Goal: Task Accomplishment & Management: Use online tool/utility

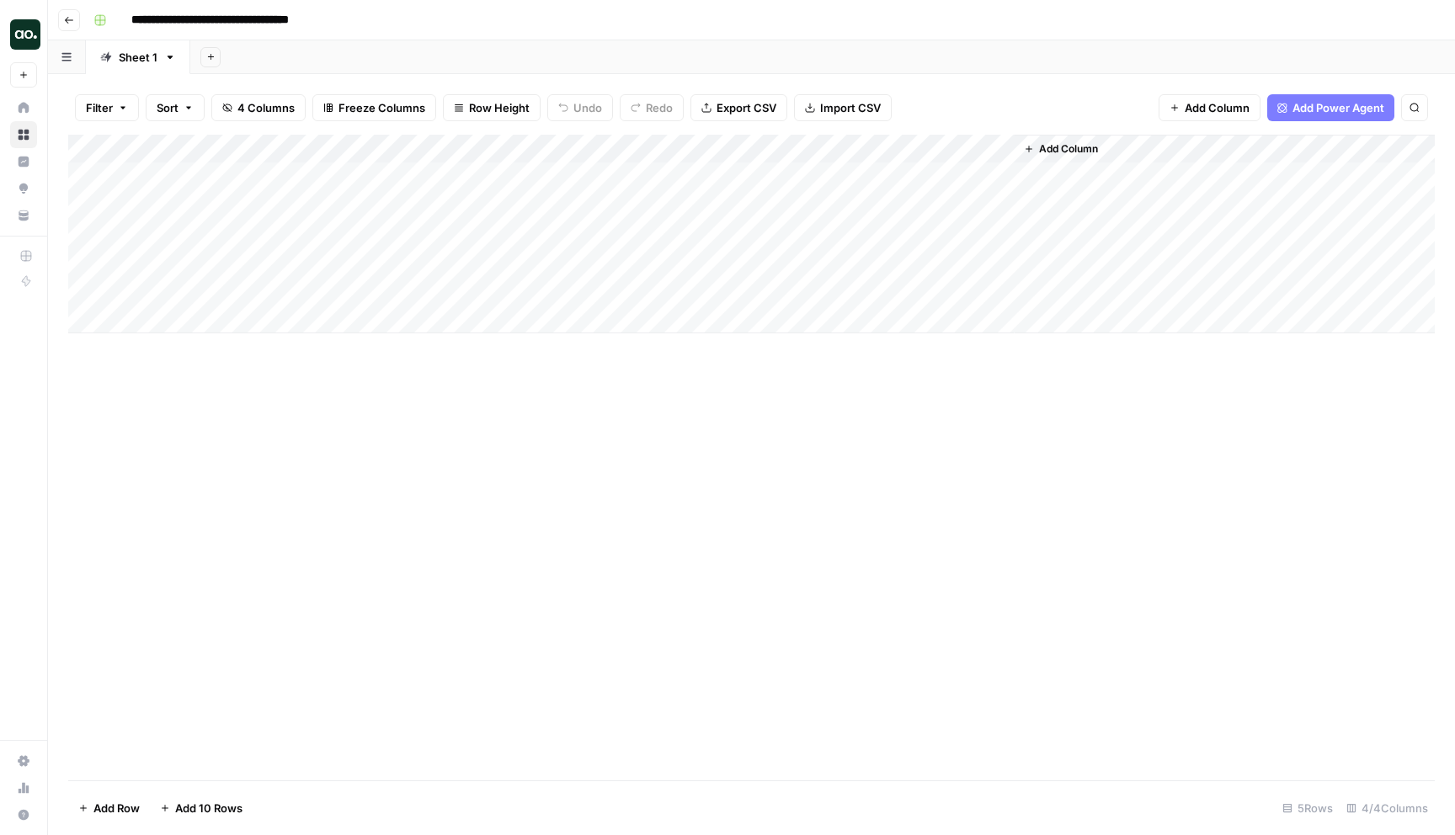
click at [826, 148] on div "Add Column" at bounding box center [751, 234] width 1366 height 199
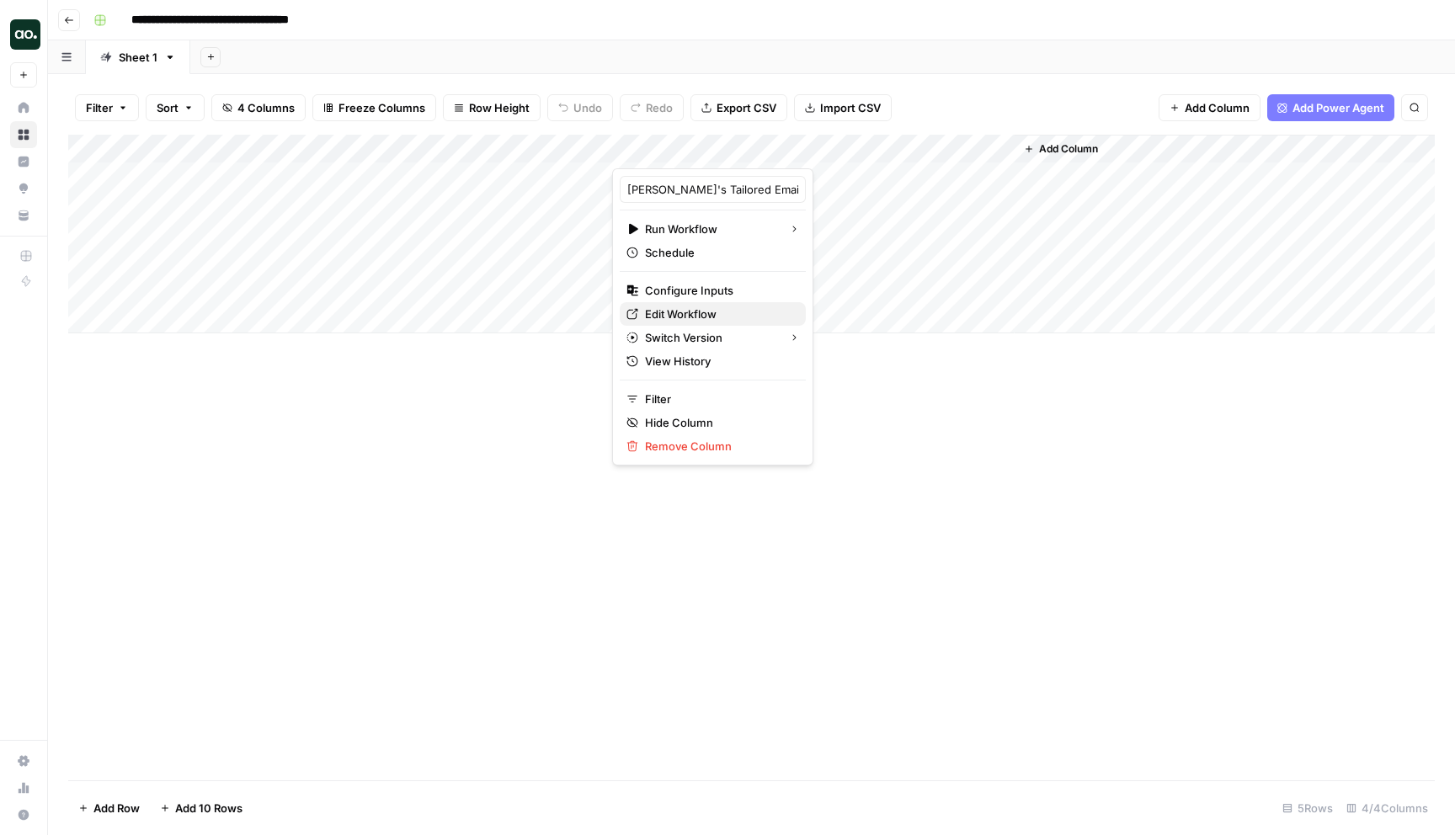
click at [724, 313] on span "Edit Workflow" at bounding box center [718, 314] width 147 height 17
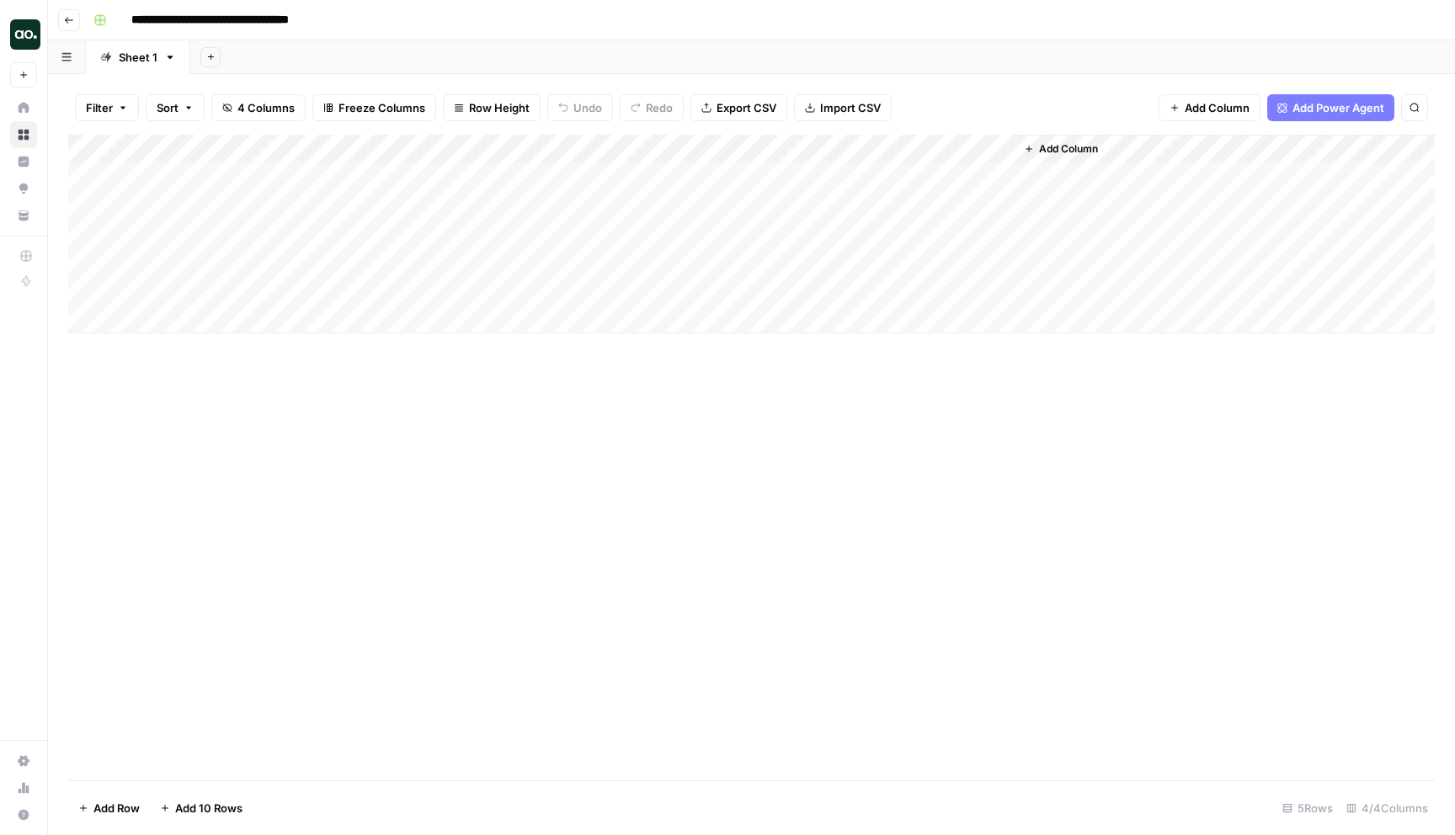
click at [825, 147] on div "Add Column" at bounding box center [751, 234] width 1366 height 199
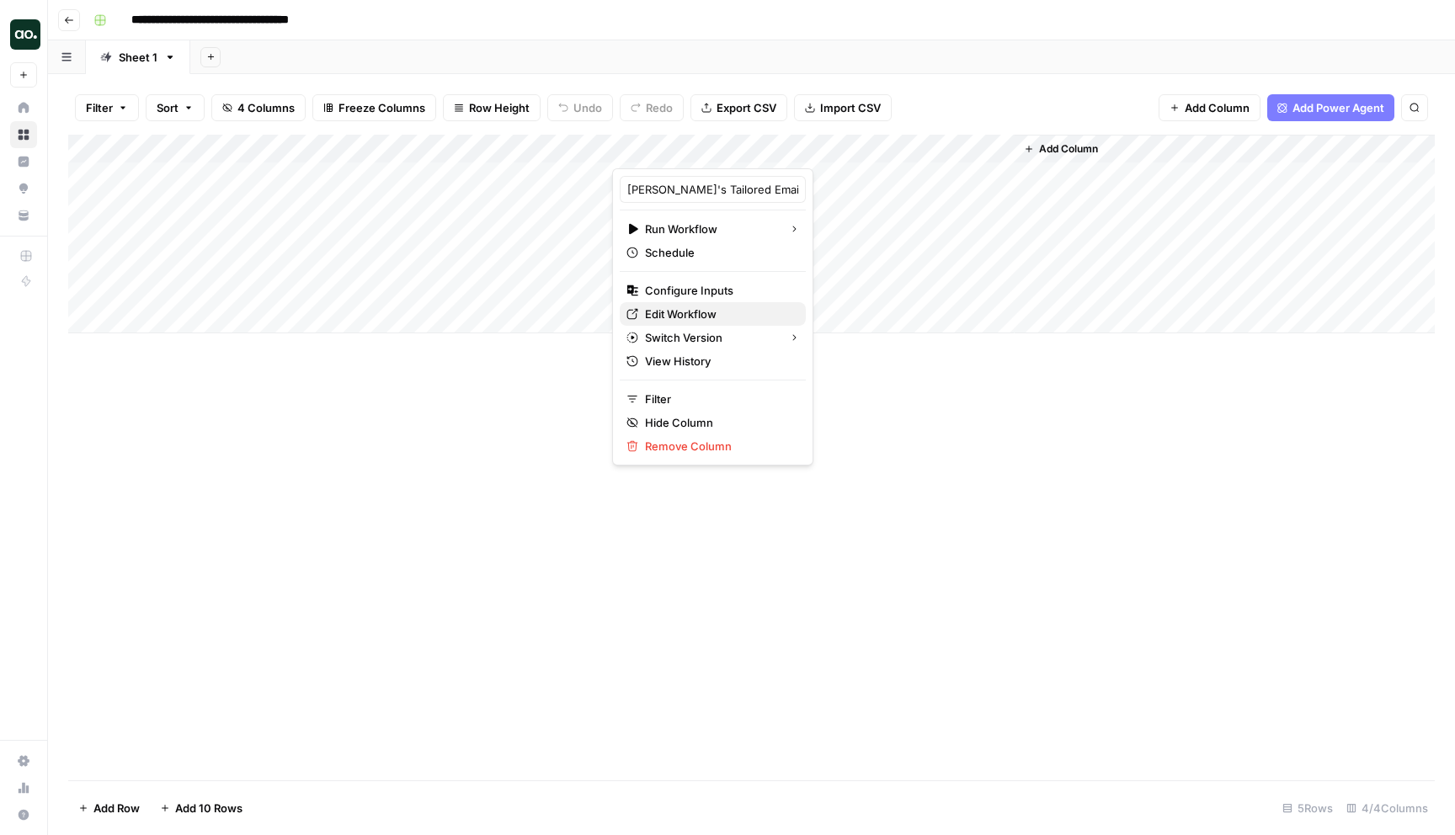
click at [686, 309] on span "Edit Workflow" at bounding box center [718, 314] width 147 height 17
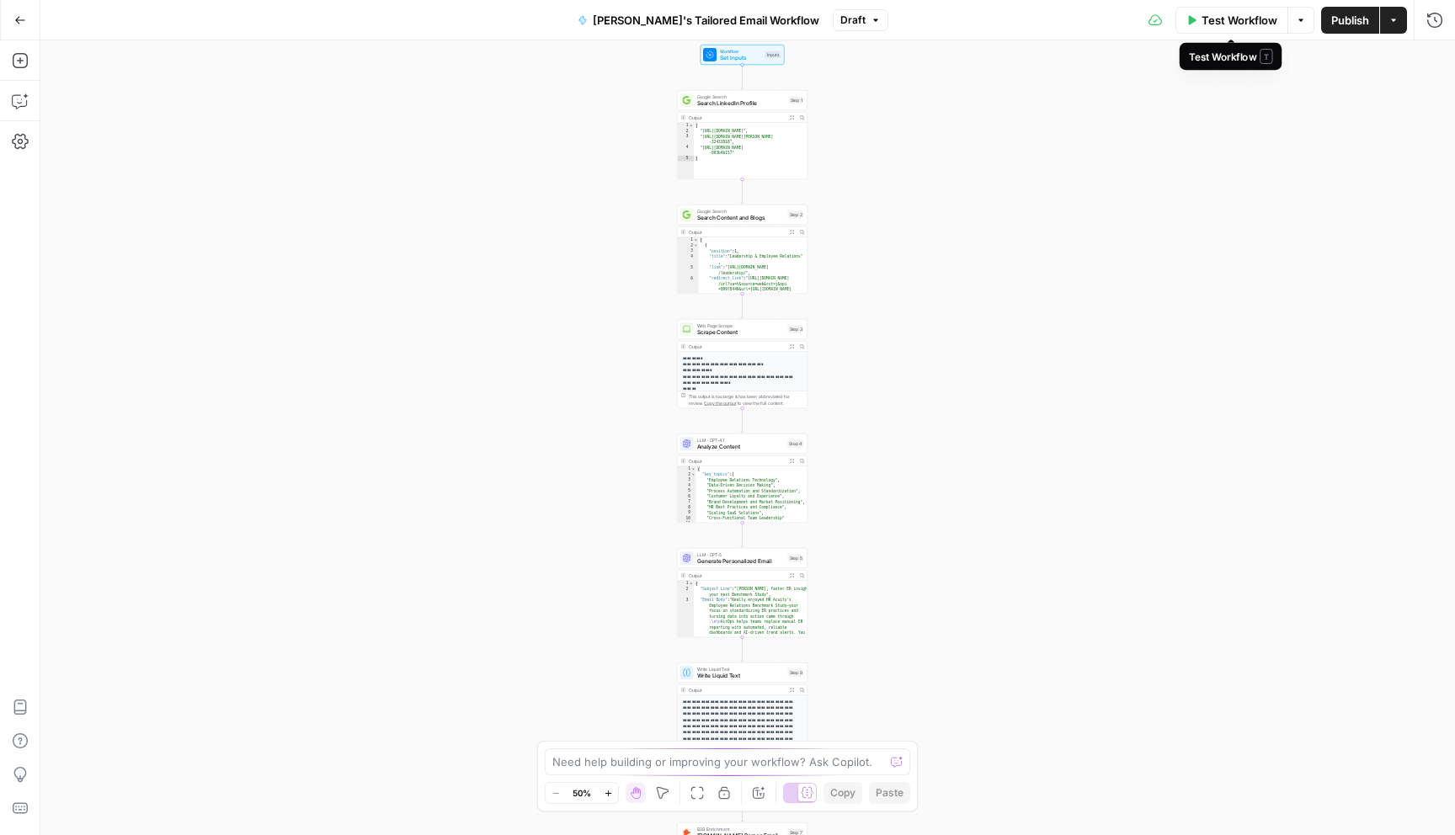
click at [1235, 19] on span "Test Workflow" at bounding box center [1239, 20] width 76 height 17
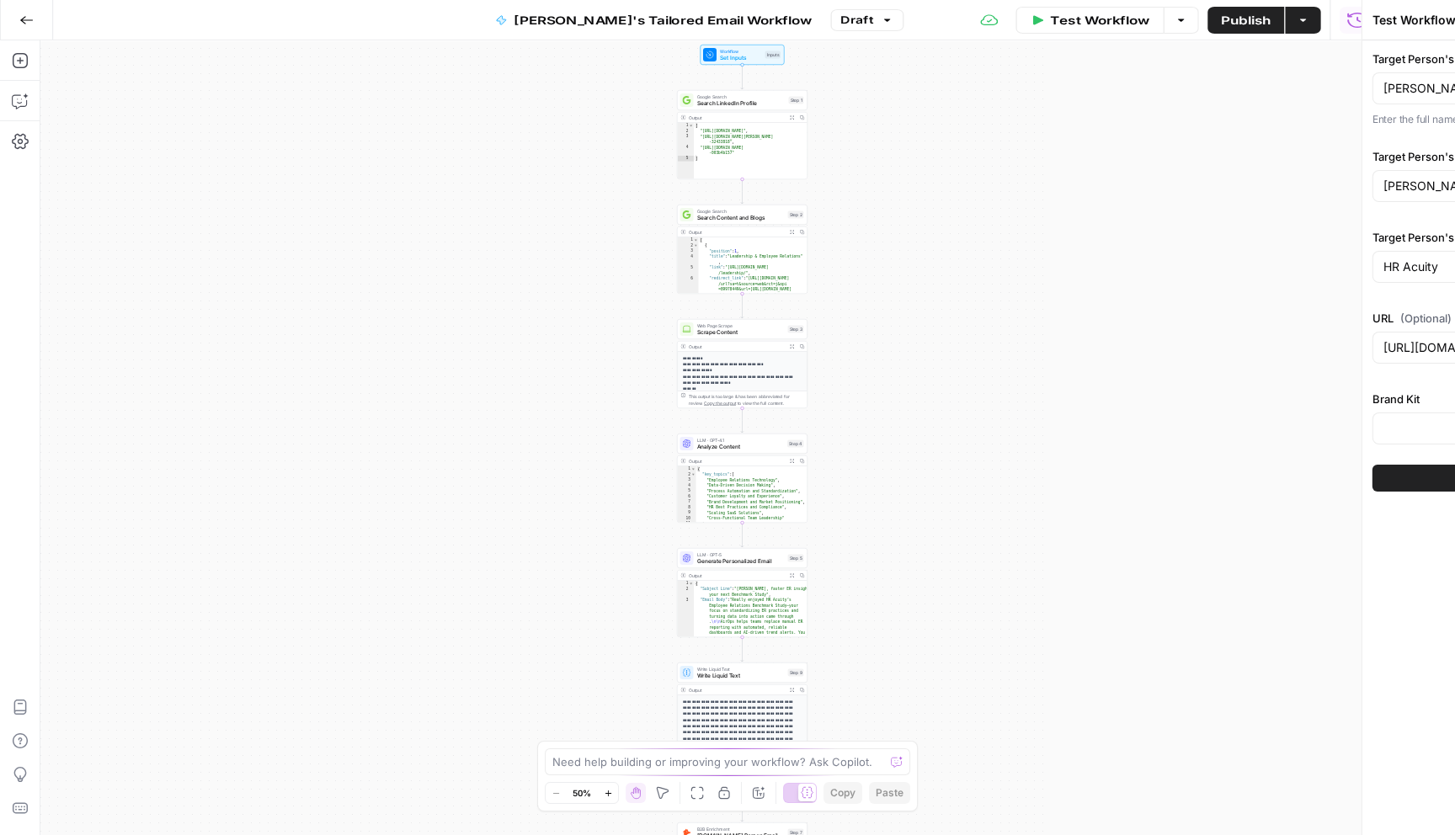
type input "AirOps"
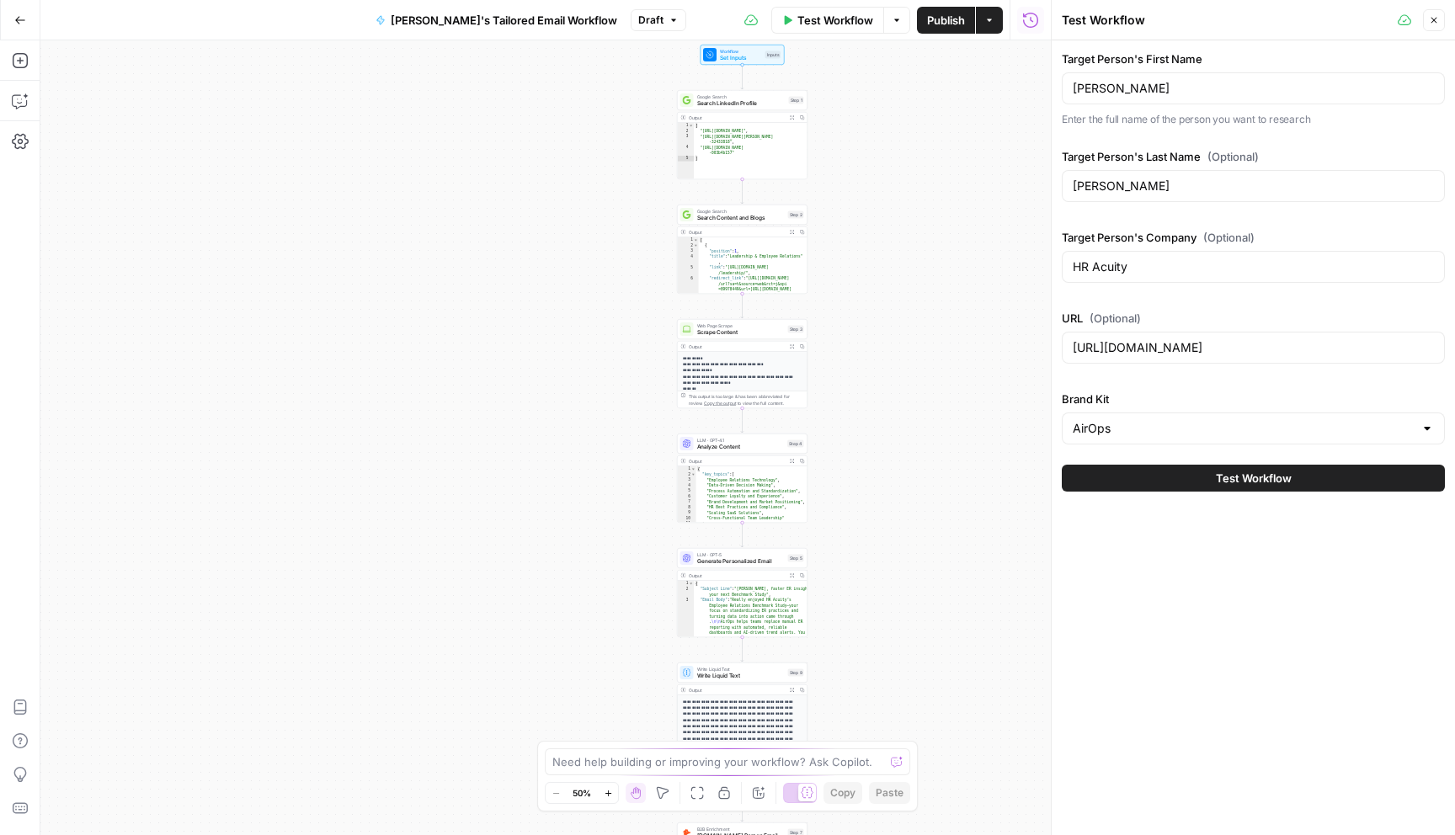
click at [1246, 482] on span "Test Workflow" at bounding box center [1254, 478] width 76 height 17
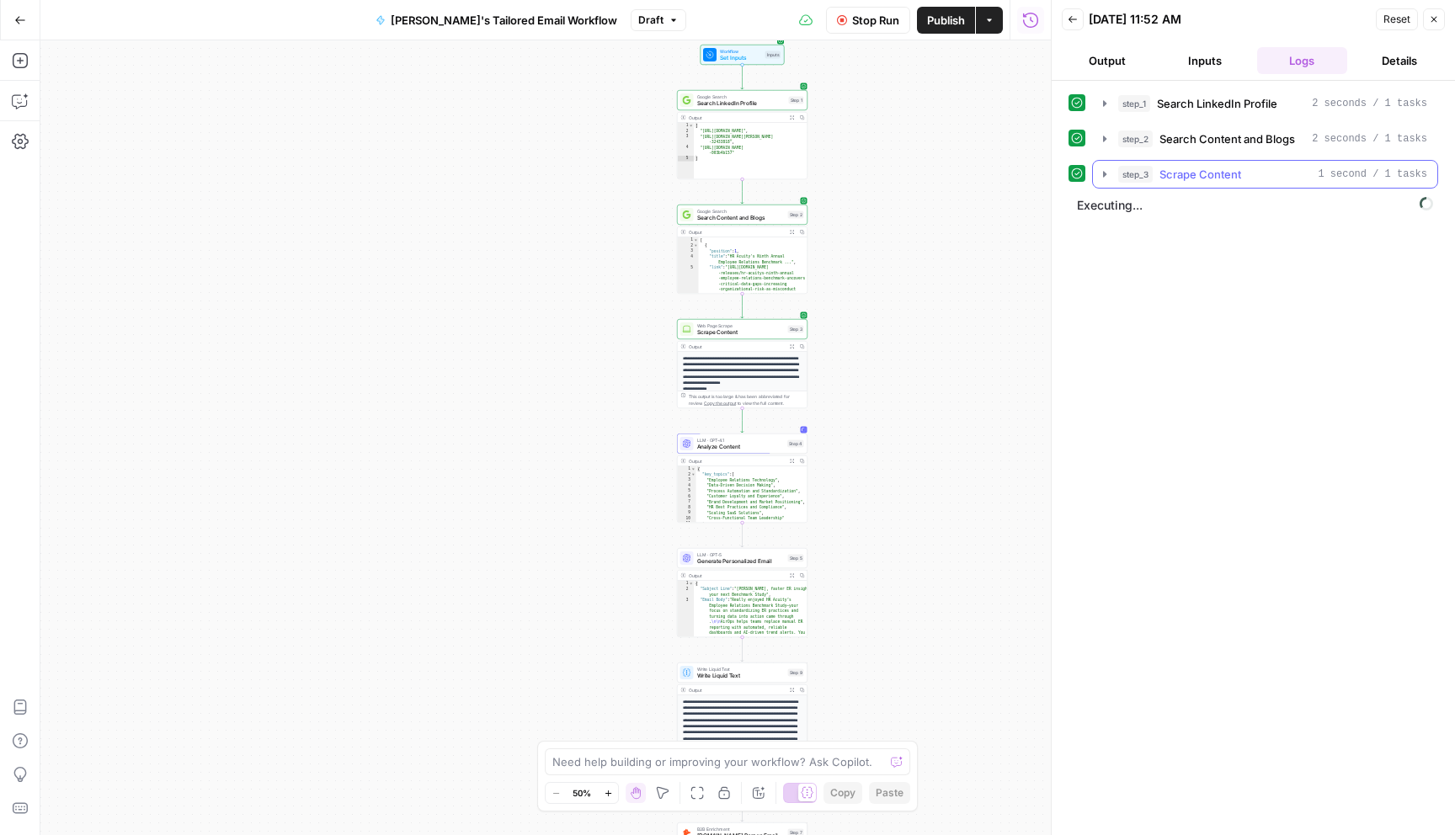
click at [1102, 182] on button "step_3 Scrape Content 1 second / 1 tasks" at bounding box center [1265, 174] width 344 height 27
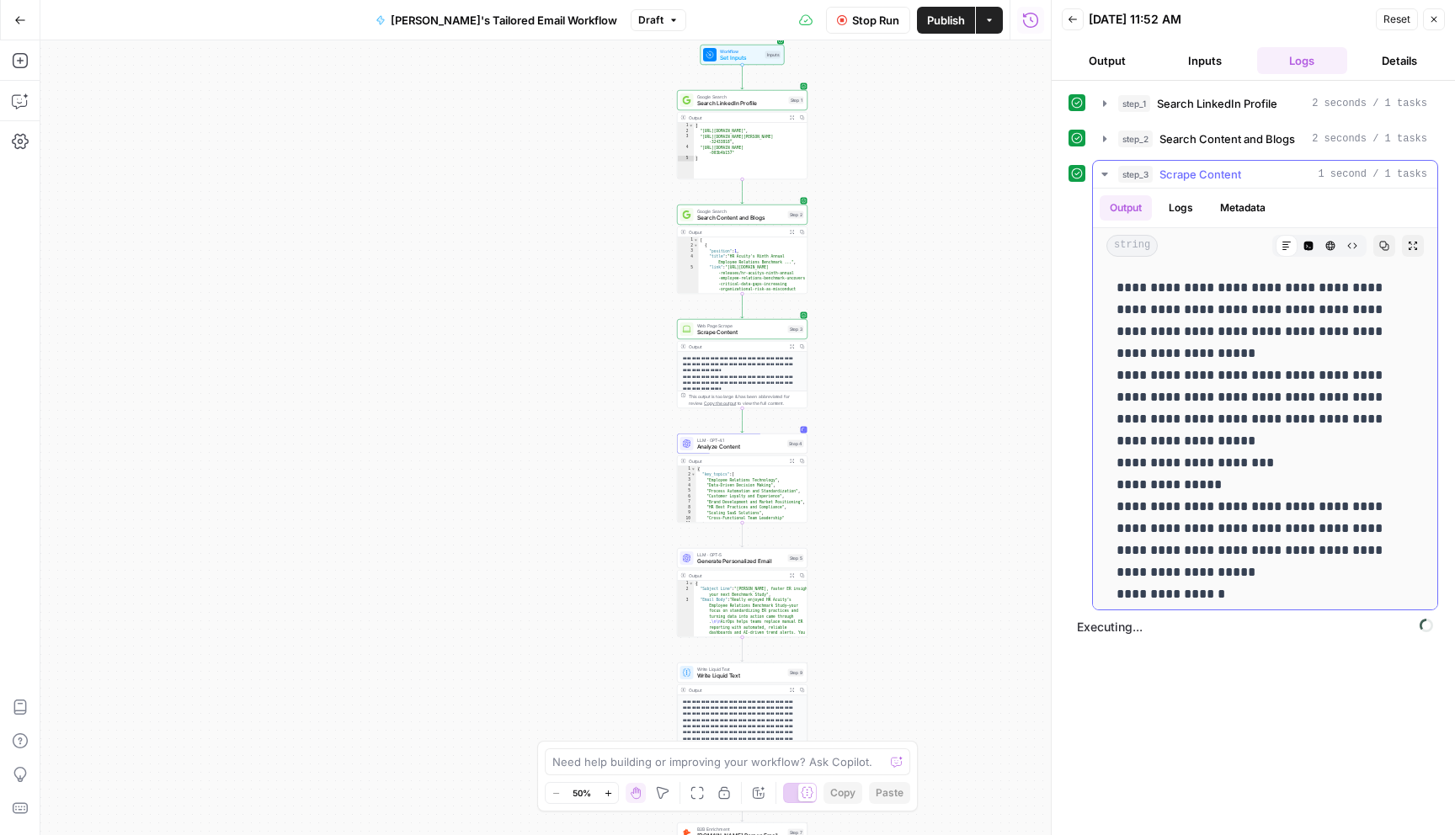
click at [1101, 181] on button "step_3 Scrape Content 1 second / 1 tasks" at bounding box center [1265, 174] width 344 height 27
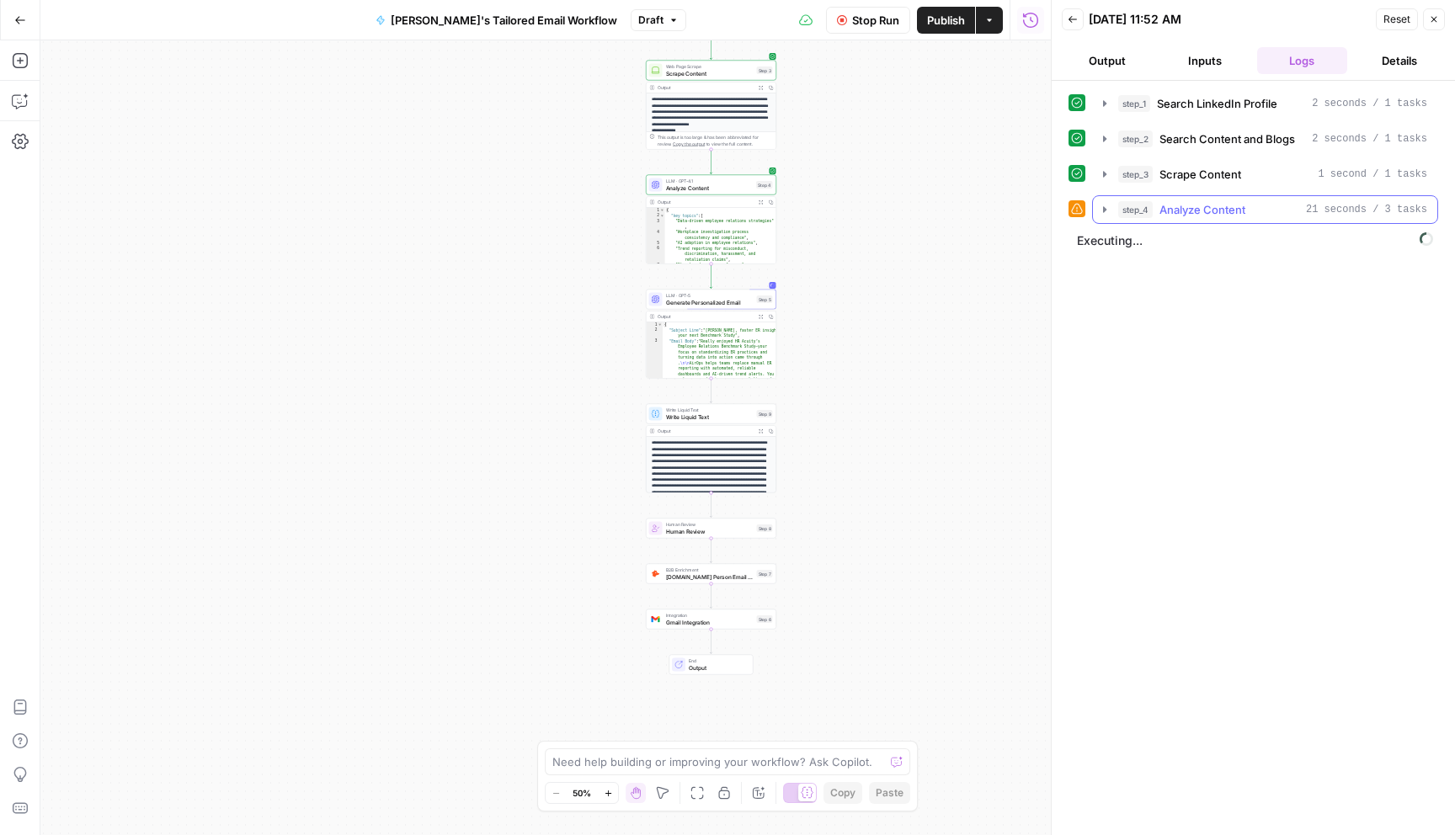
click at [1104, 210] on icon "button" at bounding box center [1104, 209] width 3 height 6
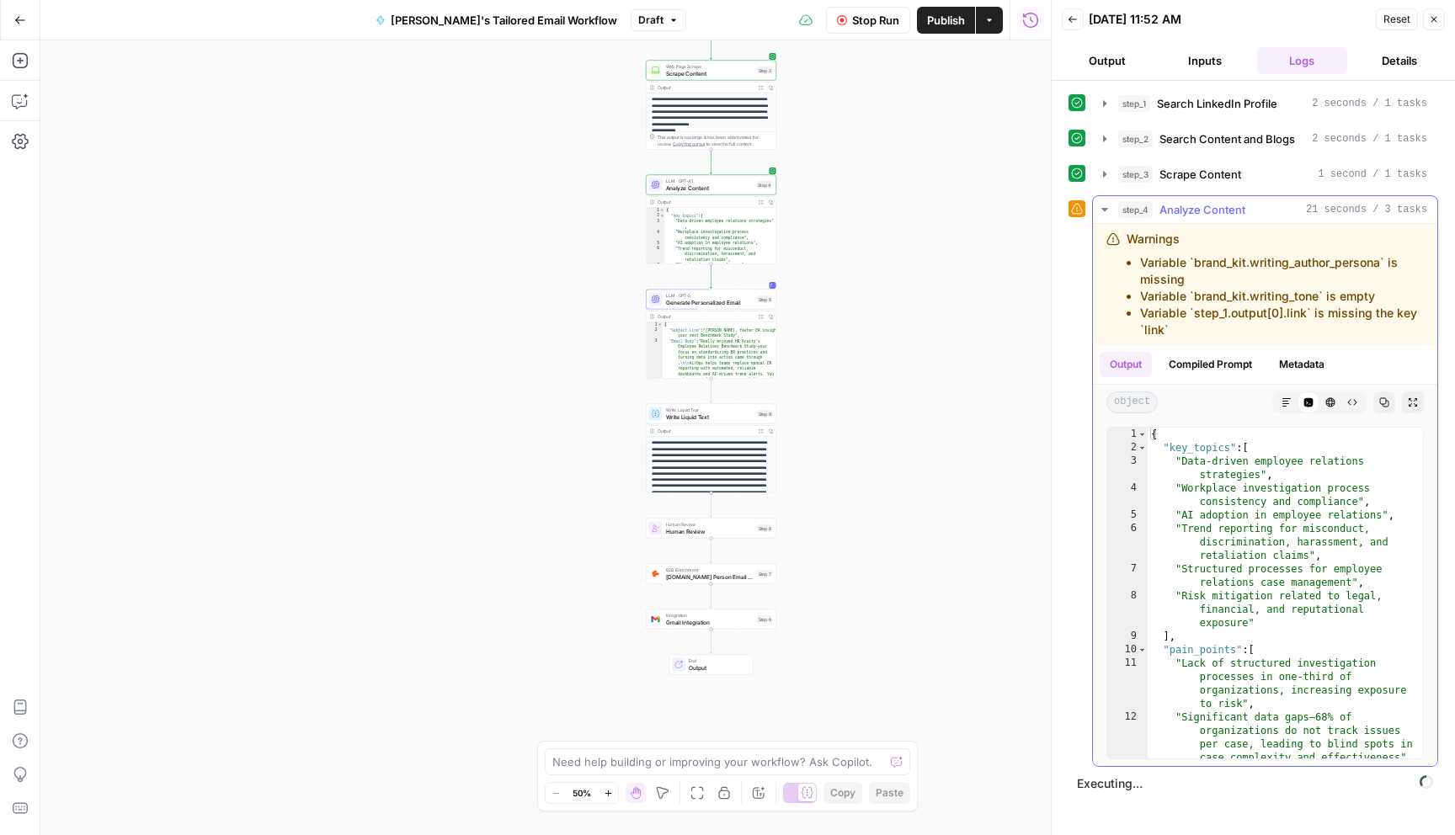
click at [1101, 210] on icon "button" at bounding box center [1104, 209] width 13 height 13
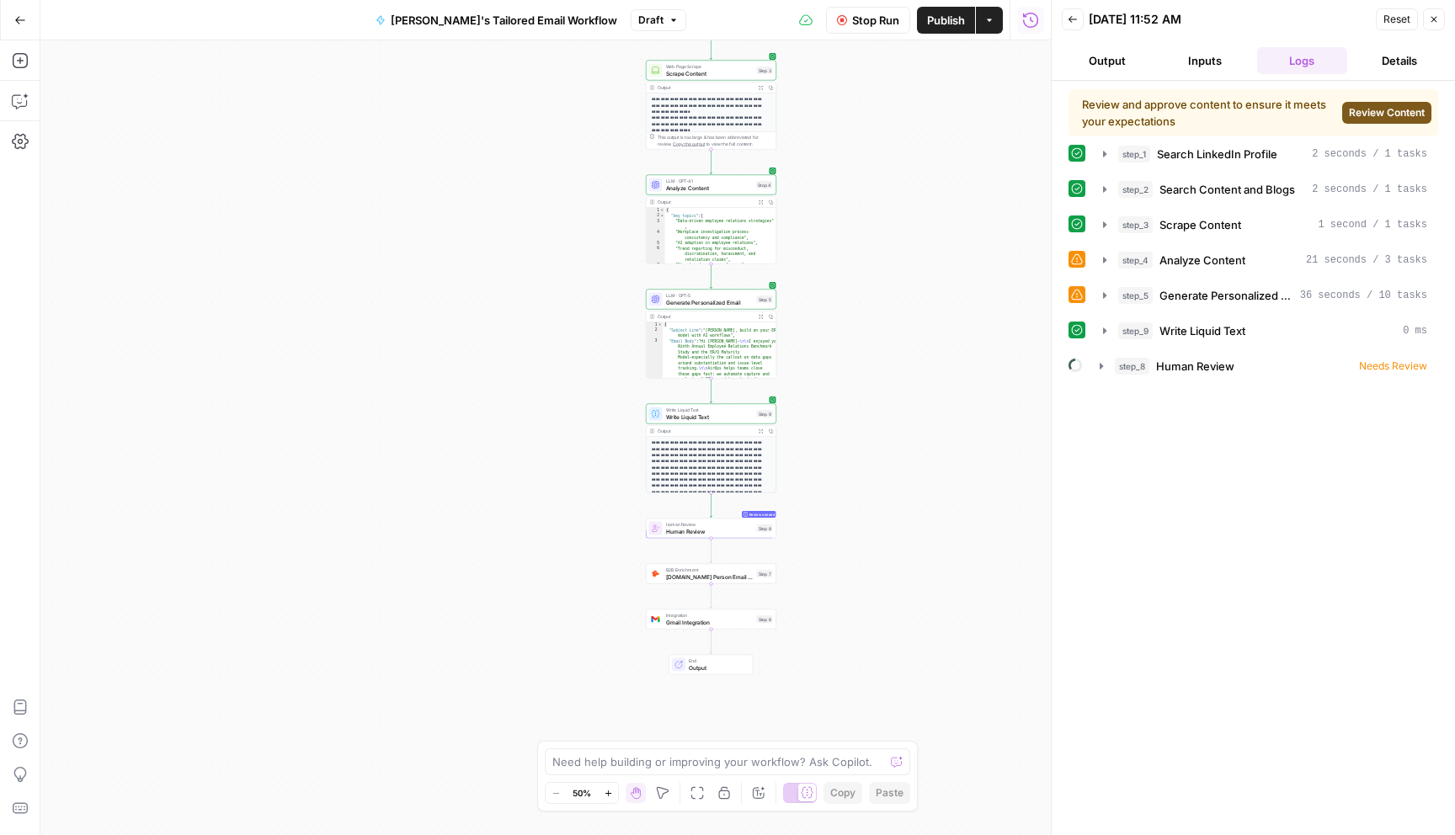
click at [1369, 112] on span "Review Content" at bounding box center [1387, 112] width 76 height 15
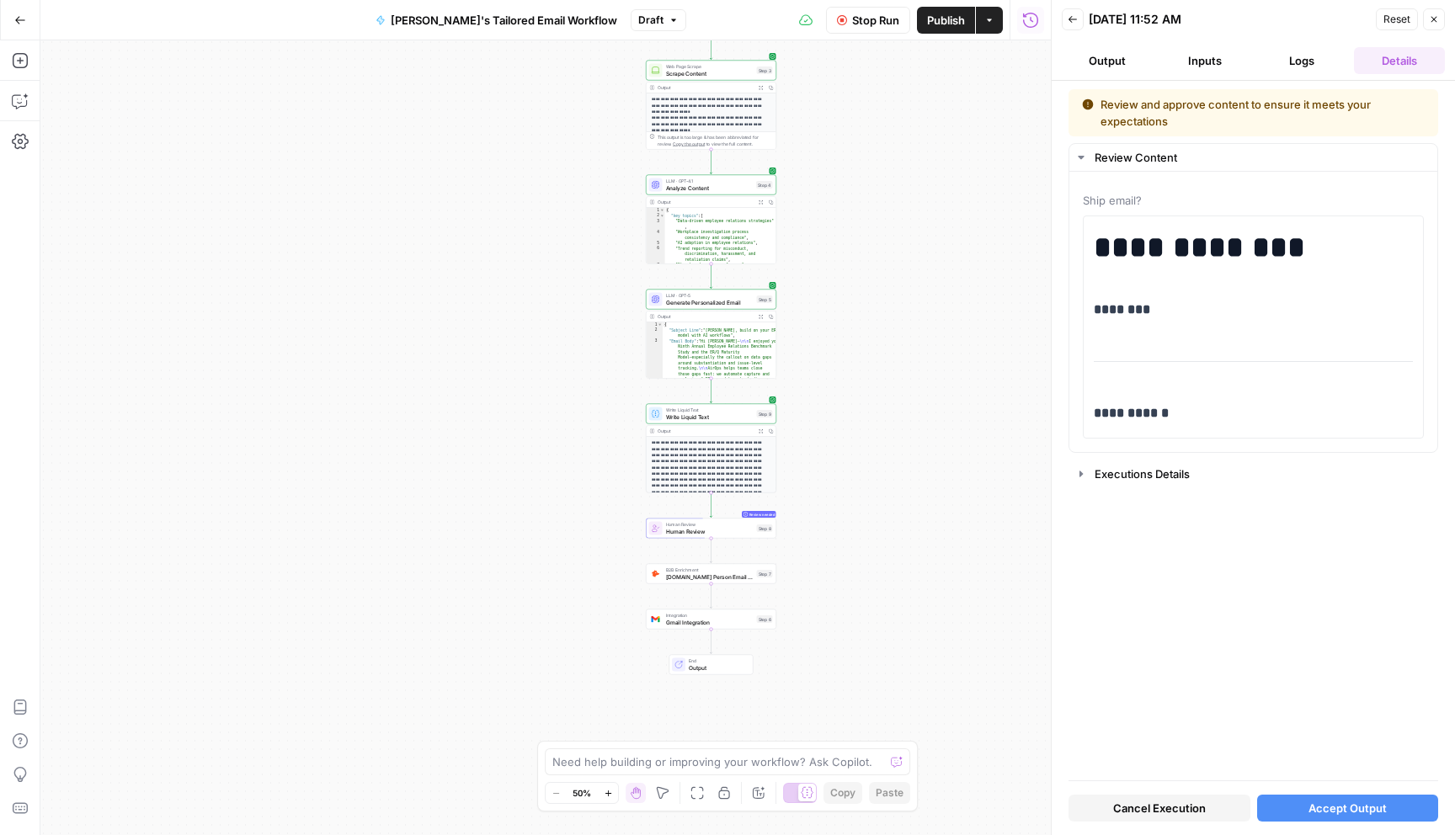
click at [1317, 59] on button "Logs" at bounding box center [1302, 60] width 91 height 27
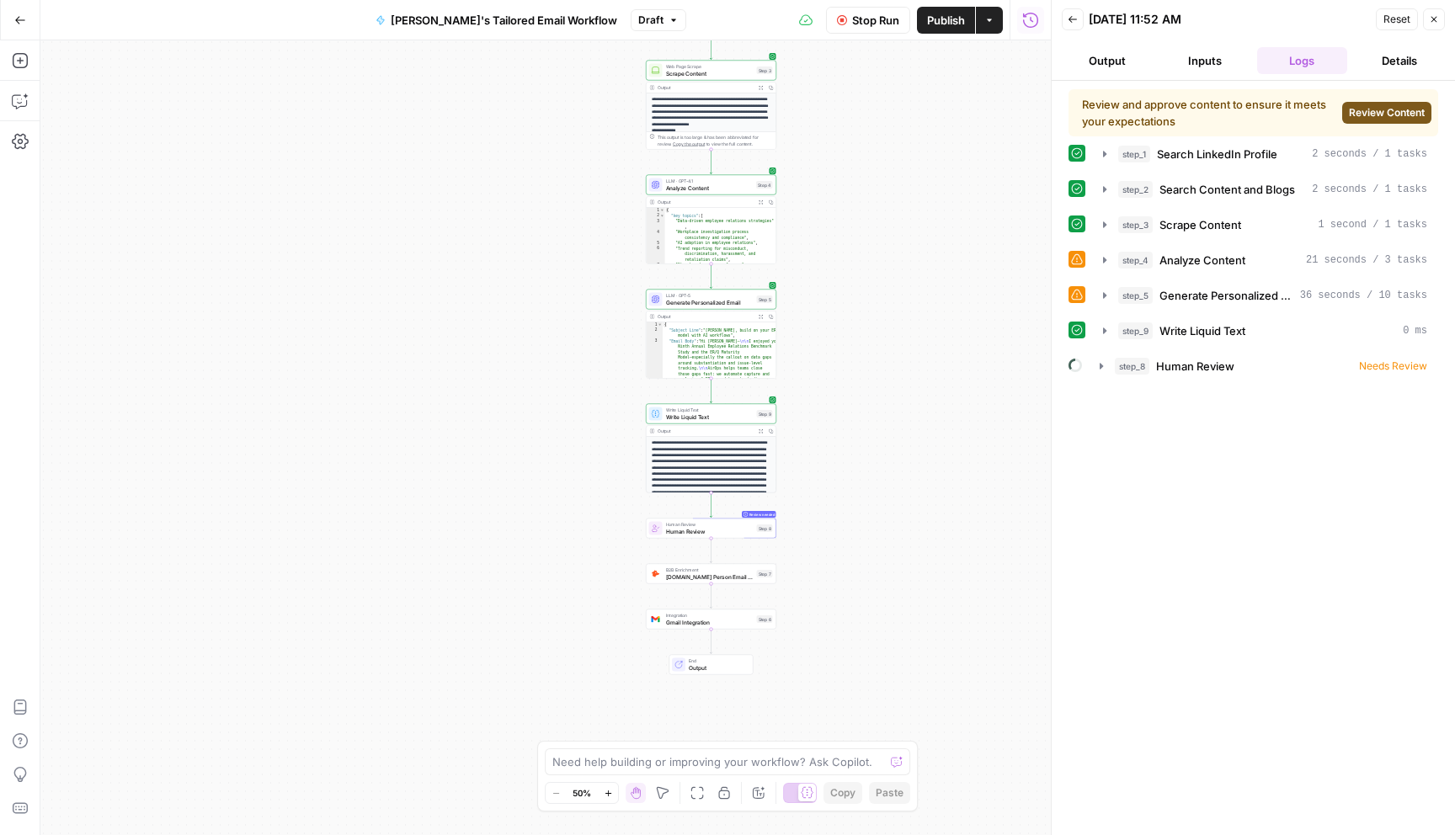
click at [1203, 60] on button "Inputs" at bounding box center [1204, 60] width 91 height 27
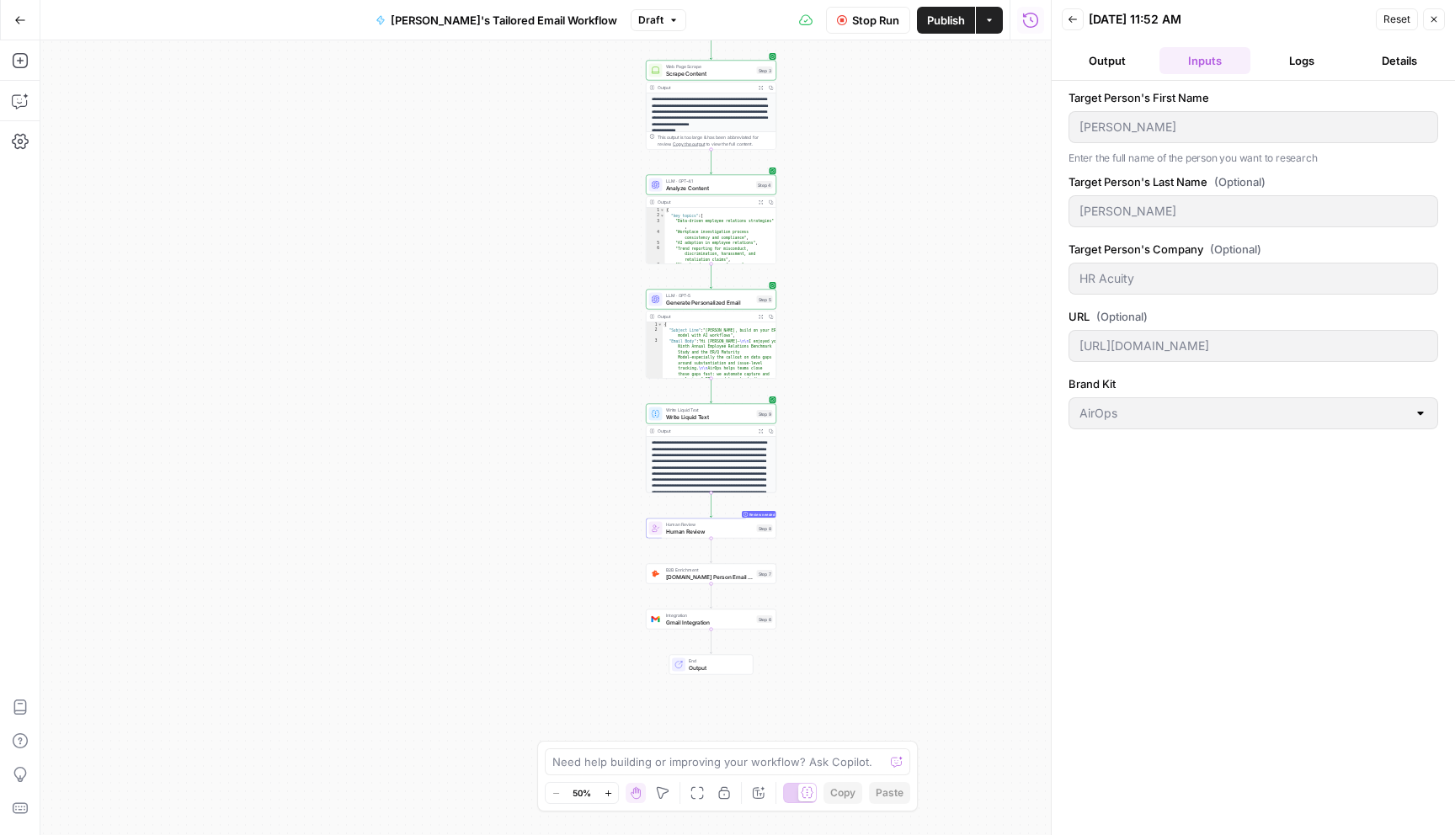
click at [1298, 55] on button "Logs" at bounding box center [1302, 60] width 91 height 27
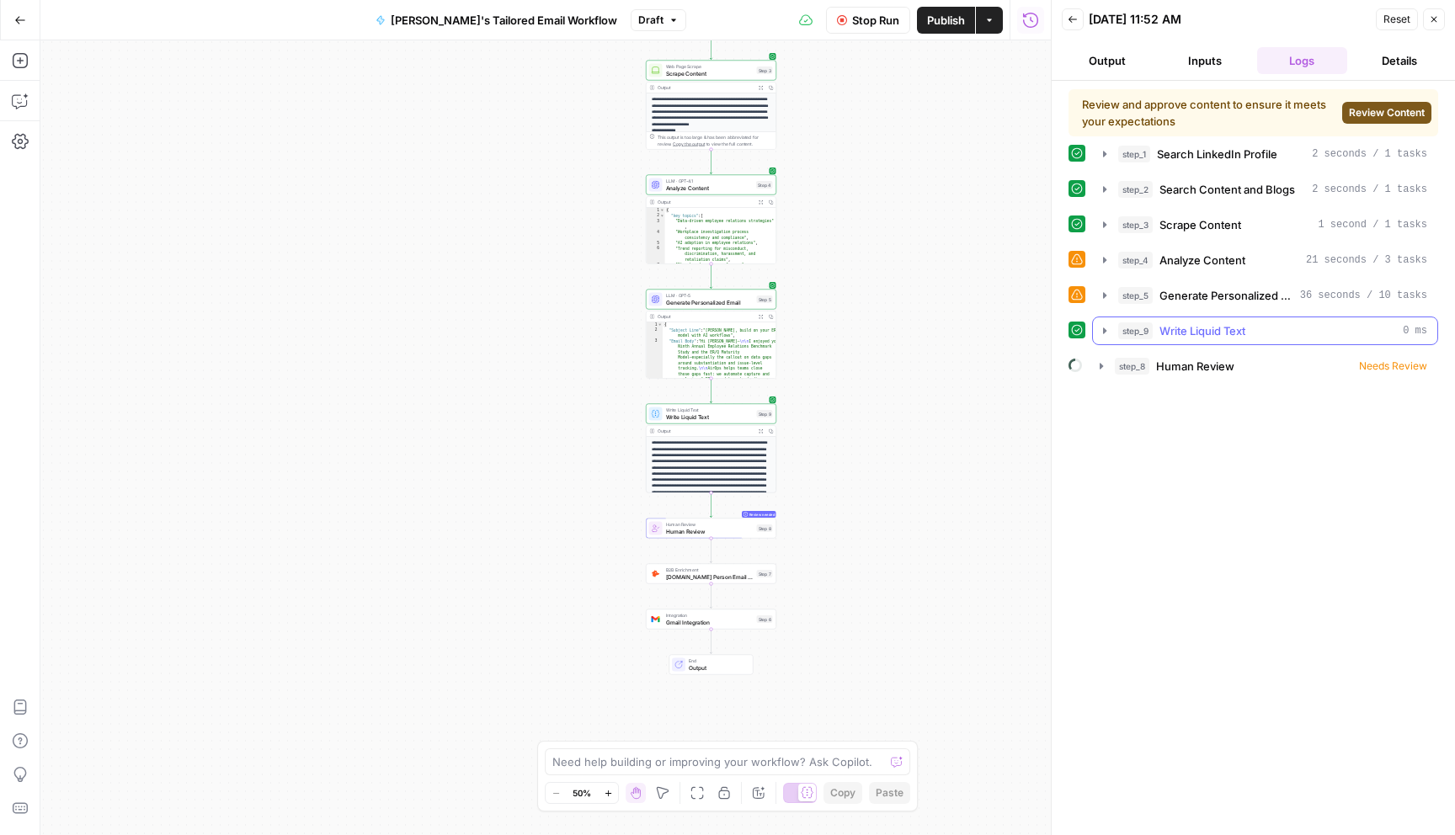
click at [1105, 333] on icon "button" at bounding box center [1104, 330] width 13 height 13
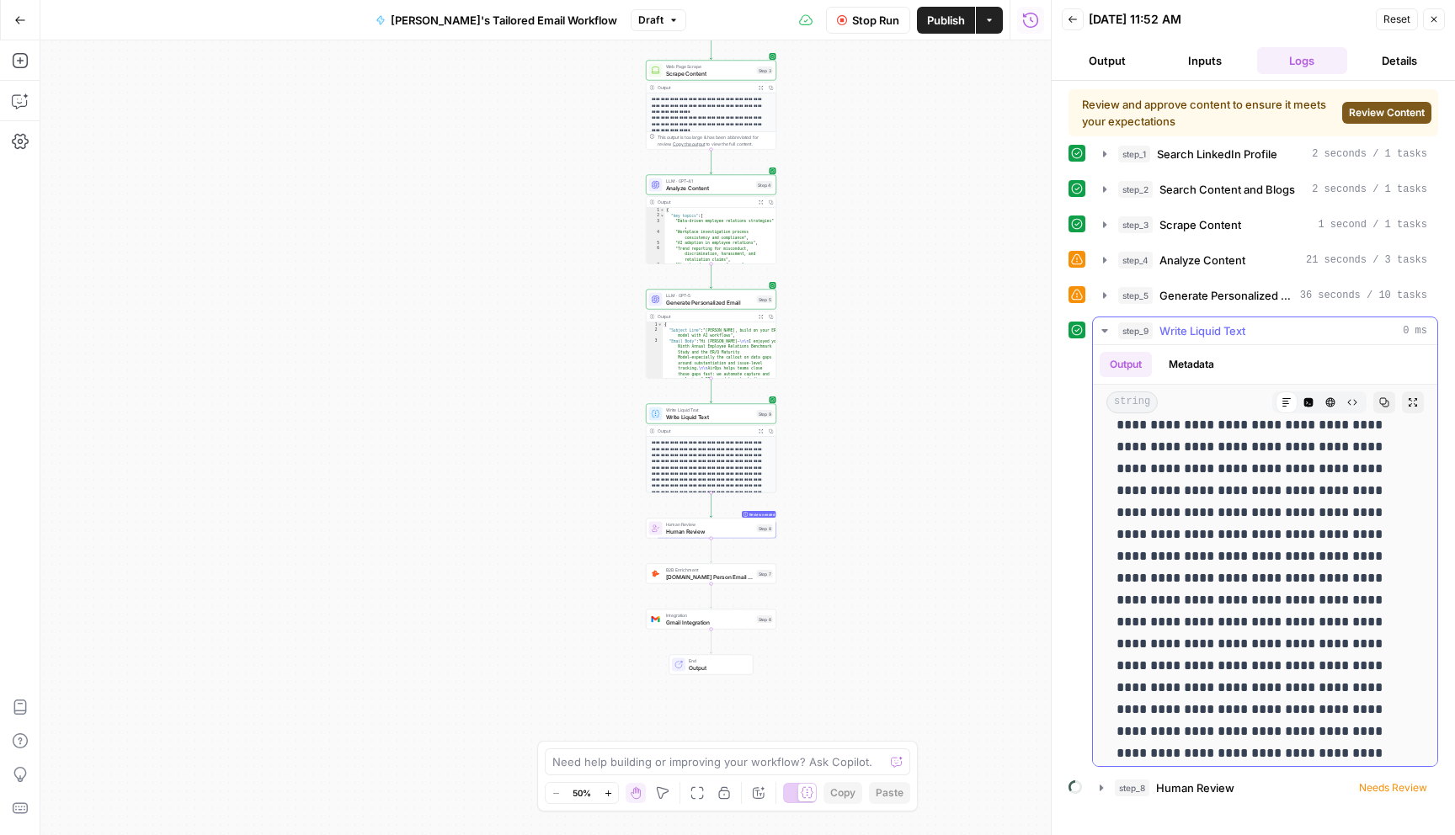
scroll to position [141, 0]
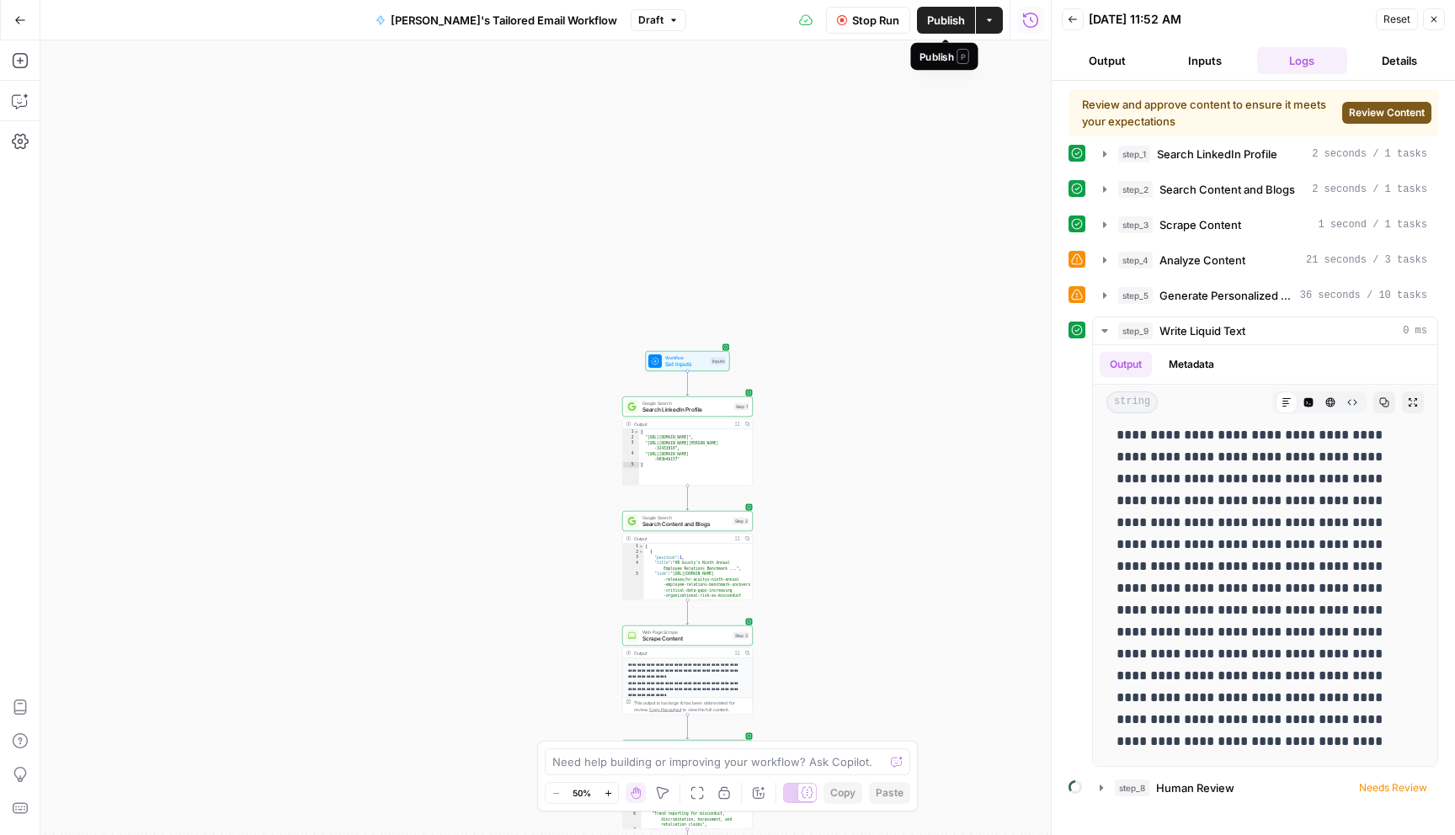
click at [951, 26] on span "Publish" at bounding box center [946, 20] width 38 height 17
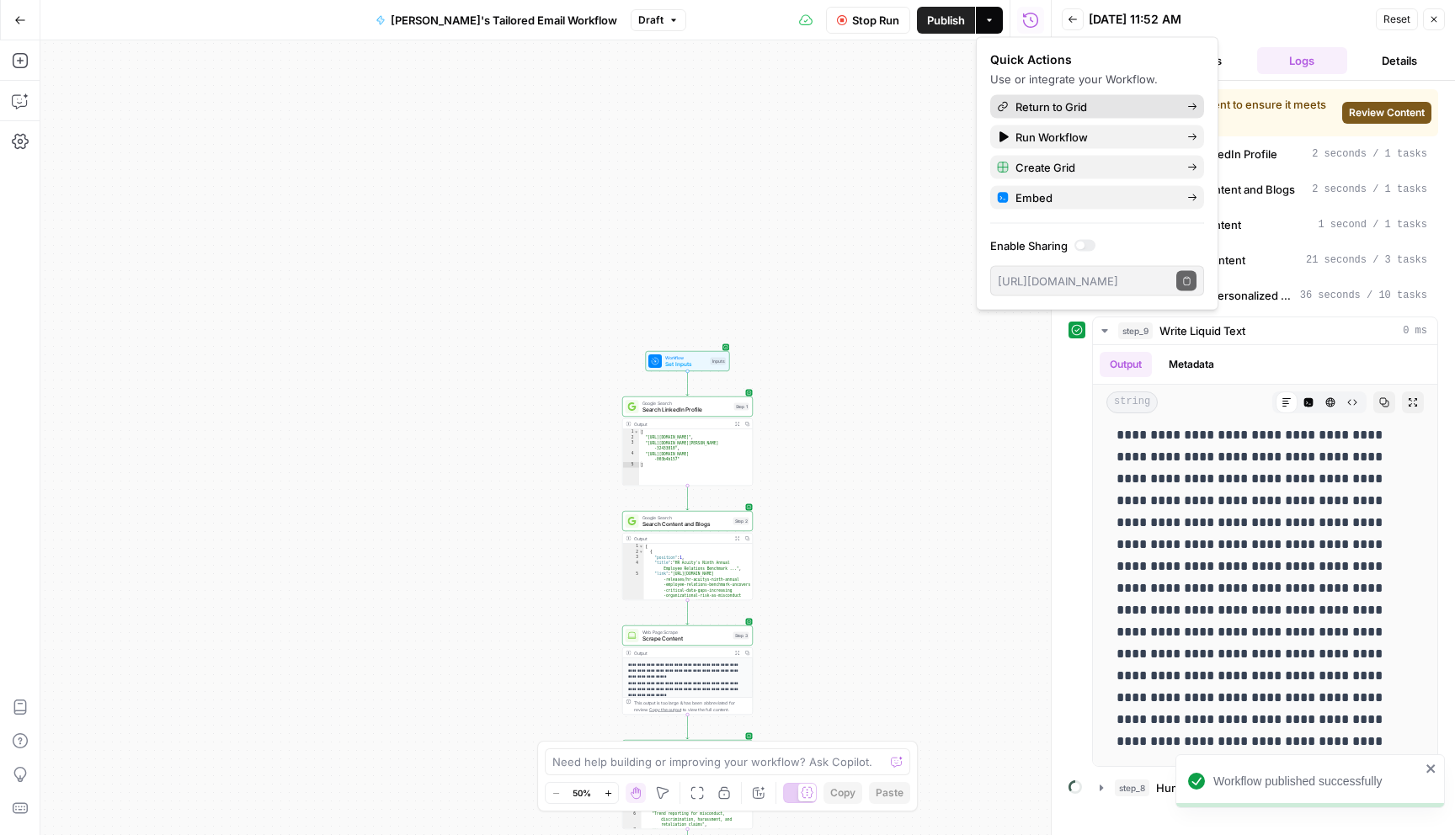
click at [1114, 102] on span "Return to Grid" at bounding box center [1094, 107] width 158 height 17
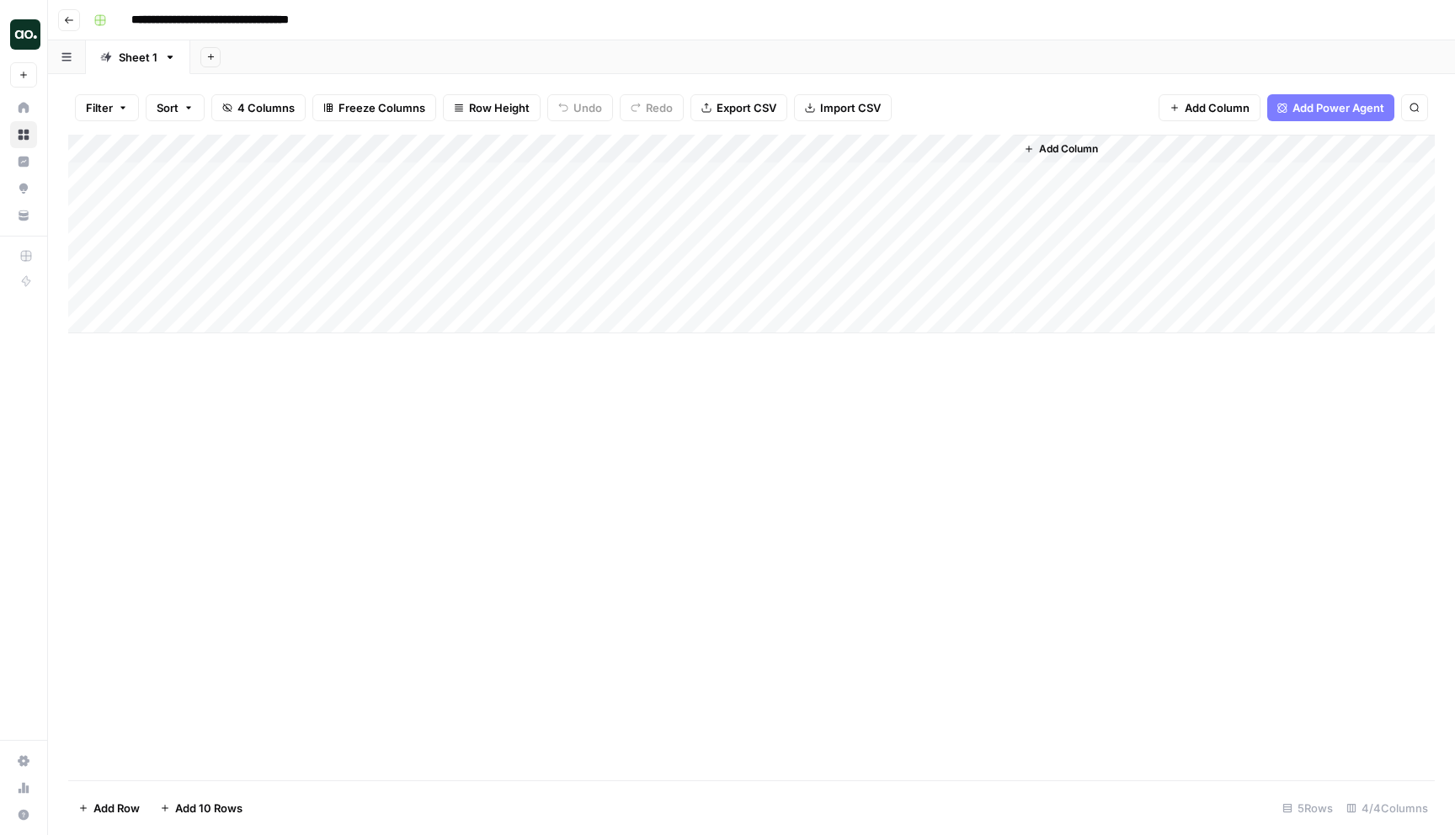
click at [824, 147] on div "Add Column" at bounding box center [751, 234] width 1366 height 199
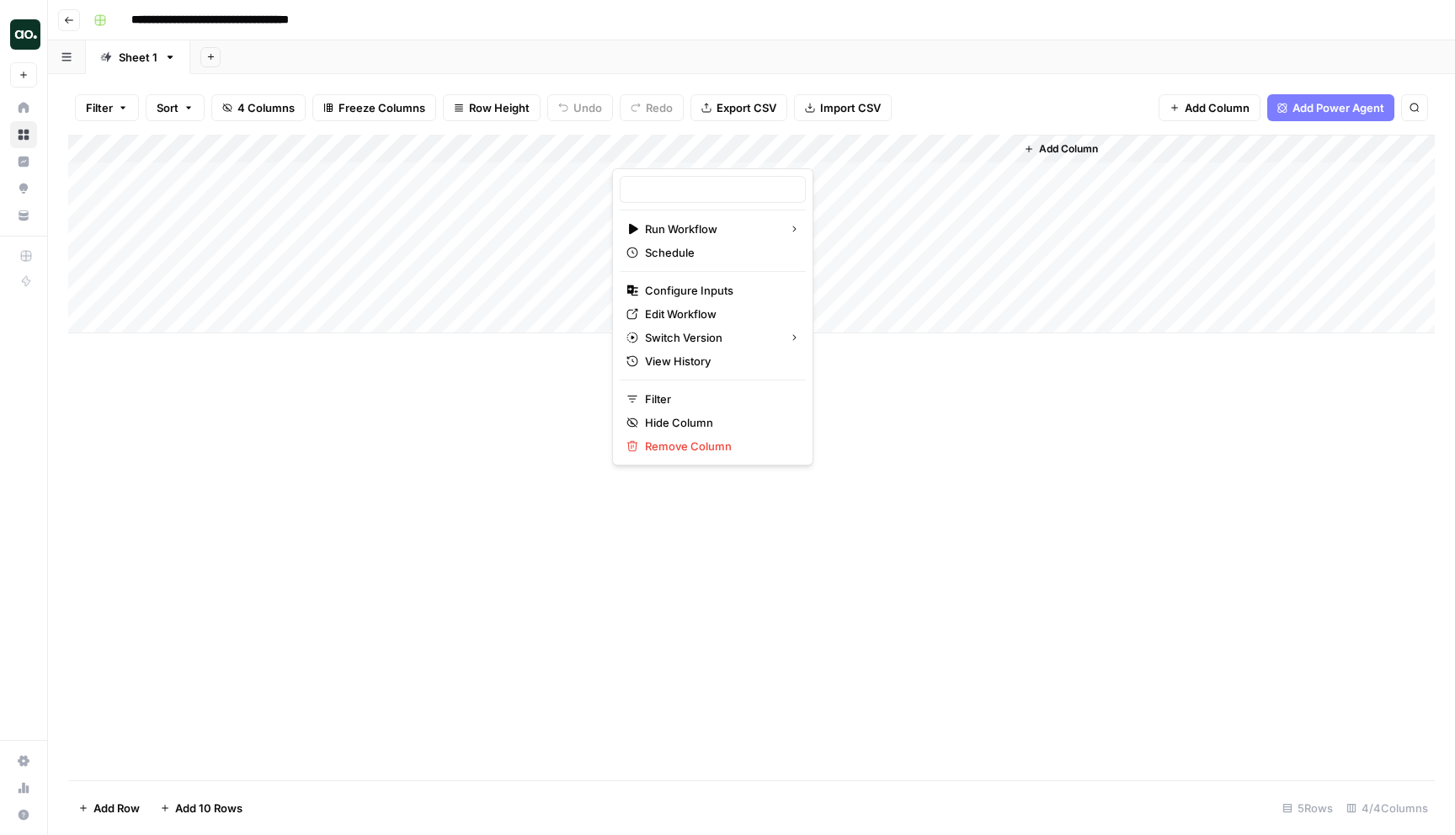
type input "[PERSON_NAME]'s Tailored Email Workflow"
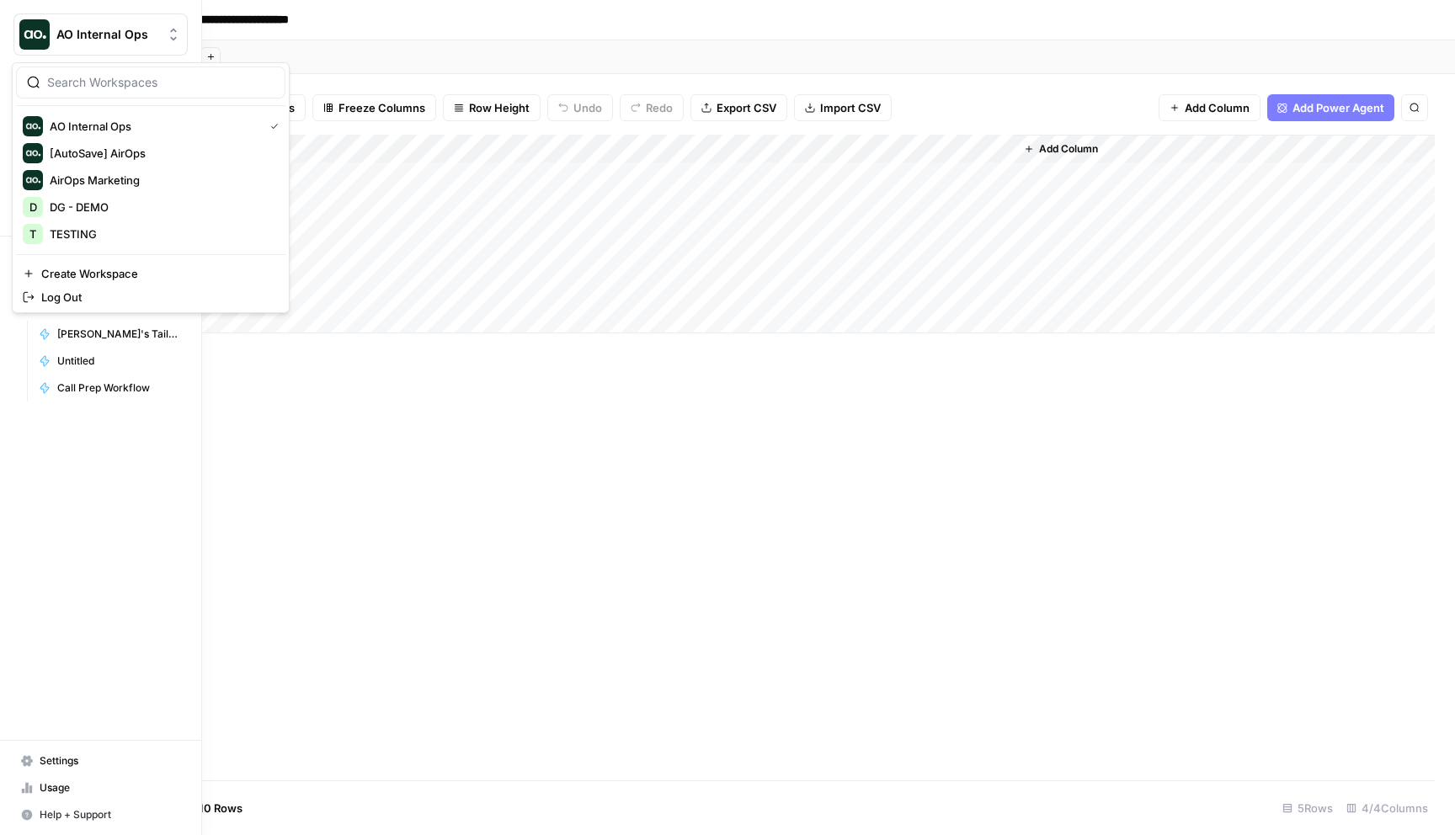
click at [35, 30] on img "Workspace: AO Internal Ops" at bounding box center [34, 34] width 30 height 30
click at [111, 237] on span "TESTING" at bounding box center [162, 234] width 222 height 17
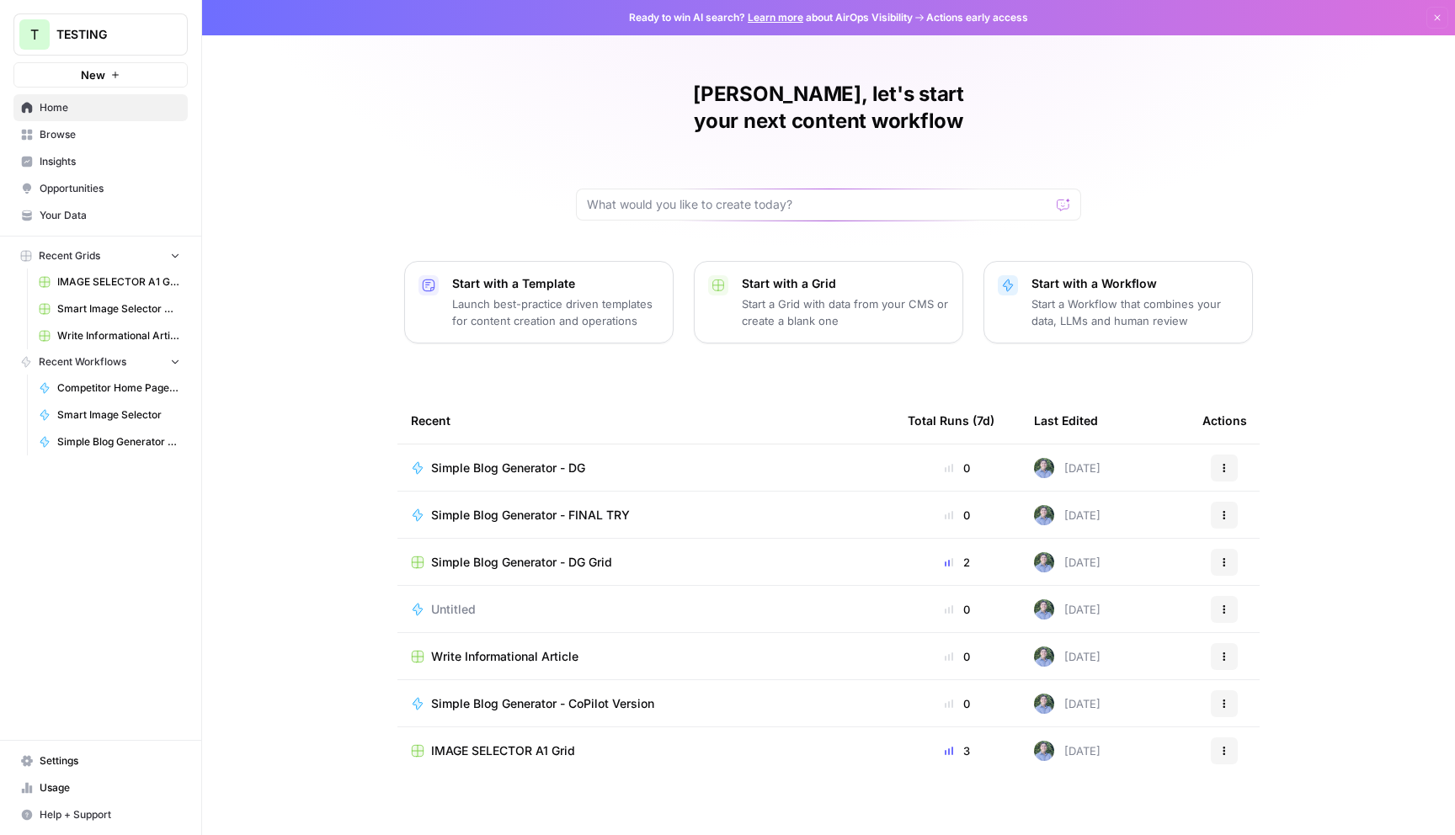
click at [541, 743] on span "IMAGE SELECTOR A1 Grid" at bounding box center [503, 751] width 144 height 17
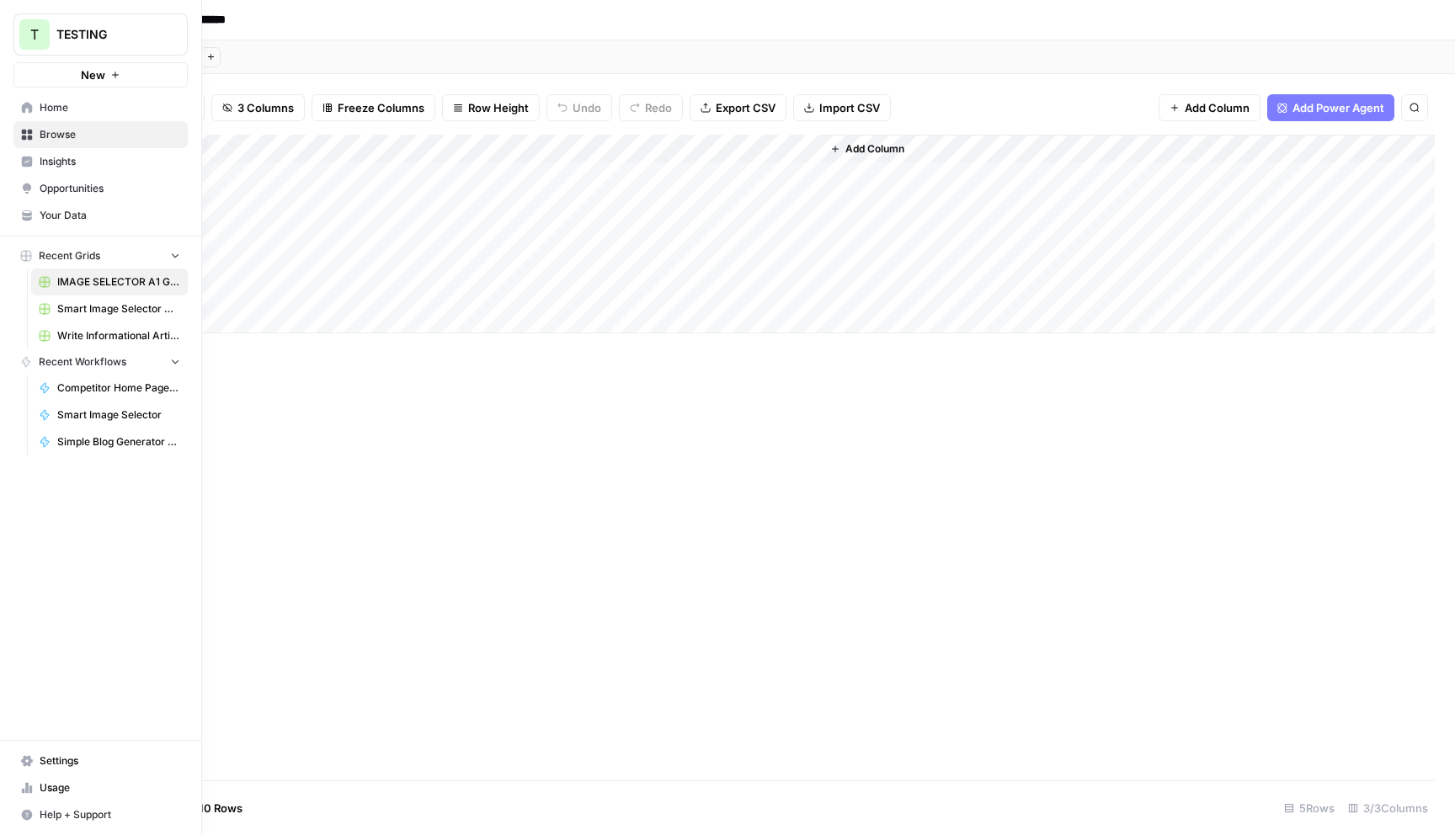
click at [30, 35] on span "T" at bounding box center [34, 34] width 8 height 20
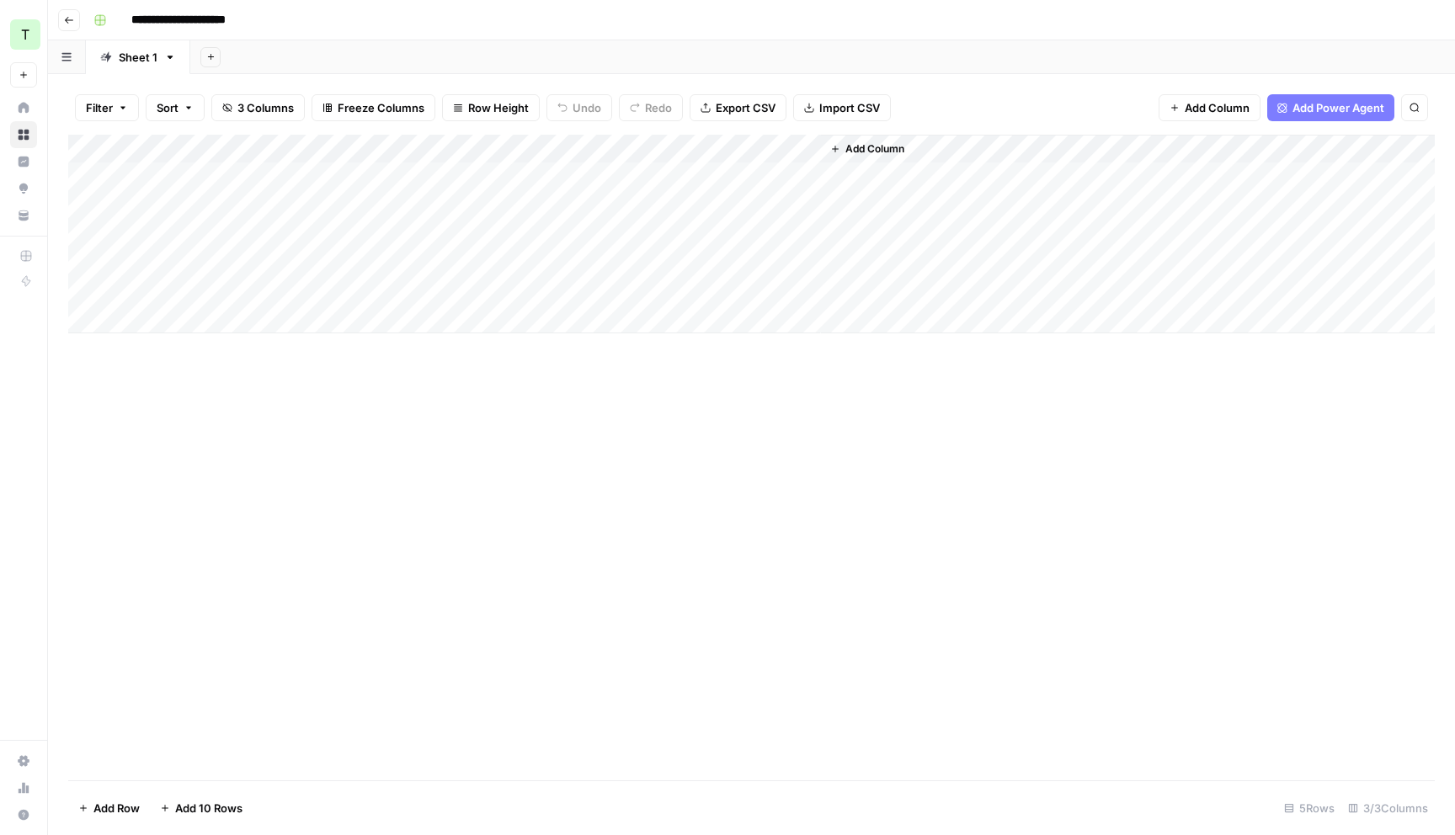
click at [569, 447] on div "Add Column" at bounding box center [751, 458] width 1366 height 646
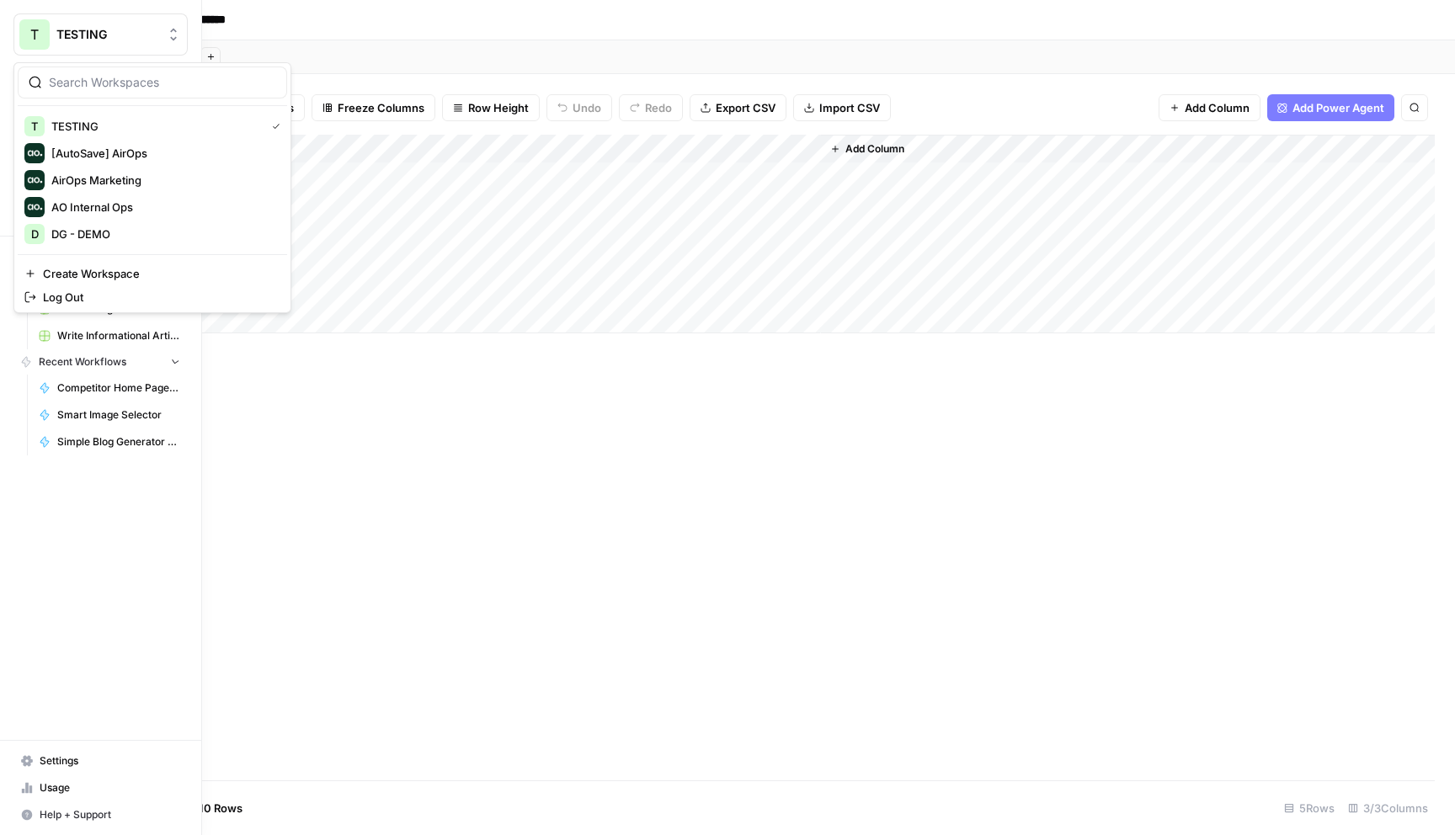
click at [31, 29] on span "T" at bounding box center [34, 34] width 8 height 20
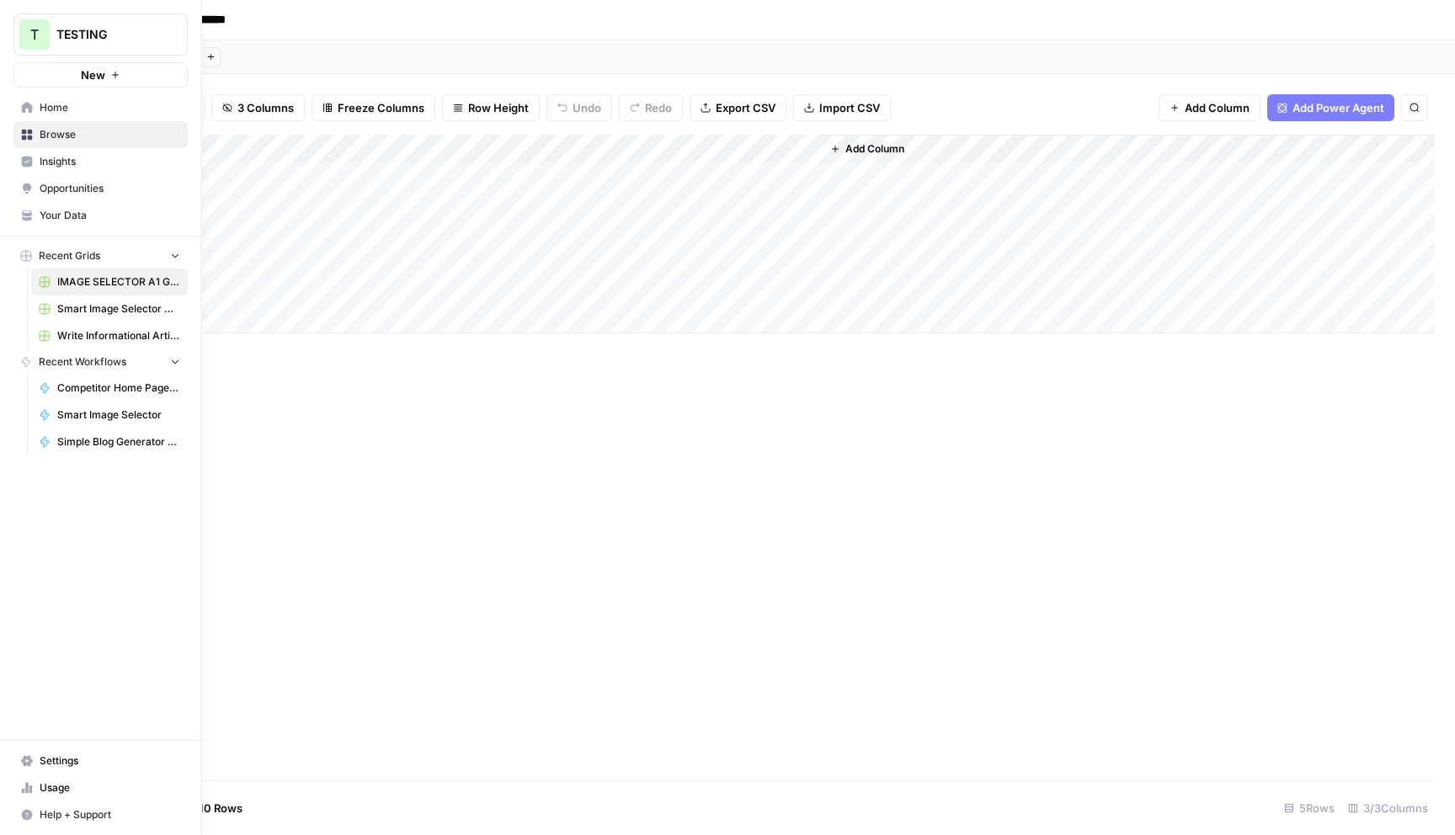
click at [91, 38] on span "TESTING" at bounding box center [107, 34] width 102 height 17
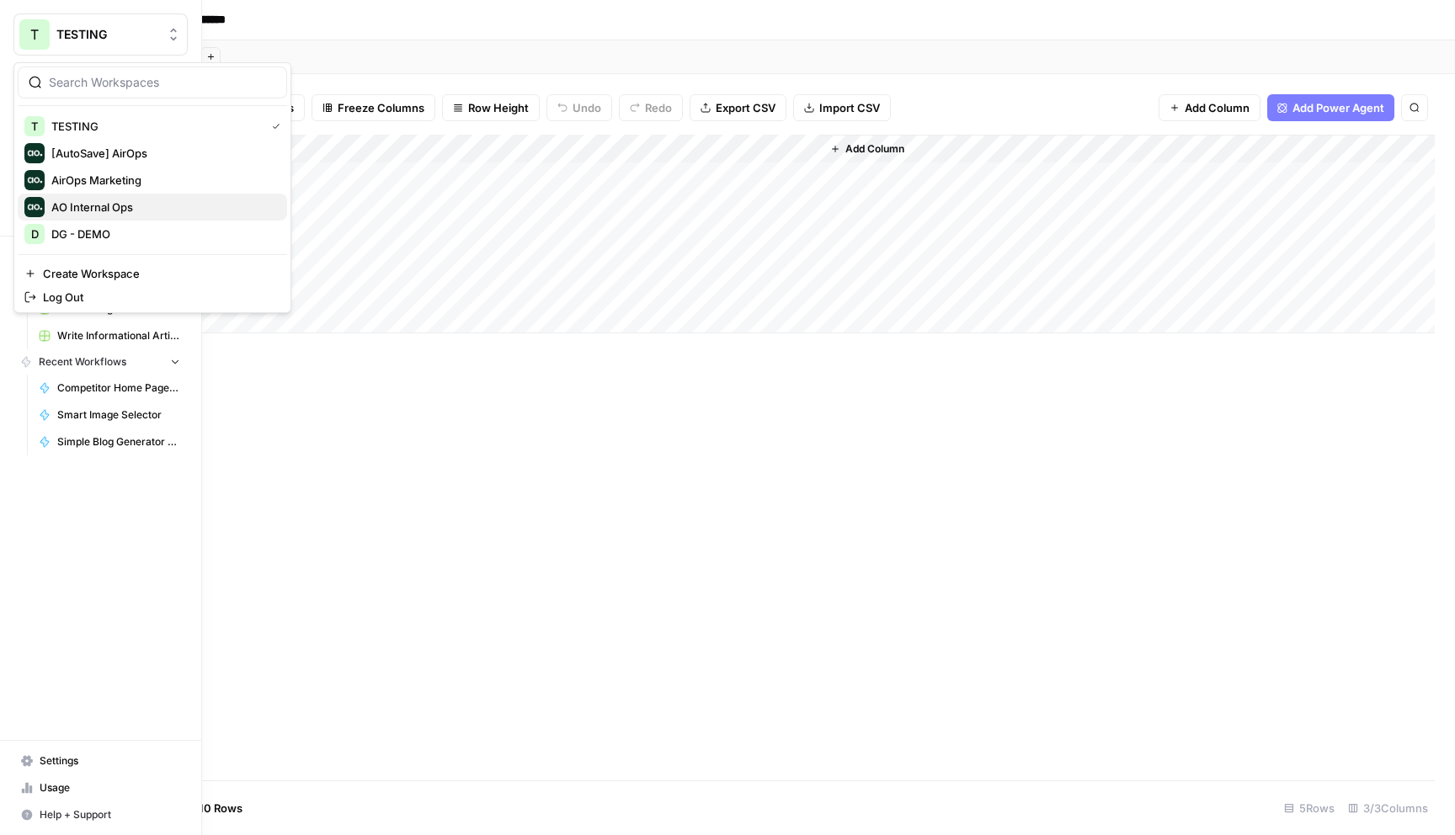
click at [119, 197] on div "AO Internal Ops" at bounding box center [152, 207] width 256 height 20
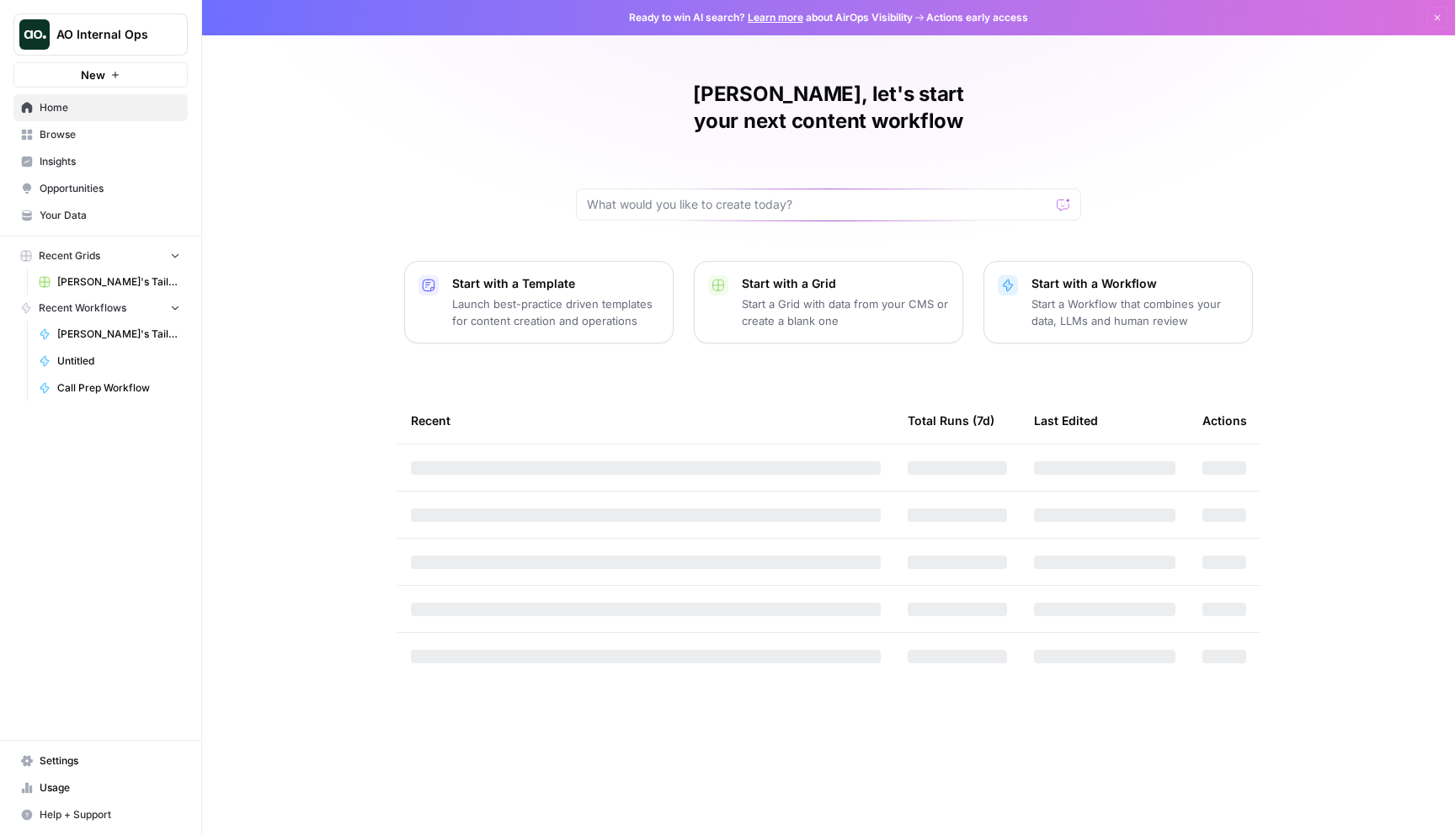
click at [126, 284] on span "[PERSON_NAME]'s Tailored Email Workflow Grid" at bounding box center [118, 281] width 123 height 15
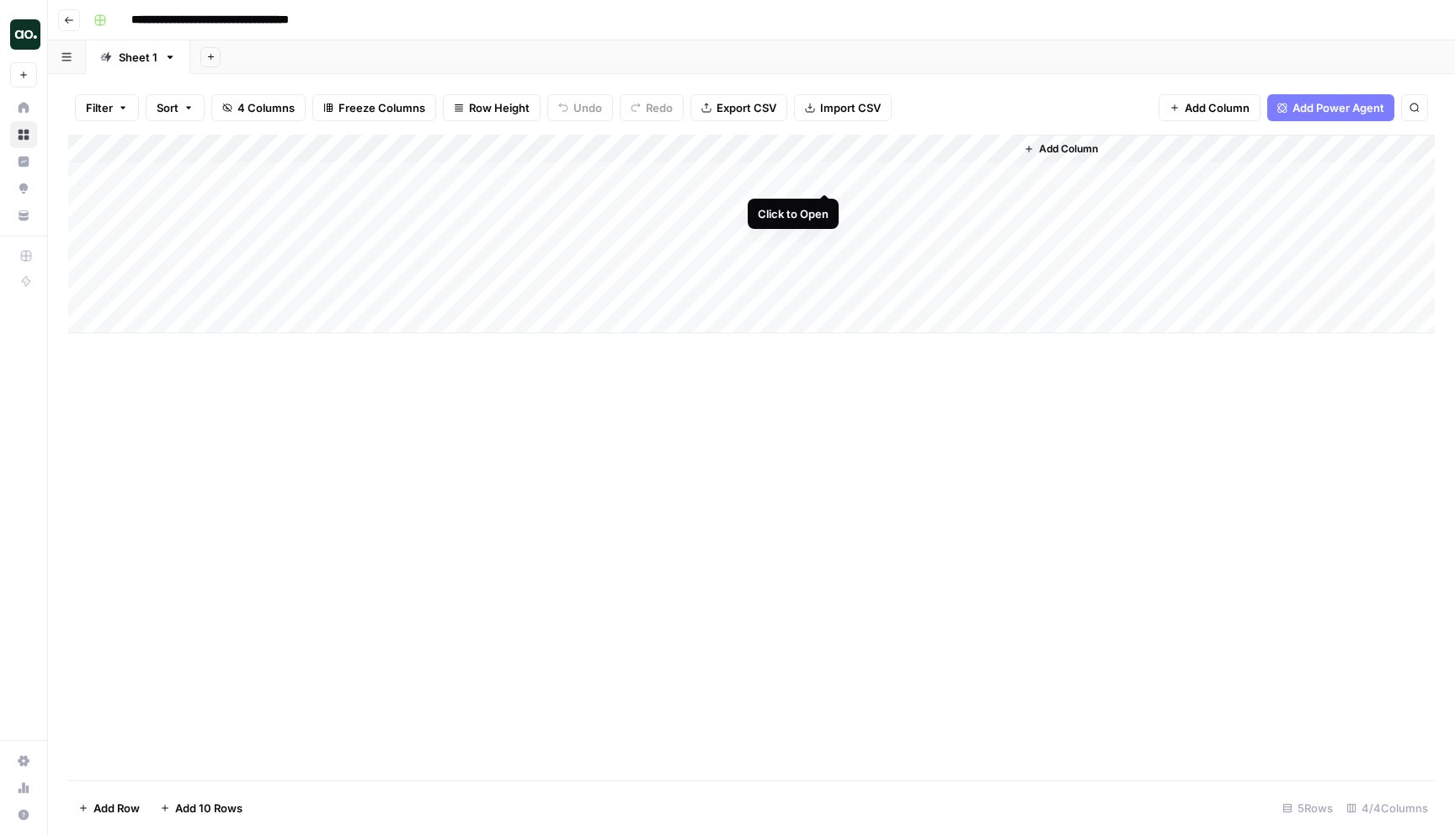
click at [828, 176] on div "Add Column" at bounding box center [751, 234] width 1366 height 199
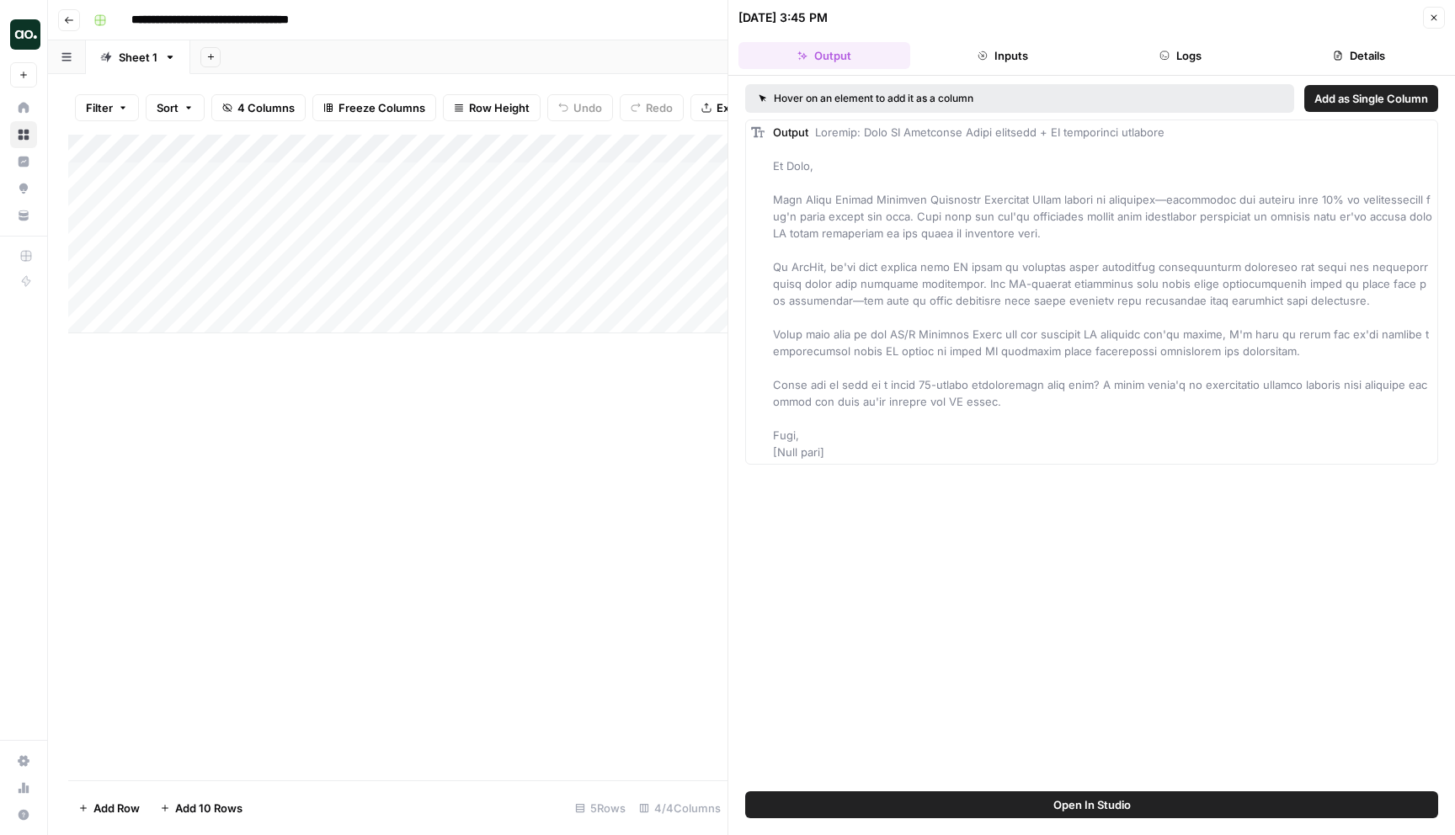
click at [555, 536] on div "Add Column" at bounding box center [397, 458] width 659 height 646
click at [1426, 24] on button "Close" at bounding box center [1434, 18] width 22 height 22
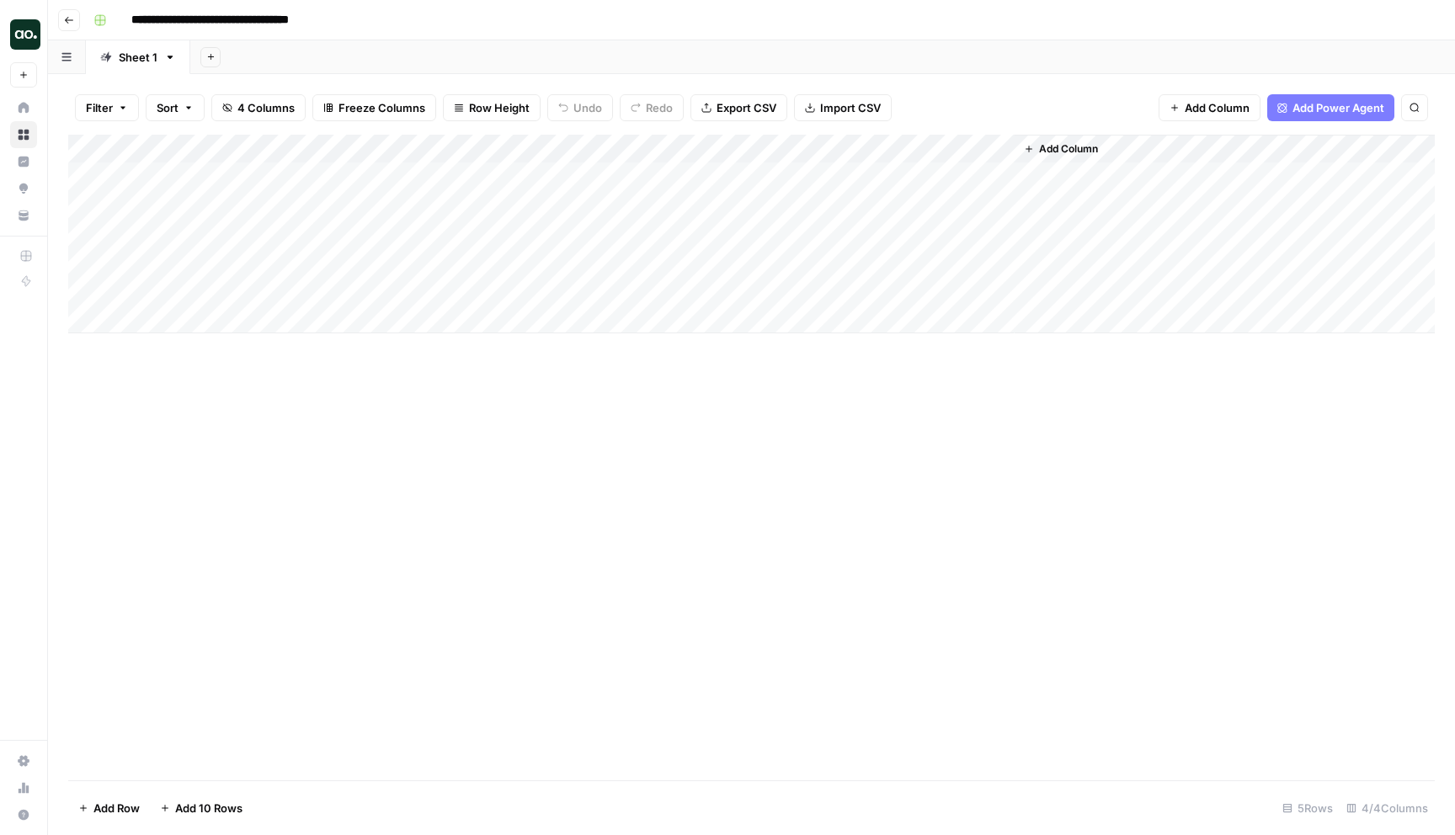
click at [916, 184] on div "Add Column" at bounding box center [751, 234] width 1366 height 199
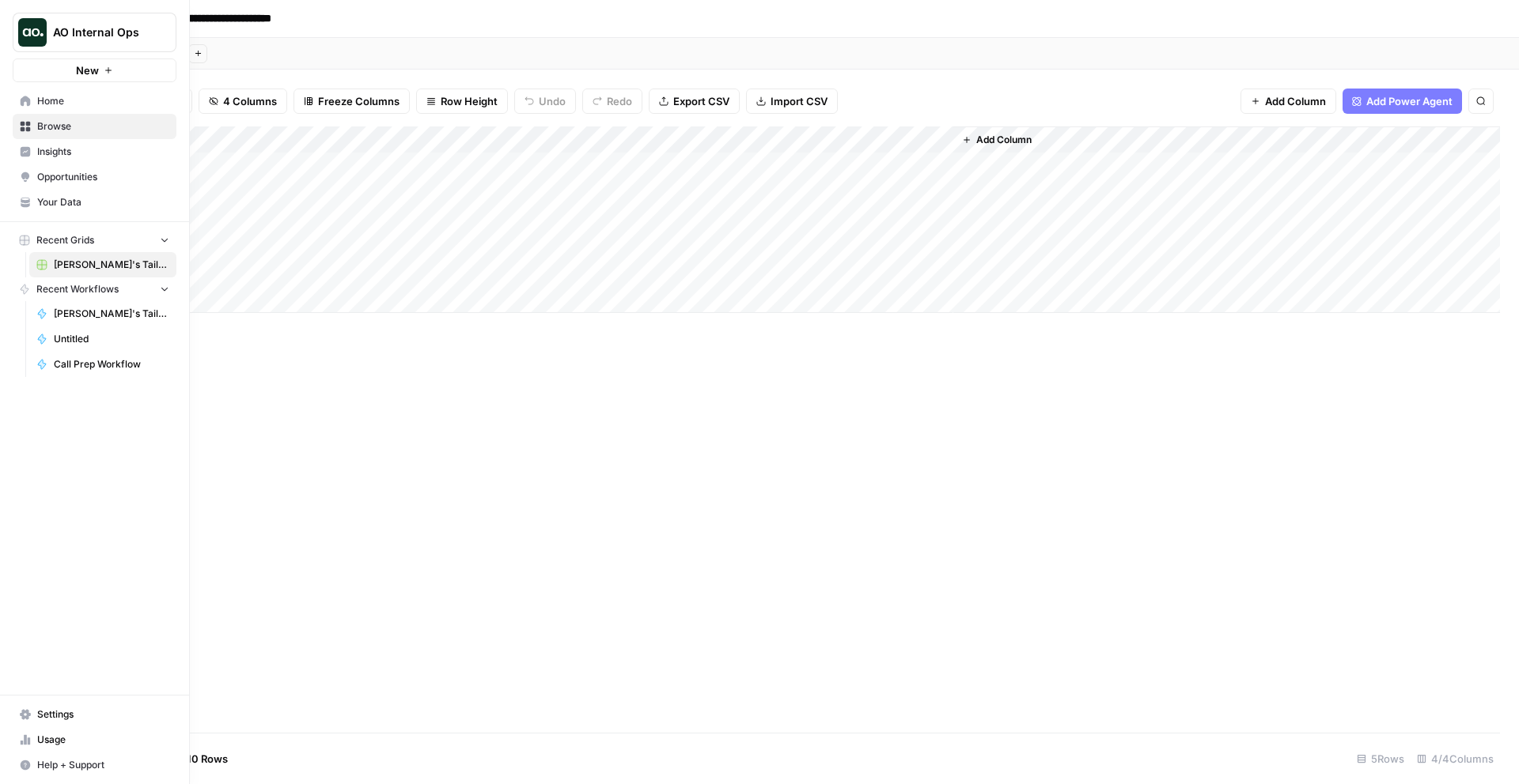
click at [44, 36] on img "Workspace: AO Internal Ops" at bounding box center [32, 32] width 28 height 28
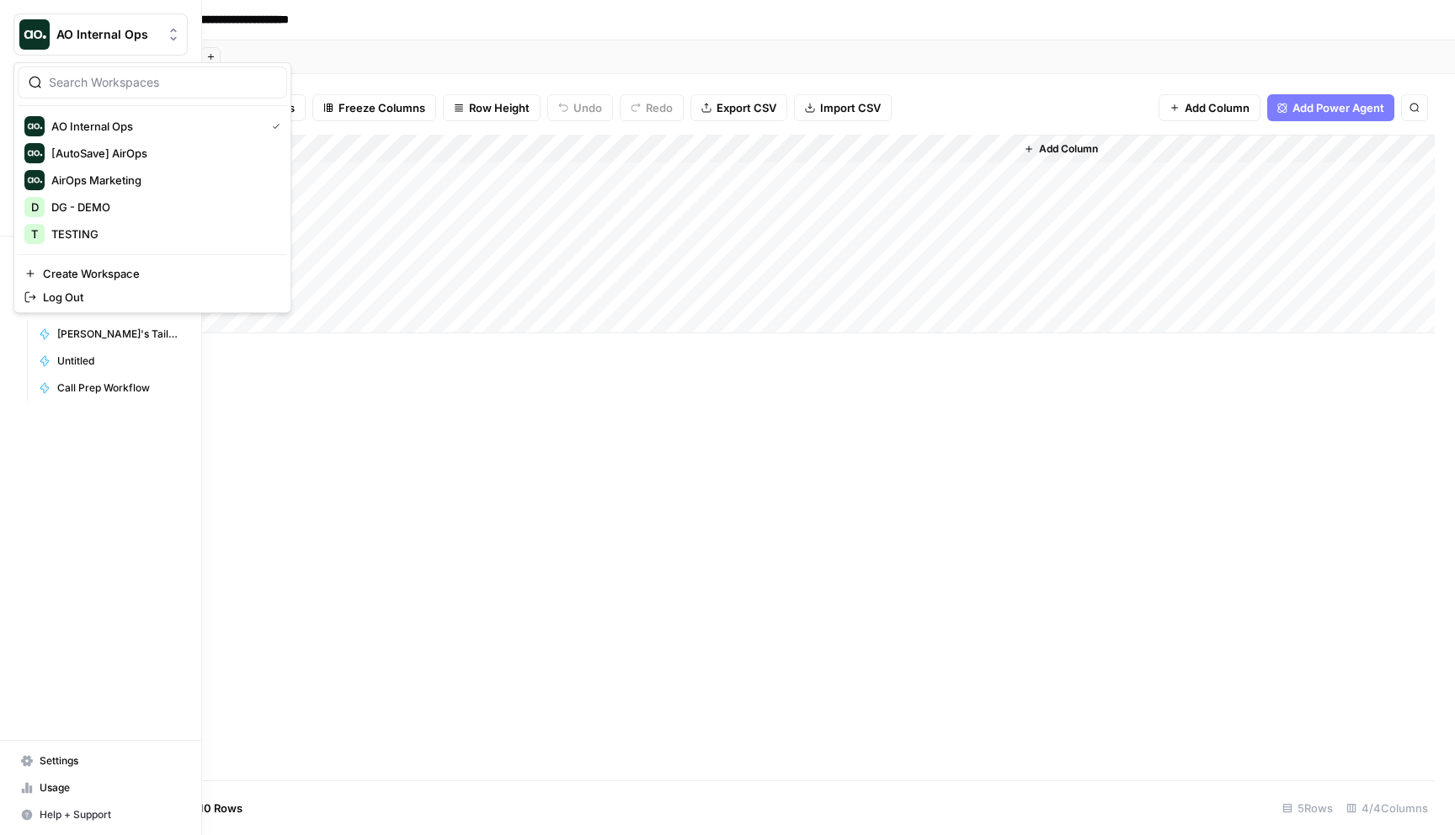
click at [76, 36] on span "AO Internal Ops" at bounding box center [107, 34] width 102 height 17
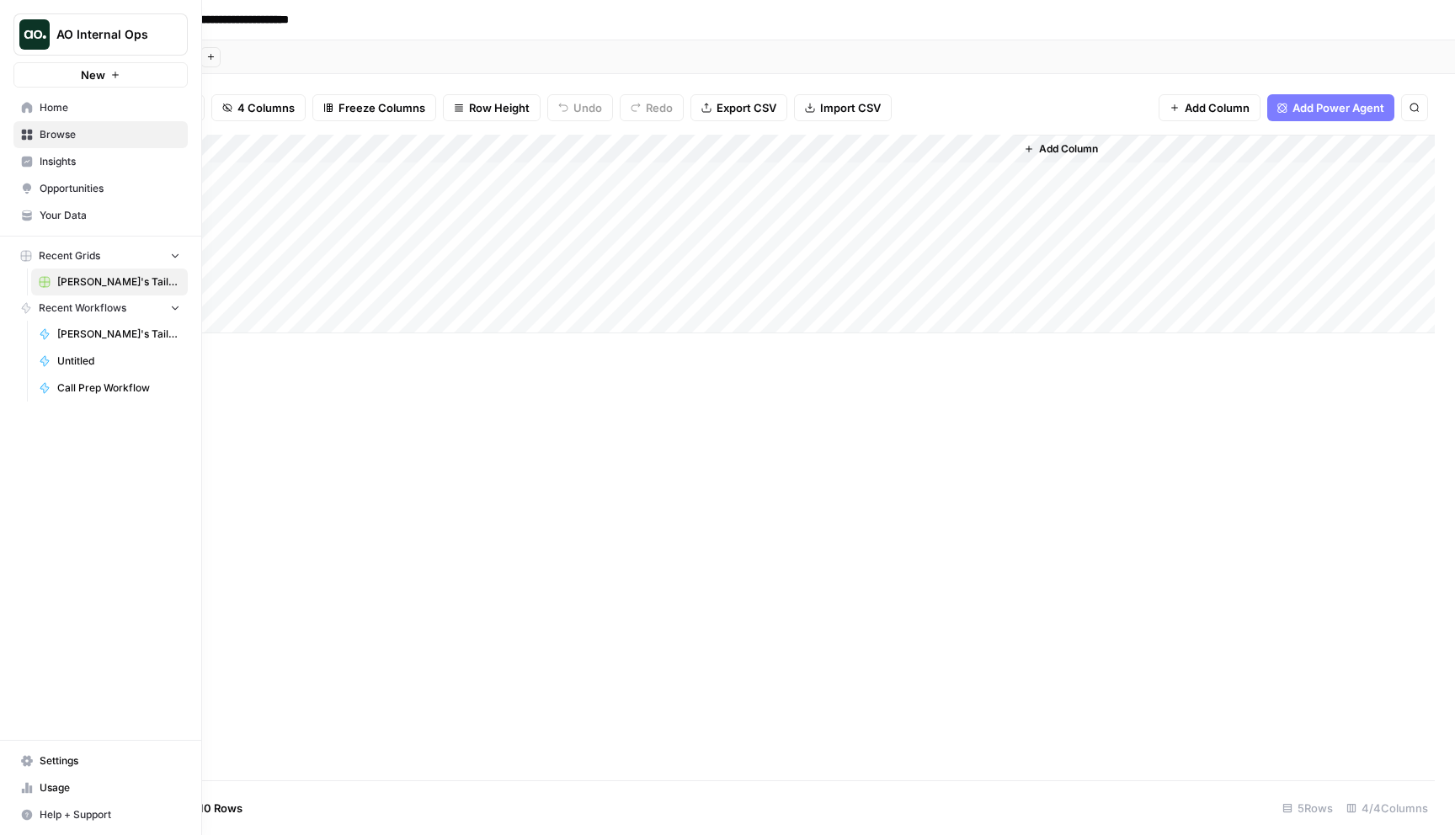
click at [104, 40] on span "AO Internal Ops" at bounding box center [107, 34] width 102 height 17
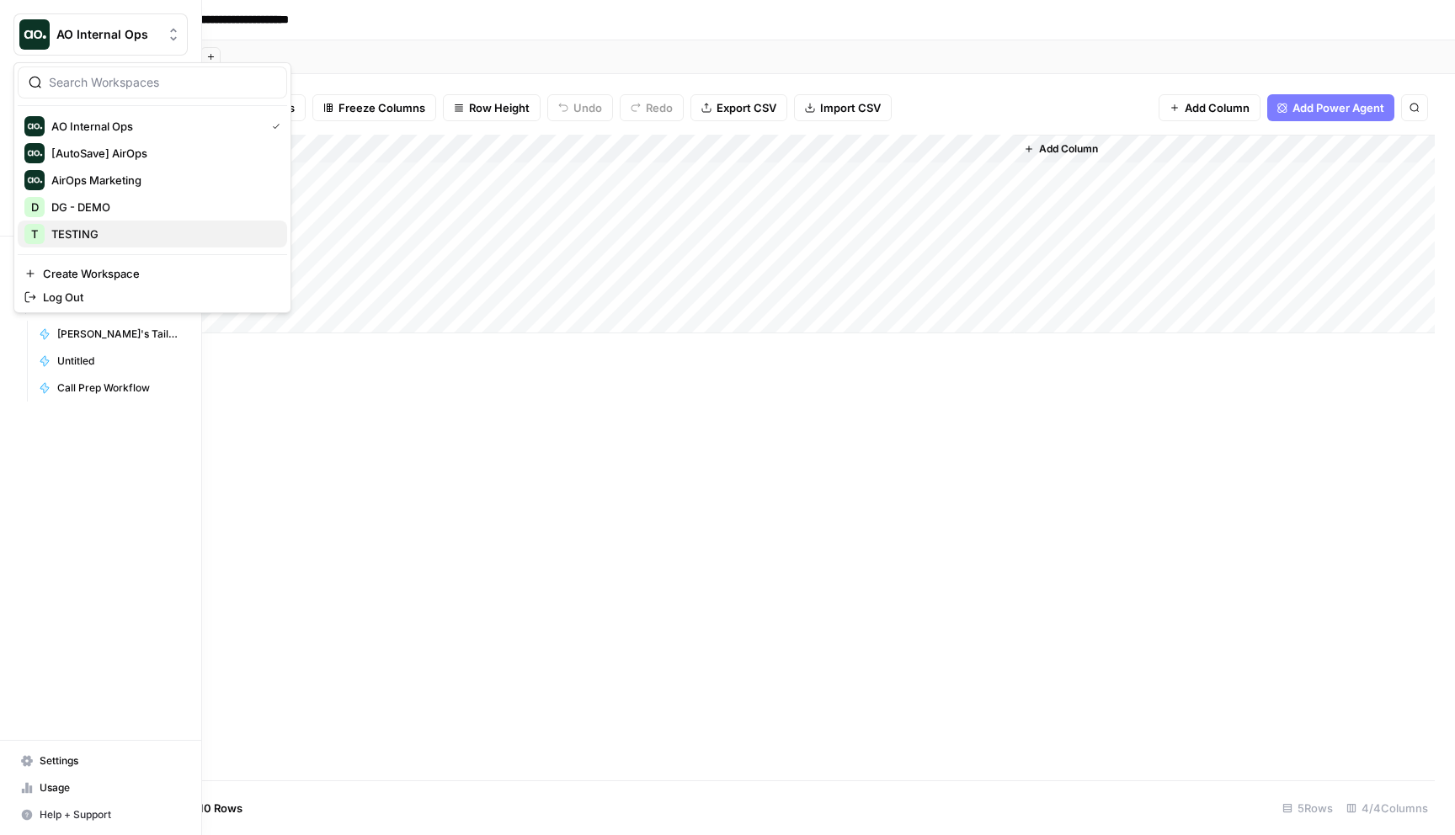
click at [106, 242] on span "TESTING" at bounding box center [162, 234] width 222 height 17
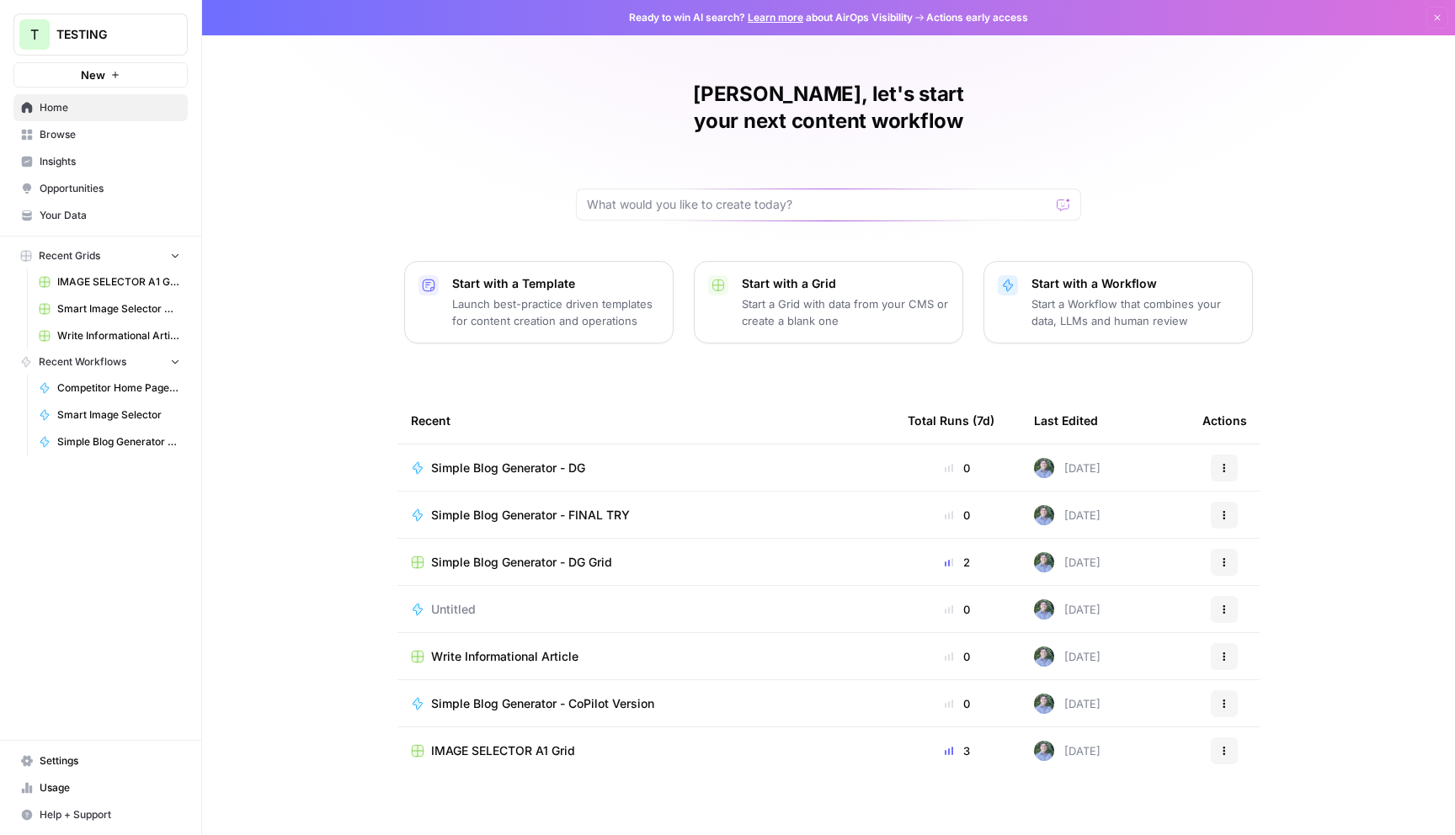
click at [500, 460] on span "Simple Blog Generator - DG" at bounding box center [508, 468] width 154 height 17
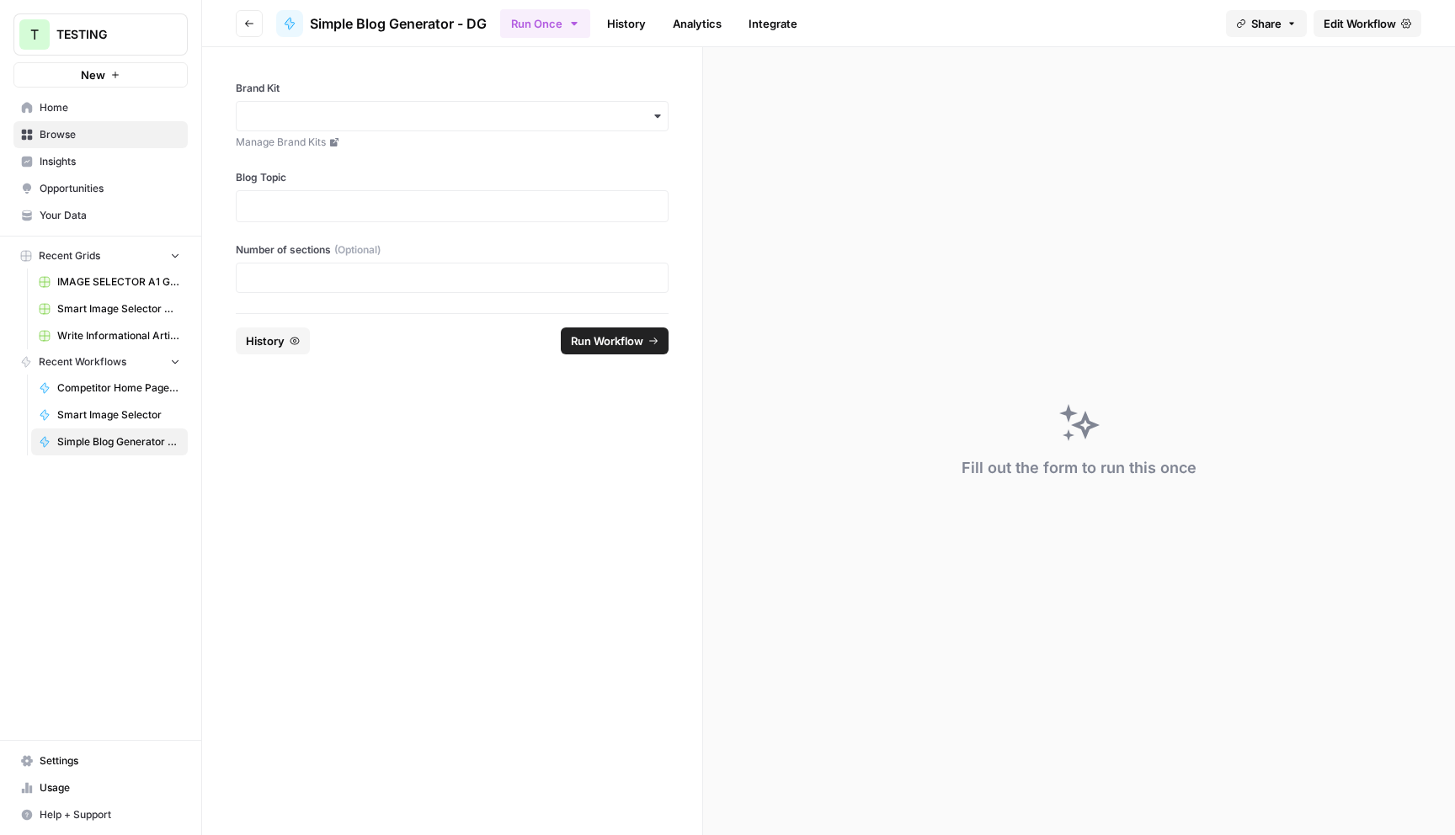
click at [1372, 24] on span "Edit Workflow" at bounding box center [1360, 23] width 72 height 17
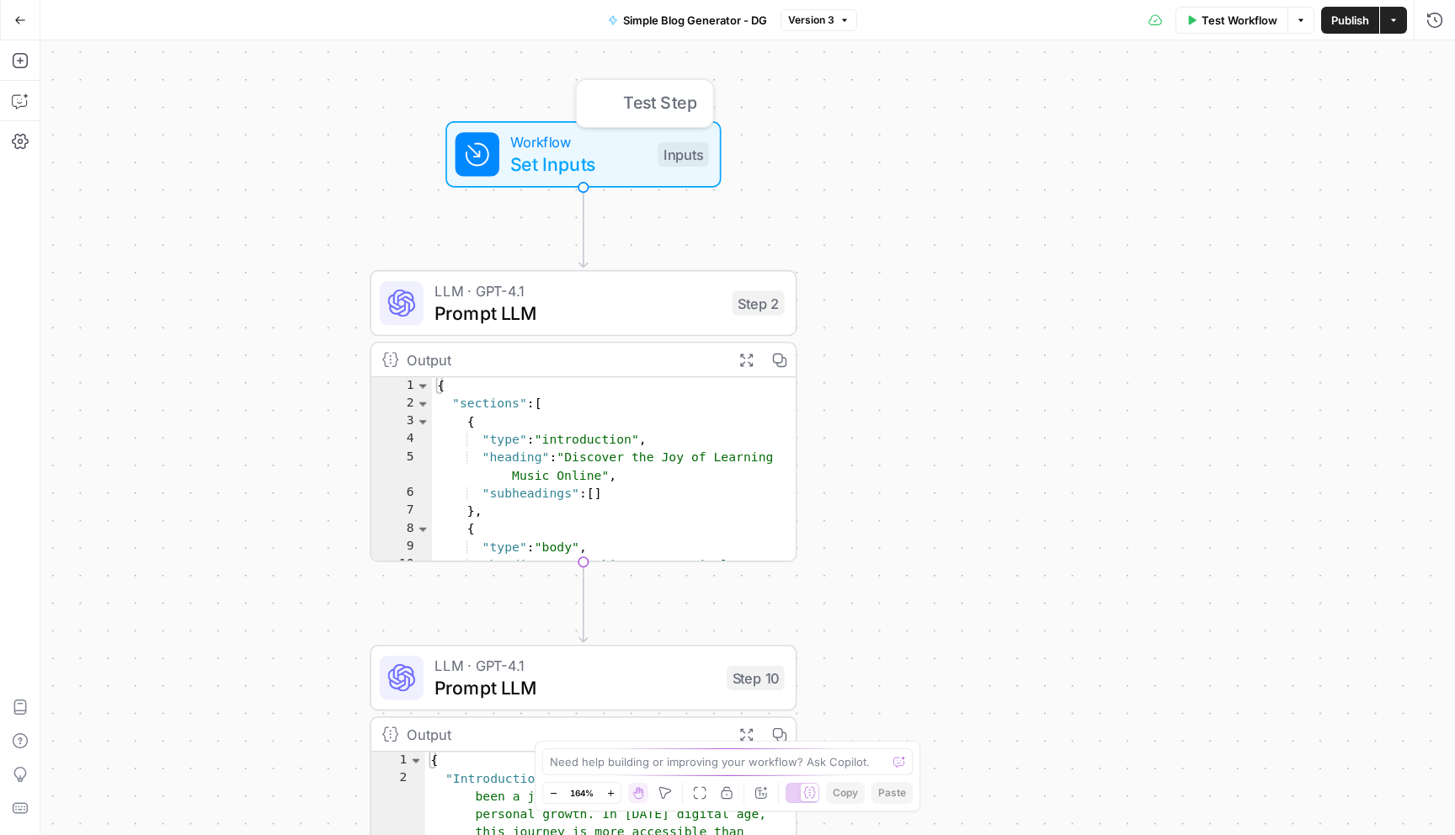
click at [573, 168] on span "Set Inputs" at bounding box center [578, 164] width 136 height 28
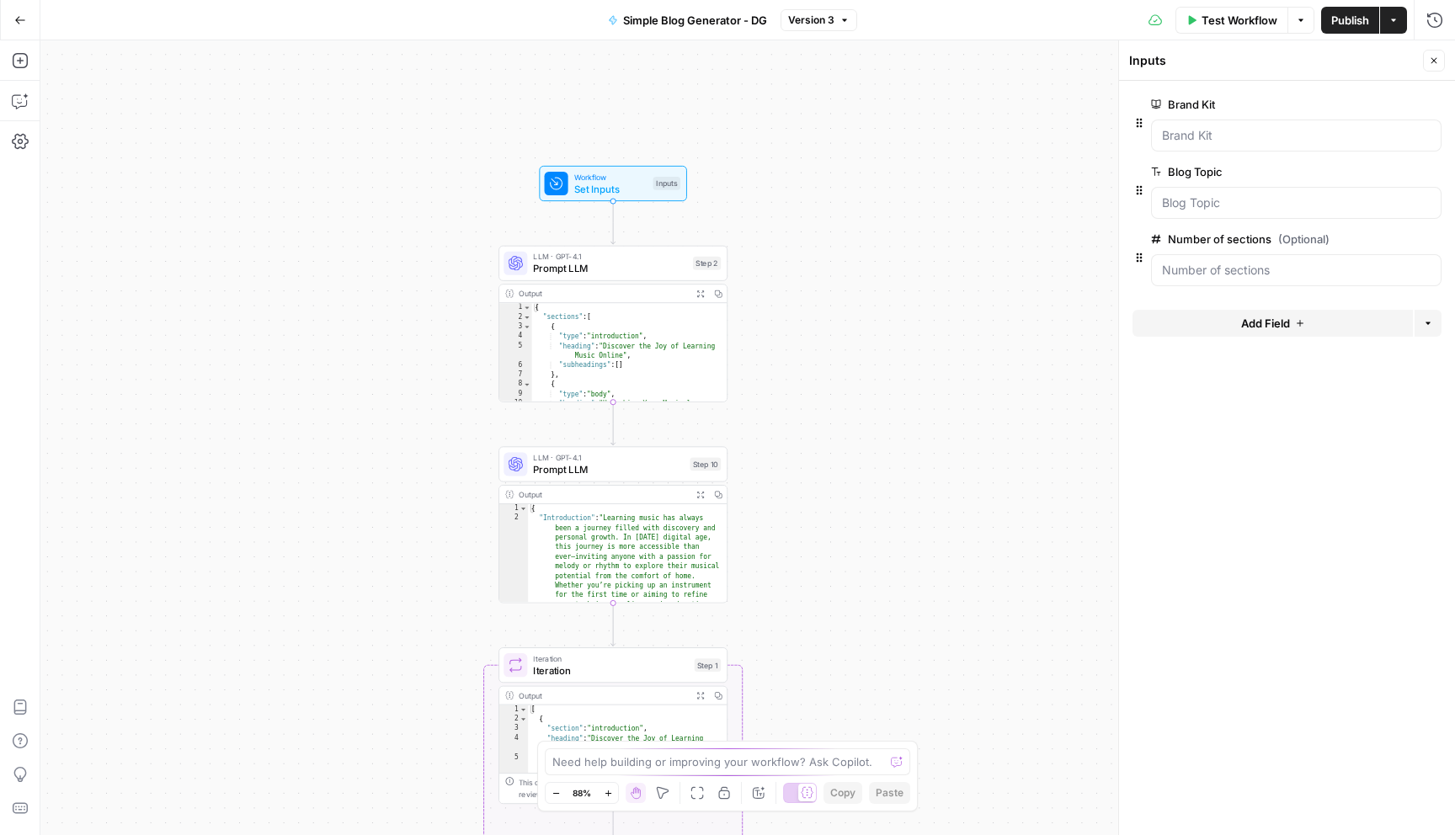
click at [631, 253] on span "LLM · GPT-4.1" at bounding box center [610, 257] width 154 height 12
type textarea "Prompt LLM"
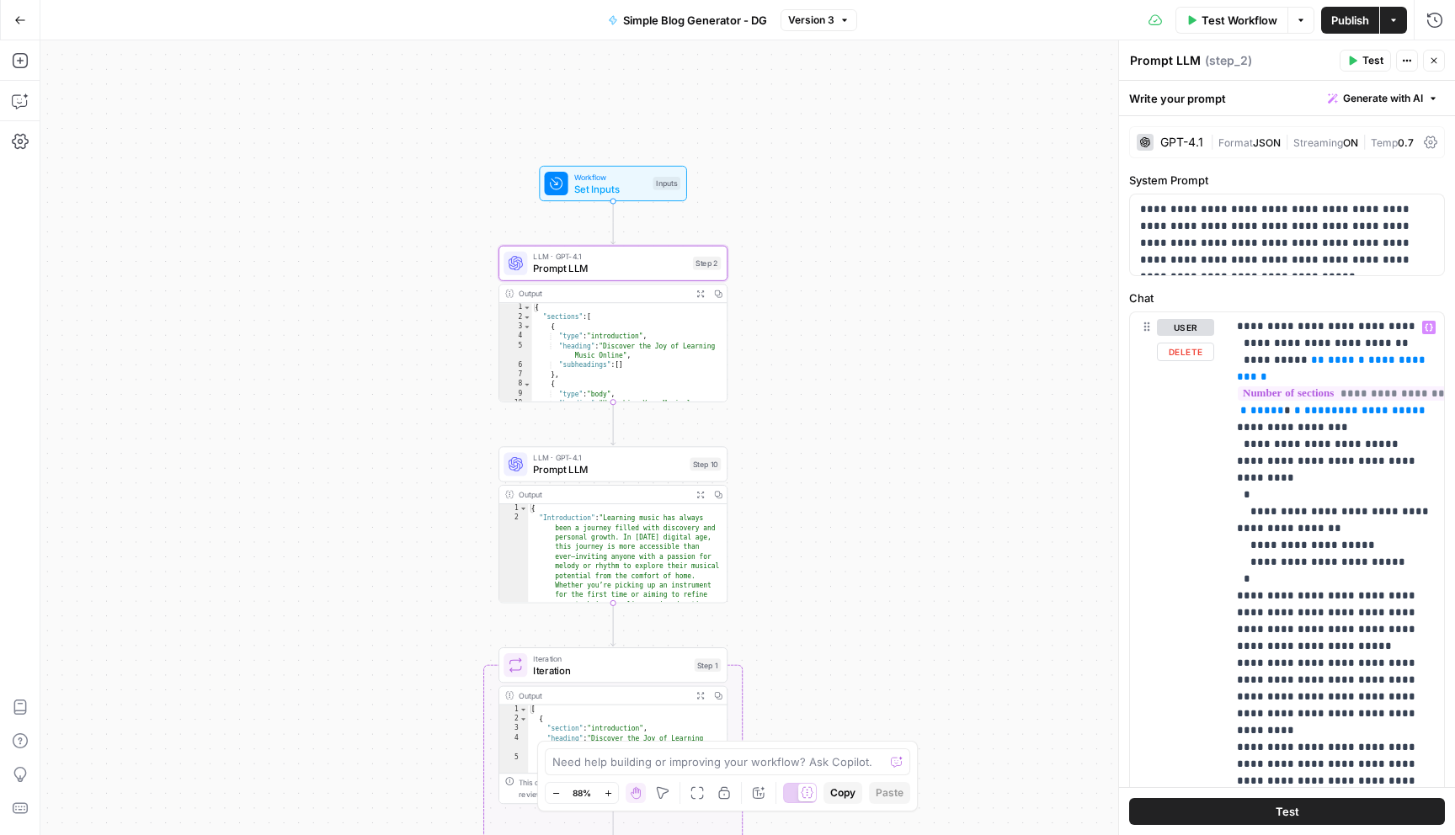
scroll to position [0, 1]
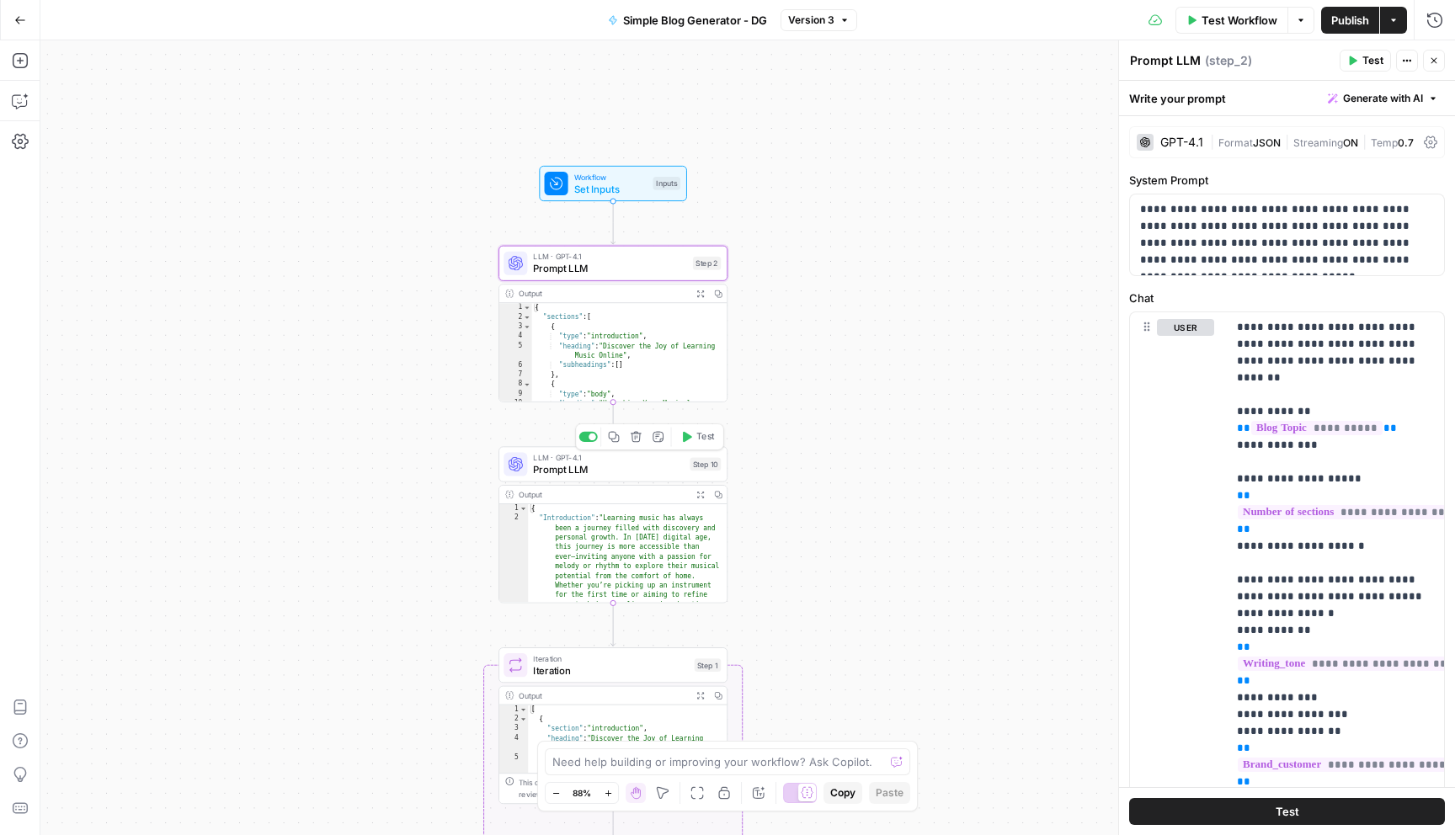
click at [637, 450] on div "LLM · GPT-4.1 Prompt LLM Step 10 Copy step Delete step Add Note Test" at bounding box center [612, 463] width 229 height 35
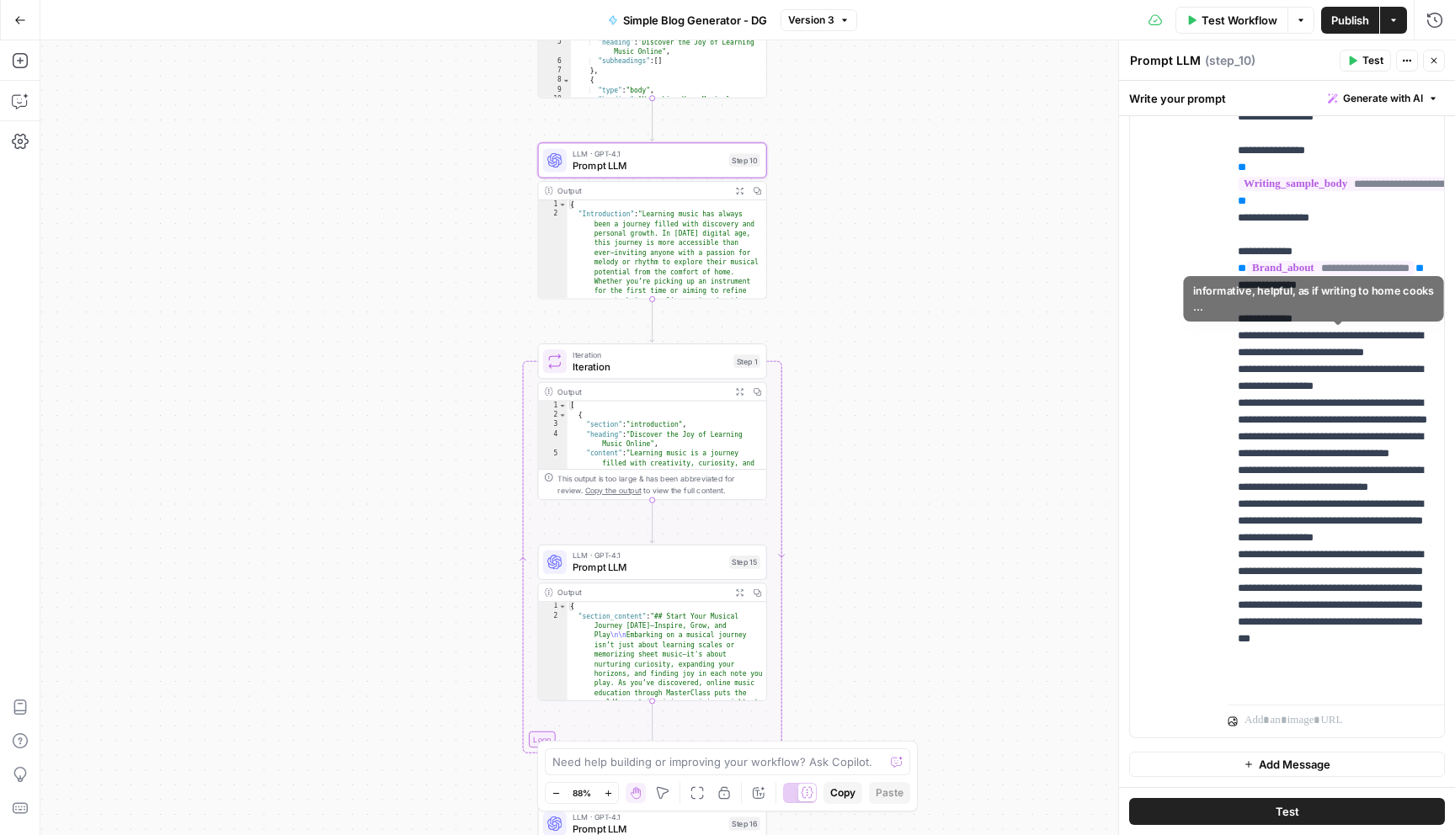
scroll to position [540, 0]
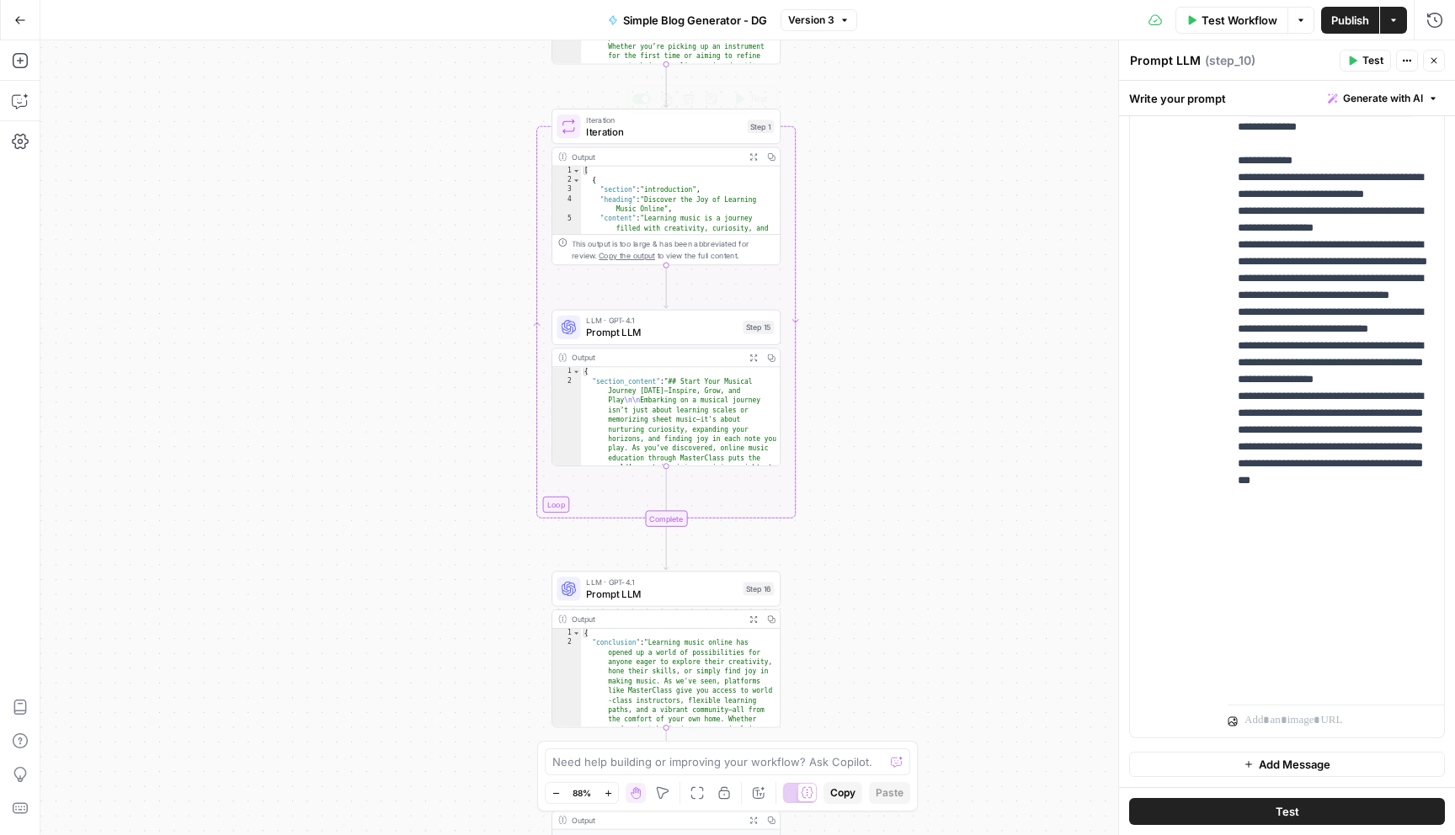
click at [681, 130] on span "Iteration" at bounding box center [663, 132] width 155 height 15
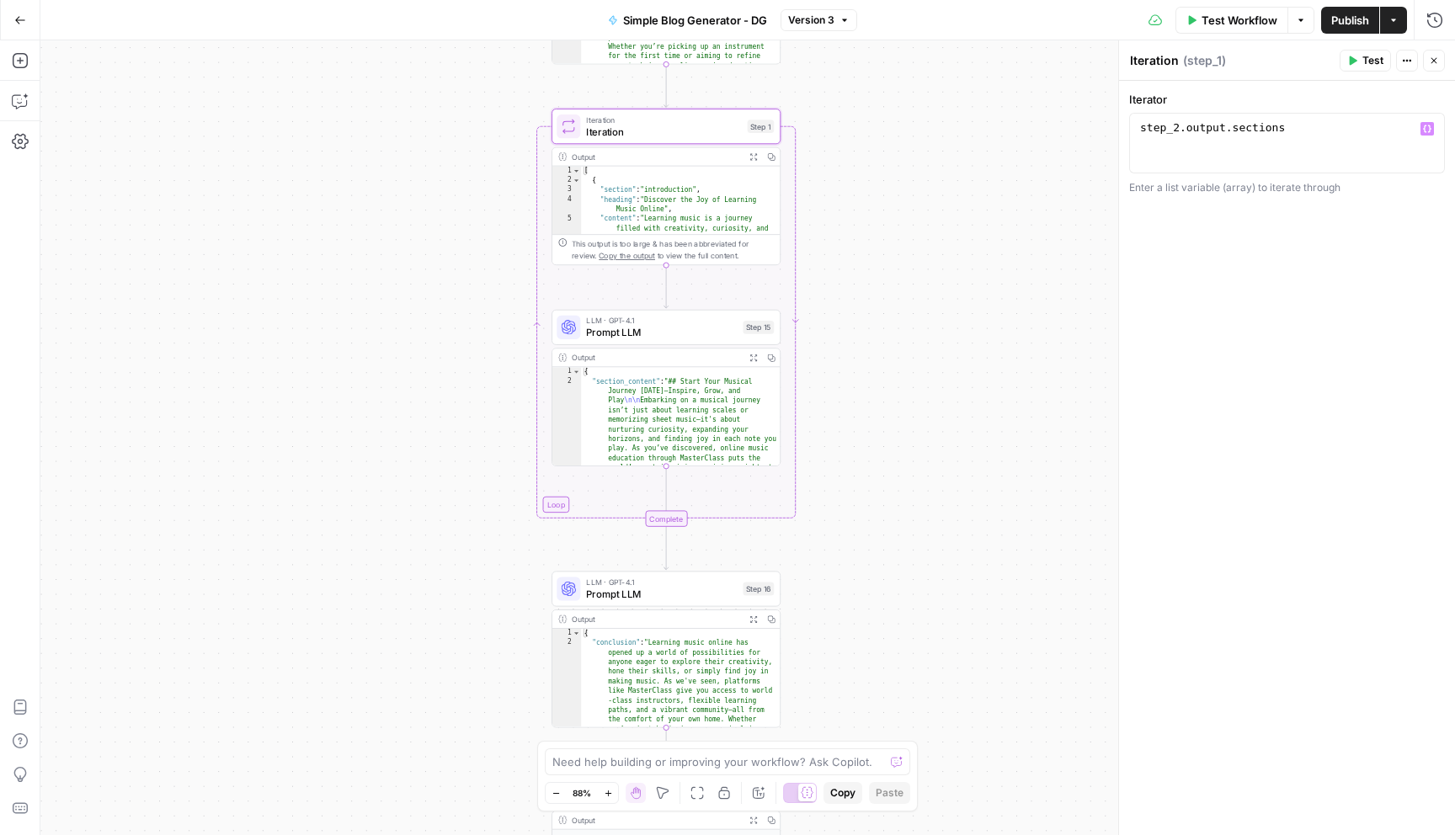
type textarea "**********"
drag, startPoint x: 1306, startPoint y: 125, endPoint x: 1092, endPoint y: 129, distance: 213.9
click at [1092, 130] on body "T TESTING New Home Browse Insights Opportunities Your Data Recent Grids IMAGE S…" at bounding box center [727, 417] width 1455 height 835
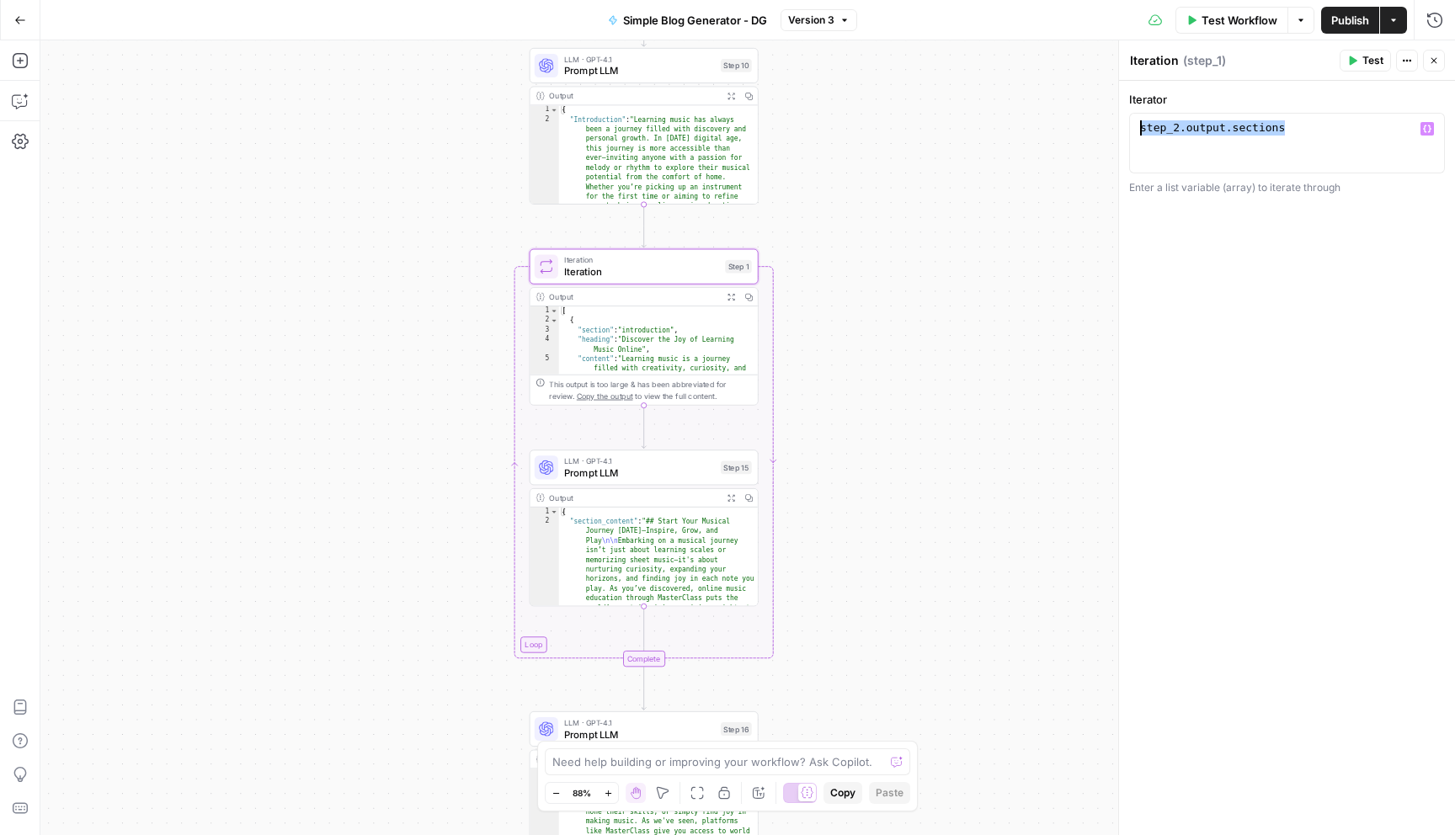
click at [1205, 157] on div "step_2 . output . sections" at bounding box center [1287, 158] width 301 height 76
click at [678, 474] on span "Prompt LLM" at bounding box center [639, 473] width 151 height 15
type textarea "Prompt LLM"
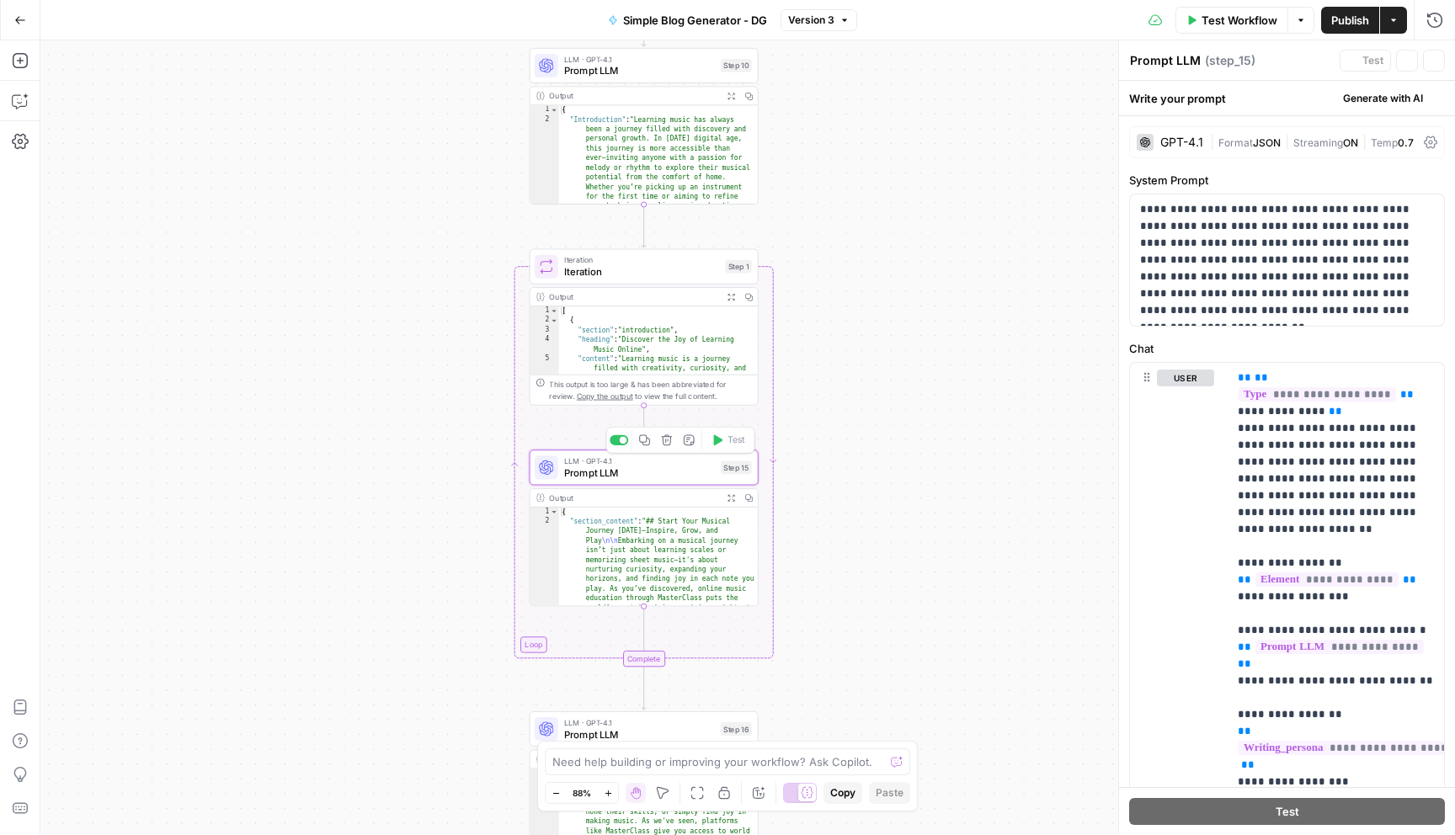
type textarea "**********"
click at [665, 531] on div "{ "section_content" : "## Start Your Musical Journey Today—Inspire, Grow, and P…" at bounding box center [659, 750] width 200 height 484
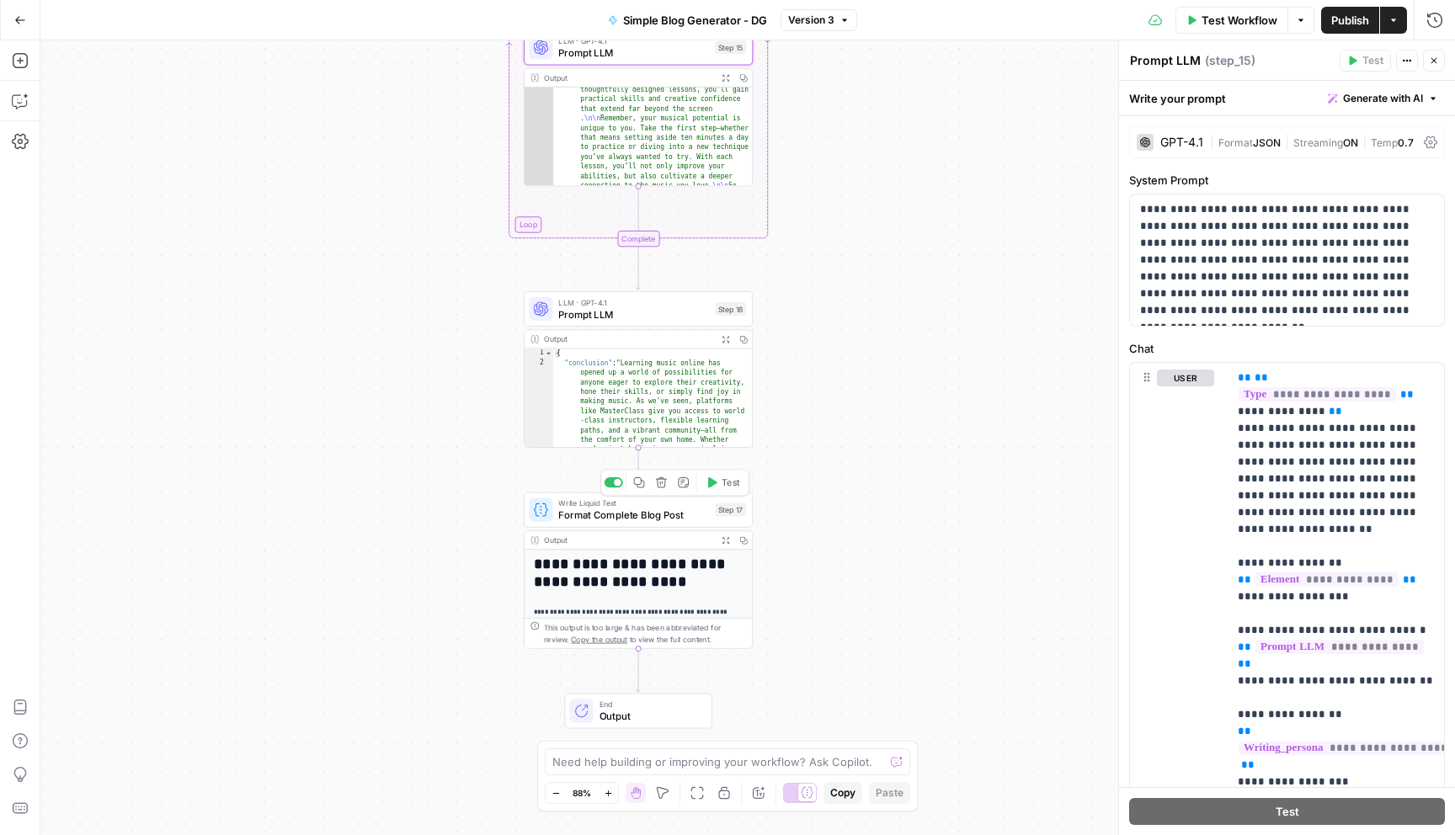
click at [626, 515] on span "Format Complete Blog Post" at bounding box center [633, 515] width 151 height 15
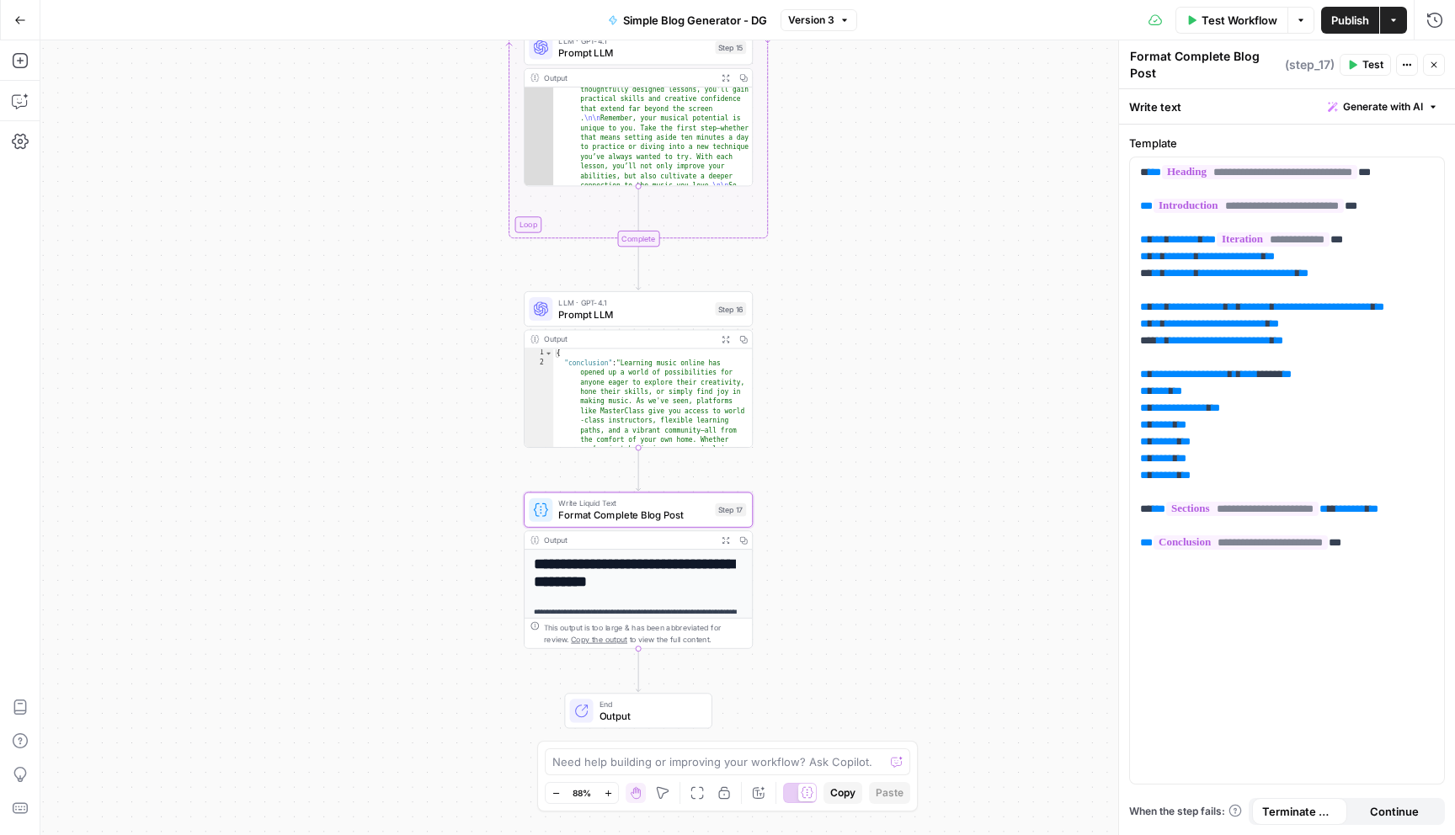
click at [15, 17] on icon "button" at bounding box center [20, 20] width 12 height 12
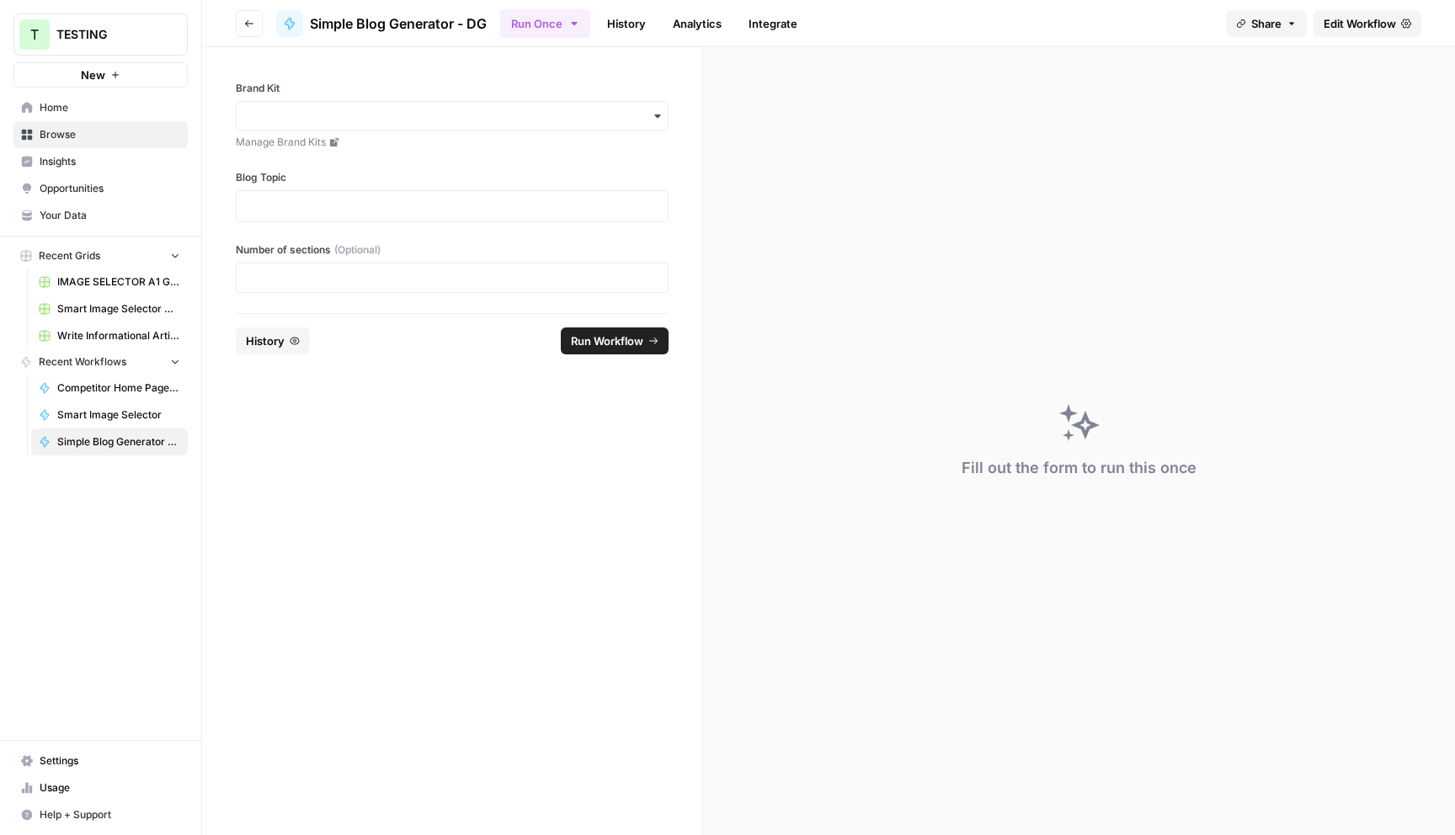
click at [124, 34] on span "TESTING" at bounding box center [107, 34] width 102 height 17
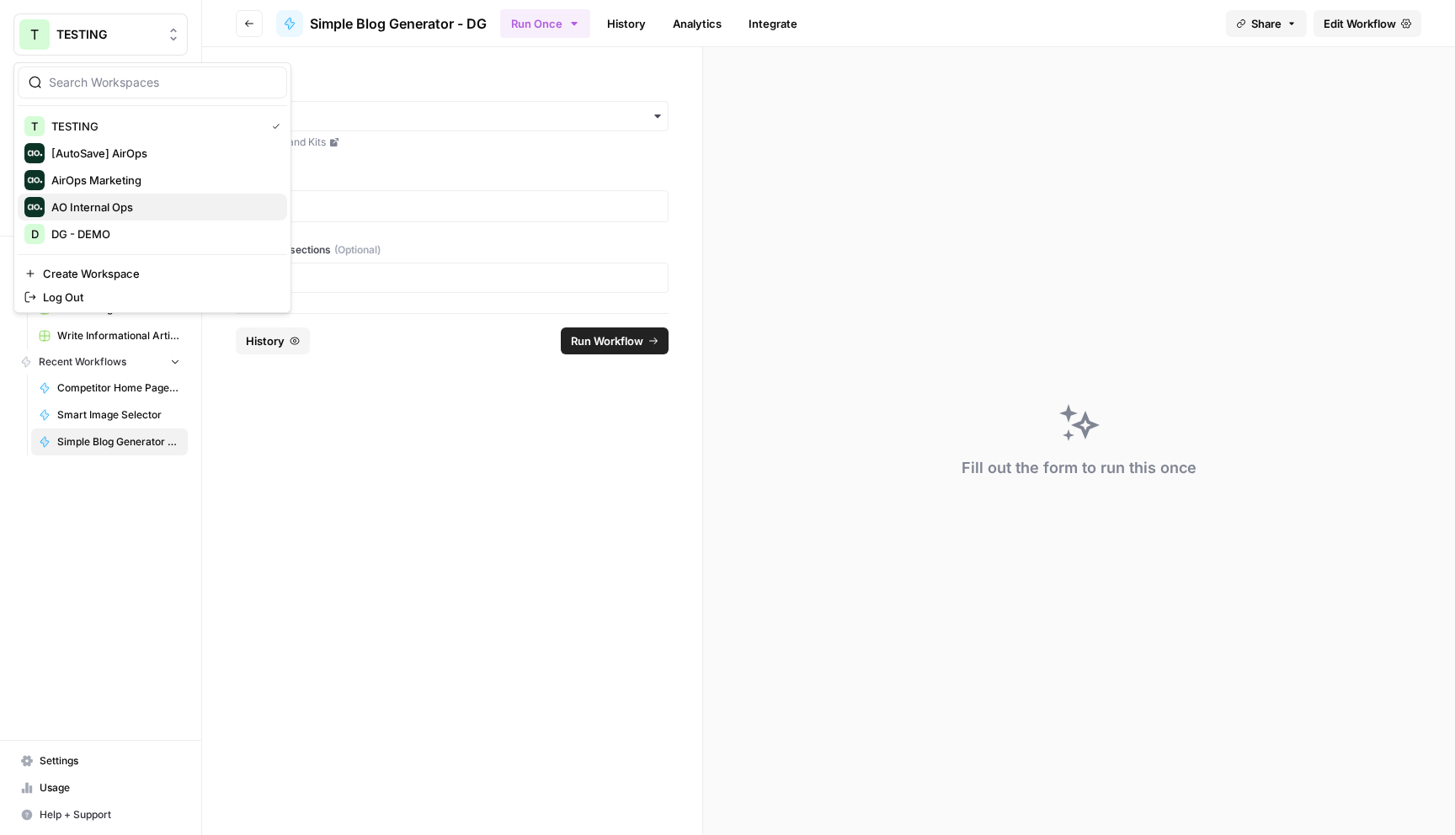
click at [111, 205] on span "AO Internal Ops" at bounding box center [162, 207] width 222 height 17
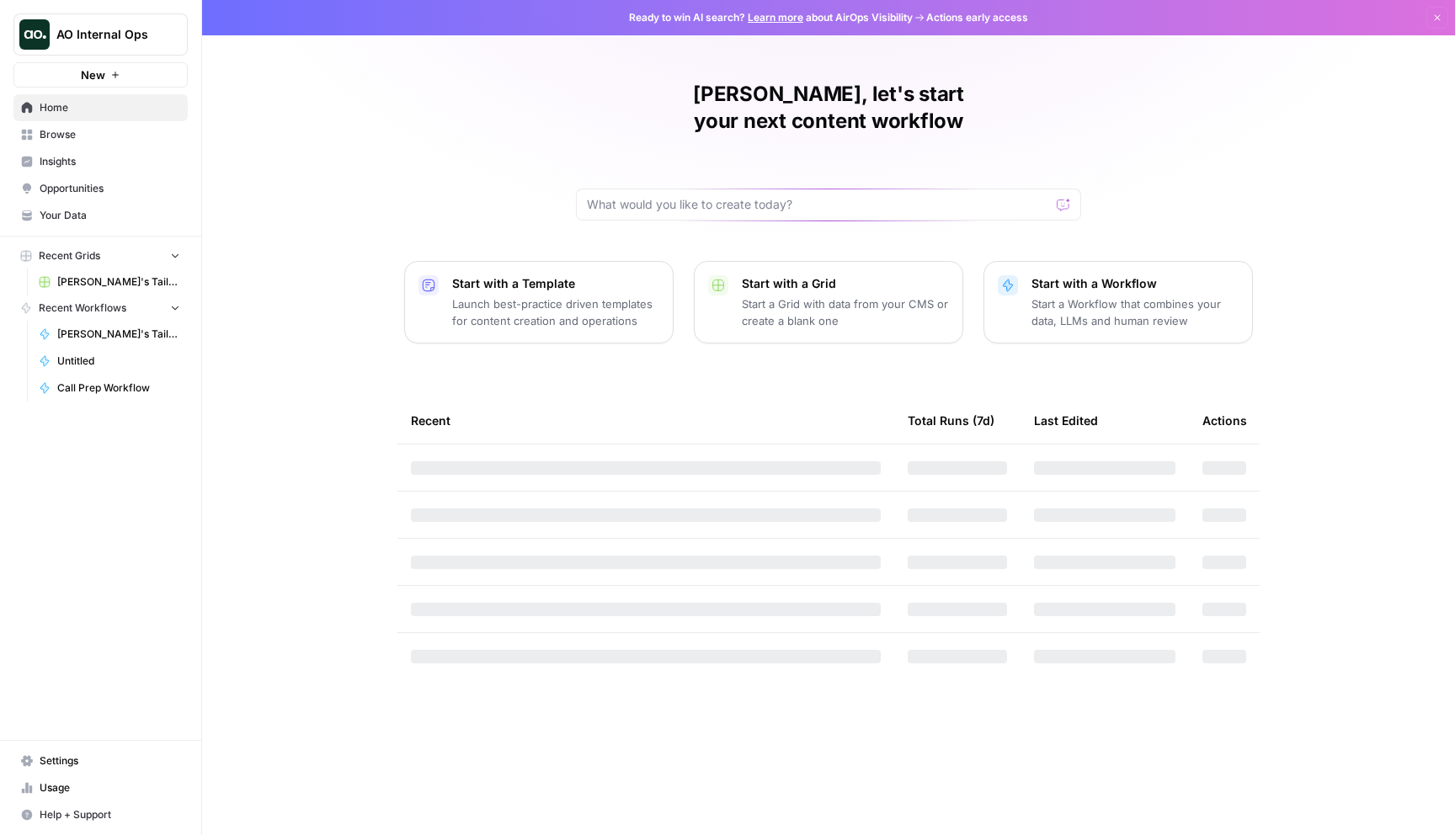
click at [107, 277] on span "[PERSON_NAME]'s Tailored Email Workflow Grid" at bounding box center [118, 281] width 123 height 15
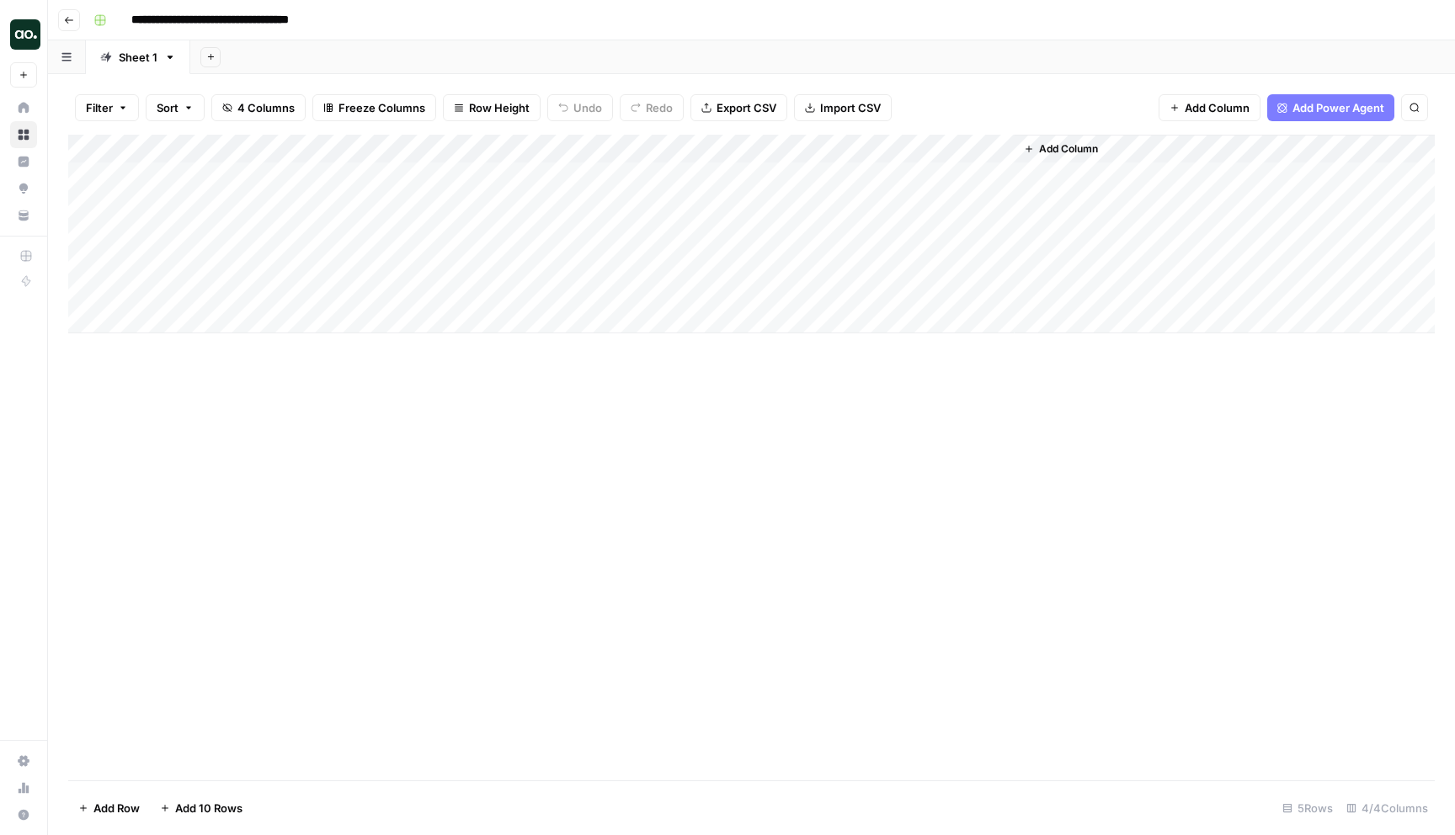
click at [825, 146] on div "Add Column" at bounding box center [751, 234] width 1366 height 199
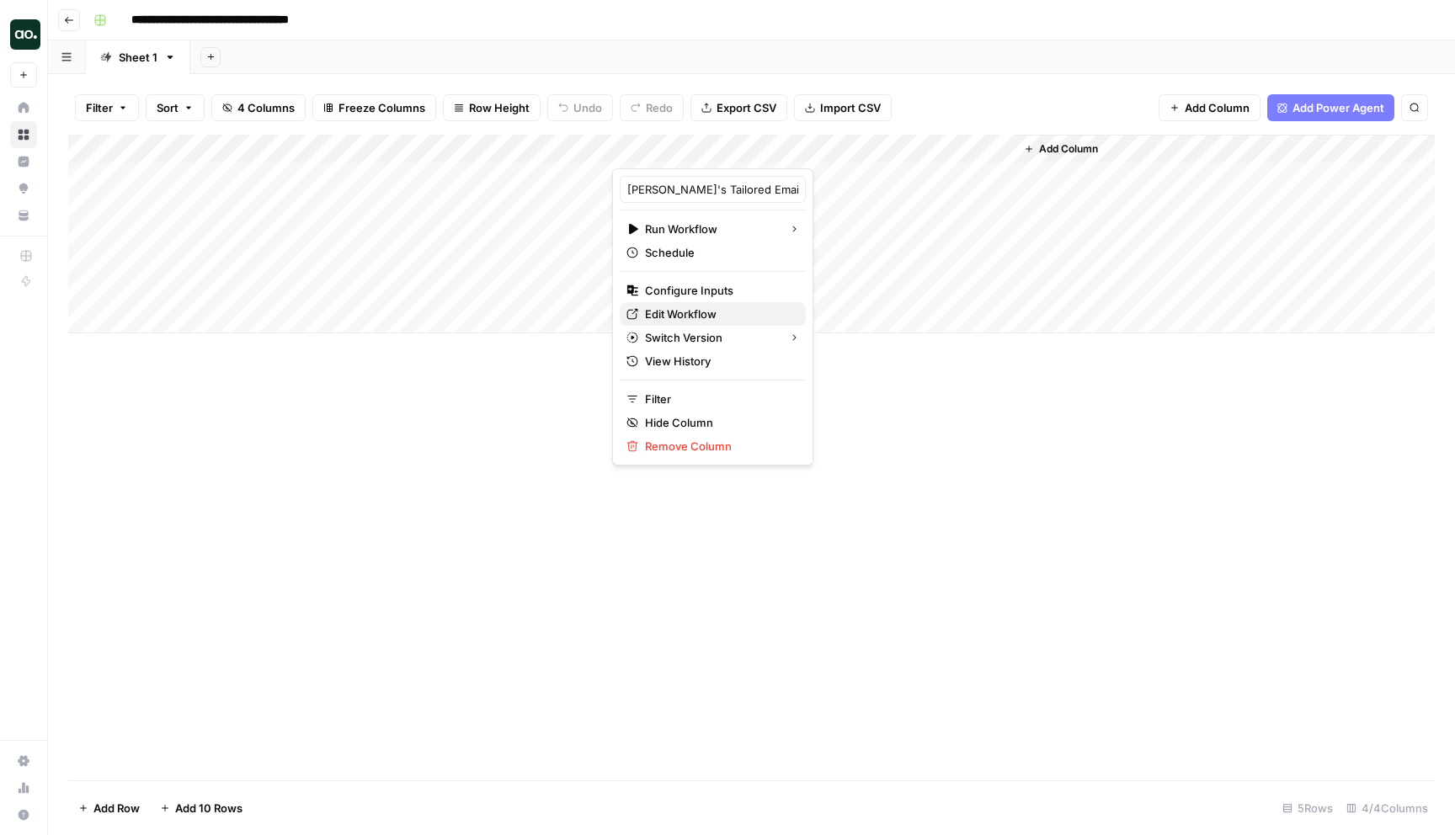
click at [684, 311] on span "Edit Workflow" at bounding box center [718, 314] width 147 height 17
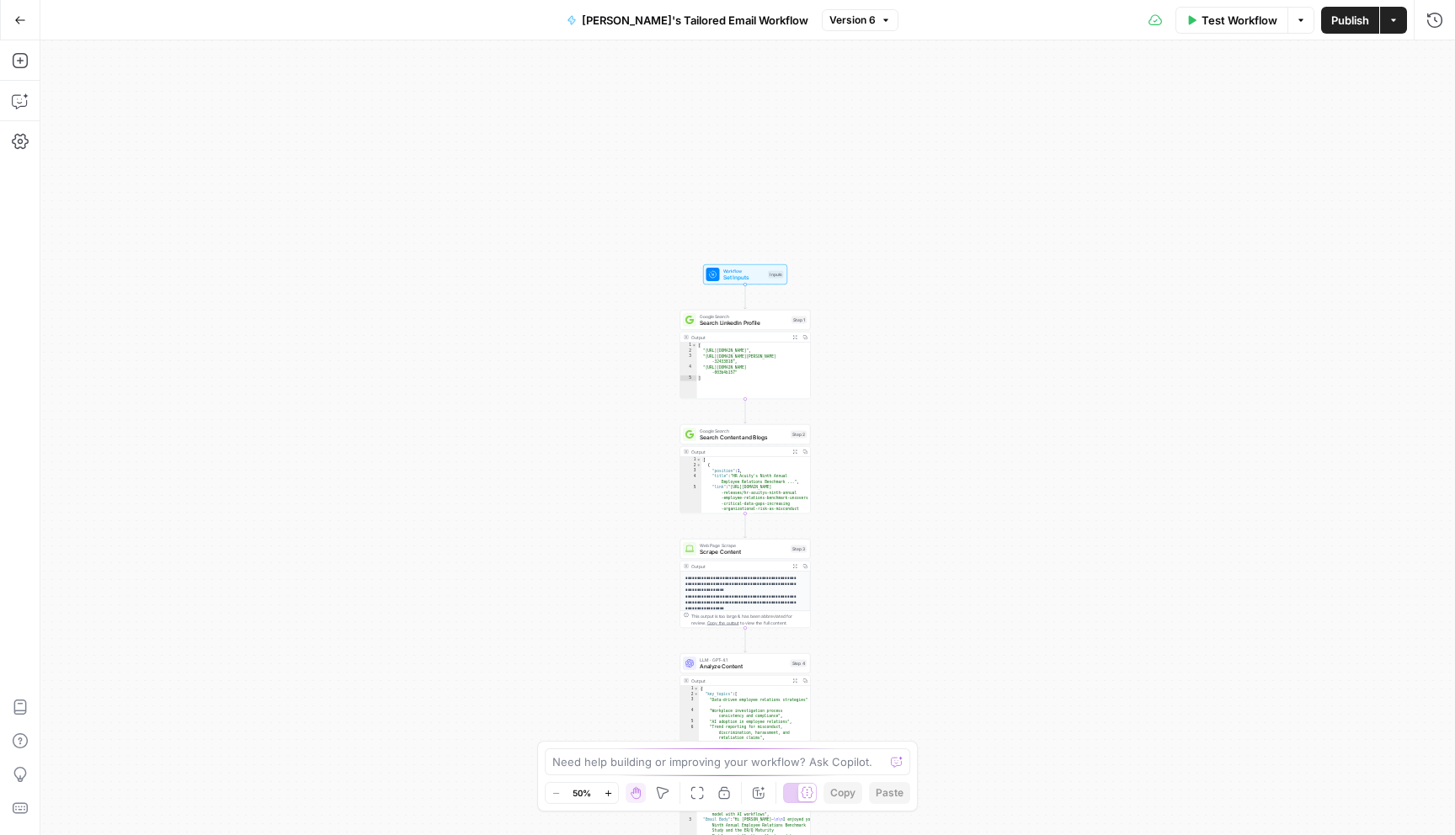
drag, startPoint x: 816, startPoint y: 134, endPoint x: 813, endPoint y: 405, distance: 271.1
click at [813, 405] on div "Workflow Set Inputs Inputs Google Search Search LinkedIn Profile Step 1 Output …" at bounding box center [747, 437] width 1414 height 795
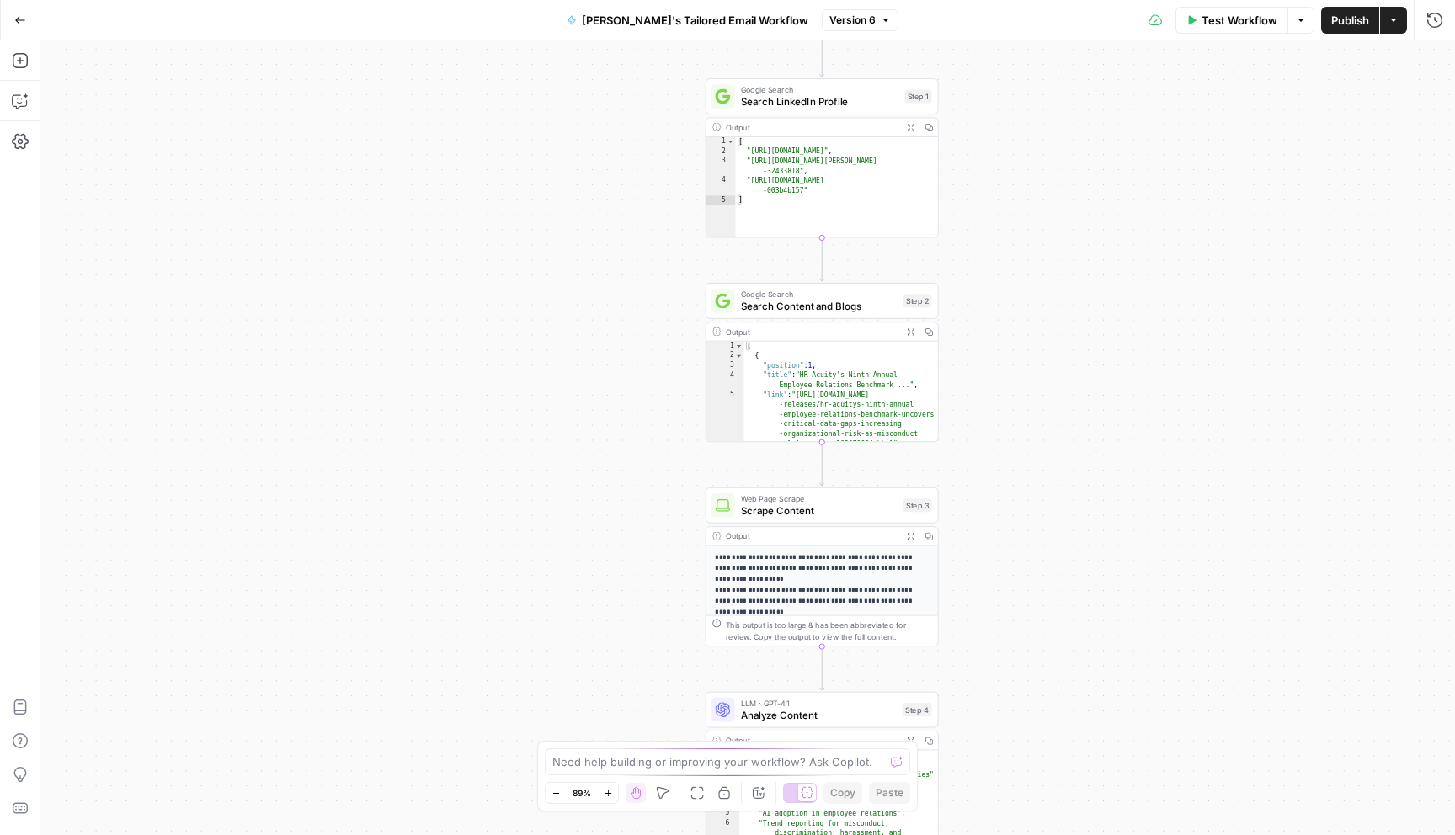
drag, startPoint x: 1042, startPoint y: 388, endPoint x: 874, endPoint y: 389, distance: 168.4
click at [874, 389] on div "Workflow Set Inputs Inputs Google Search Search LinkedIn Profile Step 1 Output …" at bounding box center [747, 437] width 1414 height 795
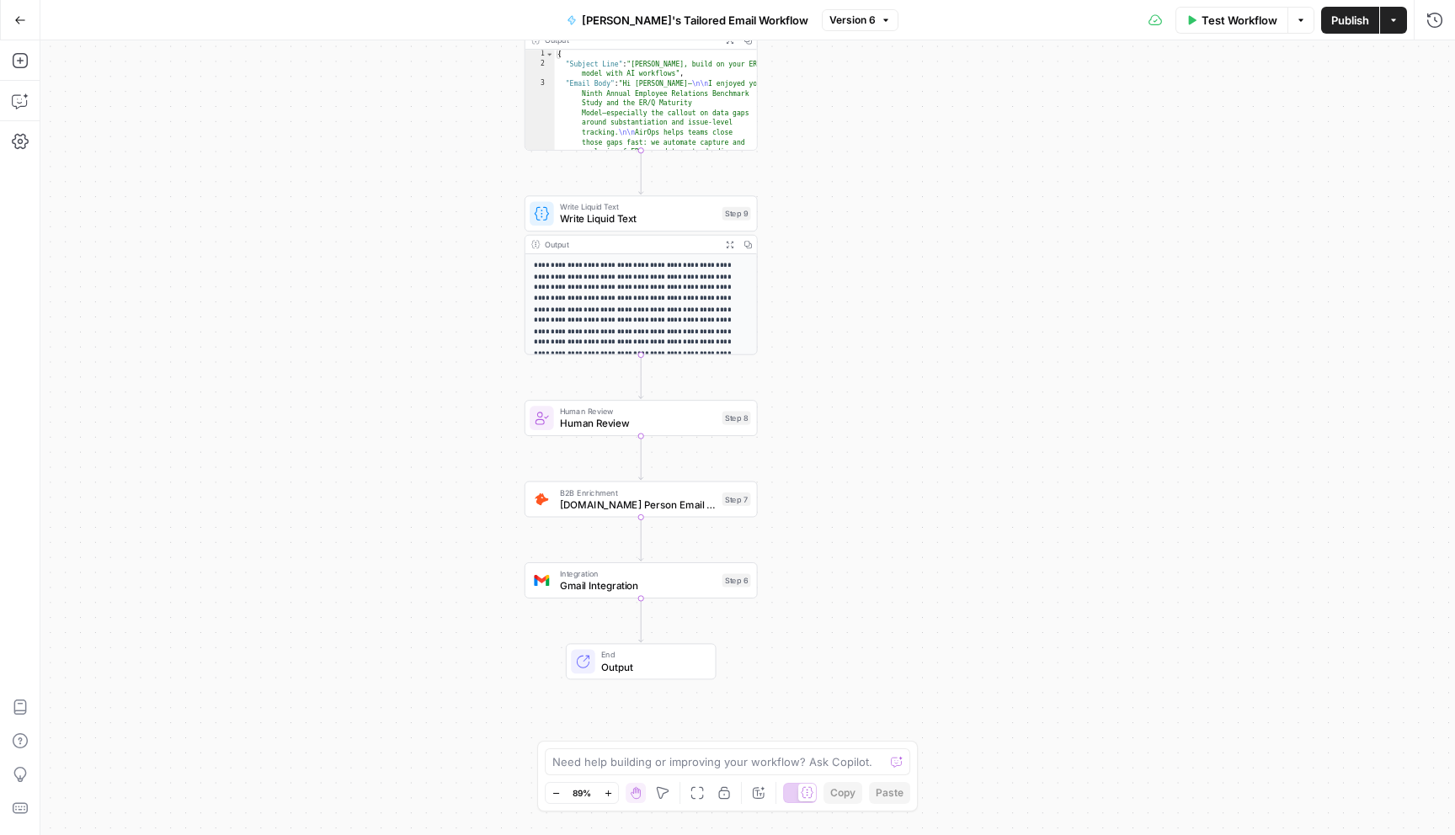
drag, startPoint x: 775, startPoint y: 437, endPoint x: 781, endPoint y: 283, distance: 154.2
click at [781, 283] on div "Workflow Set Inputs Inputs Google Search Search LinkedIn Profile Step 1 Output …" at bounding box center [747, 437] width 1414 height 795
click at [638, 509] on span "[DOMAIN_NAME] Person Email Search" at bounding box center [638, 505] width 157 height 15
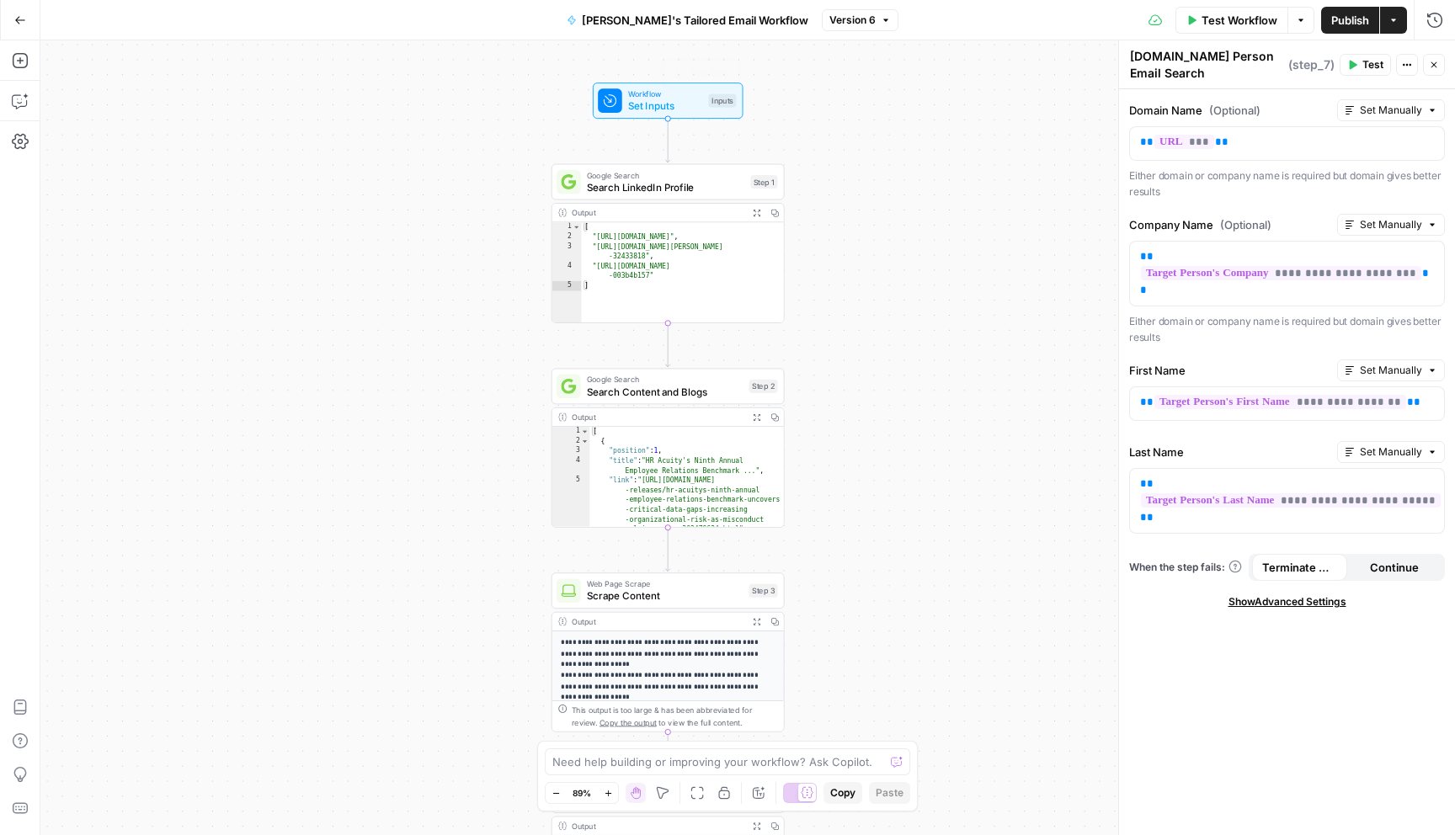
click at [663, 92] on span "Workflow" at bounding box center [665, 94] width 74 height 12
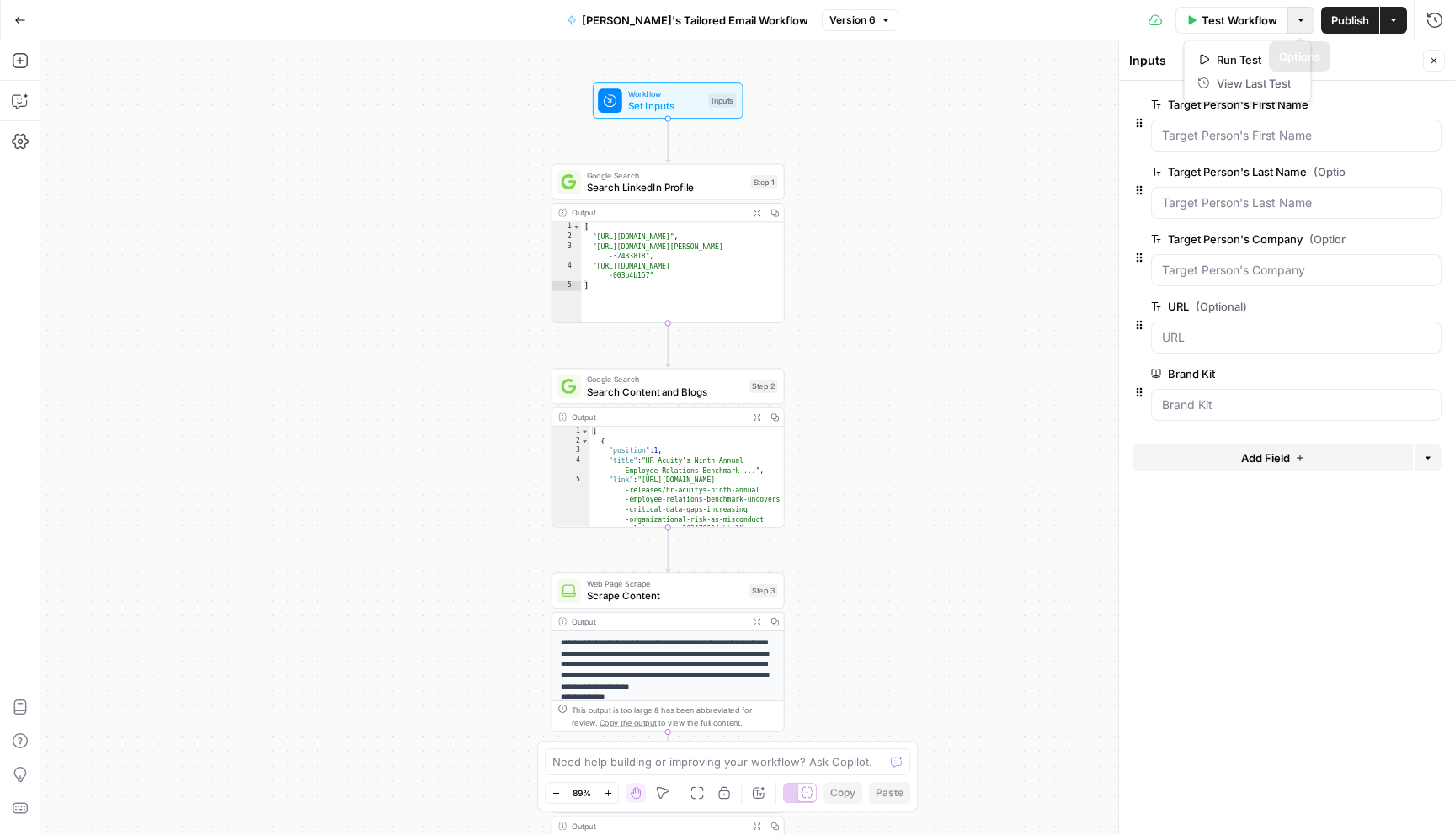
click at [1300, 13] on button "Options" at bounding box center [1300, 20] width 27 height 27
click at [1398, 24] on button "Actions" at bounding box center [1393, 20] width 27 height 27
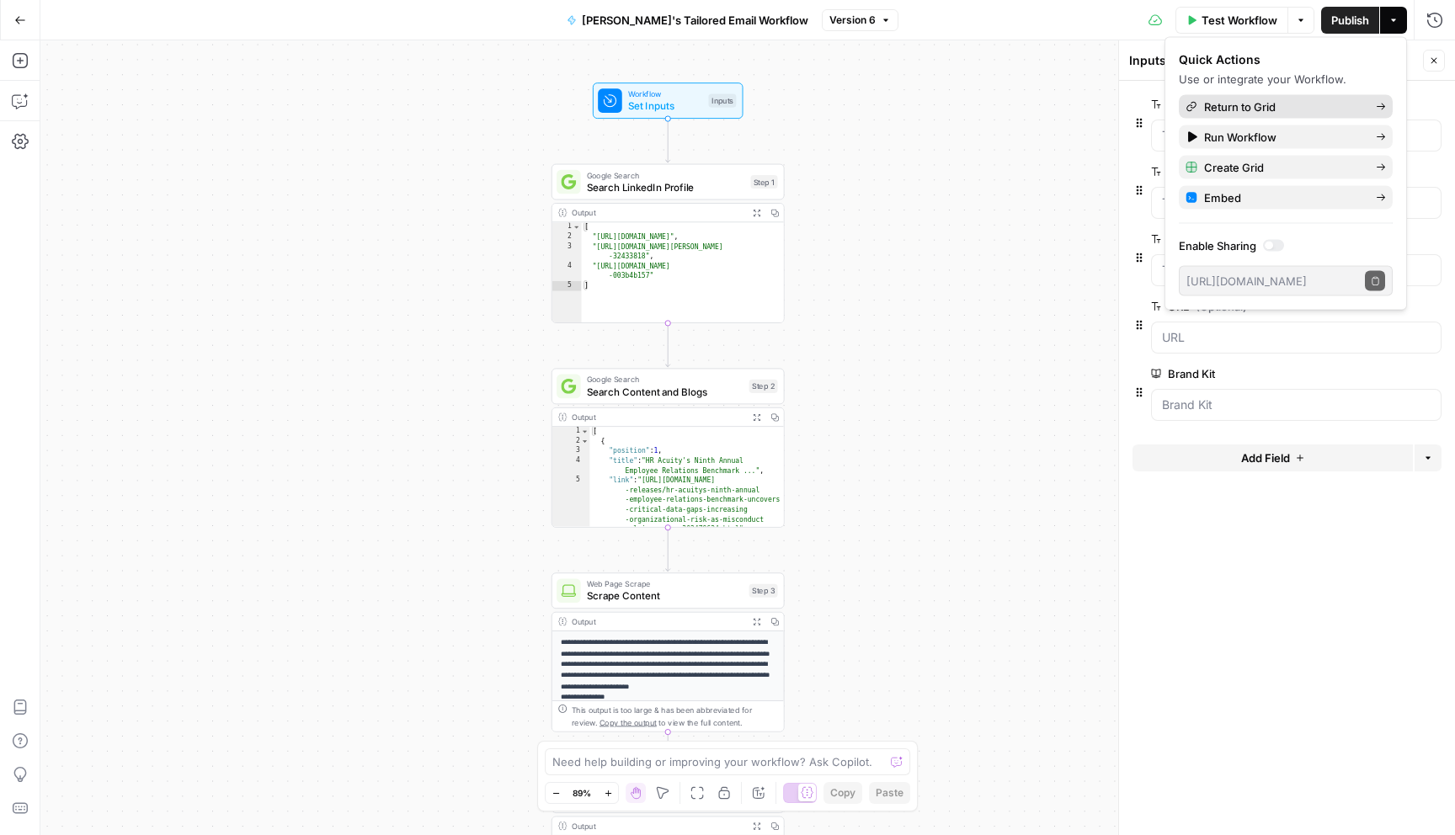
click at [1297, 106] on span "Return to Grid" at bounding box center [1283, 107] width 158 height 17
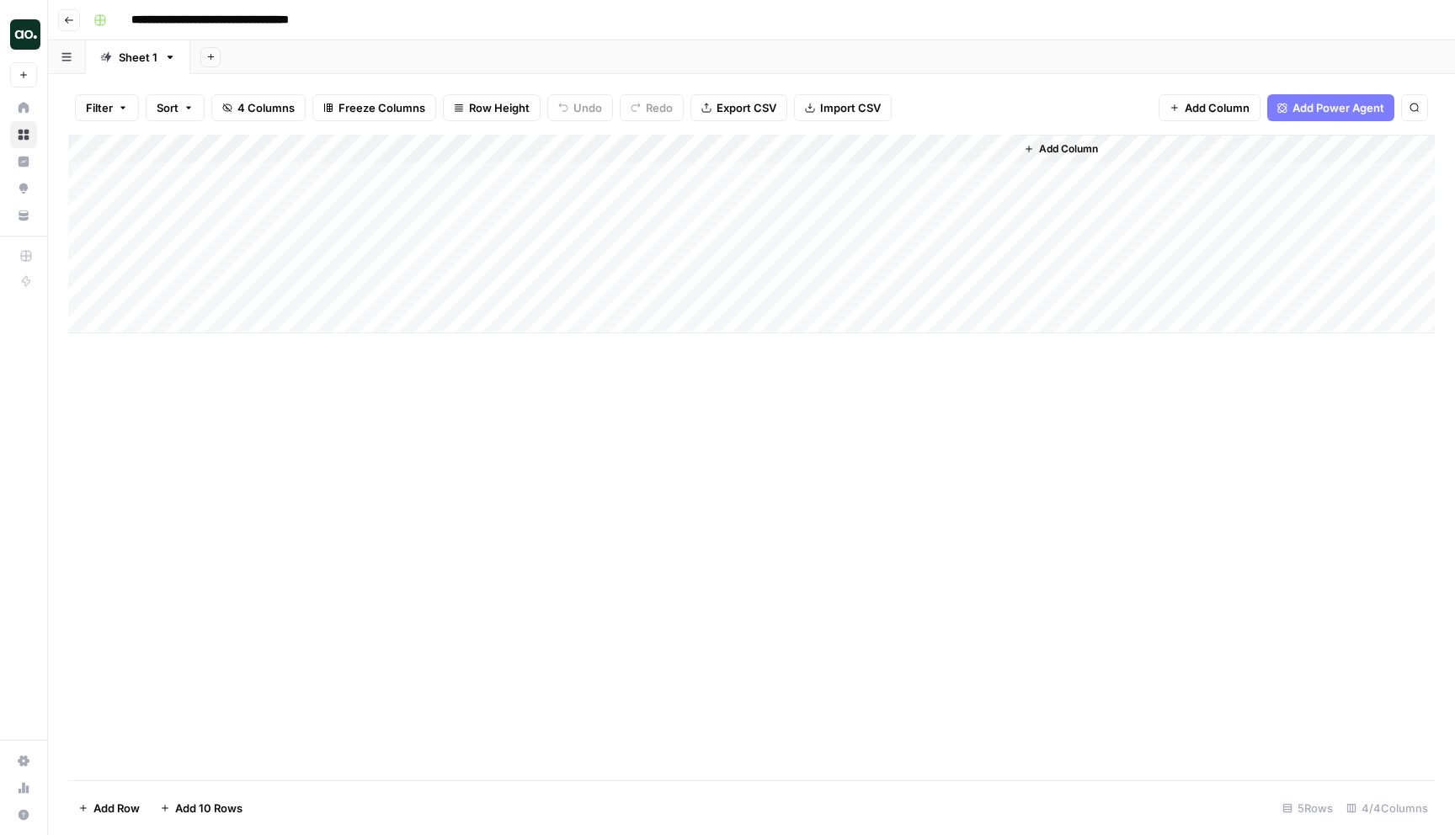
click at [358, 149] on div "Add Column" at bounding box center [751, 234] width 1366 height 199
click at [1221, 386] on div "Add Column" at bounding box center [751, 458] width 1366 height 646
click at [1196, 112] on span "Add Column" at bounding box center [1217, 107] width 65 height 17
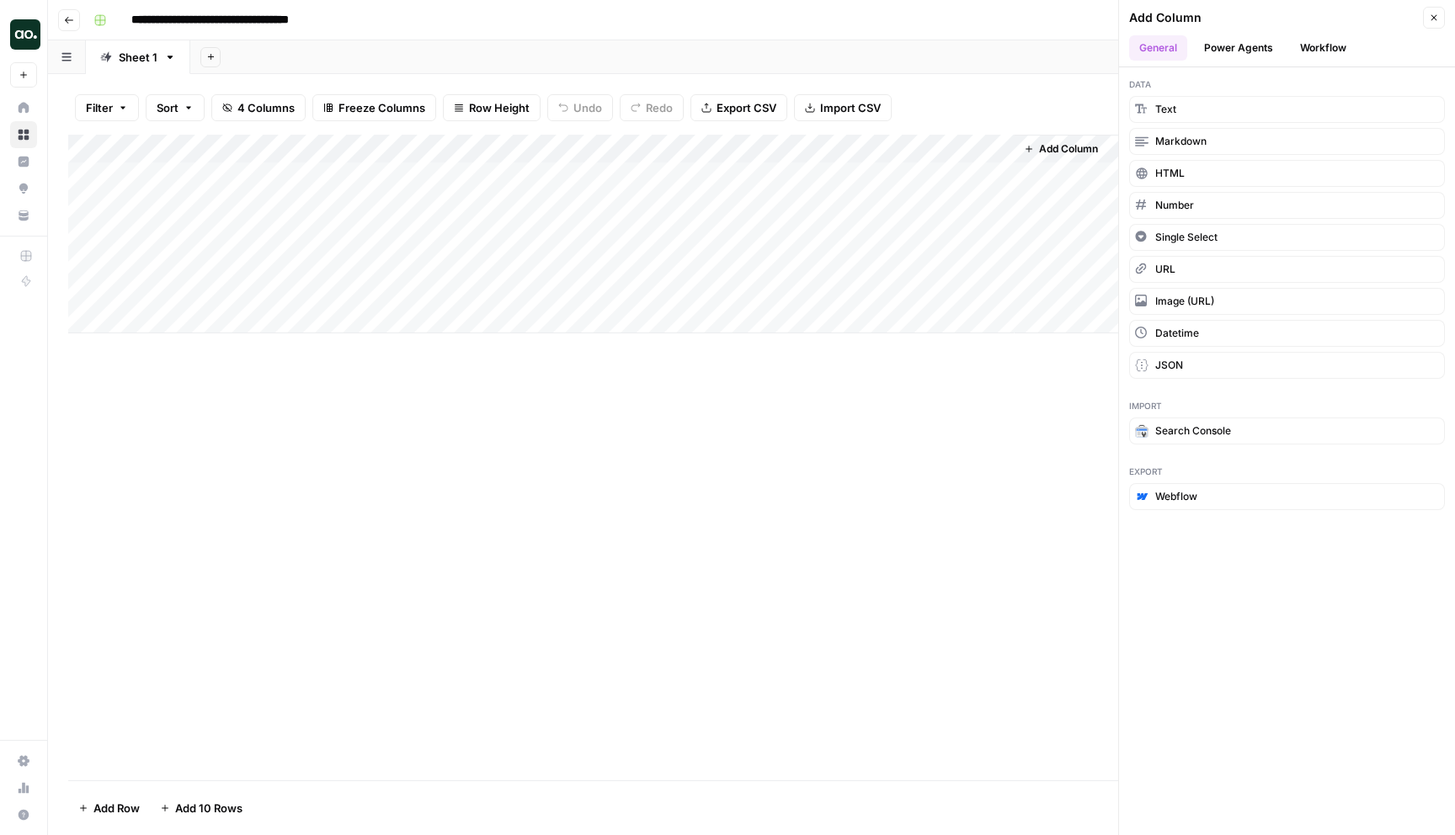
click at [1217, 51] on button "Power Agents" at bounding box center [1238, 47] width 89 height 25
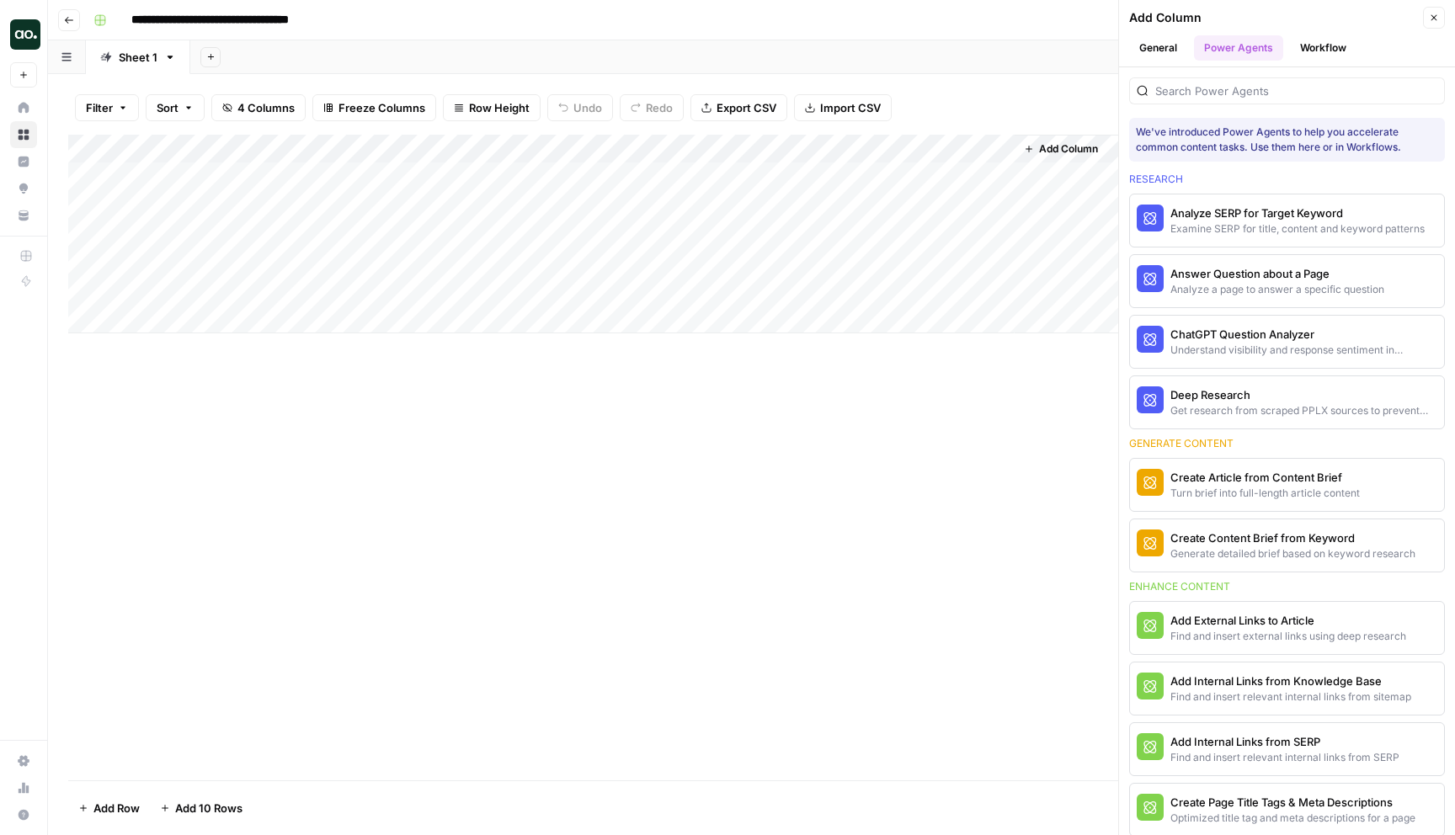
click at [1164, 51] on button "General" at bounding box center [1158, 47] width 58 height 25
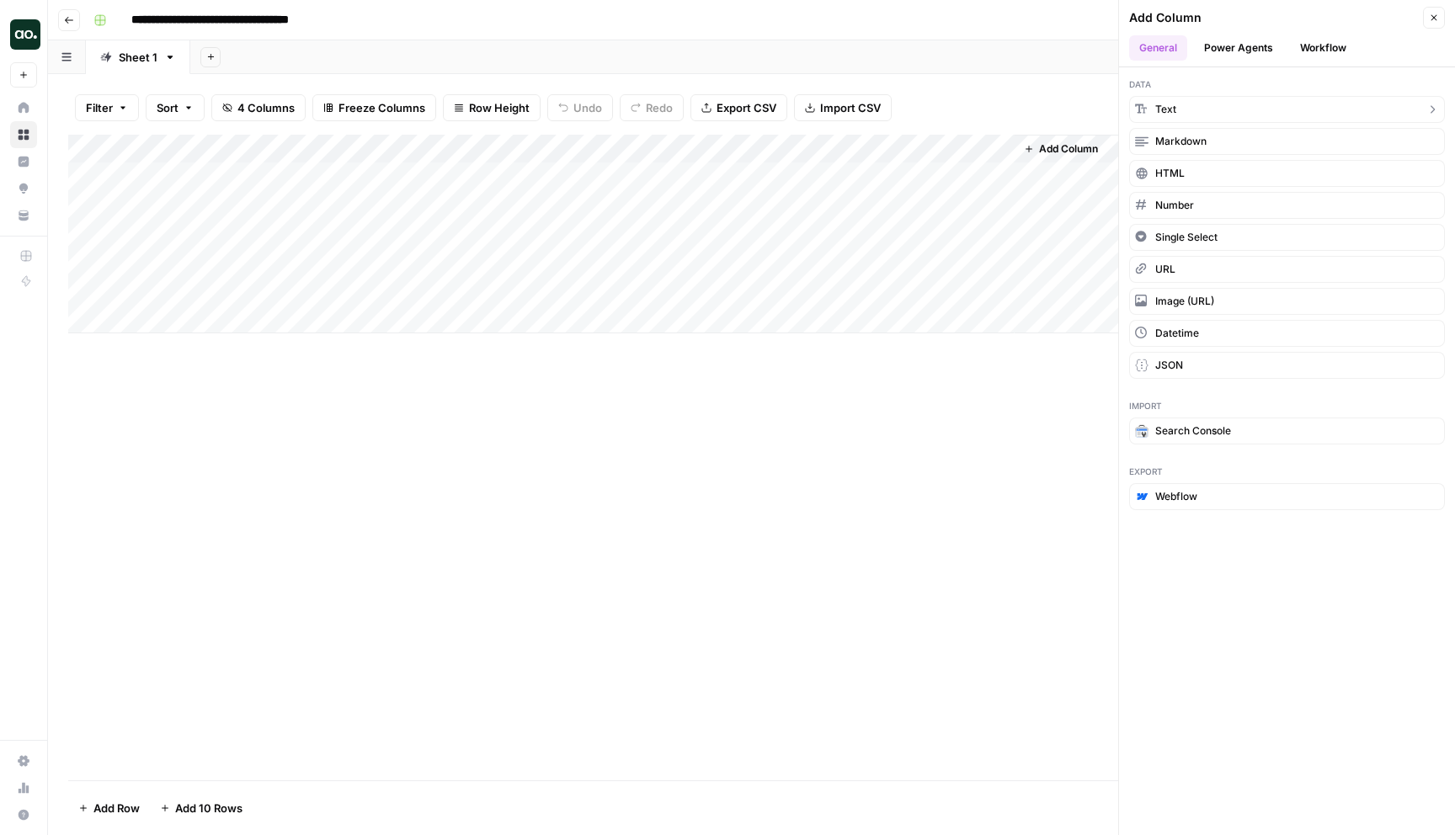
click at [1235, 104] on button "Text" at bounding box center [1287, 109] width 316 height 27
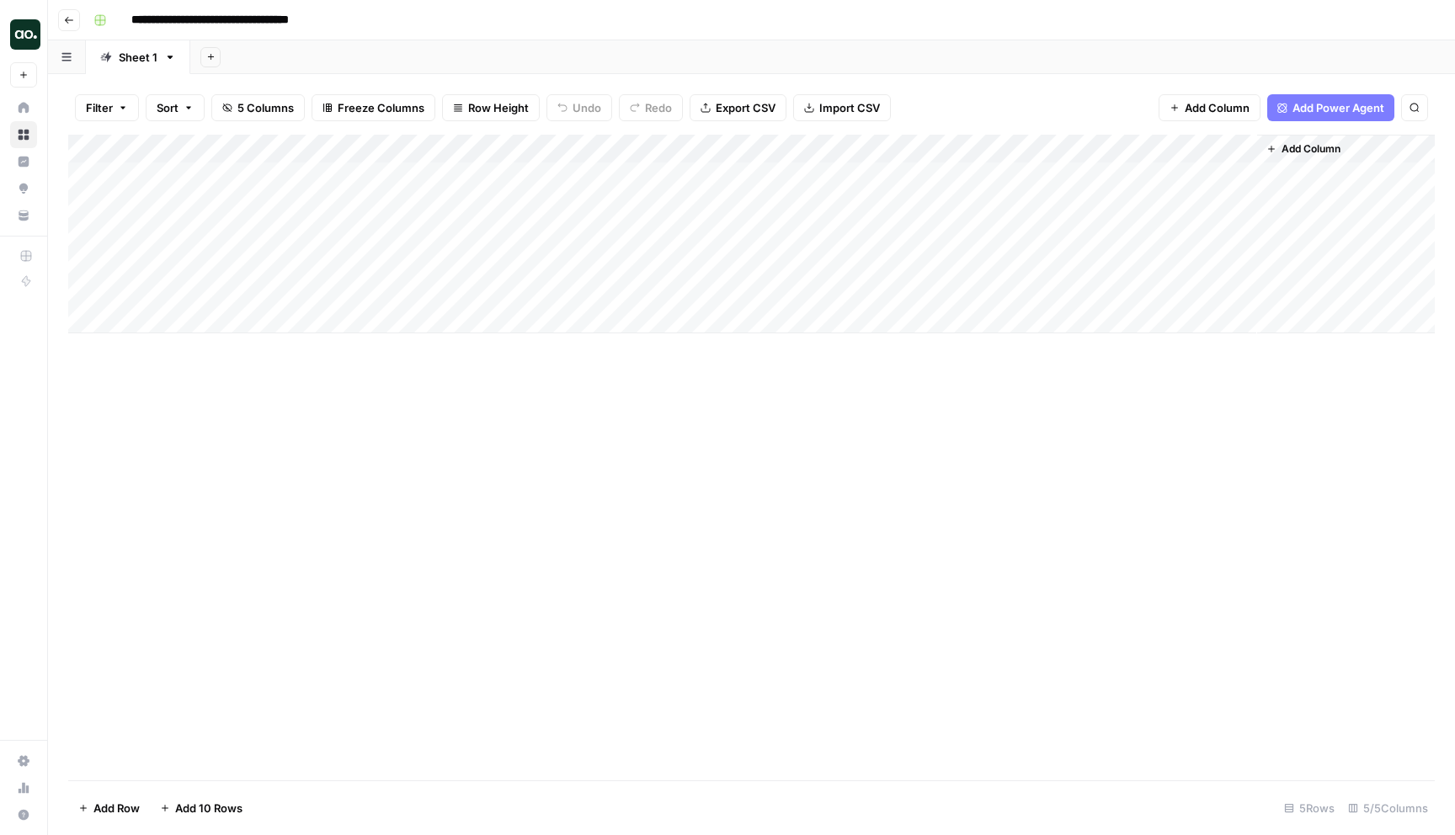
click at [1111, 155] on div "Add Column" at bounding box center [751, 234] width 1366 height 199
click at [1072, 195] on input "New Column" at bounding box center [1114, 189] width 171 height 17
type input "New Column"
click at [1148, 141] on div "Add Column" at bounding box center [751, 234] width 1366 height 199
click at [1077, 198] on div "New Column" at bounding box center [1114, 189] width 186 height 27
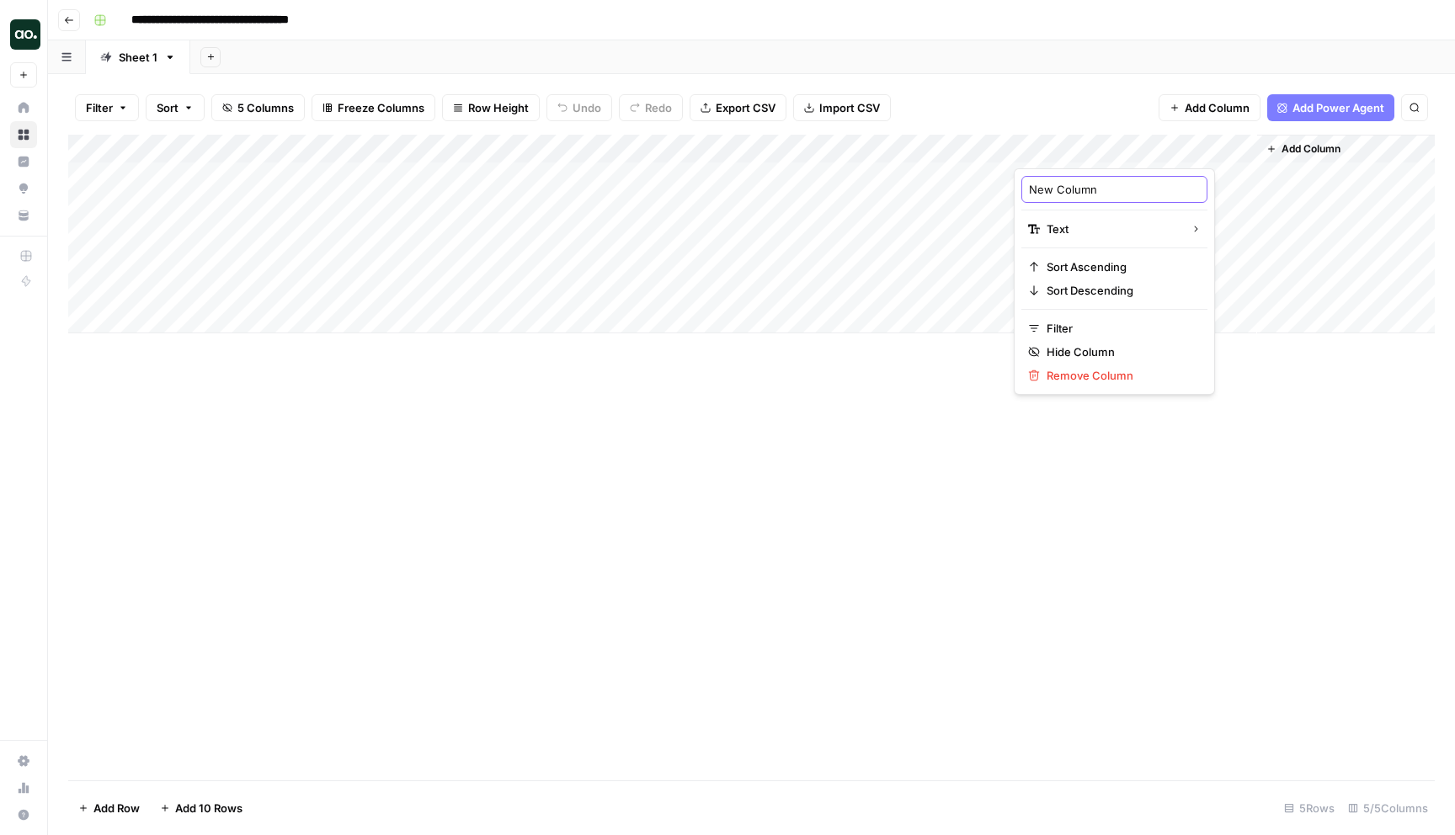
drag, startPoint x: 1110, startPoint y: 196, endPoint x: 950, endPoint y: 184, distance: 160.4
click at [950, 184] on body "**********" at bounding box center [727, 417] width 1455 height 835
click at [1034, 93] on div "Filter Sort 5 Columns Freeze Columns Row Height Undo Redo Export CSV Import CSV…" at bounding box center [751, 108] width 1366 height 54
click at [827, 146] on div "Add Column" at bounding box center [751, 234] width 1366 height 199
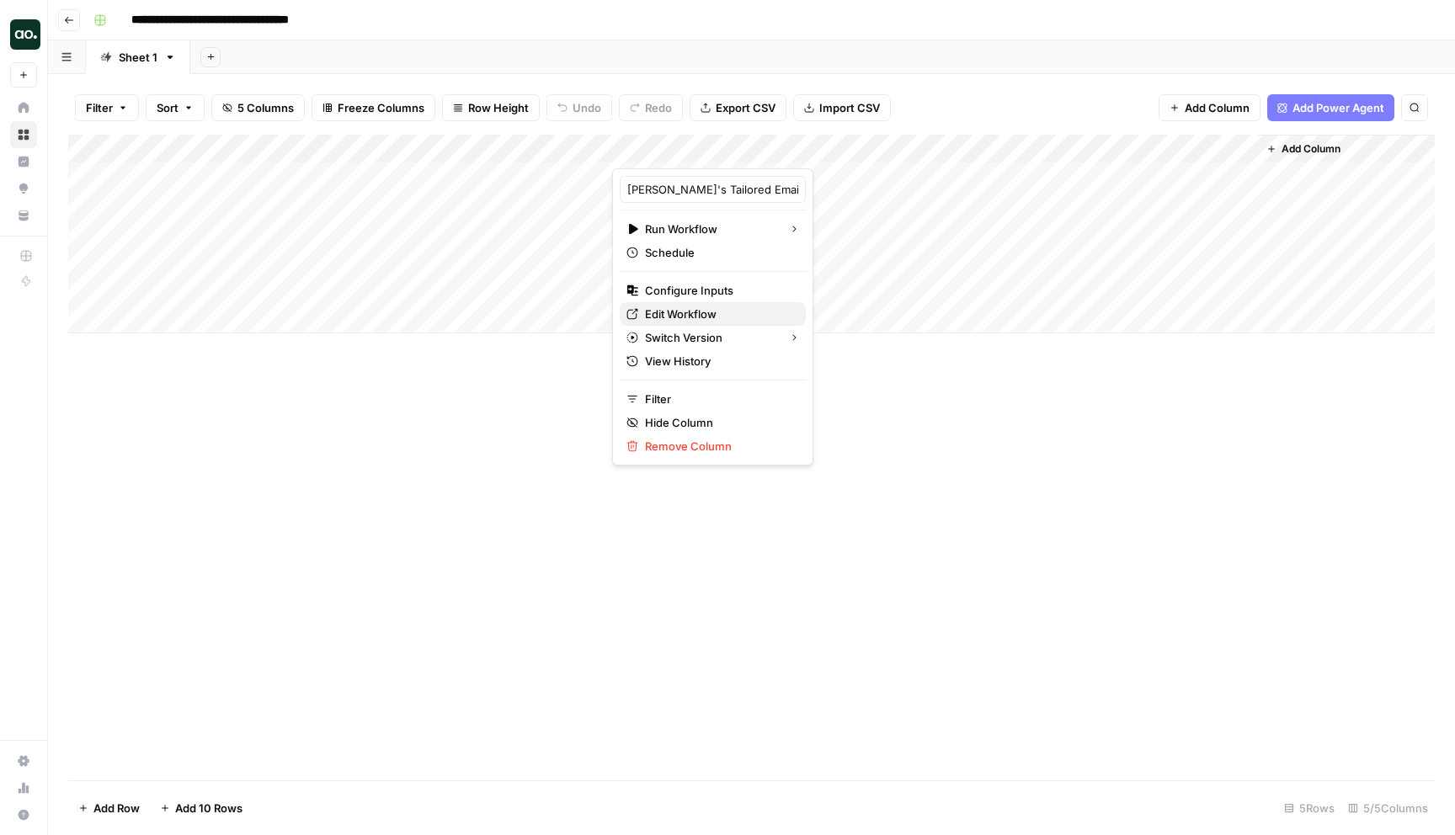
click at [722, 312] on span "Edit Workflow" at bounding box center [718, 314] width 147 height 17
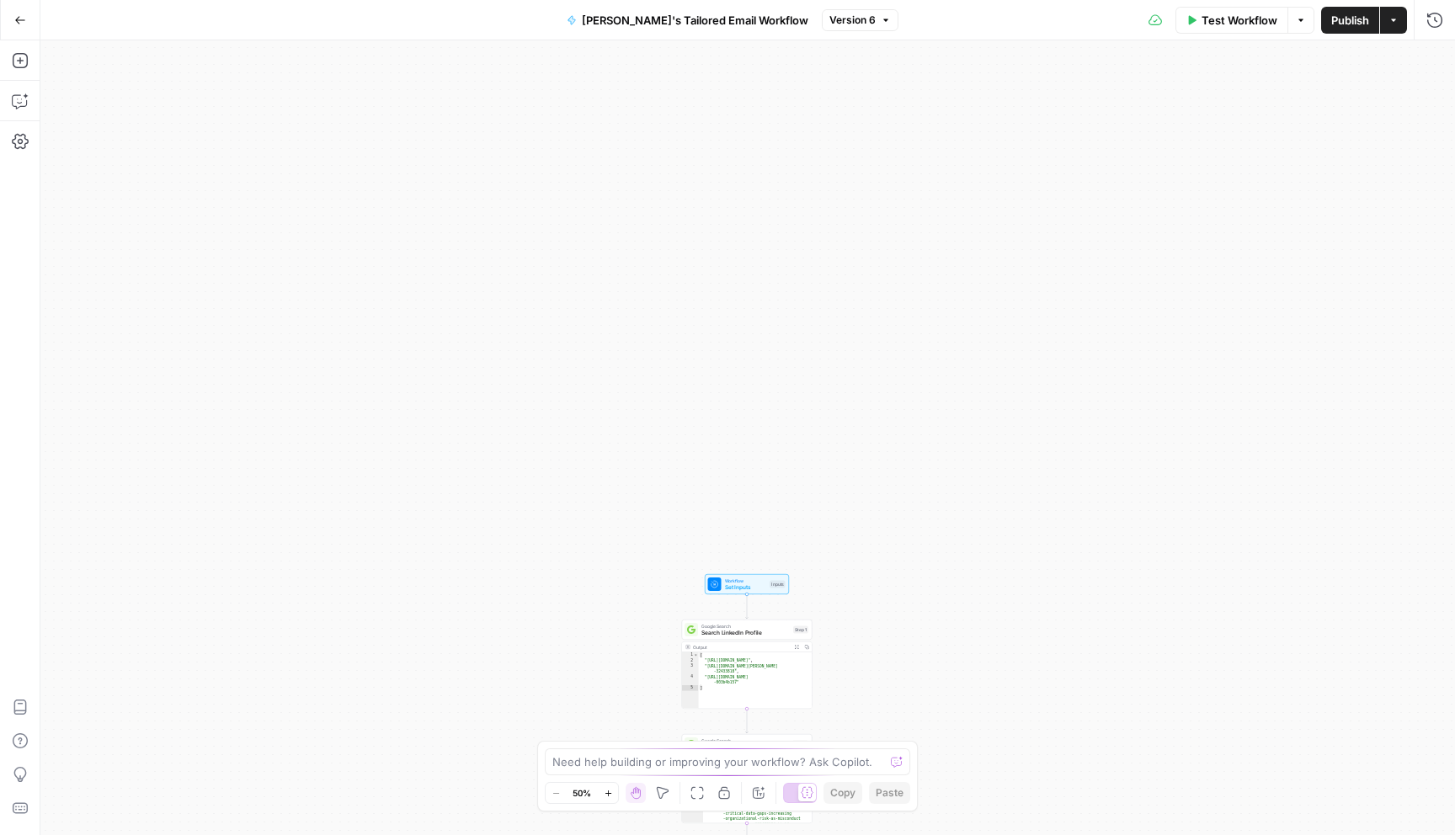
click at [745, 591] on span "Set Inputs" at bounding box center [746, 587] width 42 height 8
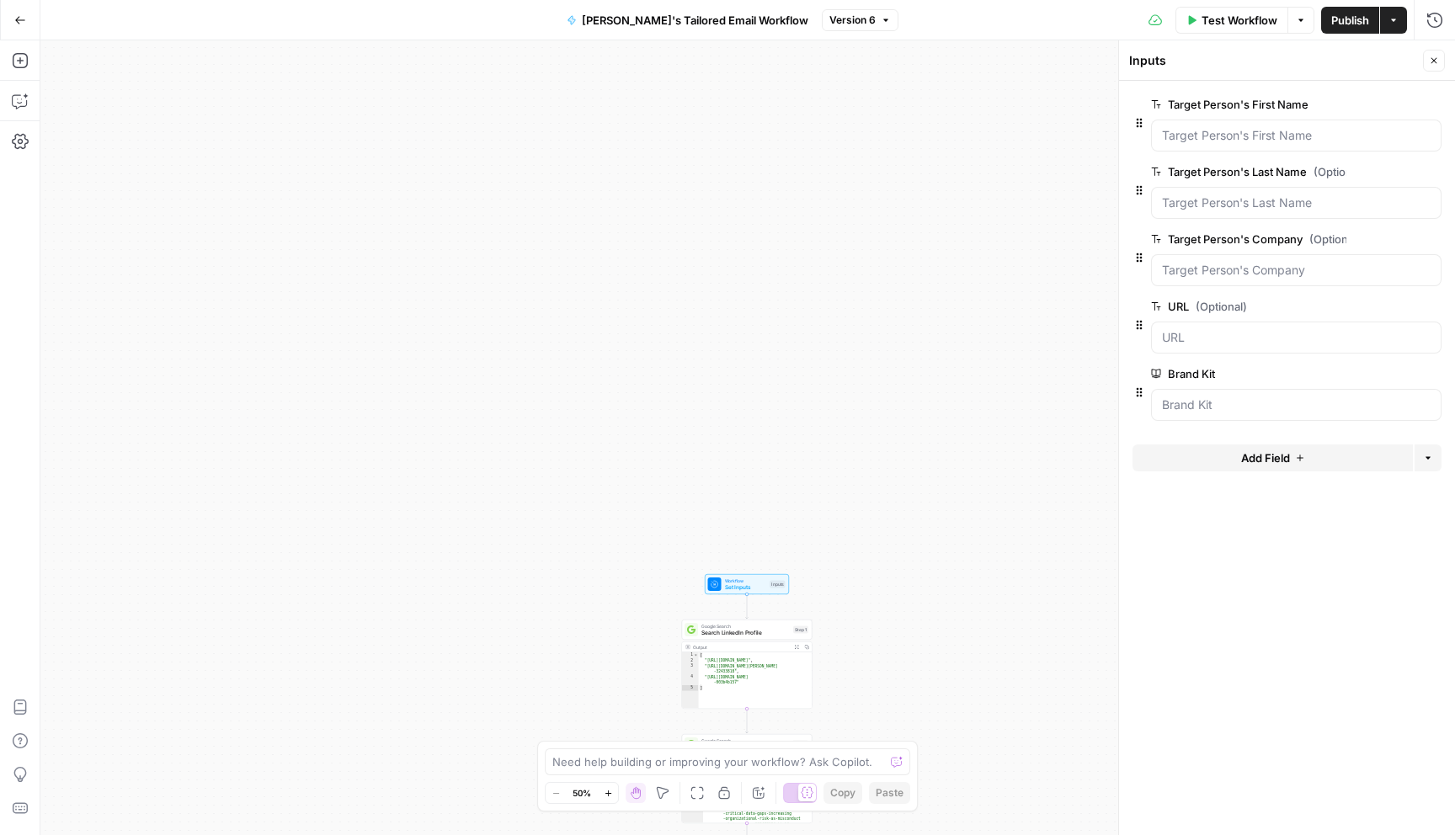
click at [1399, 18] on button "Actions" at bounding box center [1393, 20] width 27 height 27
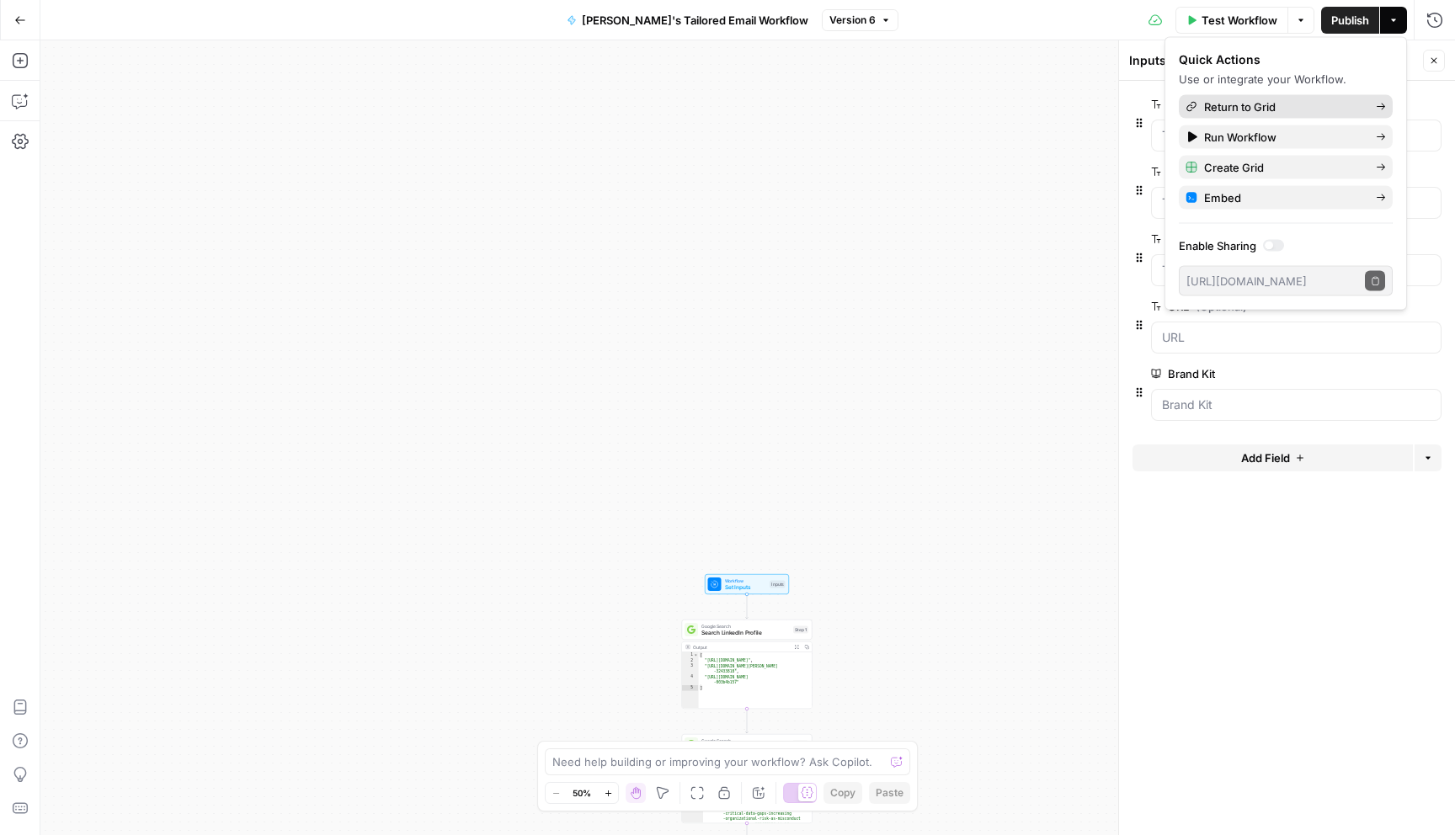
click at [1287, 101] on span "Return to Grid" at bounding box center [1283, 107] width 158 height 17
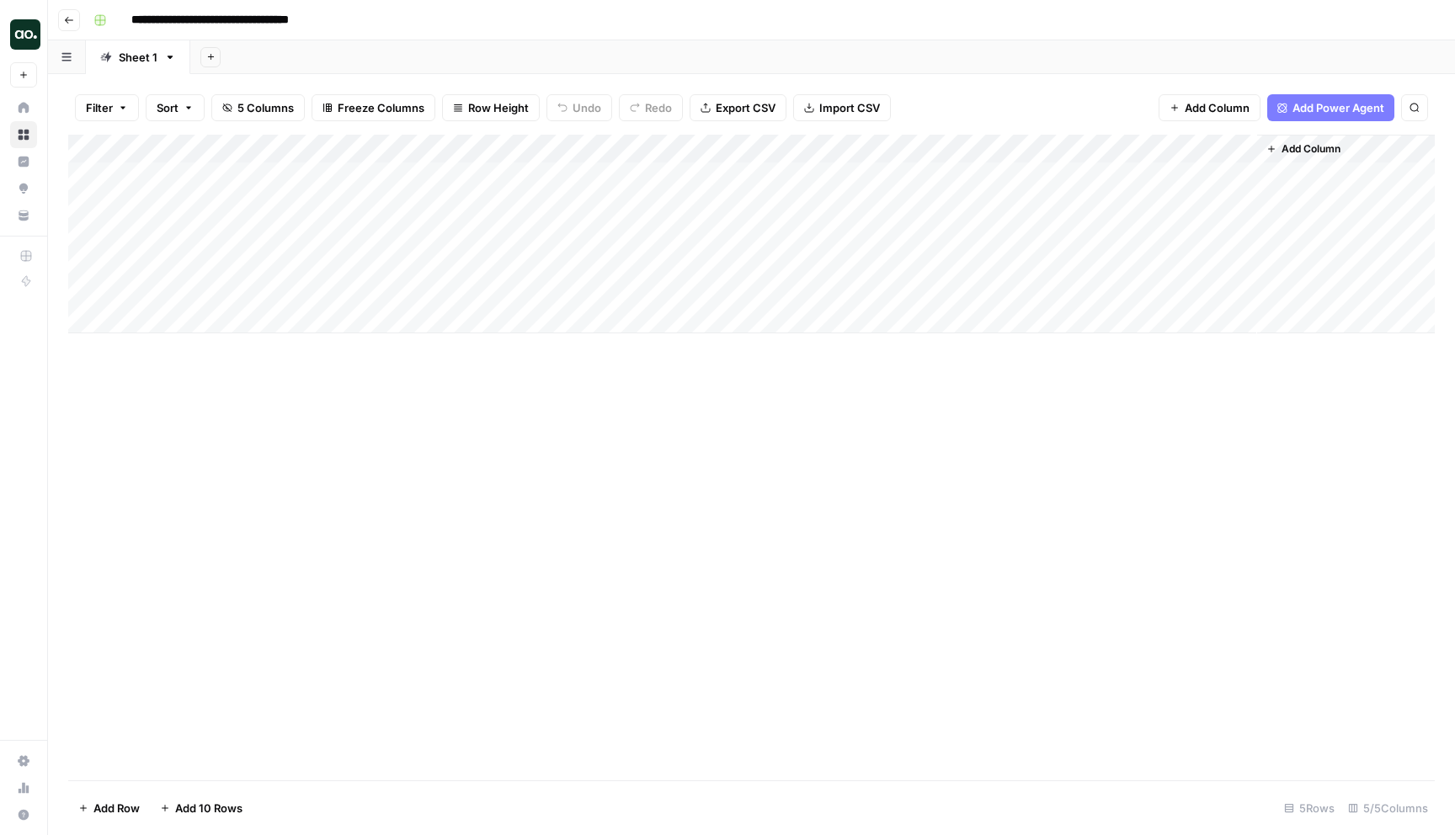
click at [828, 149] on div "Add Column" at bounding box center [751, 234] width 1366 height 199
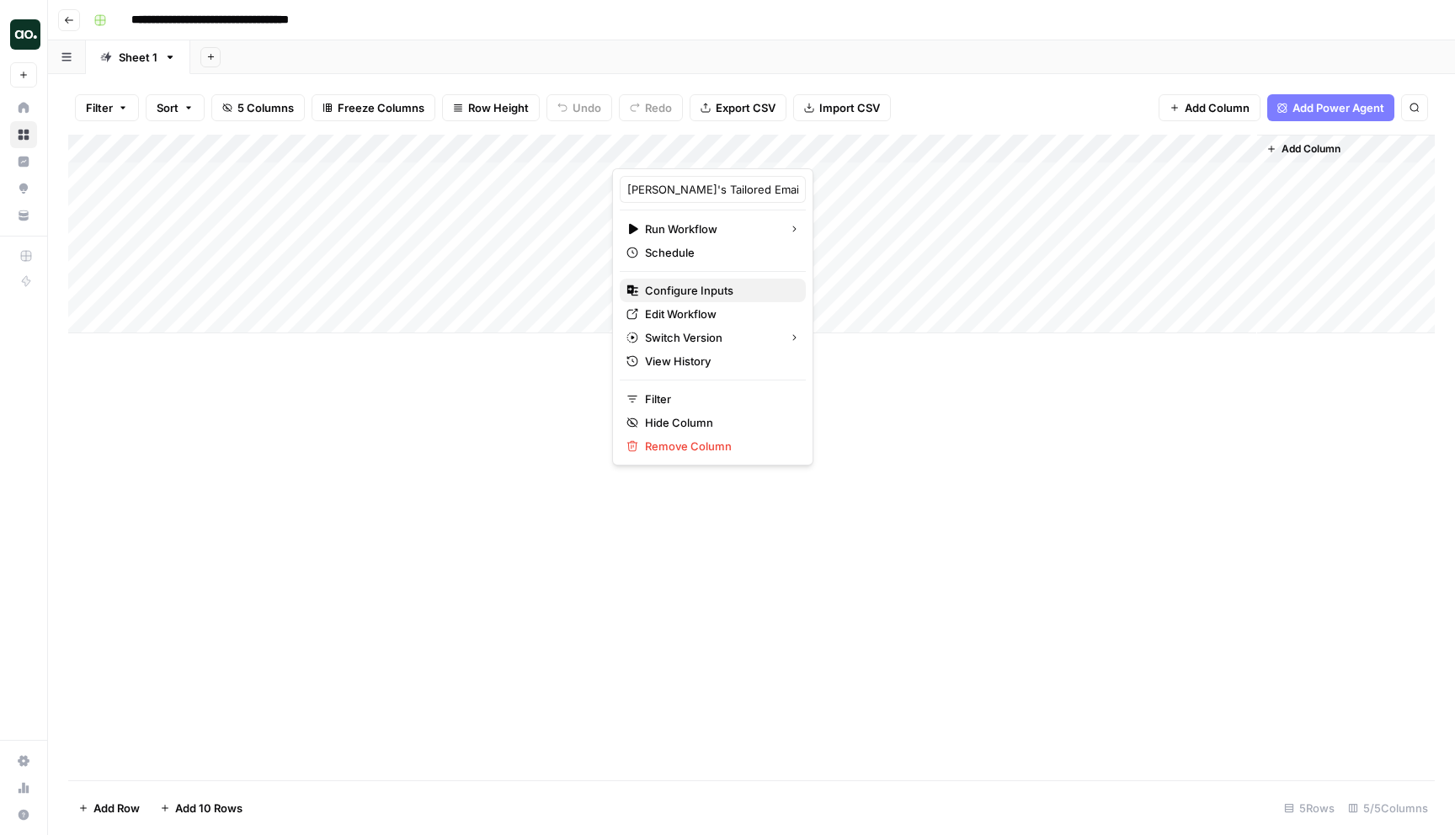
click at [713, 287] on span "Configure Inputs" at bounding box center [718, 290] width 147 height 17
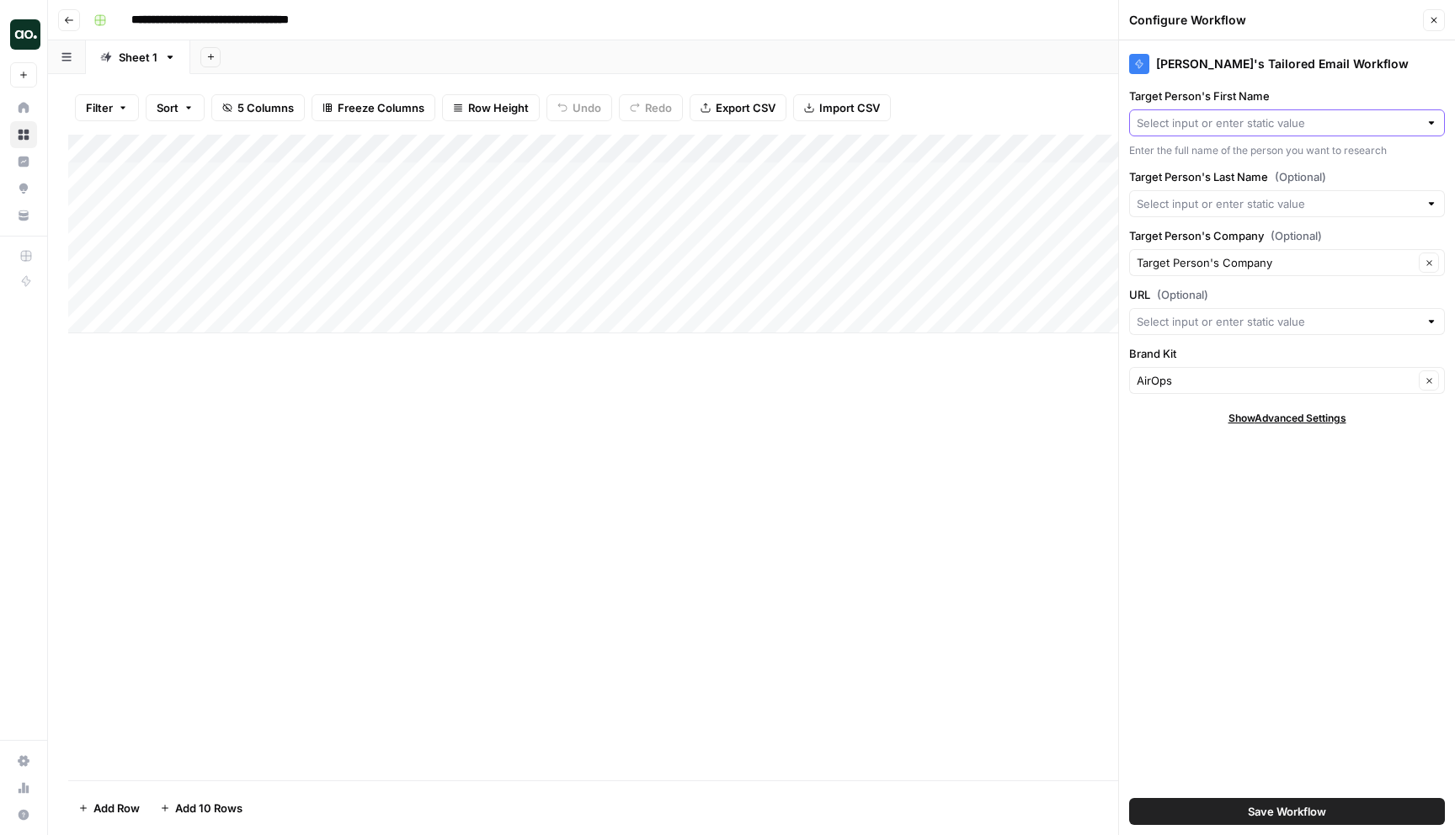
click at [1254, 122] on input "Target Person's First Name" at bounding box center [1278, 123] width 282 height 17
click at [1266, 123] on input "Target Person's First Name" at bounding box center [1278, 123] width 282 height 17
click at [1323, 85] on div "Daniel's Tailored Email Workflow Target Person's First Name Enter the full name…" at bounding box center [1287, 437] width 336 height 795
click at [1266, 119] on input "Target Person's First Name" at bounding box center [1278, 123] width 282 height 17
click at [1265, 290] on label "URL (Optional)" at bounding box center [1287, 294] width 316 height 17
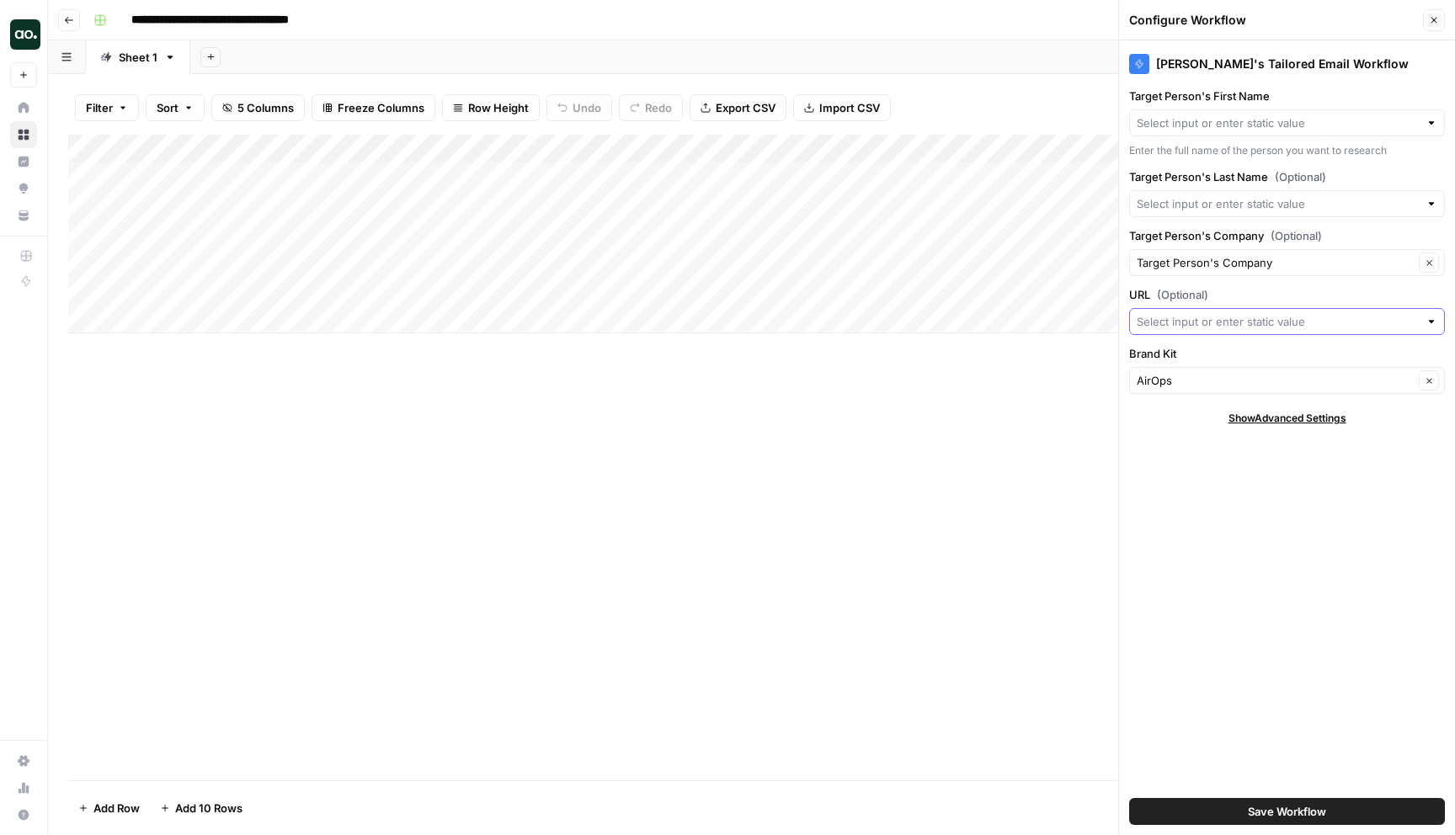
click at [1265, 313] on input "URL (Optional)" at bounding box center [1278, 321] width 282 height 17
click at [1275, 274] on div "Target Person's Company Clear" at bounding box center [1287, 262] width 316 height 27
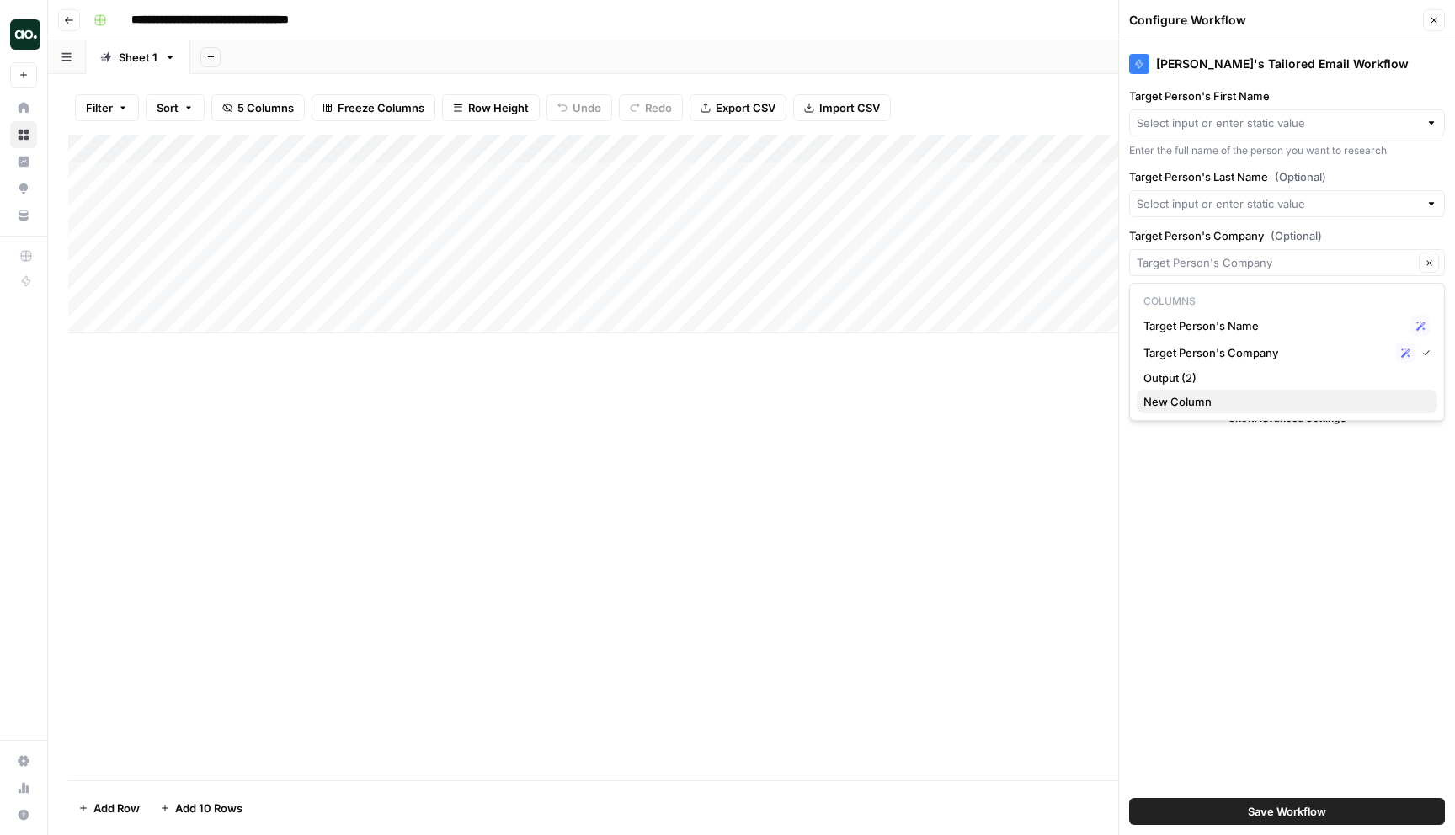
click at [1278, 397] on span "New Column" at bounding box center [1283, 401] width 280 height 17
type input "New Column"
click at [1240, 269] on input "Target Person's Company (Optional)" at bounding box center [1275, 262] width 277 height 17
click at [1255, 351] on span "Target Person's Company" at bounding box center [1273, 352] width 260 height 17
type input "Target Person's Company"
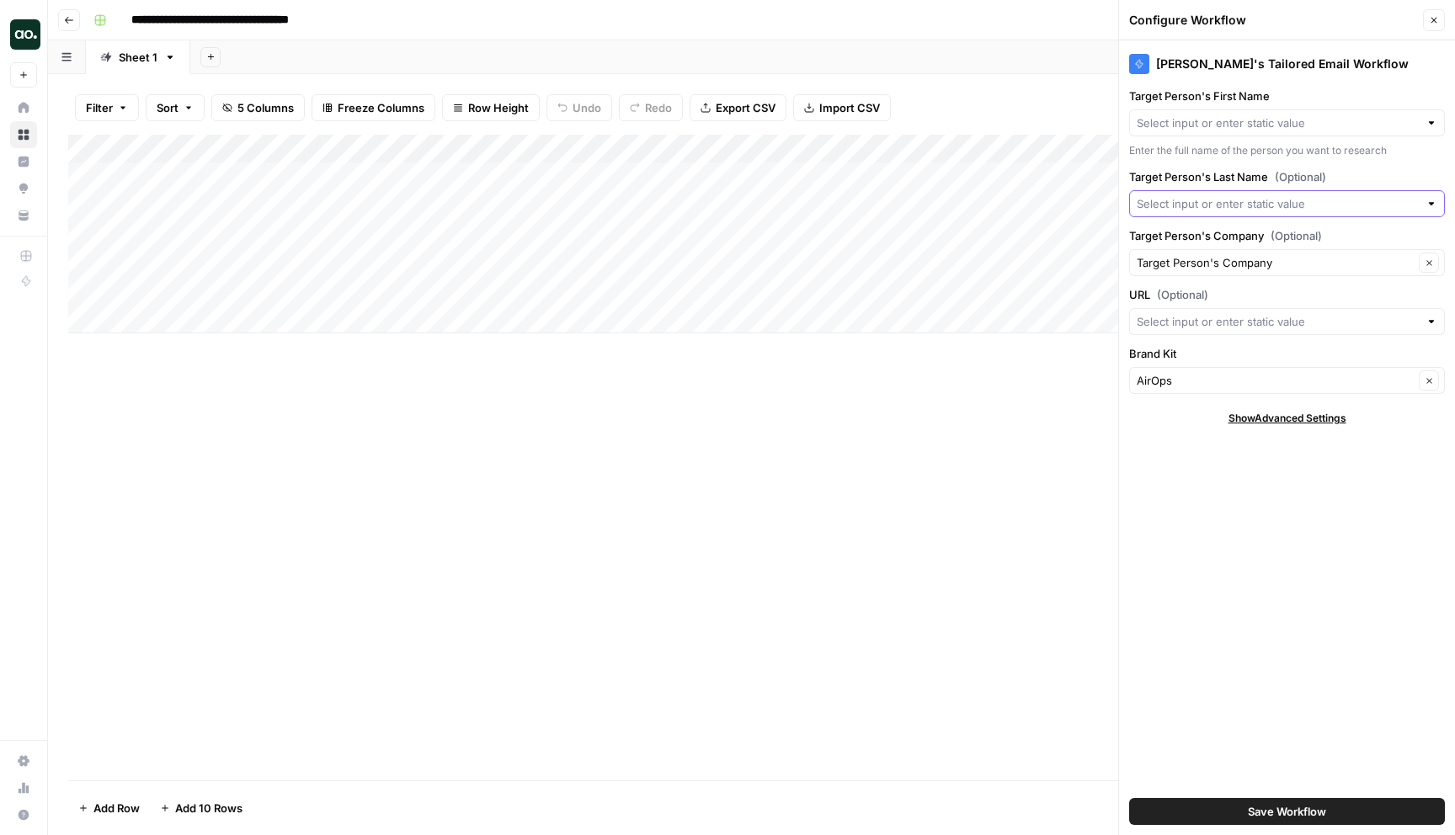
click at [1247, 205] on input "Target Person's Last Name (Optional)" at bounding box center [1278, 203] width 282 height 17
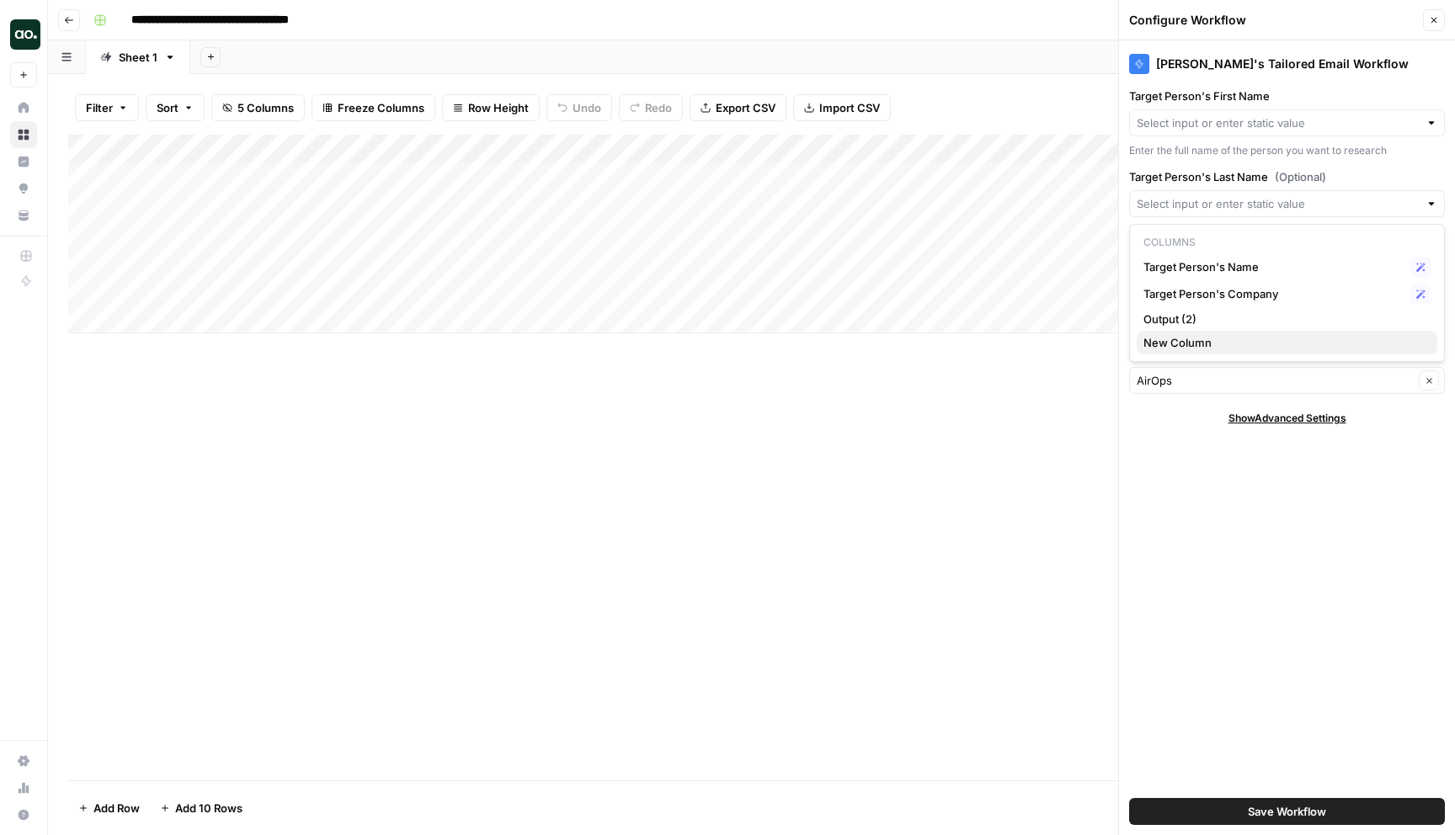
click at [1247, 338] on span "New Column" at bounding box center [1283, 342] width 280 height 17
type input "New Column"
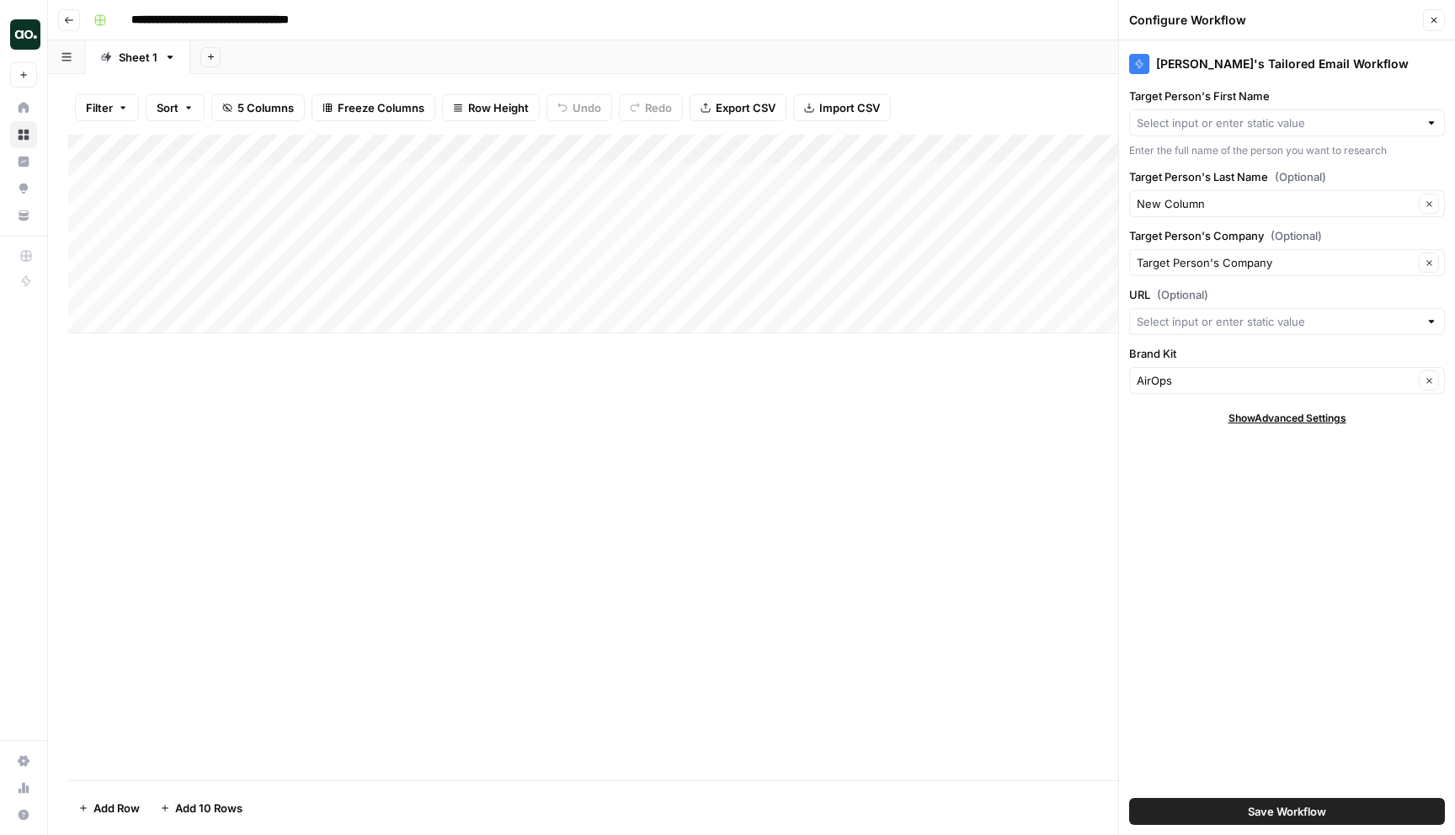
click at [1237, 131] on div at bounding box center [1287, 122] width 316 height 27
click at [1250, 189] on span "Target Person's Name" at bounding box center [1273, 186] width 260 height 17
type input "Target Person's Name"
click at [1436, 21] on icon "button" at bounding box center [1434, 20] width 10 height 10
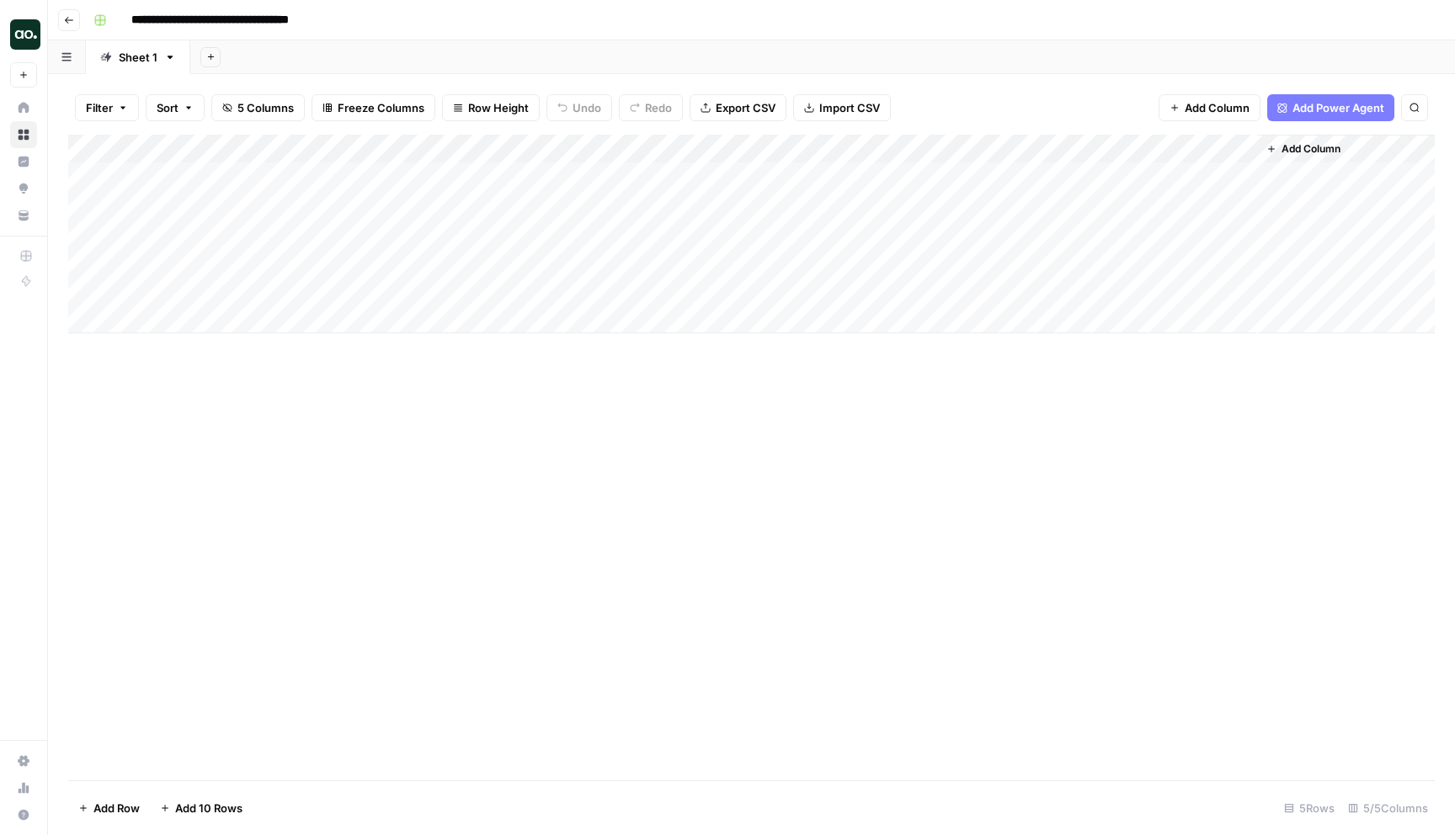
click at [827, 149] on div "Add Column" at bounding box center [751, 234] width 1366 height 199
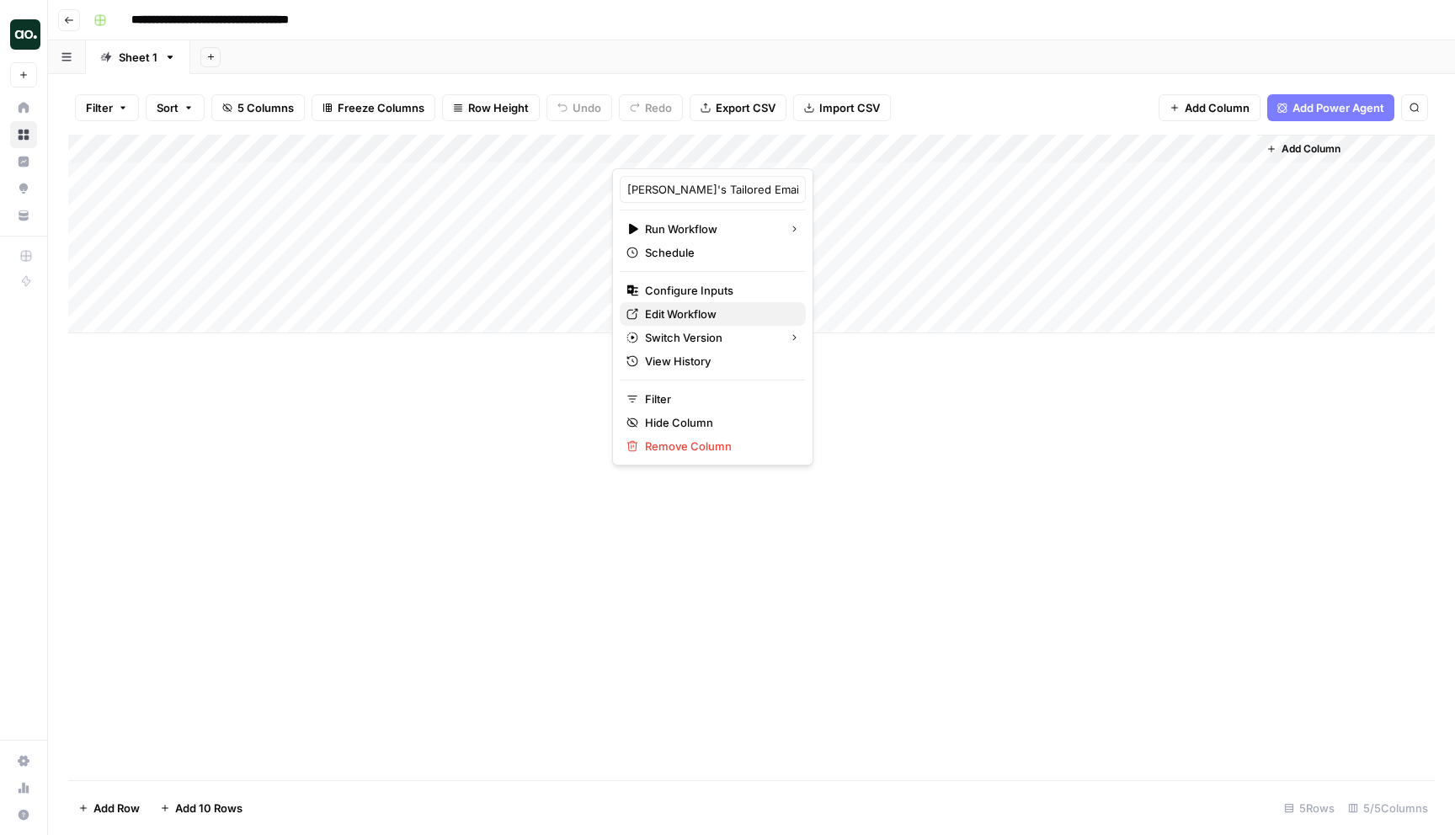
click at [707, 314] on span "Edit Workflow" at bounding box center [718, 314] width 147 height 17
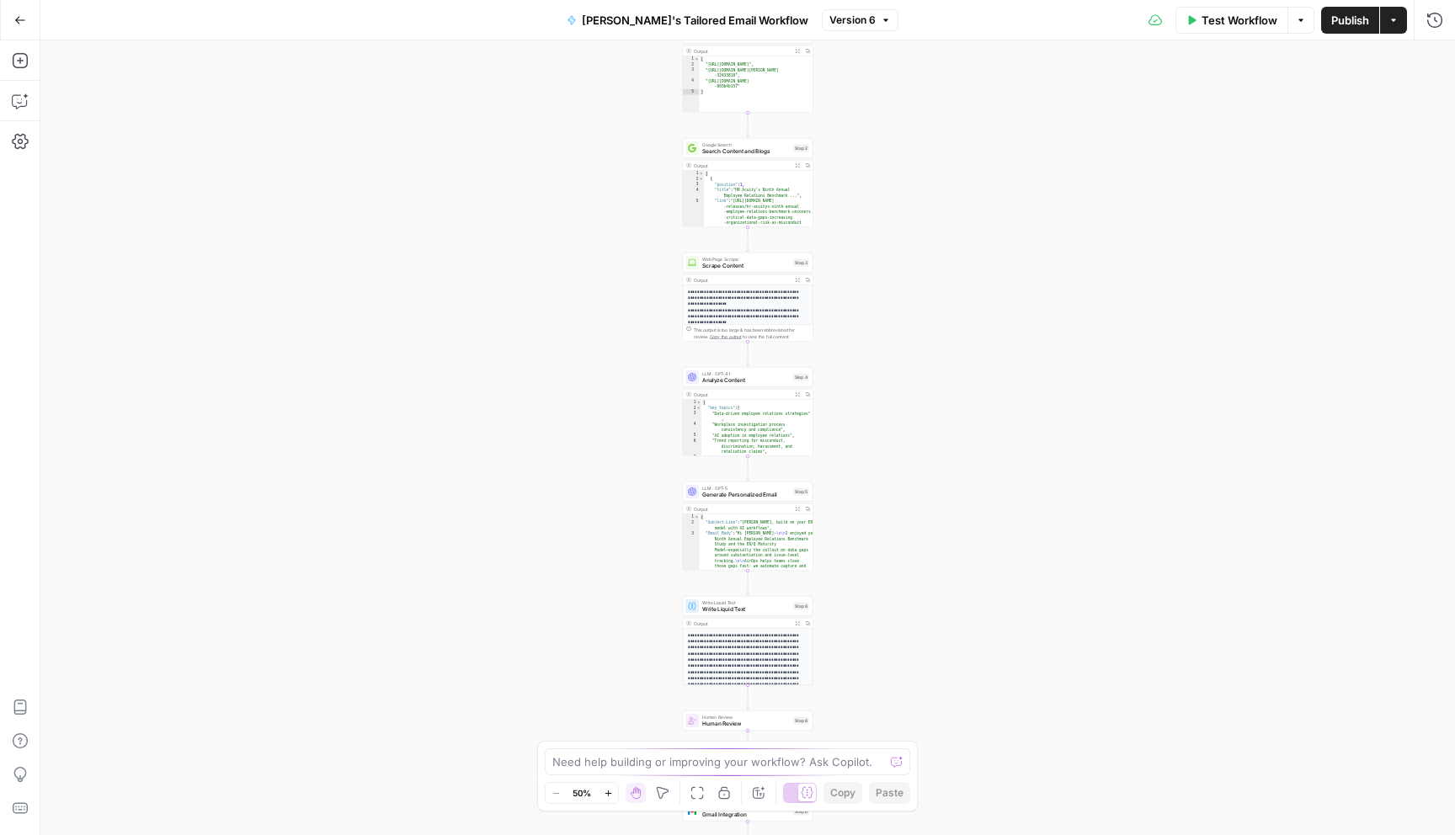
click at [892, 596] on div "Workflow Set Inputs Inputs Google Search Search LinkedIn Profile Step 1 Output …" at bounding box center [747, 437] width 1414 height 795
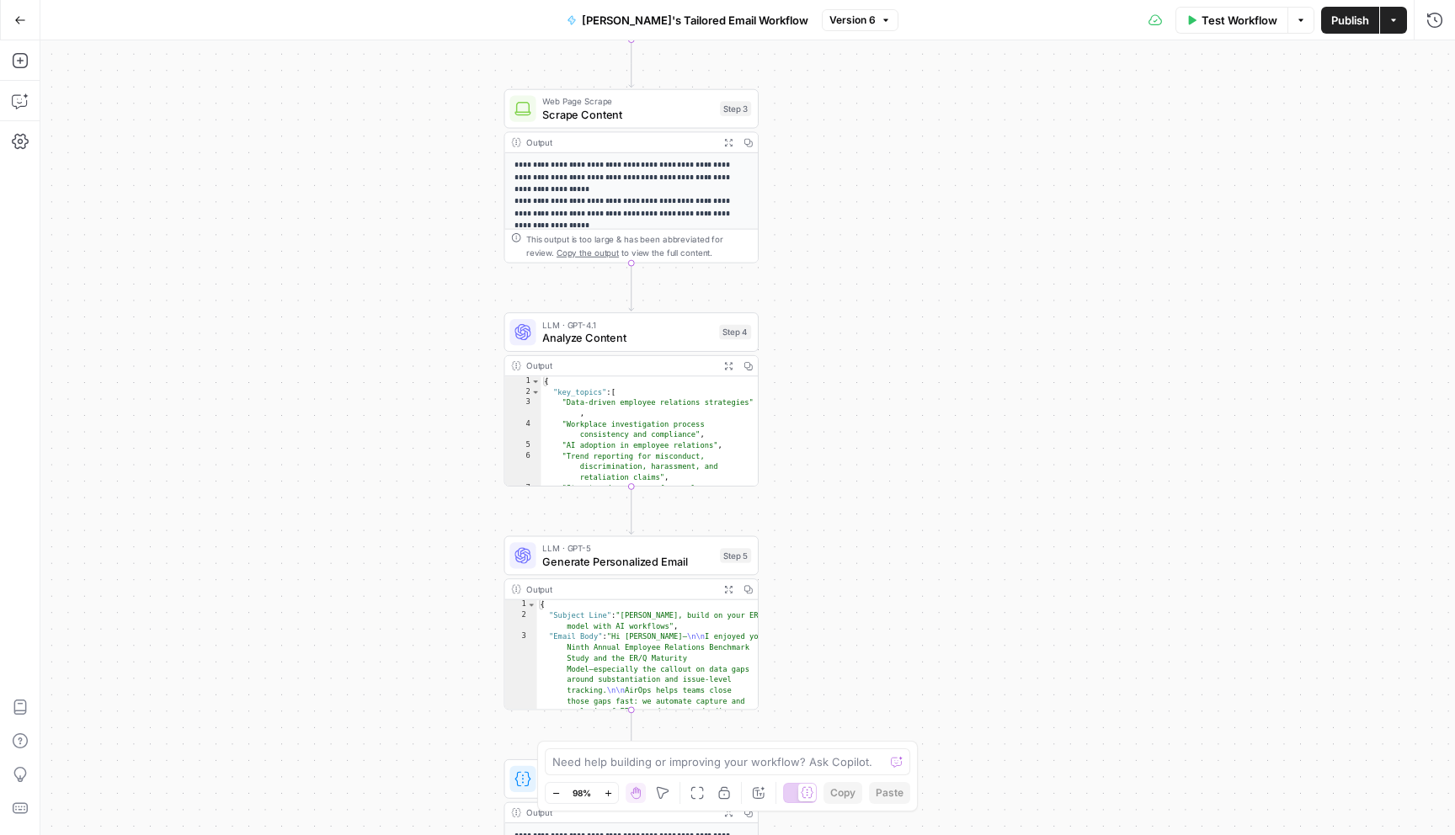
drag, startPoint x: 780, startPoint y: 280, endPoint x: 907, endPoint y: 834, distance: 569.0
click at [907, 834] on div "Workflow Set Inputs Inputs Google Search Search LinkedIn Profile Step 1 Output …" at bounding box center [747, 437] width 1414 height 795
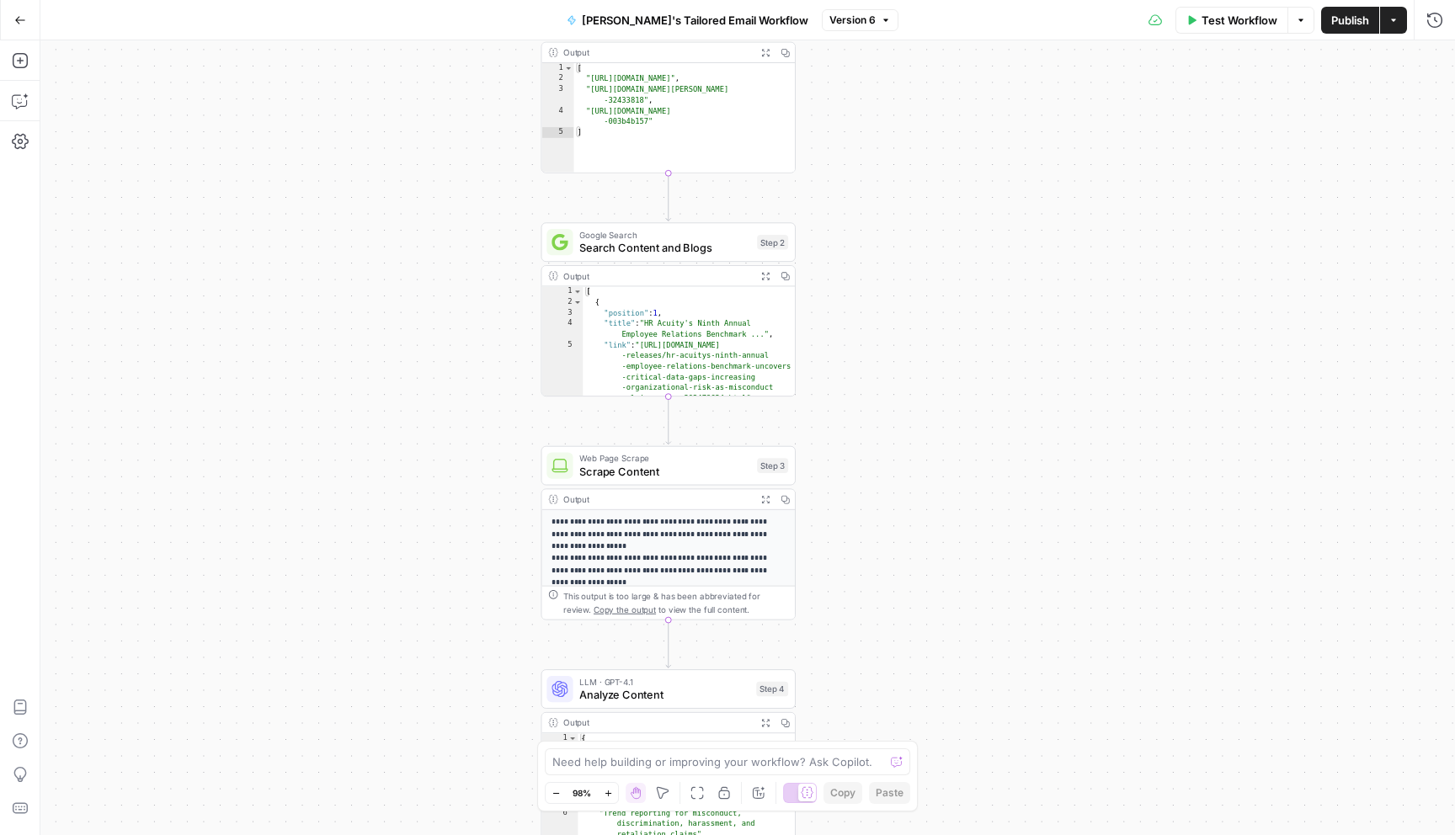
drag, startPoint x: 871, startPoint y: 280, endPoint x: 921, endPoint y: 712, distance: 434.9
click at [921, 712] on div "Workflow Set Inputs Inputs Google Search Search LinkedIn Profile Step 1 Output …" at bounding box center [747, 437] width 1414 height 795
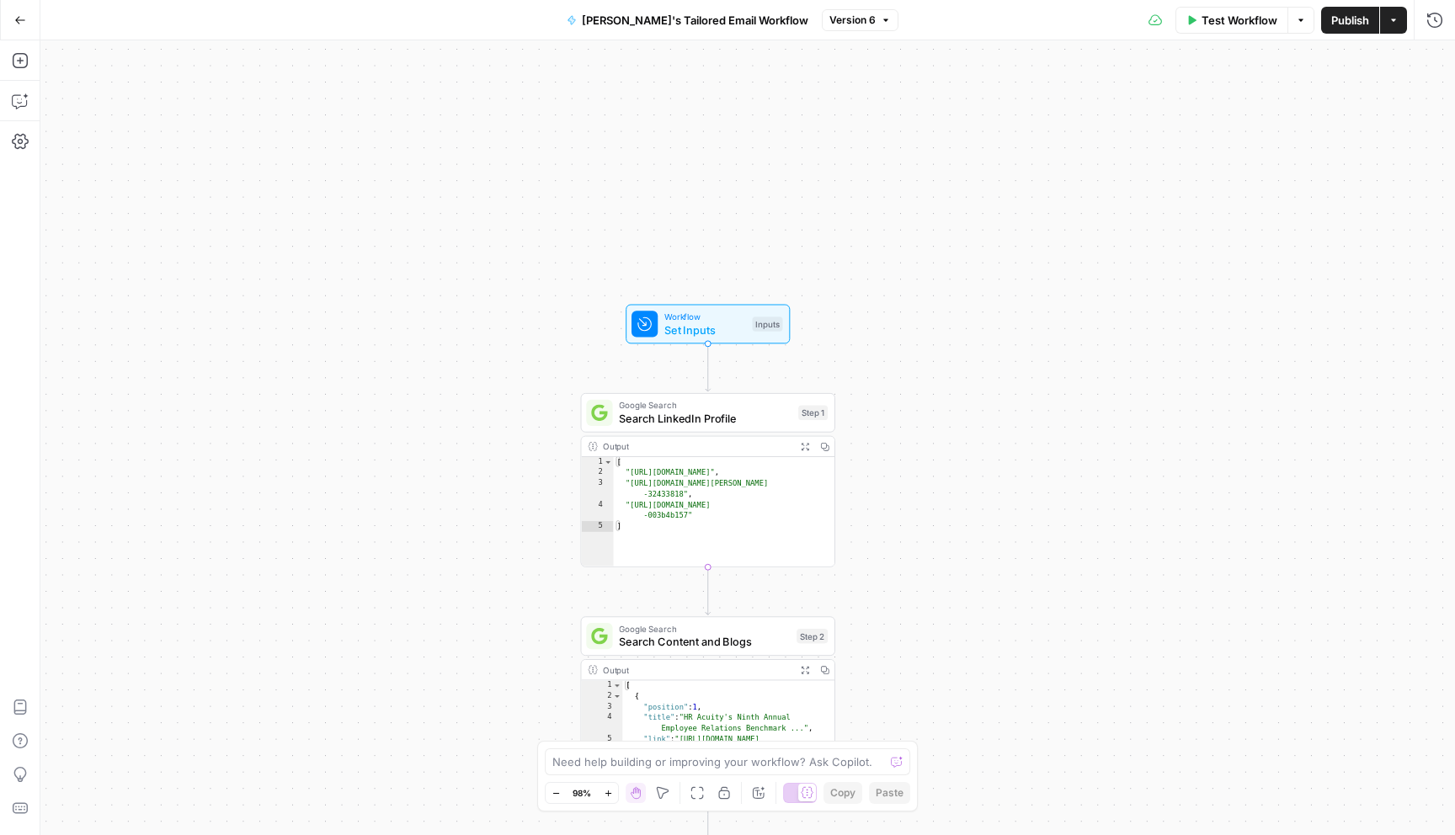
drag, startPoint x: 860, startPoint y: 363, endPoint x: 886, endPoint y: 682, distance: 320.2
click at [886, 682] on div "Workflow Set Inputs Inputs Google Search Search LinkedIn Profile Step 1 Output …" at bounding box center [747, 437] width 1414 height 795
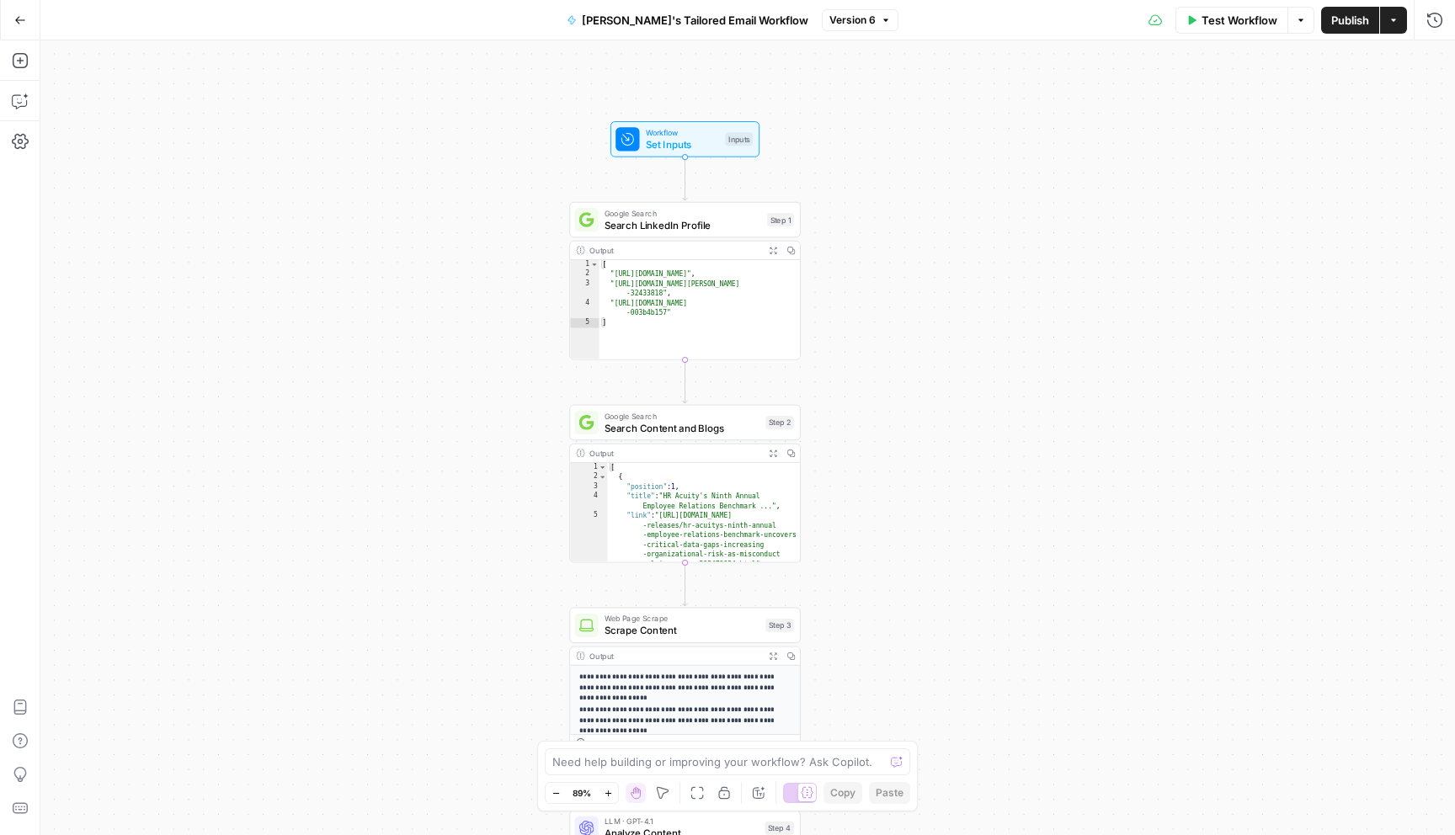
drag, startPoint x: 932, startPoint y: 589, endPoint x: 880, endPoint y: 29, distance: 562.3
click at [880, 28] on div "Go Back [PERSON_NAME]'s Tailored Email Workflow Version 6 Test Workflow Options…" at bounding box center [727, 417] width 1455 height 835
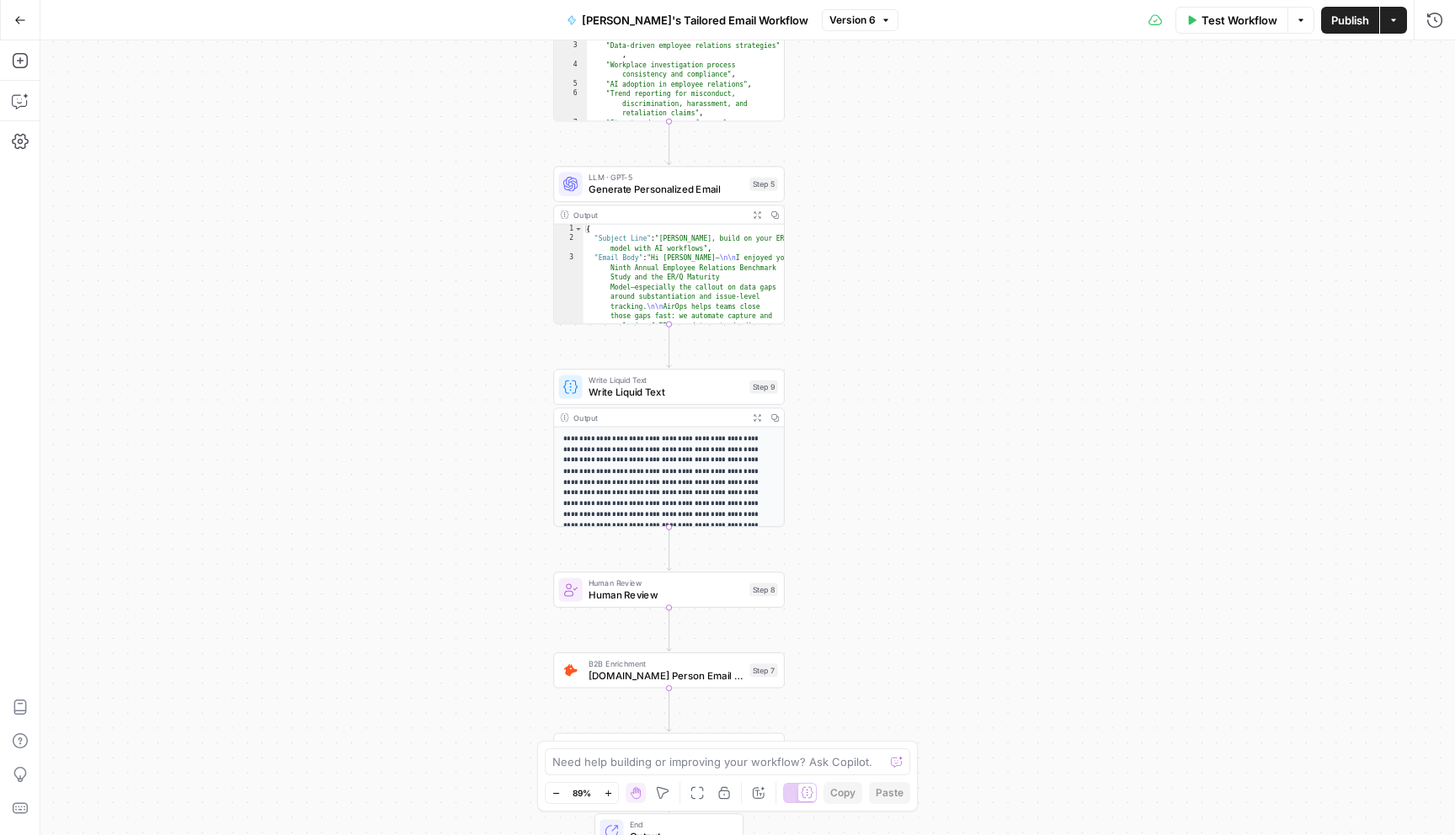
drag, startPoint x: 994, startPoint y: 484, endPoint x: 994, endPoint y: 29, distance: 454.7
click at [994, 29] on div "Go Back [PERSON_NAME]'s Tailored Email Workflow Version 6 Test Workflow Options…" at bounding box center [727, 417] width 1455 height 835
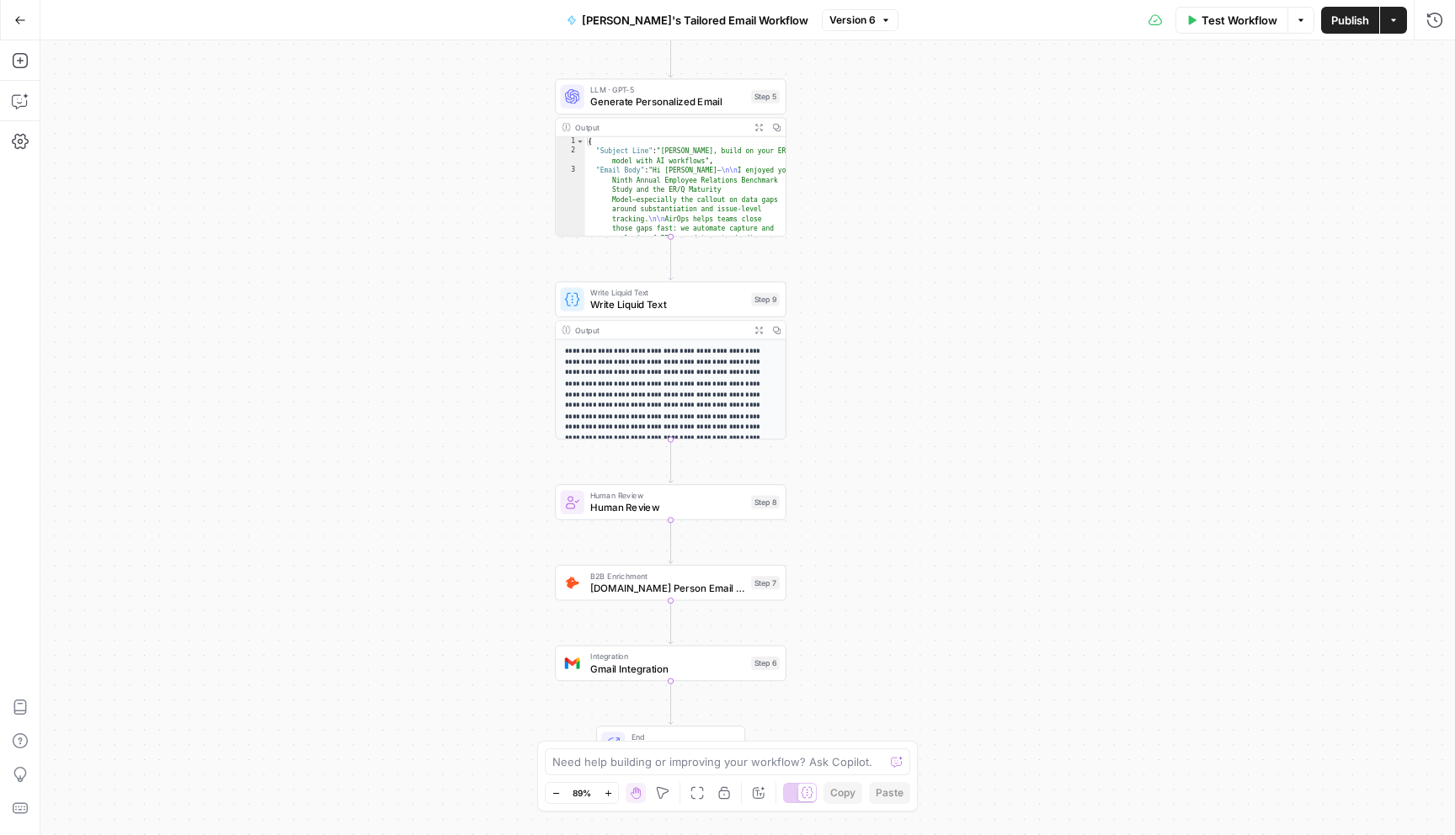
drag, startPoint x: 966, startPoint y: 320, endPoint x: 967, endPoint y: 232, distance: 88.4
click at [967, 232] on div "Workflow Set Inputs Inputs Google Search Search LinkedIn Profile Step 1 Output …" at bounding box center [747, 437] width 1414 height 795
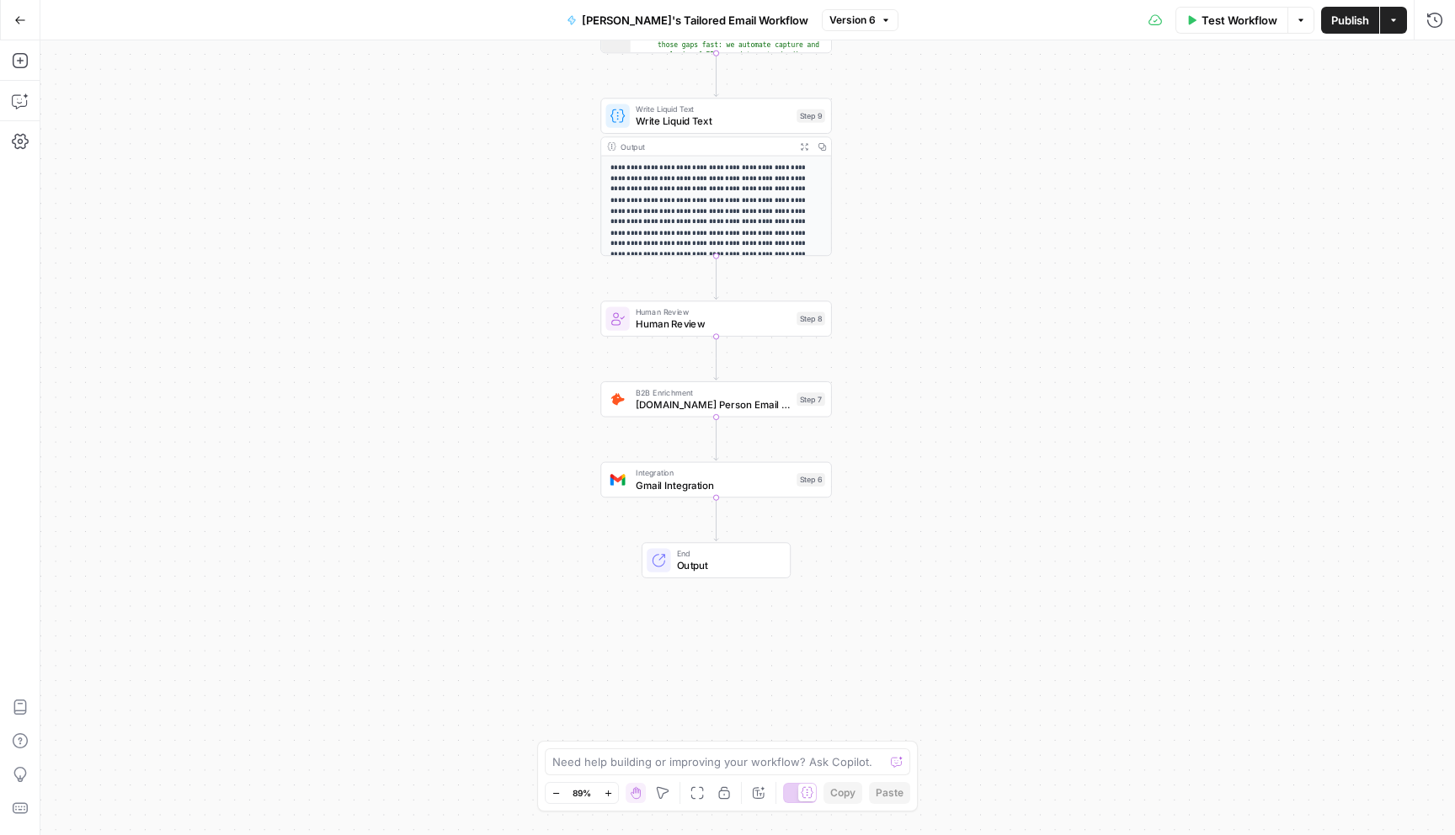
drag, startPoint x: 926, startPoint y: 431, endPoint x: 972, endPoint y: 249, distance: 187.5
click at [972, 248] on div "Workflow Set Inputs Inputs Google Search Search LinkedIn Profile Step 1 Output …" at bounding box center [747, 437] width 1414 height 795
click at [735, 329] on span "Human Review" at bounding box center [713, 324] width 155 height 15
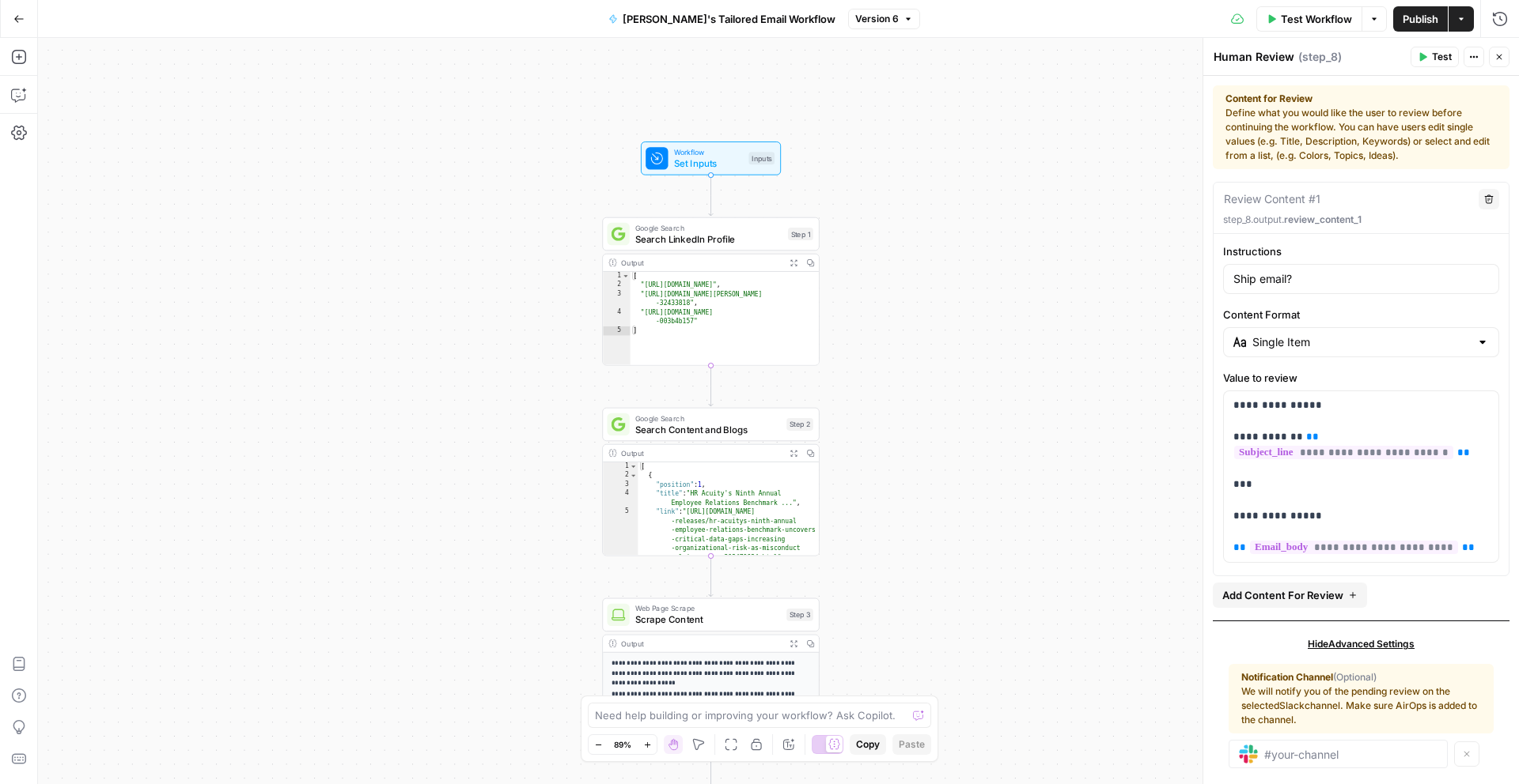
click at [735, 169] on span "Set Inputs" at bounding box center [708, 163] width 70 height 14
click at [727, 159] on span "Set Inputs" at bounding box center [708, 163] width 70 height 14
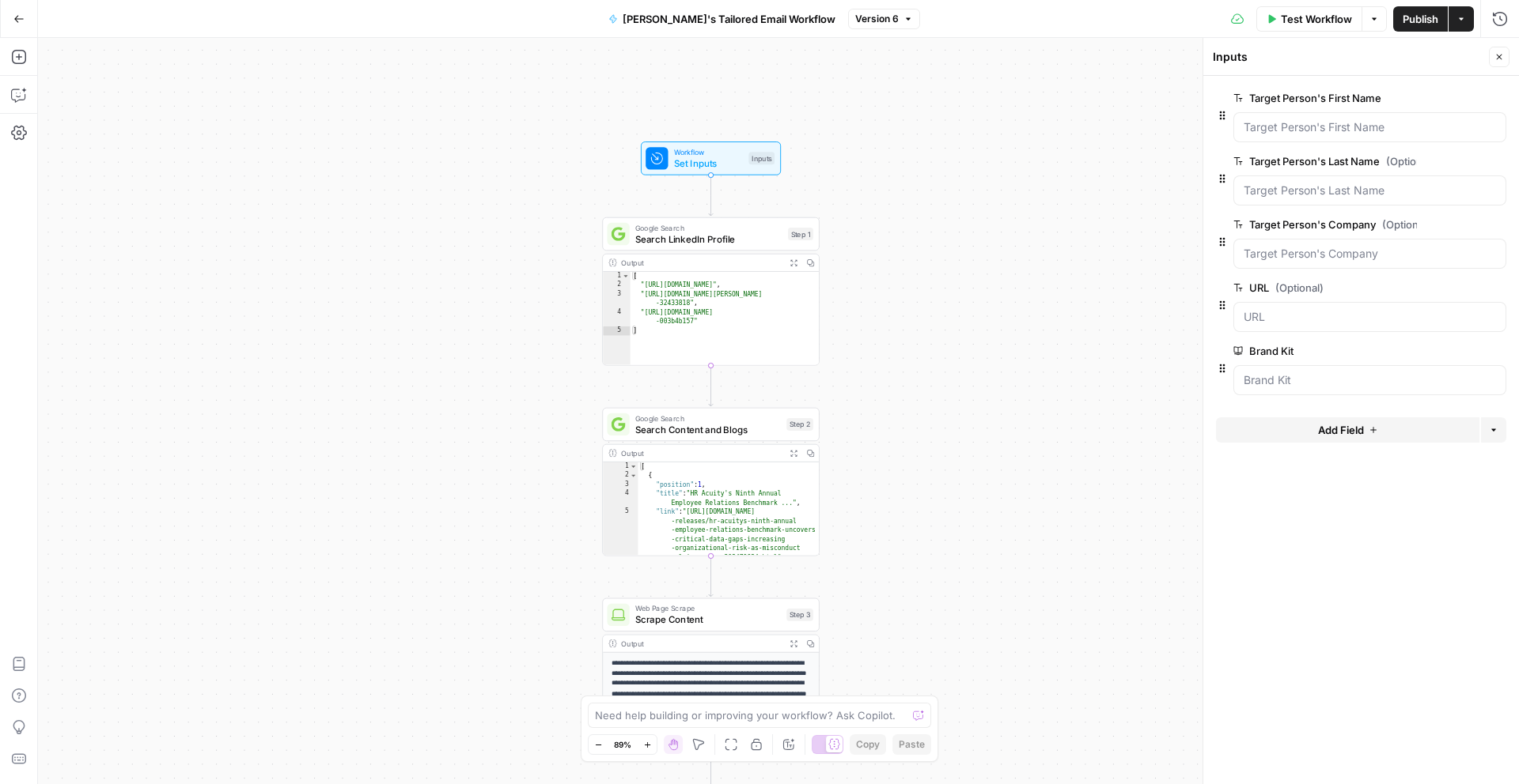
click at [1366, 20] on span "Publish" at bounding box center [1420, 19] width 36 height 16
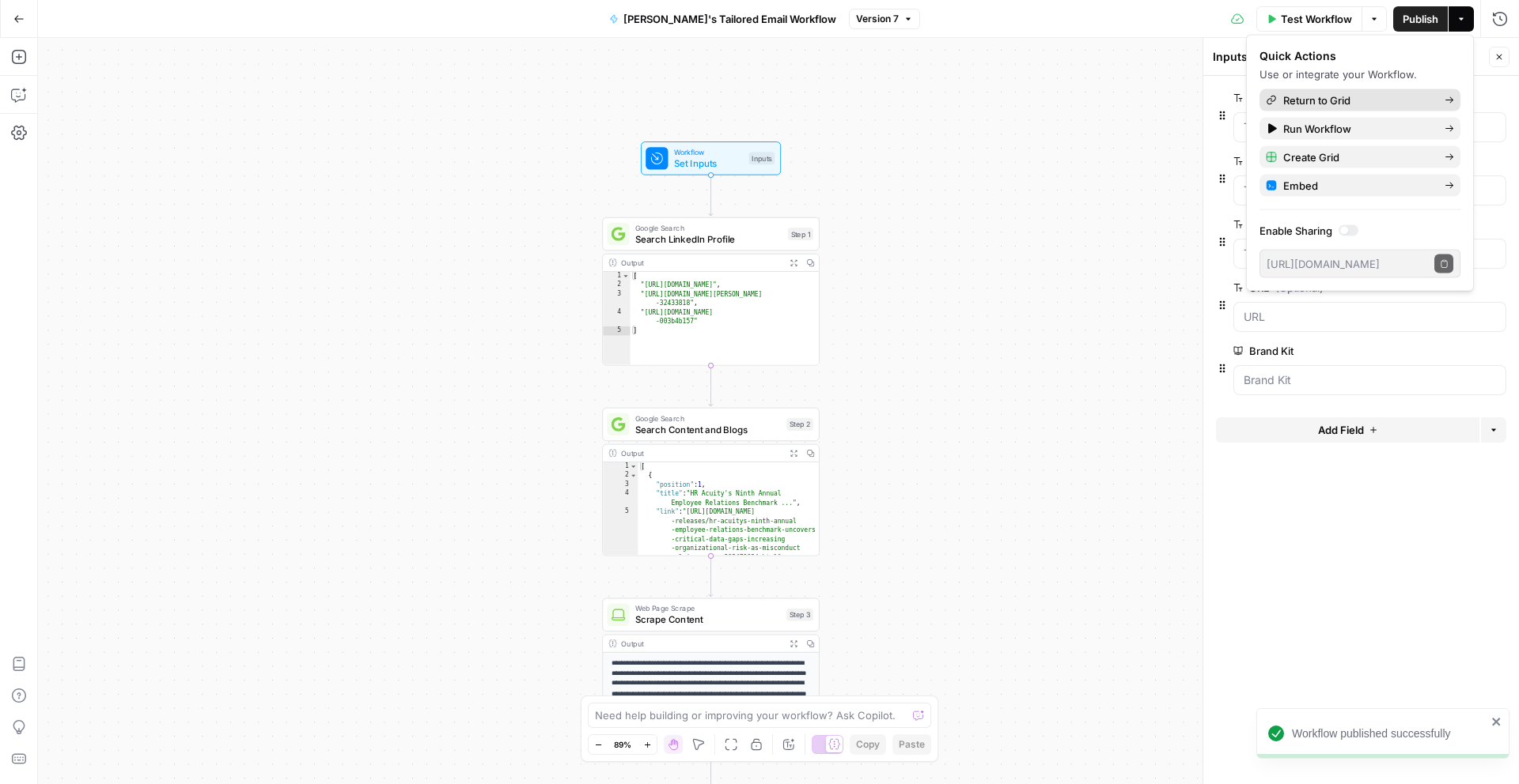
click at [1346, 108] on link "Return to Grid" at bounding box center [1359, 100] width 201 height 23
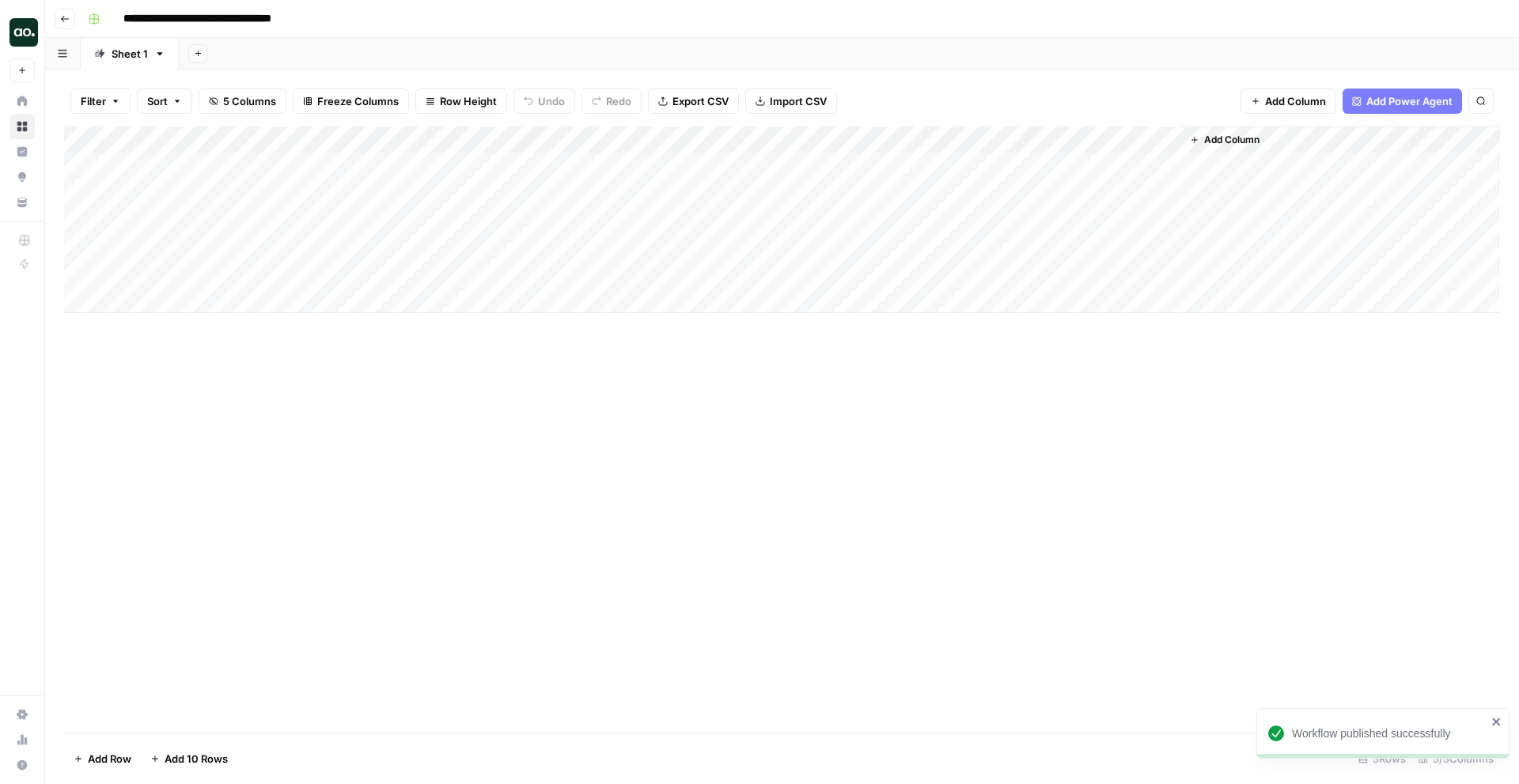
drag, startPoint x: 1039, startPoint y: 136, endPoint x: 535, endPoint y: 147, distance: 504.1
click at [535, 147] on div "Add Column" at bounding box center [782, 220] width 1435 height 187
click at [272, 143] on div "Add Column" at bounding box center [782, 220] width 1435 height 187
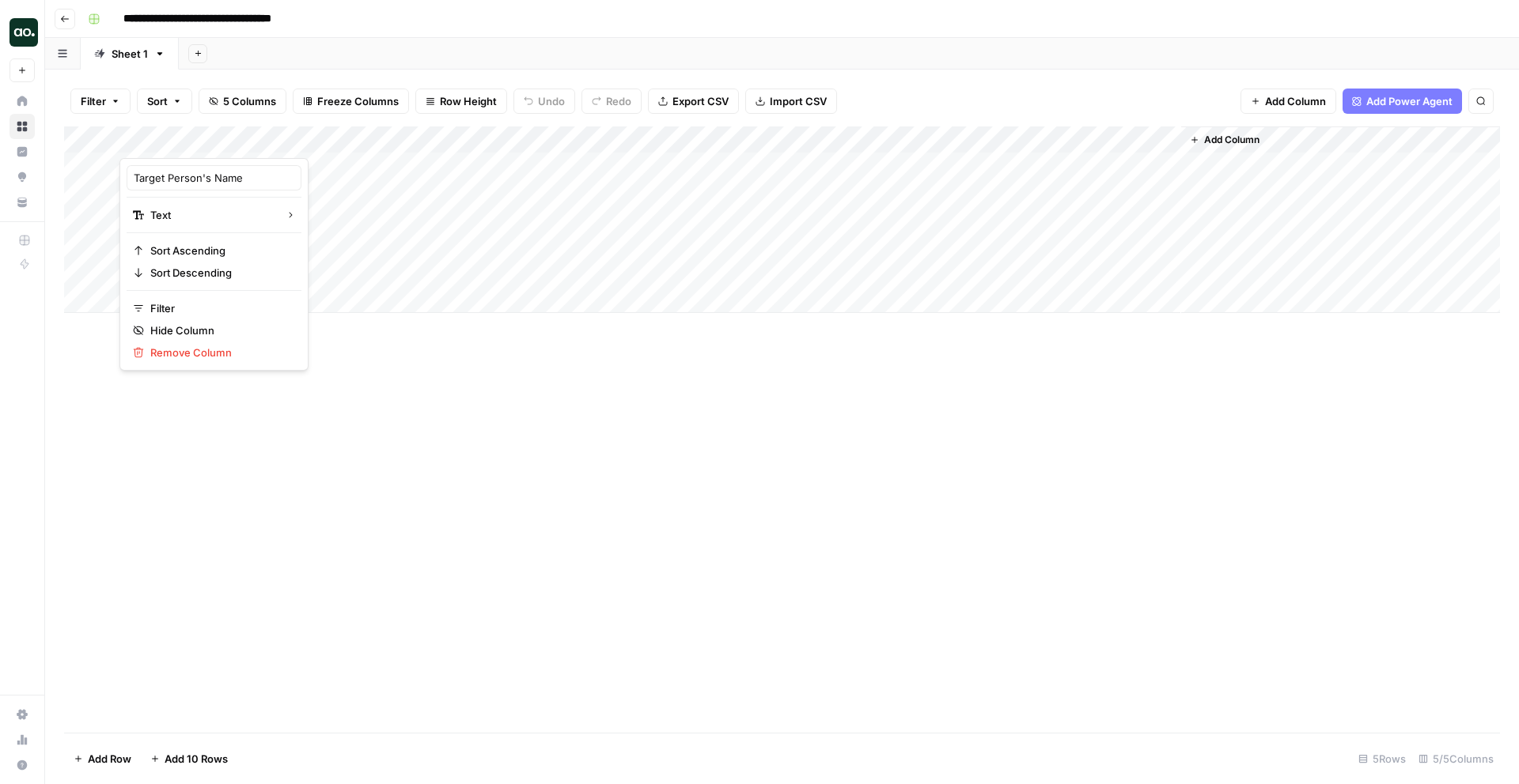
click at [494, 144] on div "Add Column" at bounding box center [782, 220] width 1435 height 187
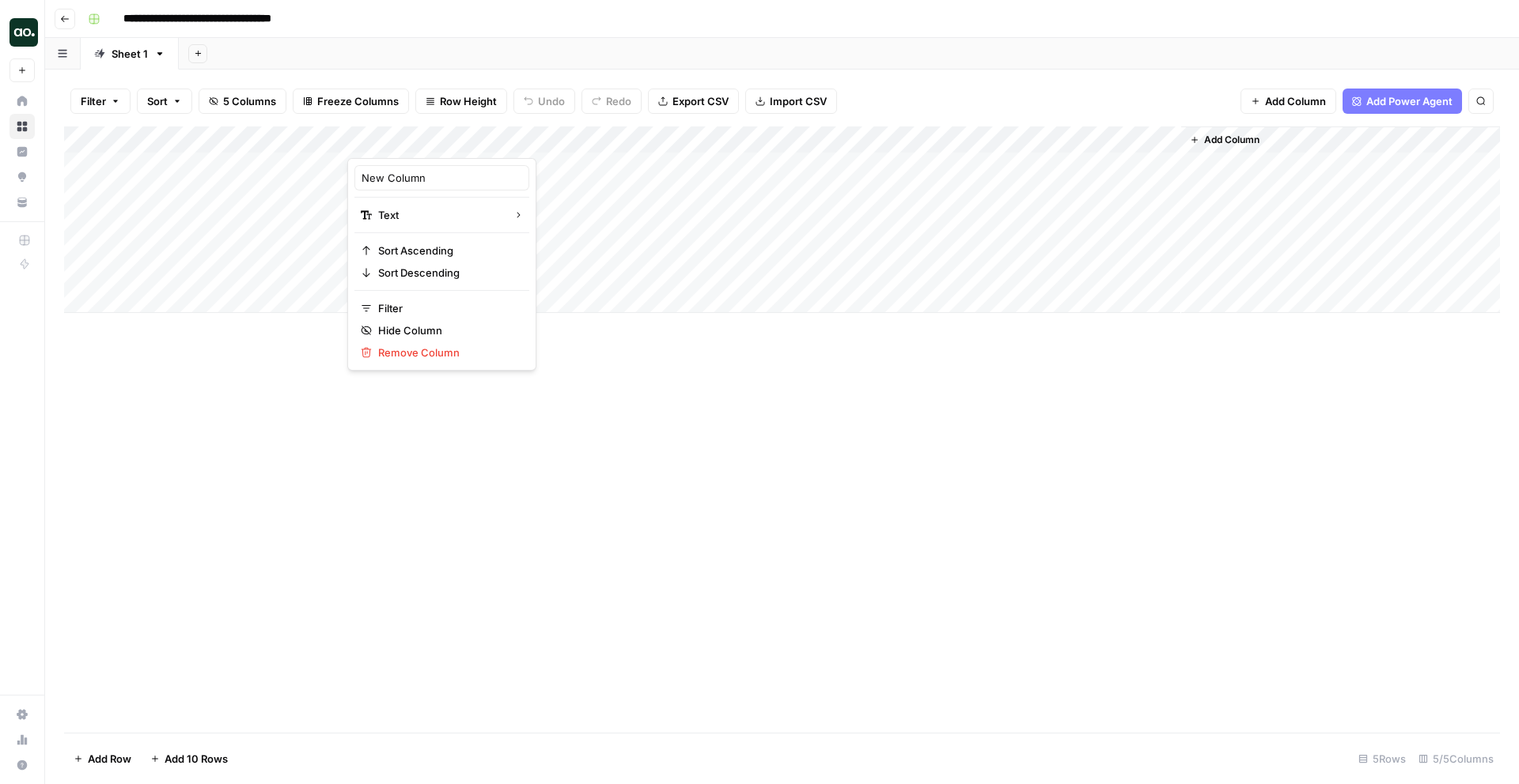
click at [1008, 140] on div "Add Column" at bounding box center [782, 220] width 1435 height 187
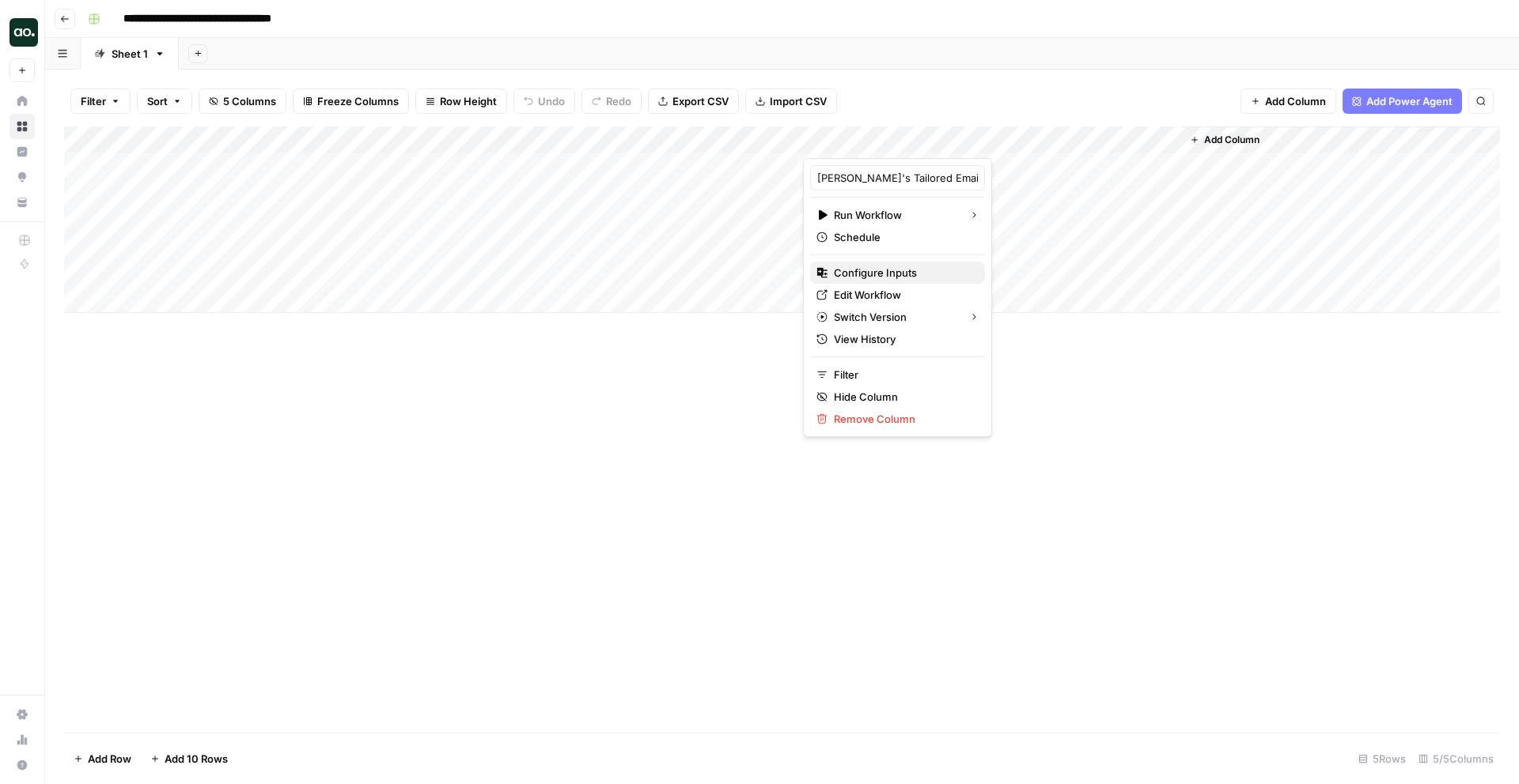
click at [892, 268] on span "Configure Inputs" at bounding box center [902, 272] width 138 height 16
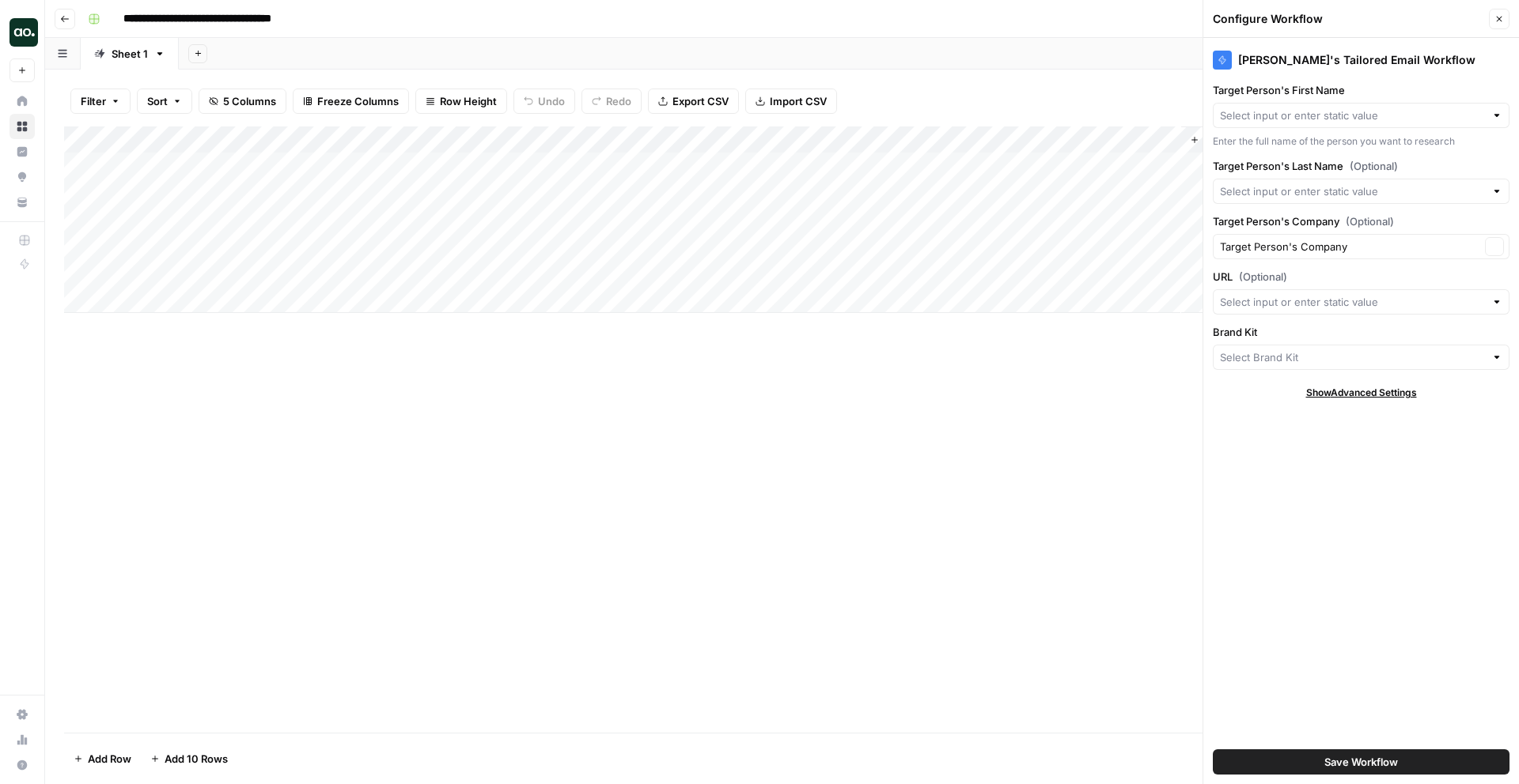
type input "AirOps"
click at [1348, 188] on input "Target Person's Last Name (Optional)" at bounding box center [1352, 191] width 265 height 16
click at [1301, 293] on span "New Column" at bounding box center [1357, 300] width 263 height 16
type input "New Column"
click at [1338, 112] on input "Target Person's First Name" at bounding box center [1352, 115] width 265 height 16
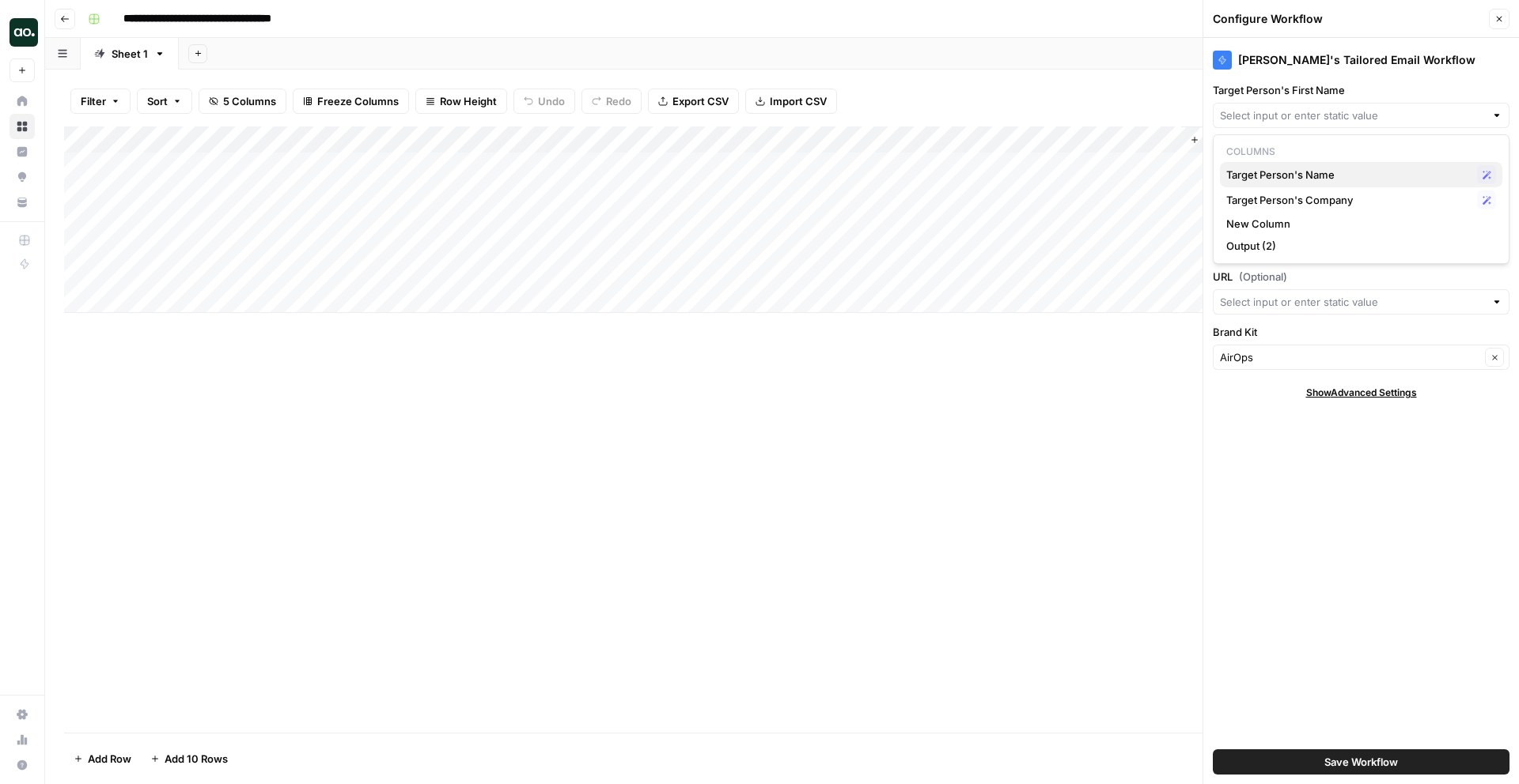
click at [1345, 177] on span "Target Person's Name" at bounding box center [1348, 175] width 244 height 16
type input "Target Person's Name"
click at [1366, 756] on span "Save Workflow" at bounding box center [1360, 761] width 73 height 16
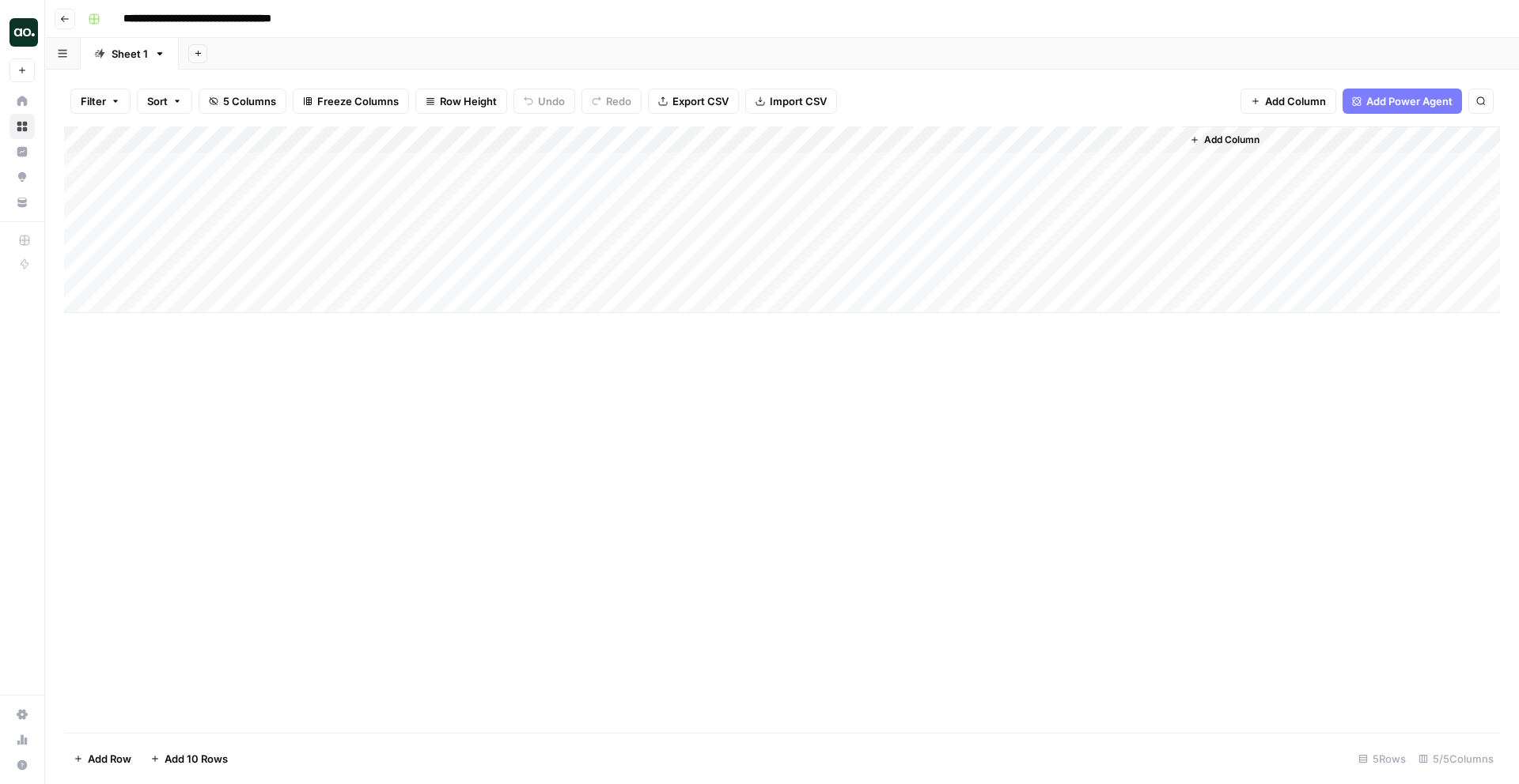
click at [275, 138] on div "Add Column" at bounding box center [782, 220] width 1435 height 187
click at [275, 138] on div at bounding box center [233, 143] width 228 height 32
click at [429, 415] on div "Add Column" at bounding box center [782, 430] width 1435 height 607
click at [444, 147] on div "Add Column" at bounding box center [782, 220] width 1435 height 187
click at [444, 147] on div at bounding box center [461, 143] width 228 height 32
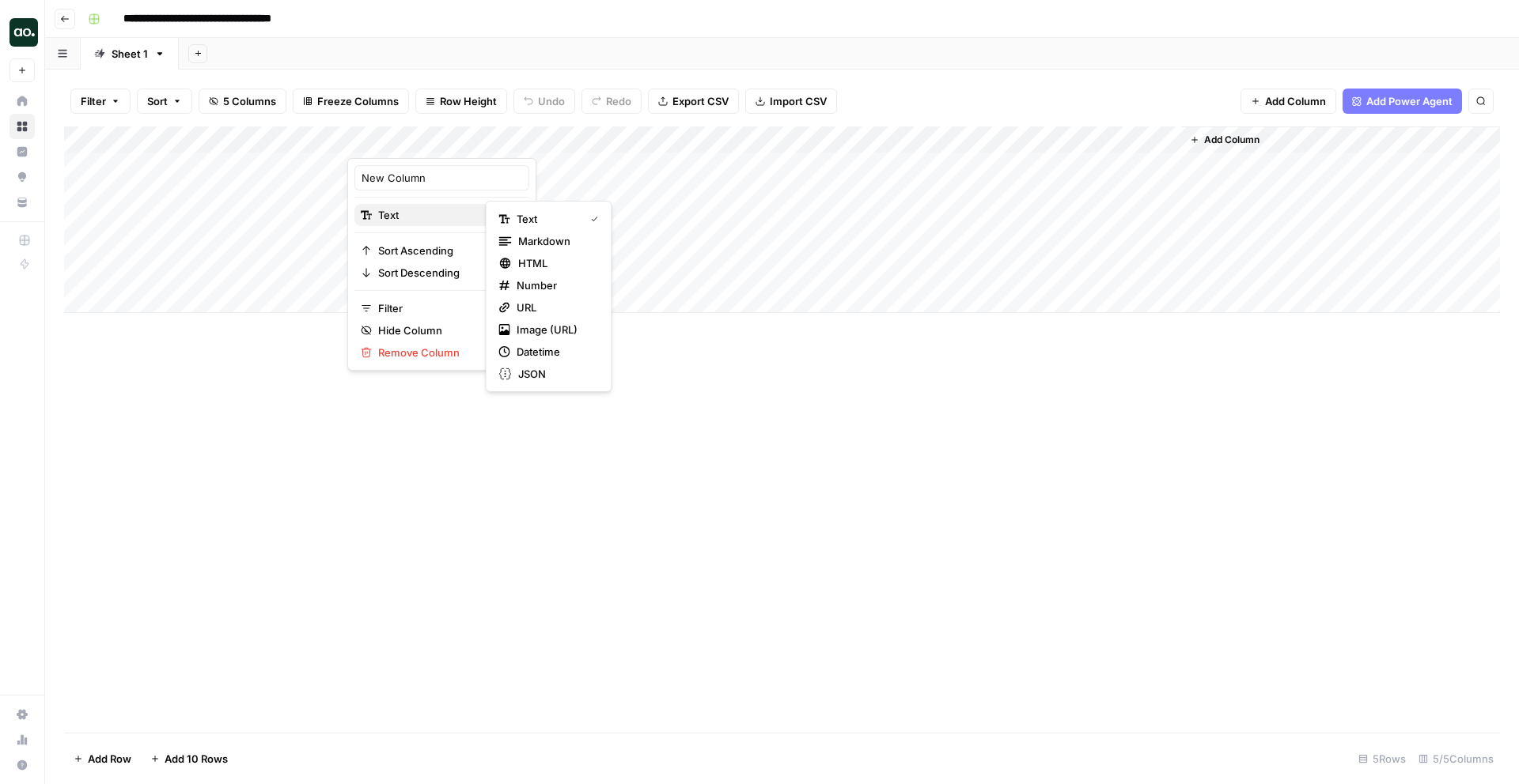
click at [431, 215] on span "Text" at bounding box center [439, 215] width 123 height 16
click at [601, 433] on div "Add Column" at bounding box center [782, 430] width 1435 height 607
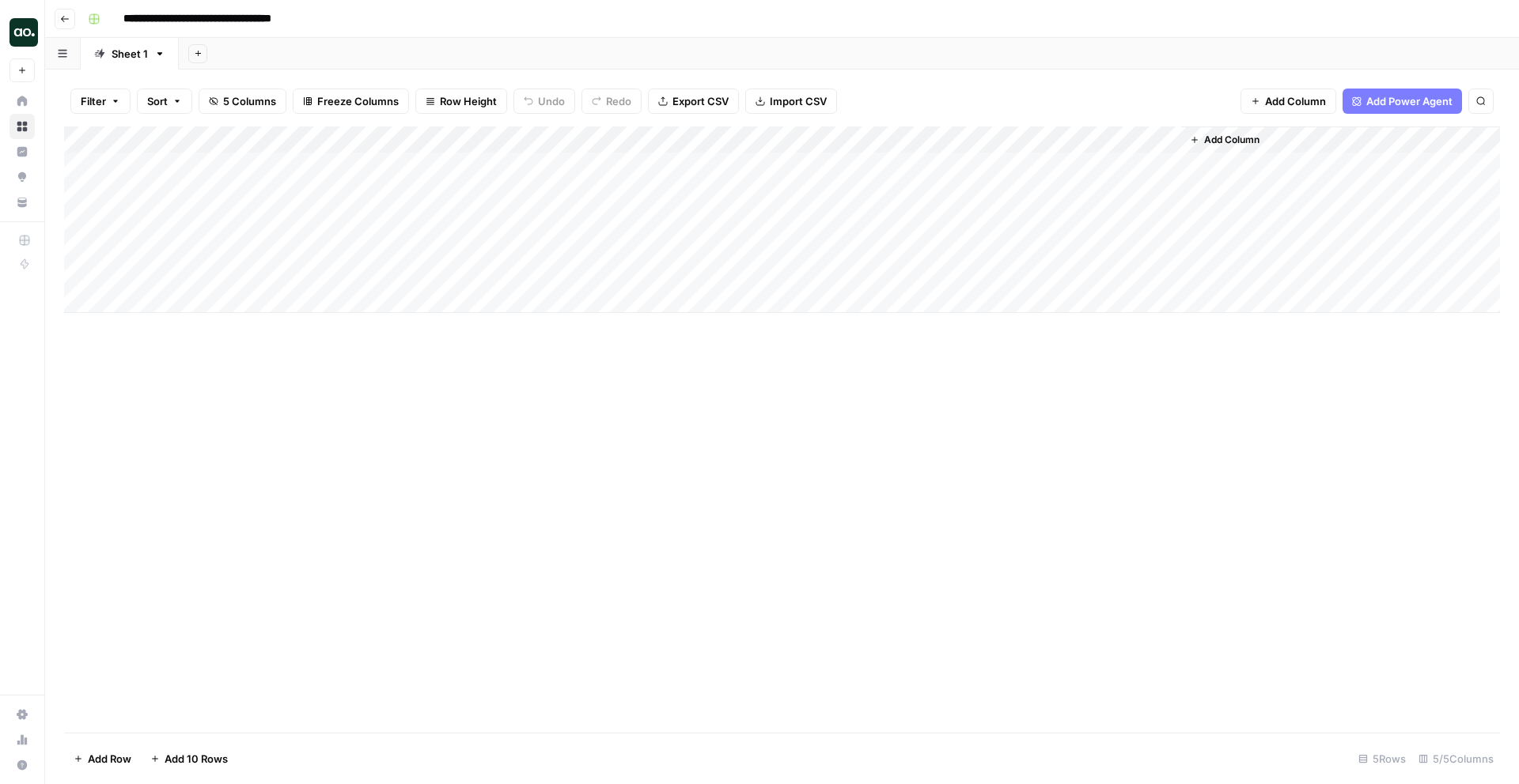
click at [562, 138] on div "Add Column" at bounding box center [782, 220] width 1435 height 187
click at [416, 179] on input "New Column" at bounding box center [442, 177] width 161 height 16
drag, startPoint x: 439, startPoint y: 179, endPoint x: 333, endPoint y: 179, distance: 106.0
click at [333, 179] on body "**********" at bounding box center [759, 392] width 1519 height 784
type input "T"
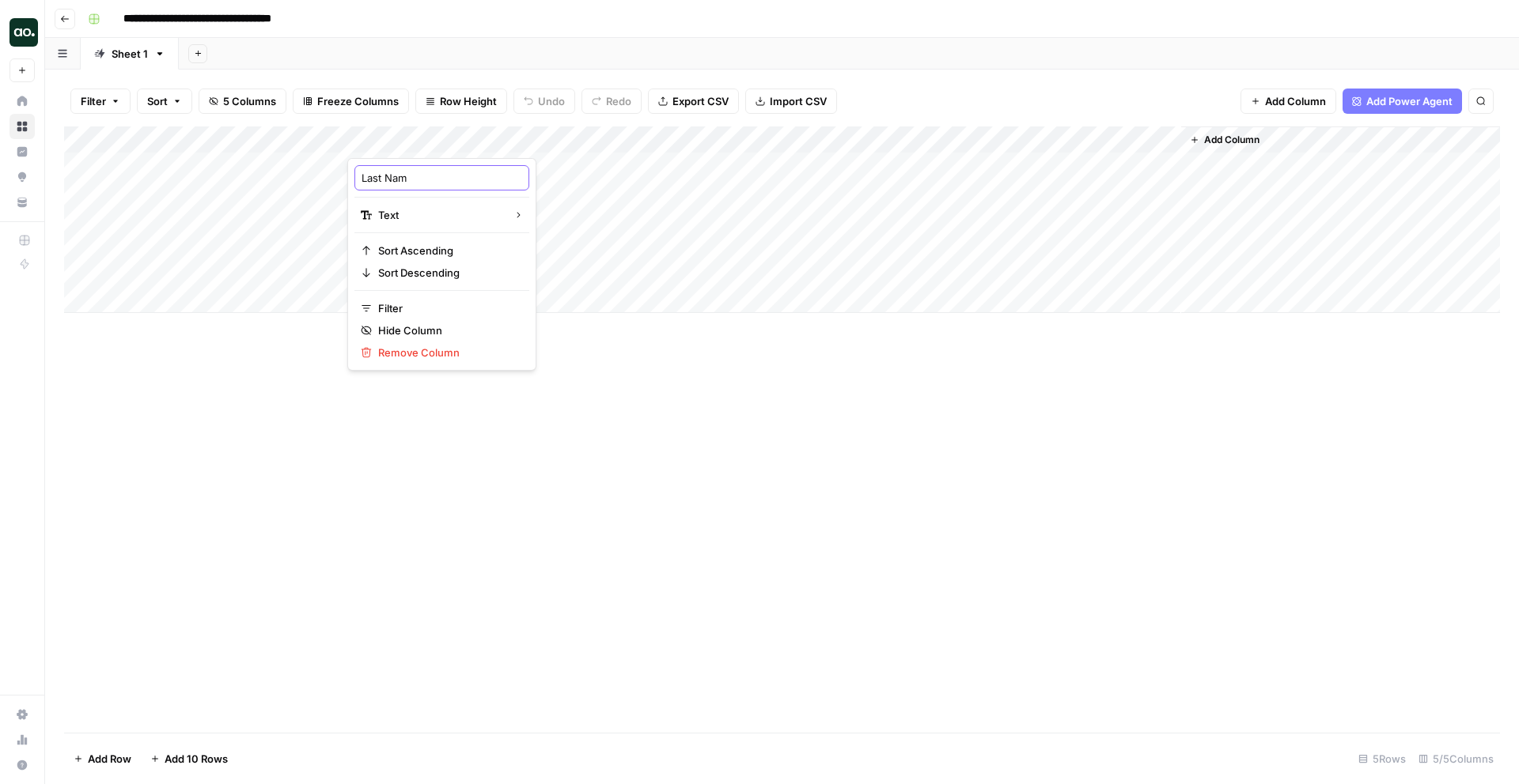
type input "Last Name"
click at [269, 141] on div "Add Column" at bounding box center [782, 220] width 1435 height 187
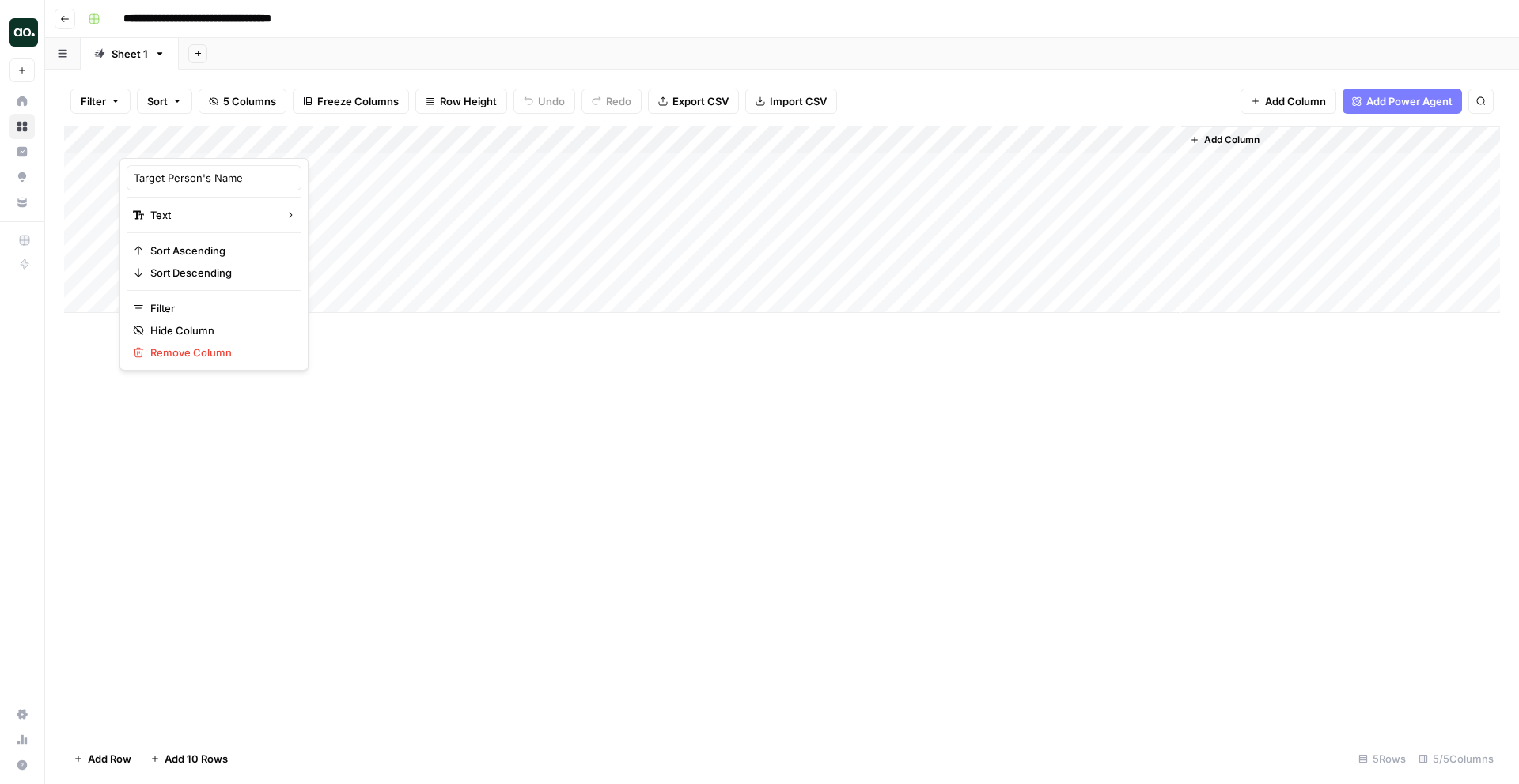
click at [336, 136] on div at bounding box center [233, 143] width 228 height 32
drag, startPoint x: 242, startPoint y: 181, endPoint x: 125, endPoint y: 177, distance: 117.1
click at [125, 177] on div "Target Person's Name Text Sort Ascending Sort Descending Filter Hide Column Rem…" at bounding box center [213, 264] width 189 height 212
type input "First Name"
click at [380, 510] on div "Add Column" at bounding box center [782, 430] width 1435 height 607
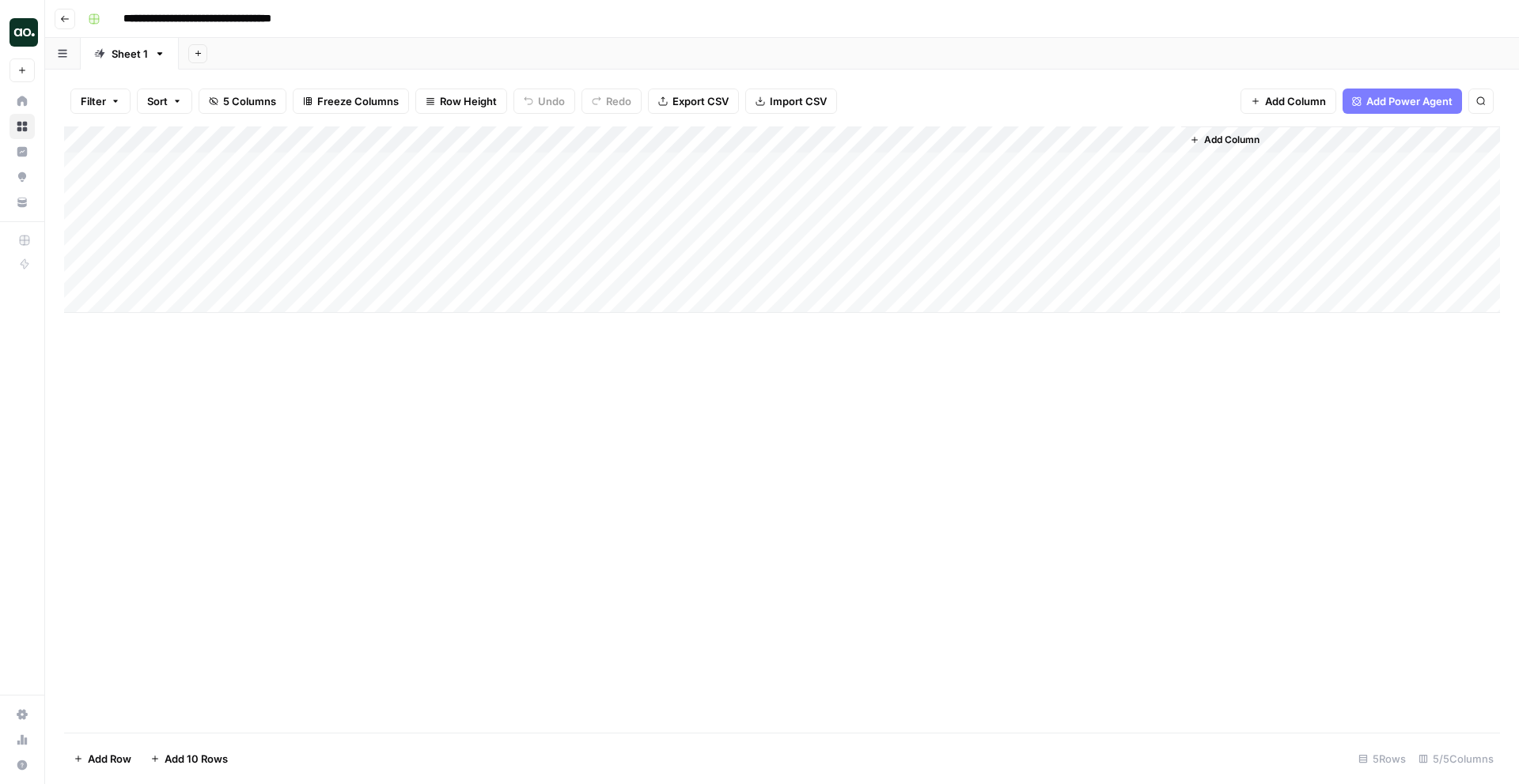
click at [242, 182] on div "Add Column" at bounding box center [782, 220] width 1435 height 187
click at [257, 163] on div "Add Column" at bounding box center [782, 220] width 1435 height 187
click at [167, 169] on textarea "**********" at bounding box center [244, 167] width 253 height 23
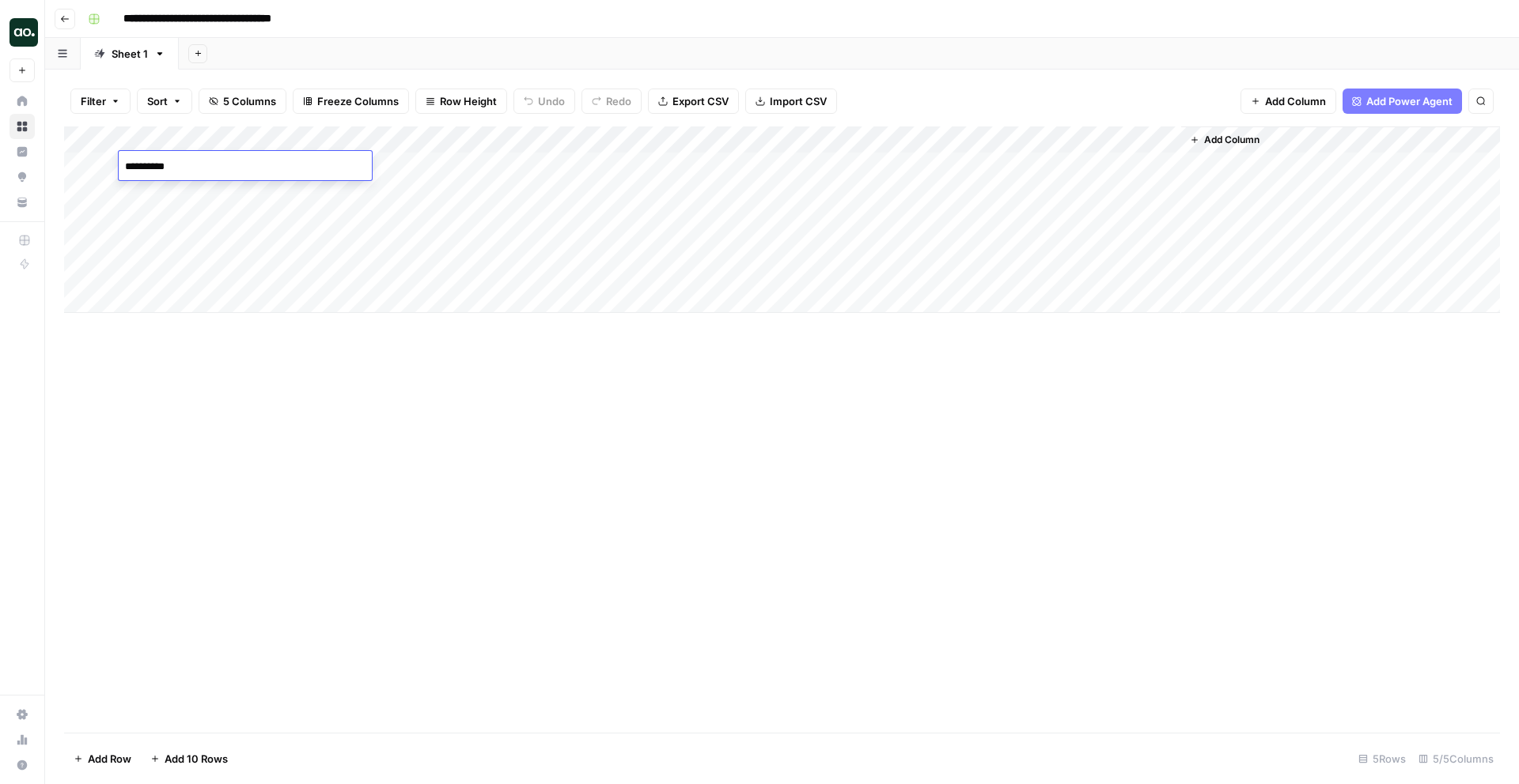
type textarea "****"
click at [462, 158] on div "Add Column" at bounding box center [782, 220] width 1435 height 187
type textarea "*****"
click at [587, 336] on div "Add Column" at bounding box center [782, 430] width 1435 height 607
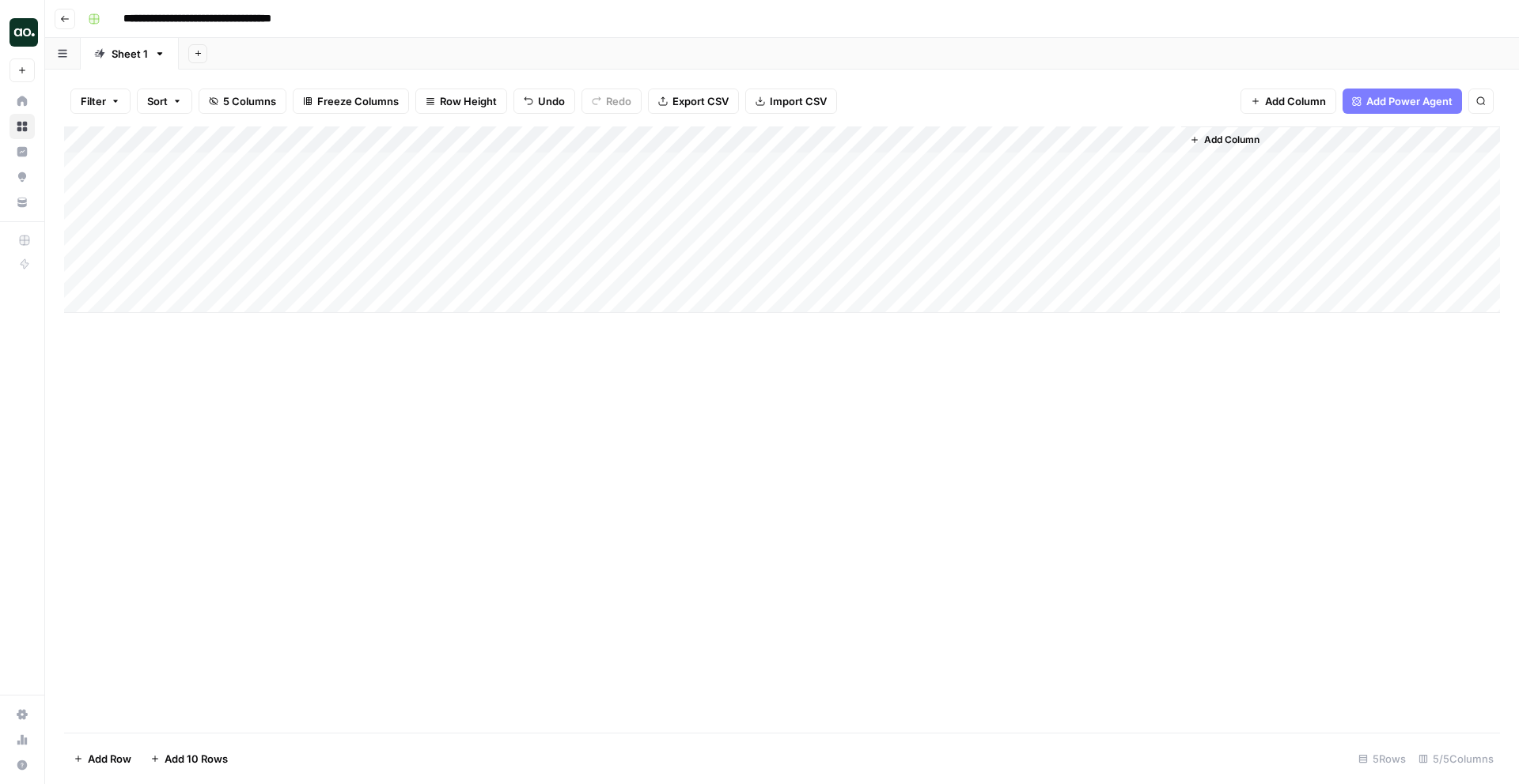
click at [693, 162] on div "Add Column" at bounding box center [782, 220] width 1435 height 187
click at [1026, 164] on div "Add Column" at bounding box center [782, 220] width 1435 height 187
click at [1003, 164] on div "Add Column" at bounding box center [782, 220] width 1435 height 187
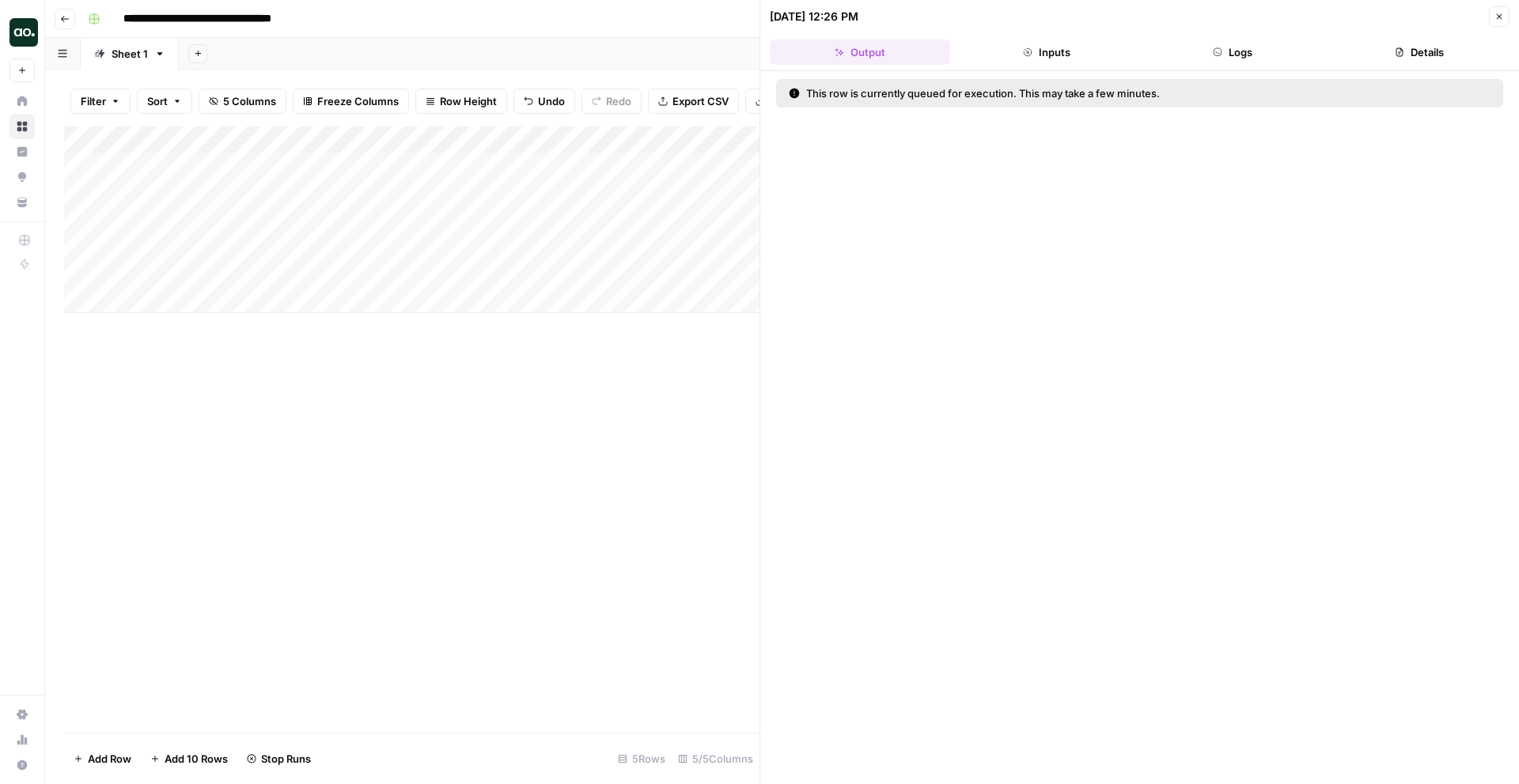
click at [1032, 43] on button "Inputs" at bounding box center [1046, 52] width 180 height 25
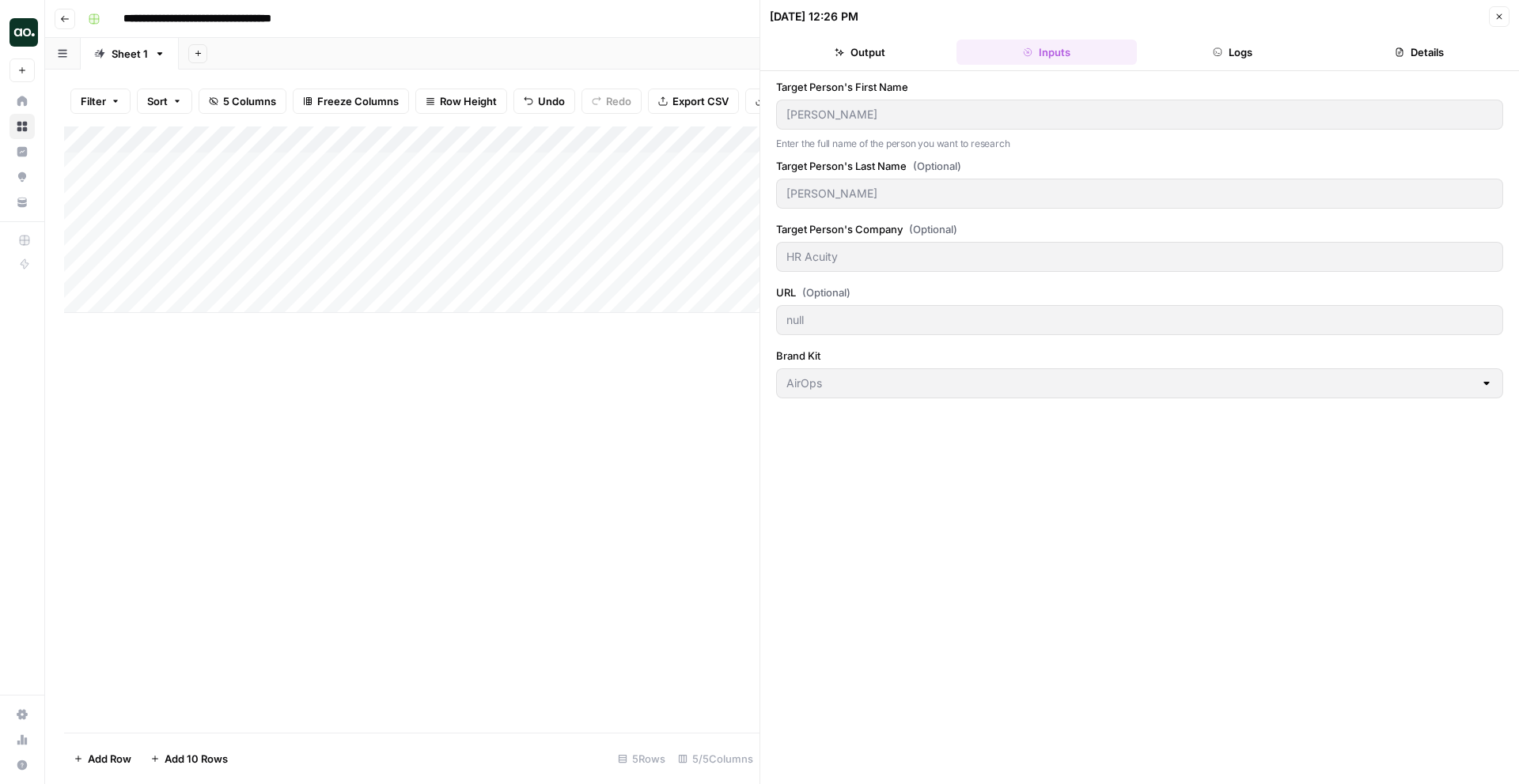
click at [1239, 59] on button "Logs" at bounding box center [1233, 52] width 180 height 25
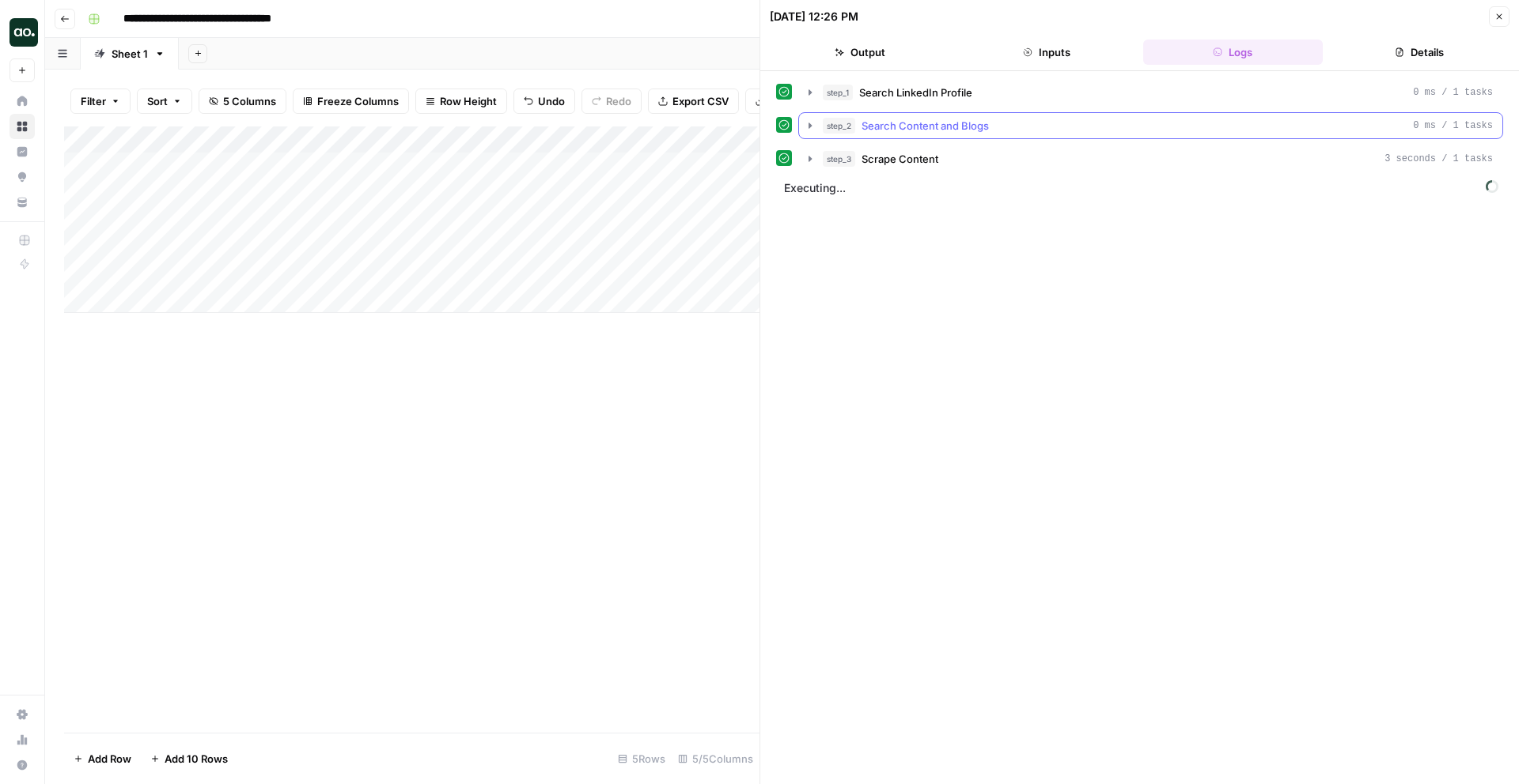
click at [808, 122] on icon "button" at bounding box center [809, 125] width 12 height 12
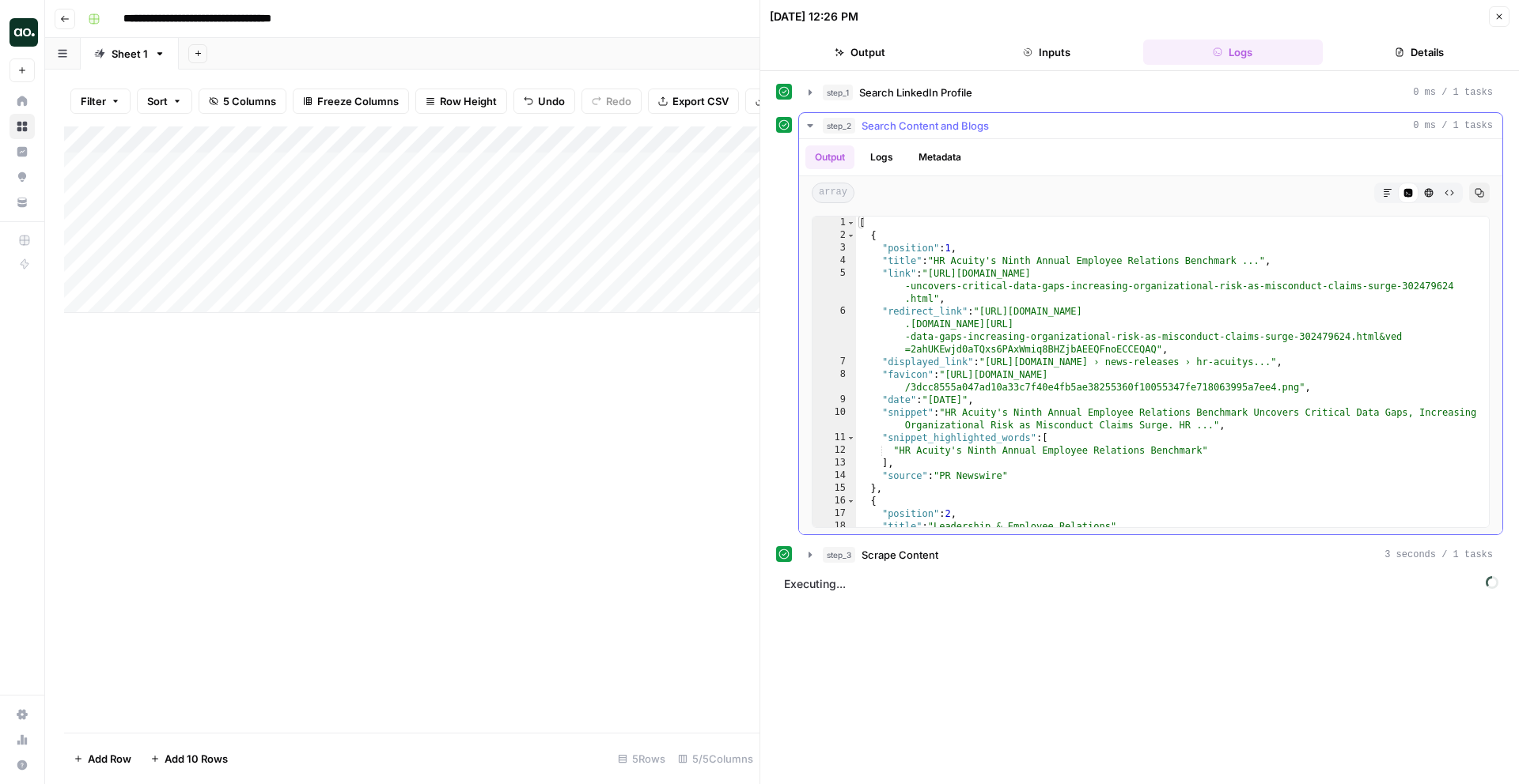
click at [808, 122] on icon "button" at bounding box center [809, 125] width 12 height 12
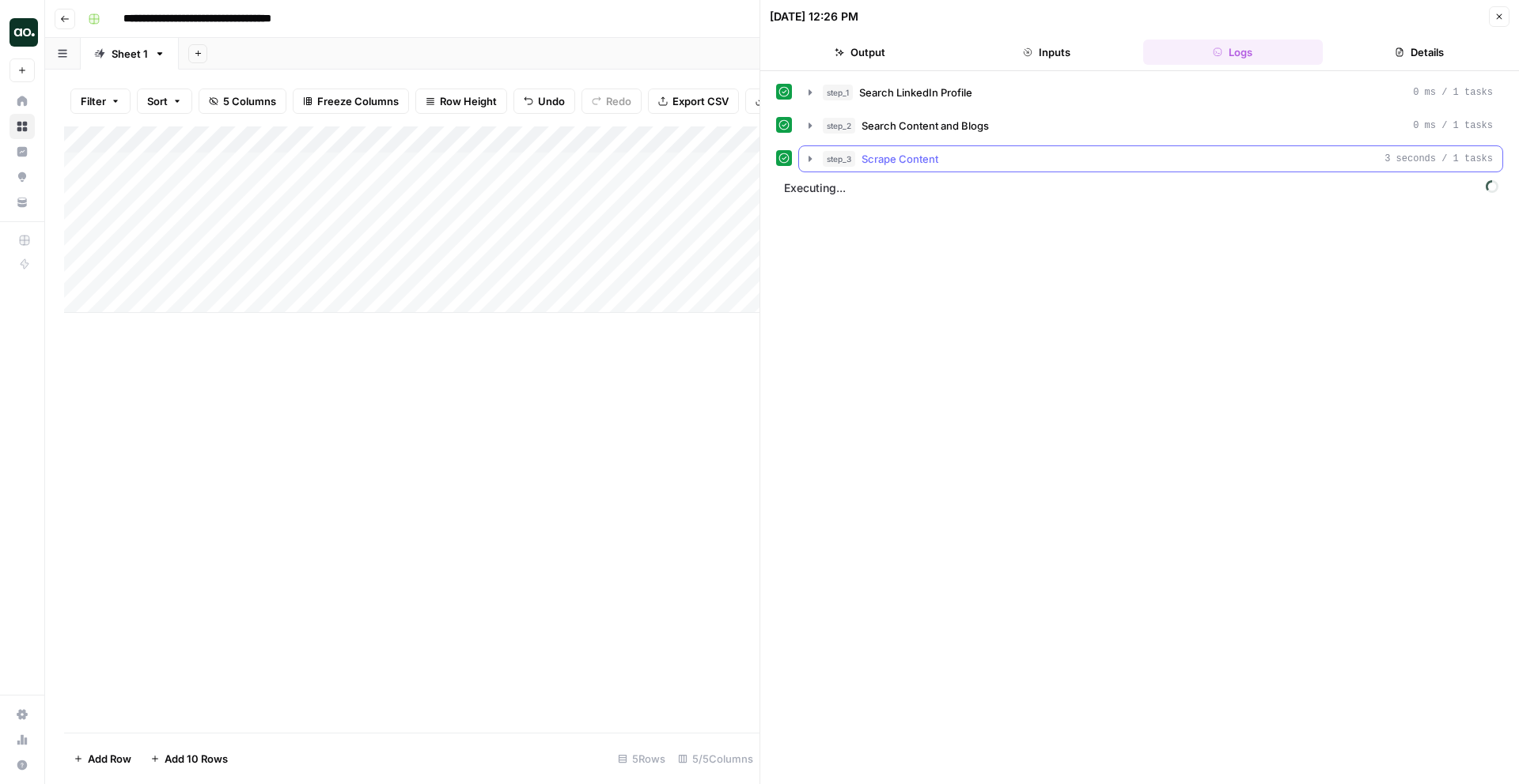
click at [808, 158] on icon "button" at bounding box center [809, 158] width 12 height 12
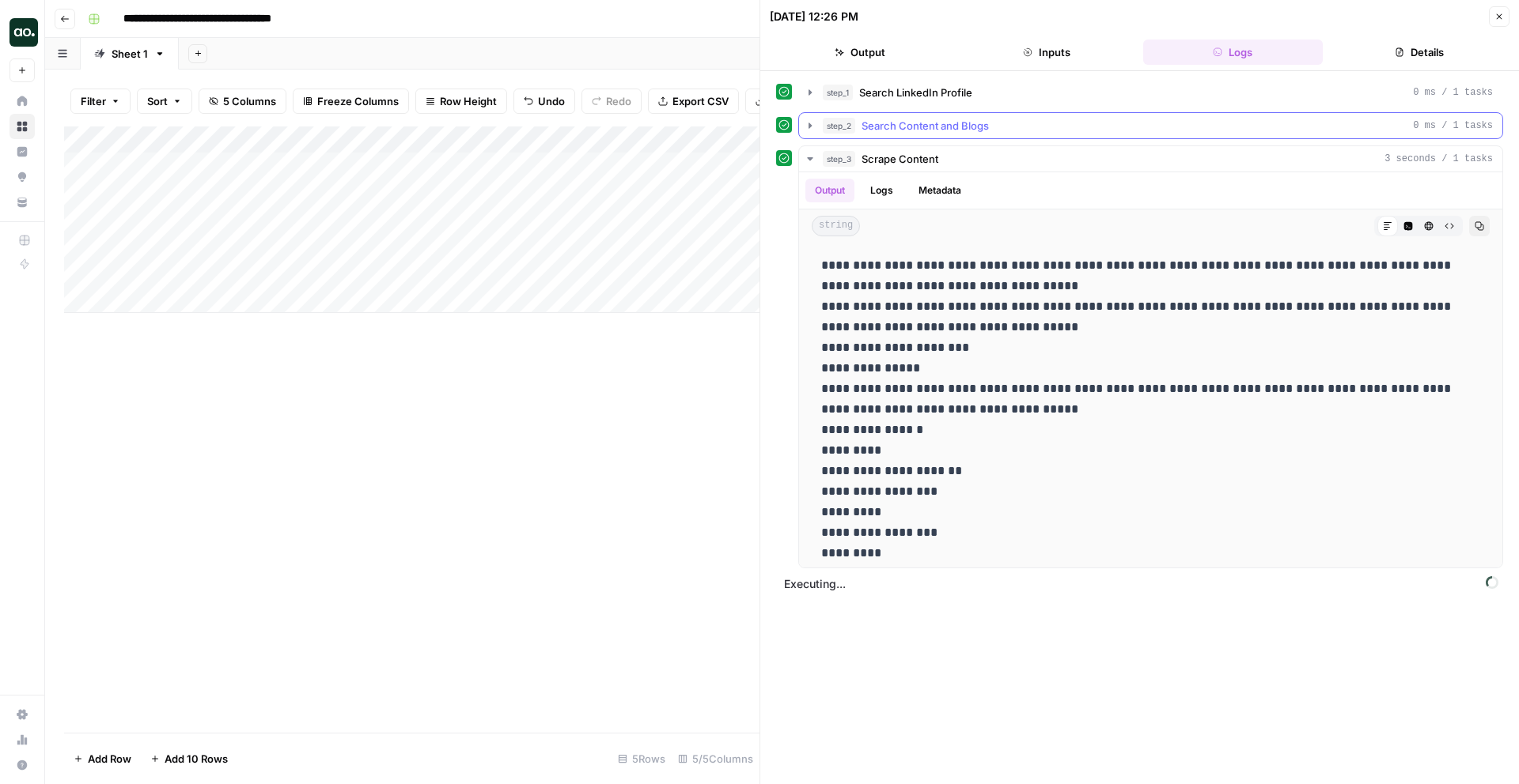
click at [808, 123] on icon "button" at bounding box center [809, 125] width 12 height 12
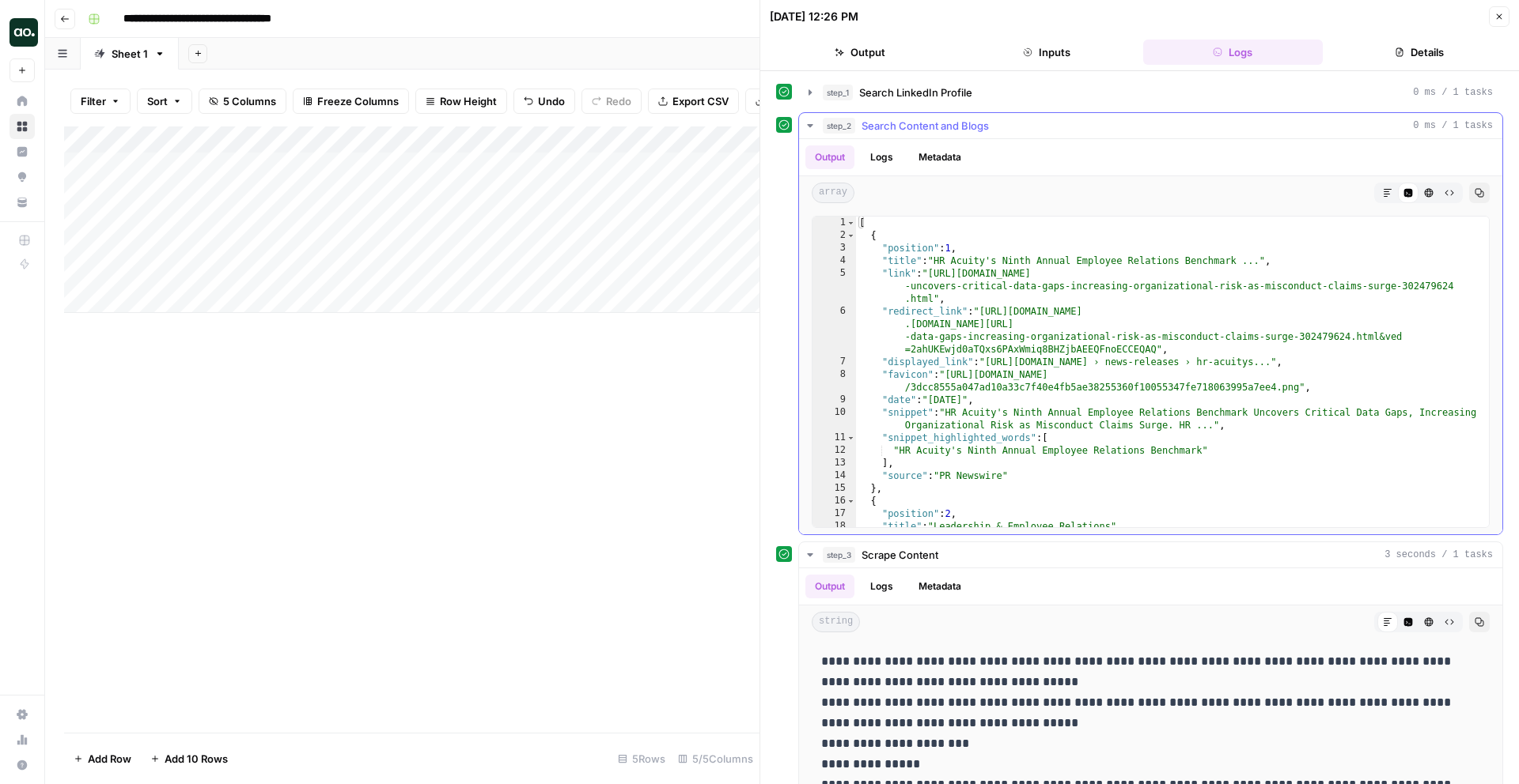
click at [808, 123] on icon "button" at bounding box center [809, 125] width 12 height 12
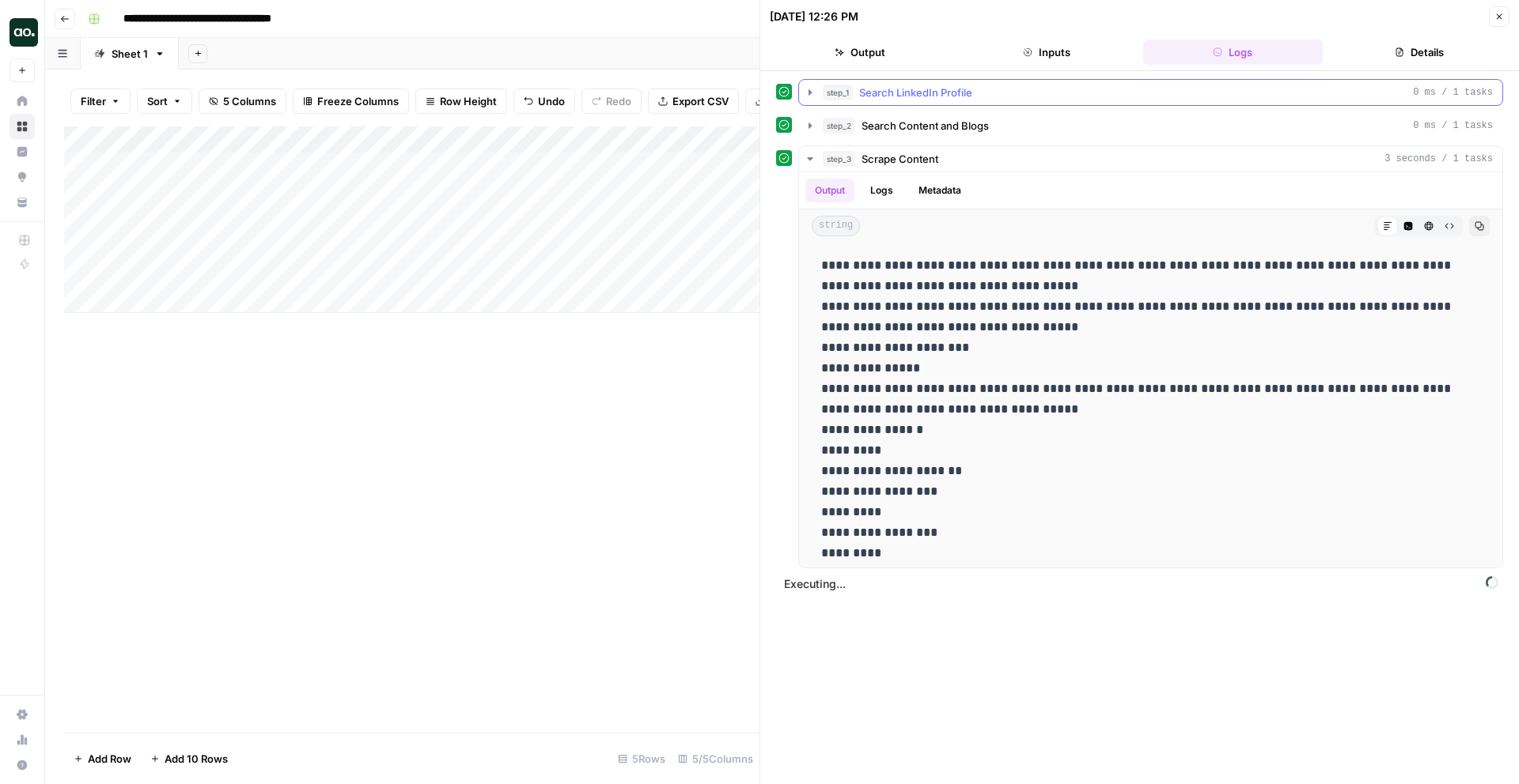
click at [807, 96] on icon "button" at bounding box center [809, 92] width 12 height 12
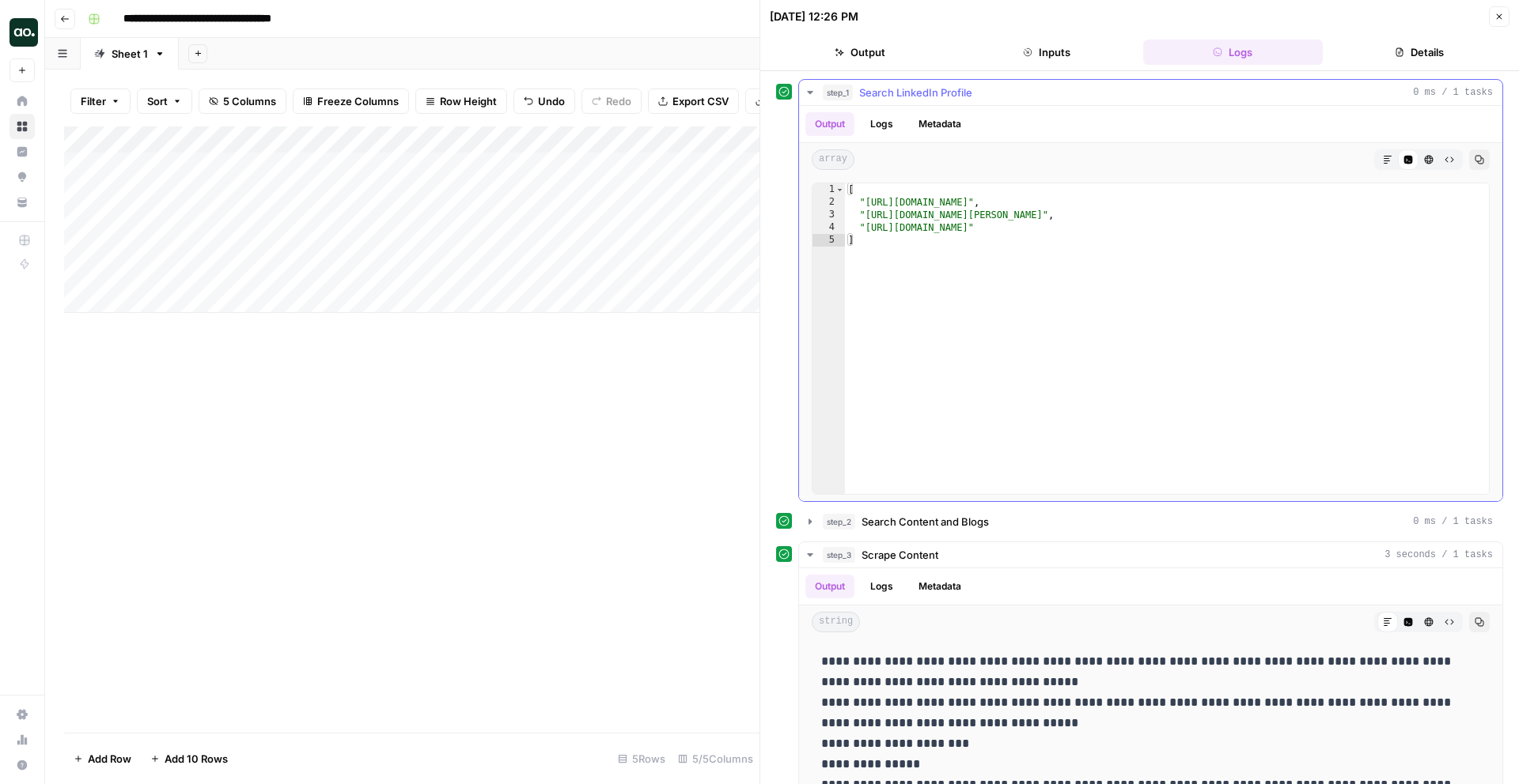
click at [807, 96] on icon "button" at bounding box center [809, 92] width 12 height 12
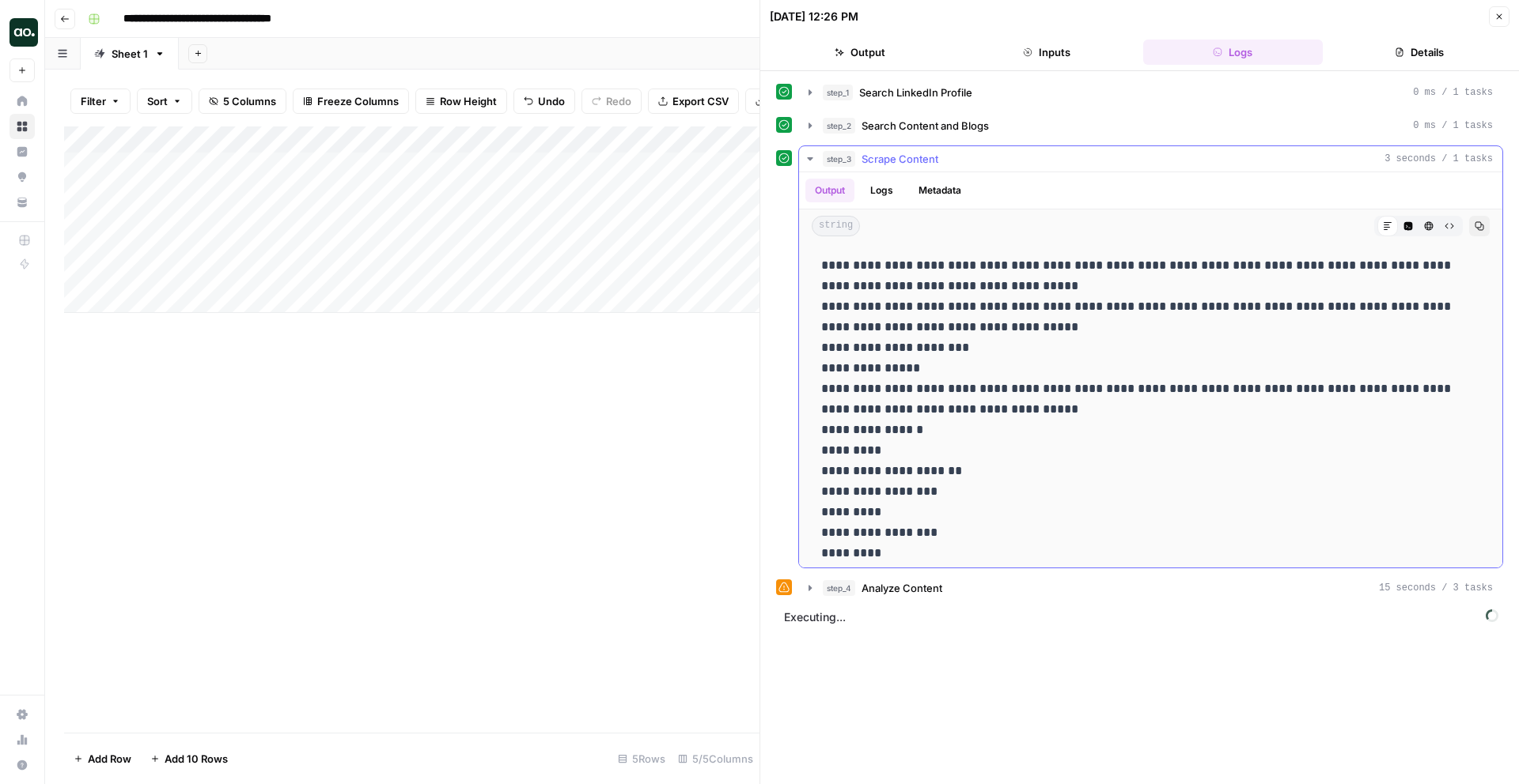
click at [808, 158] on icon "button" at bounding box center [810, 159] width 6 height 3
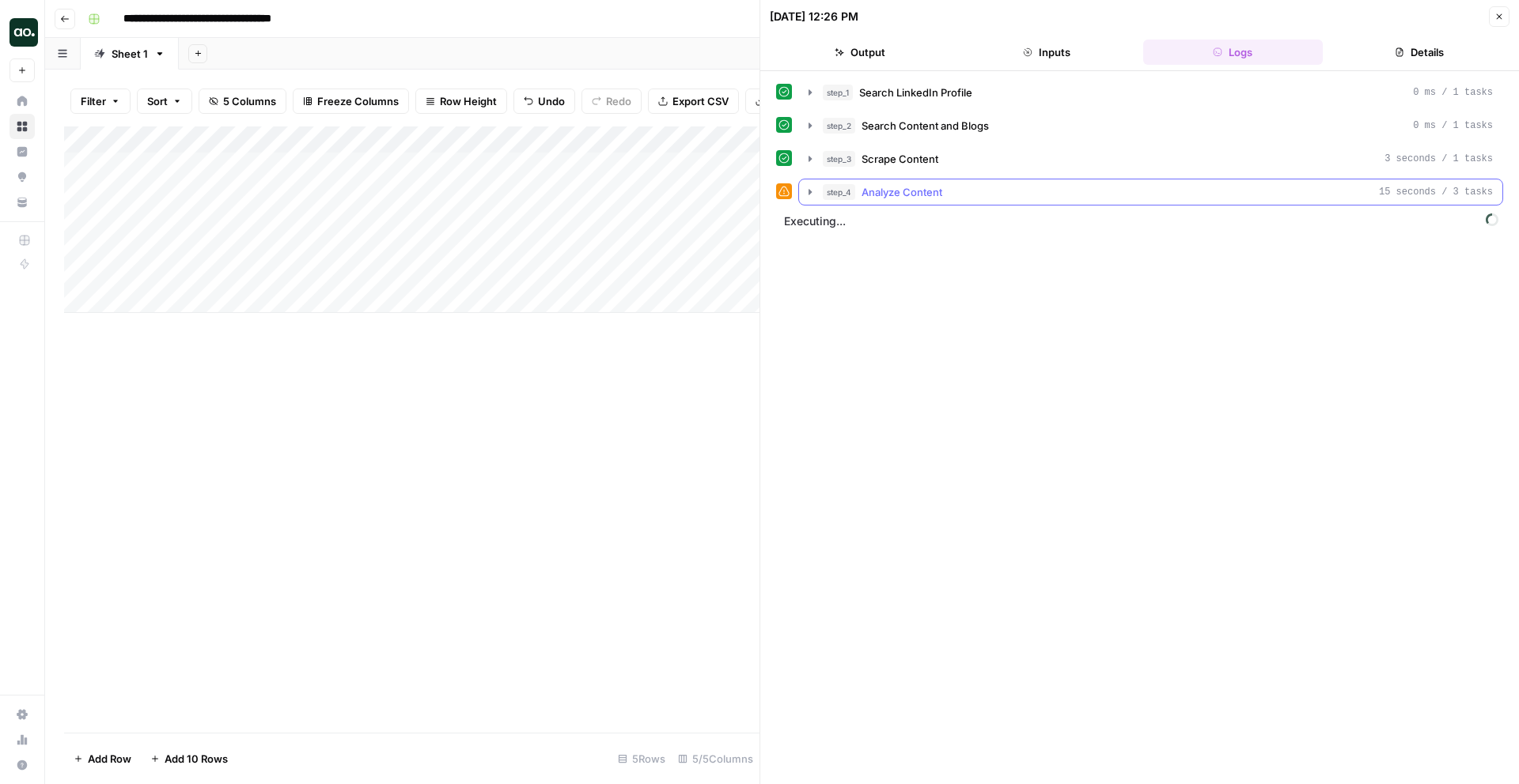
click at [808, 194] on icon "button" at bounding box center [809, 192] width 12 height 12
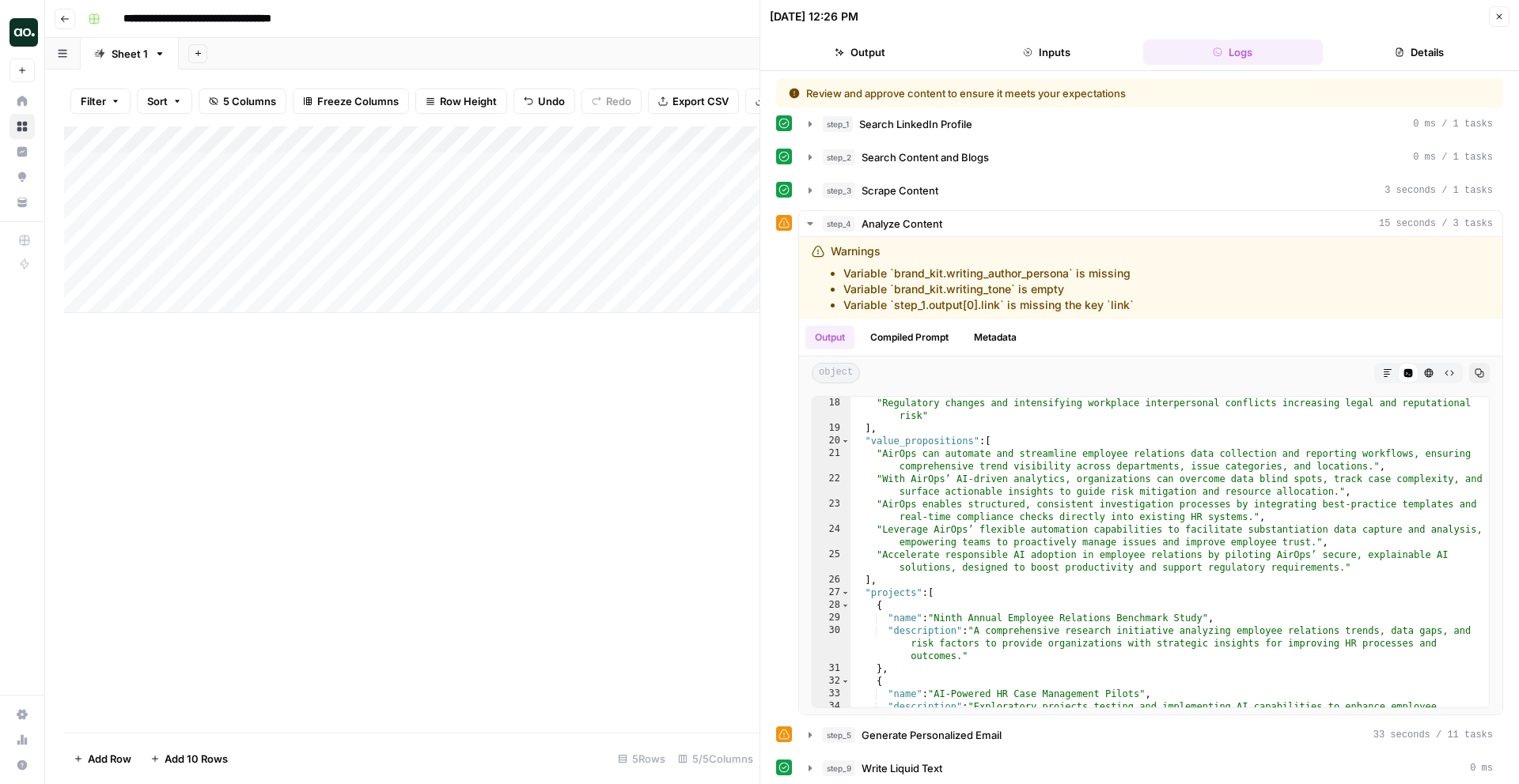
scroll to position [220, 0]
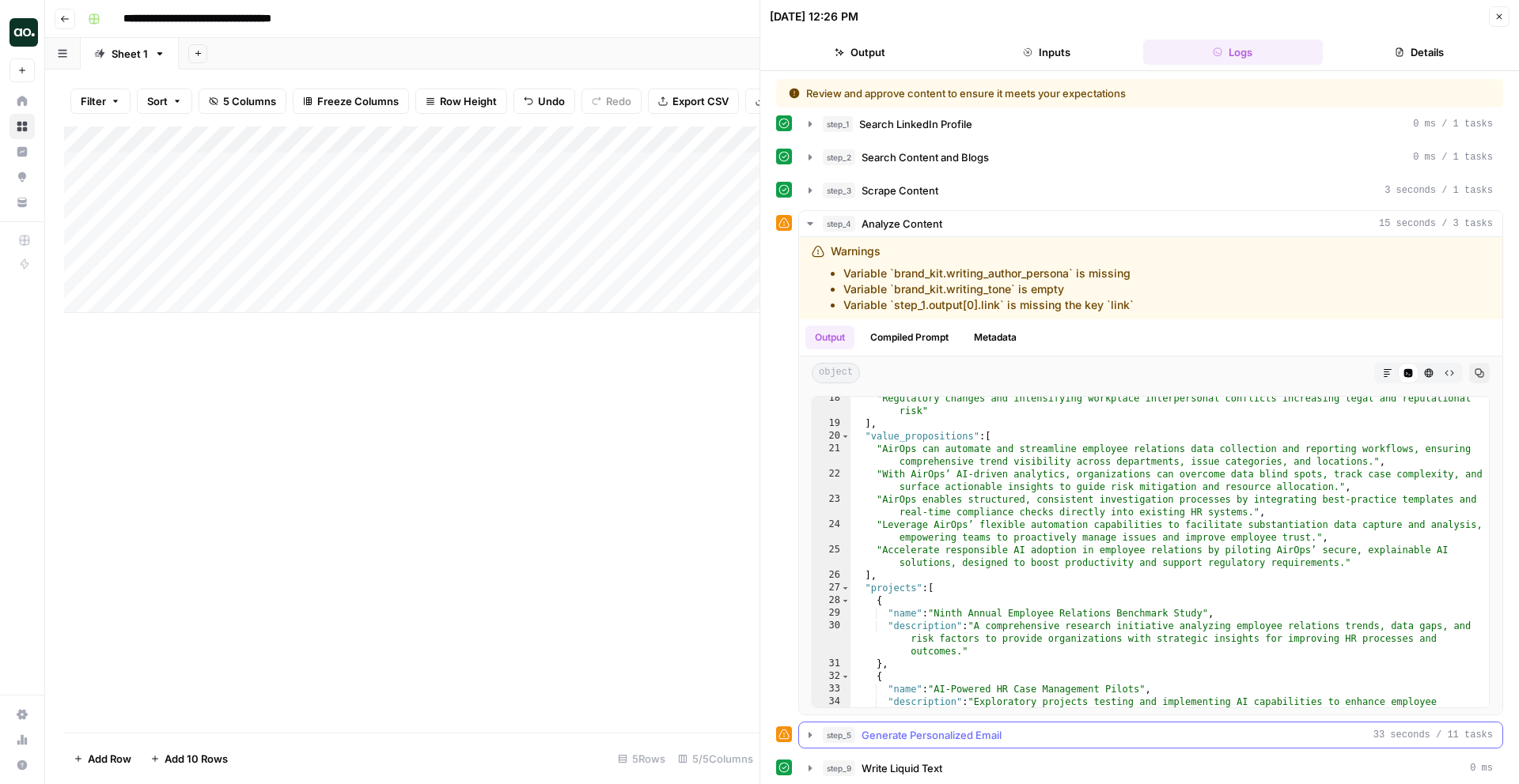
click at [812, 735] on icon "button" at bounding box center [809, 734] width 12 height 12
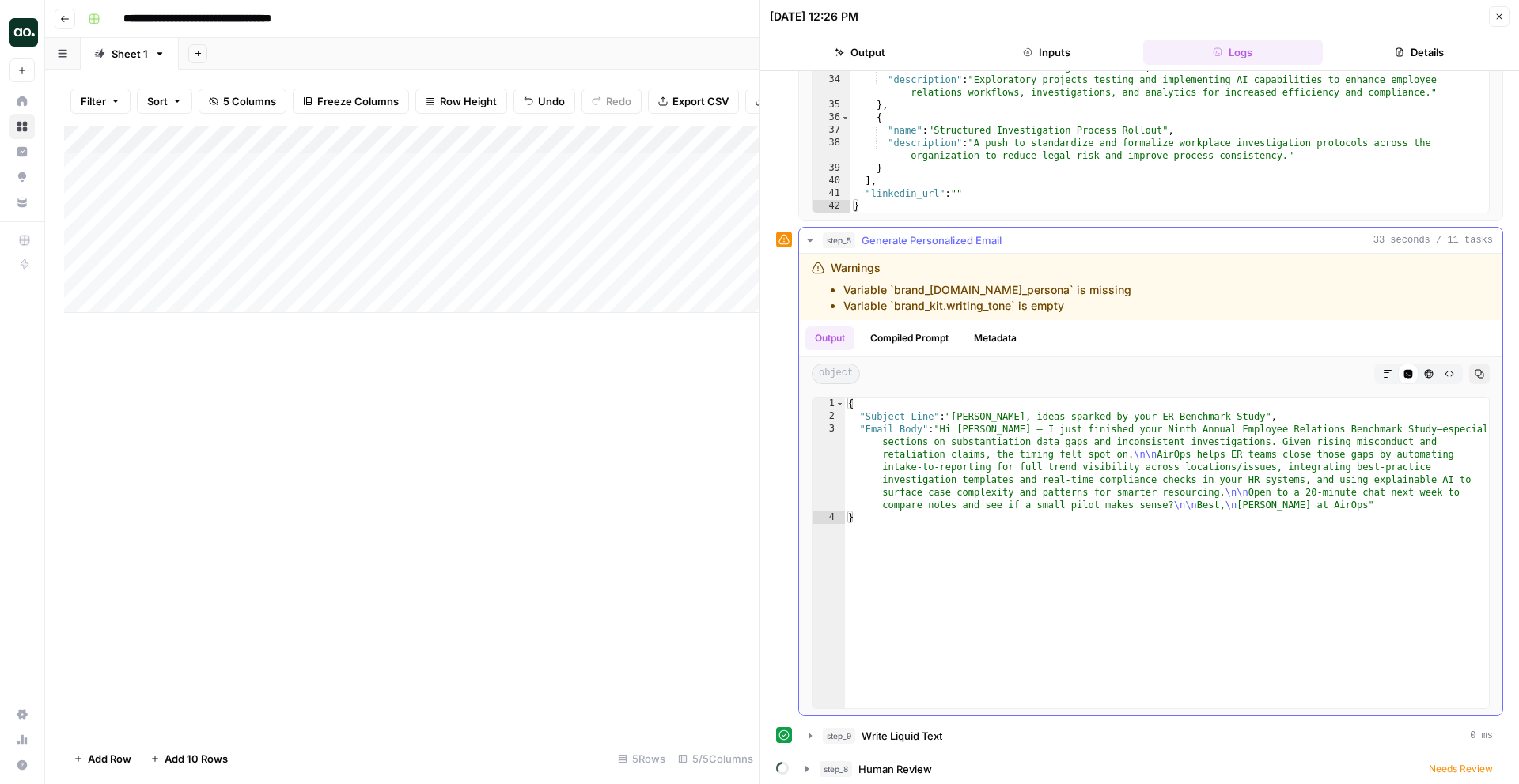
scroll to position [501, 0]
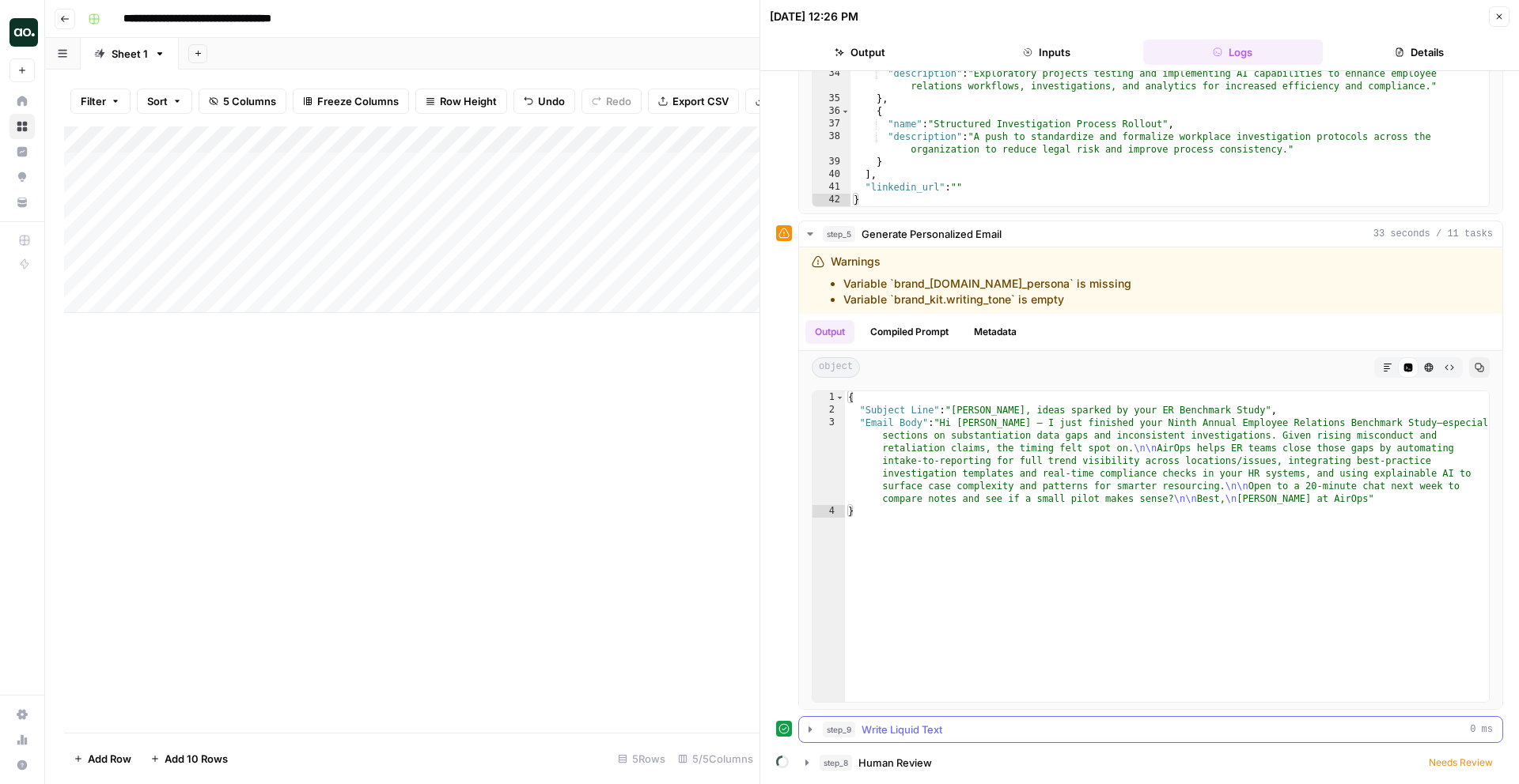
click at [813, 732] on icon "button" at bounding box center [809, 729] width 12 height 12
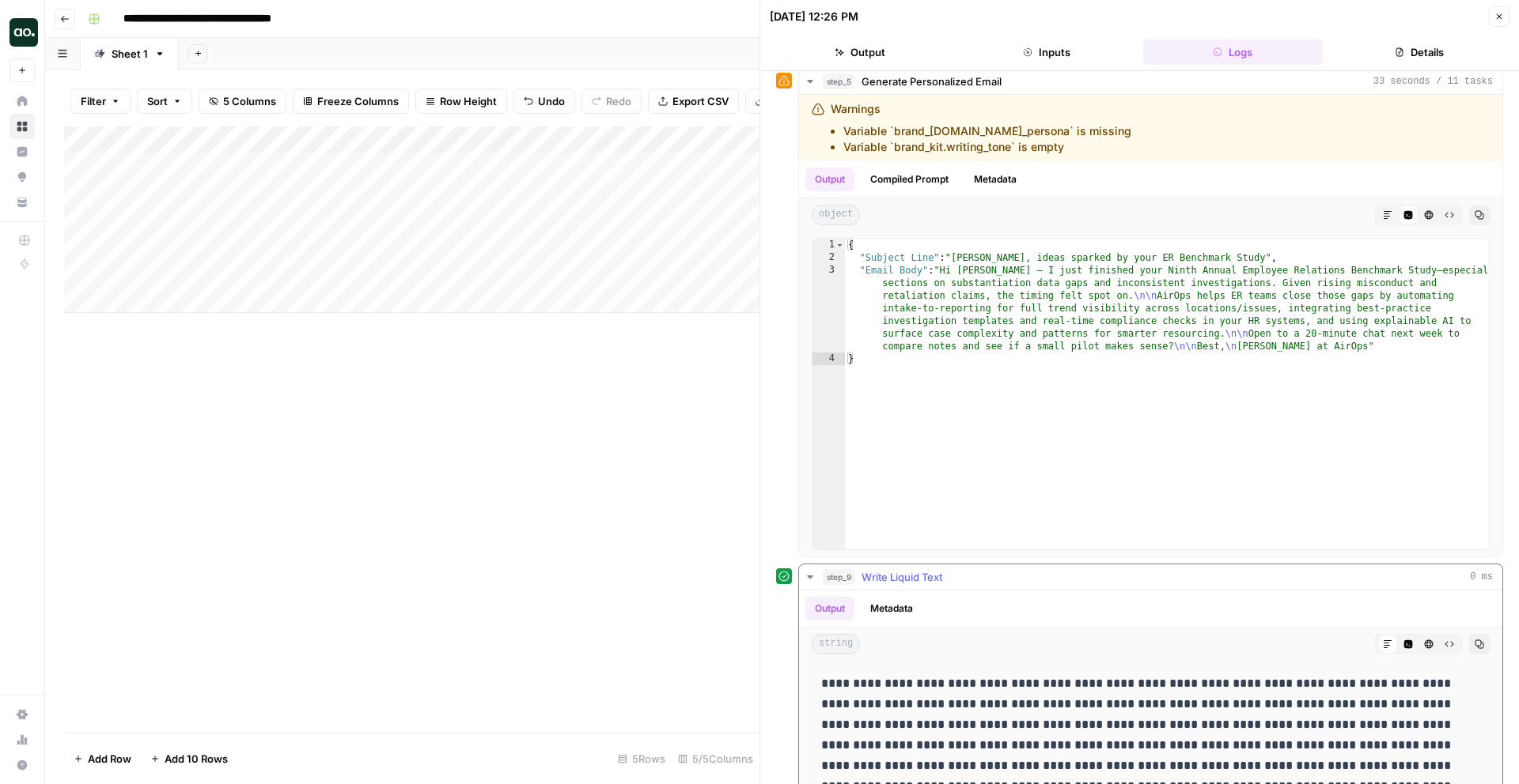
scroll to position [742, 0]
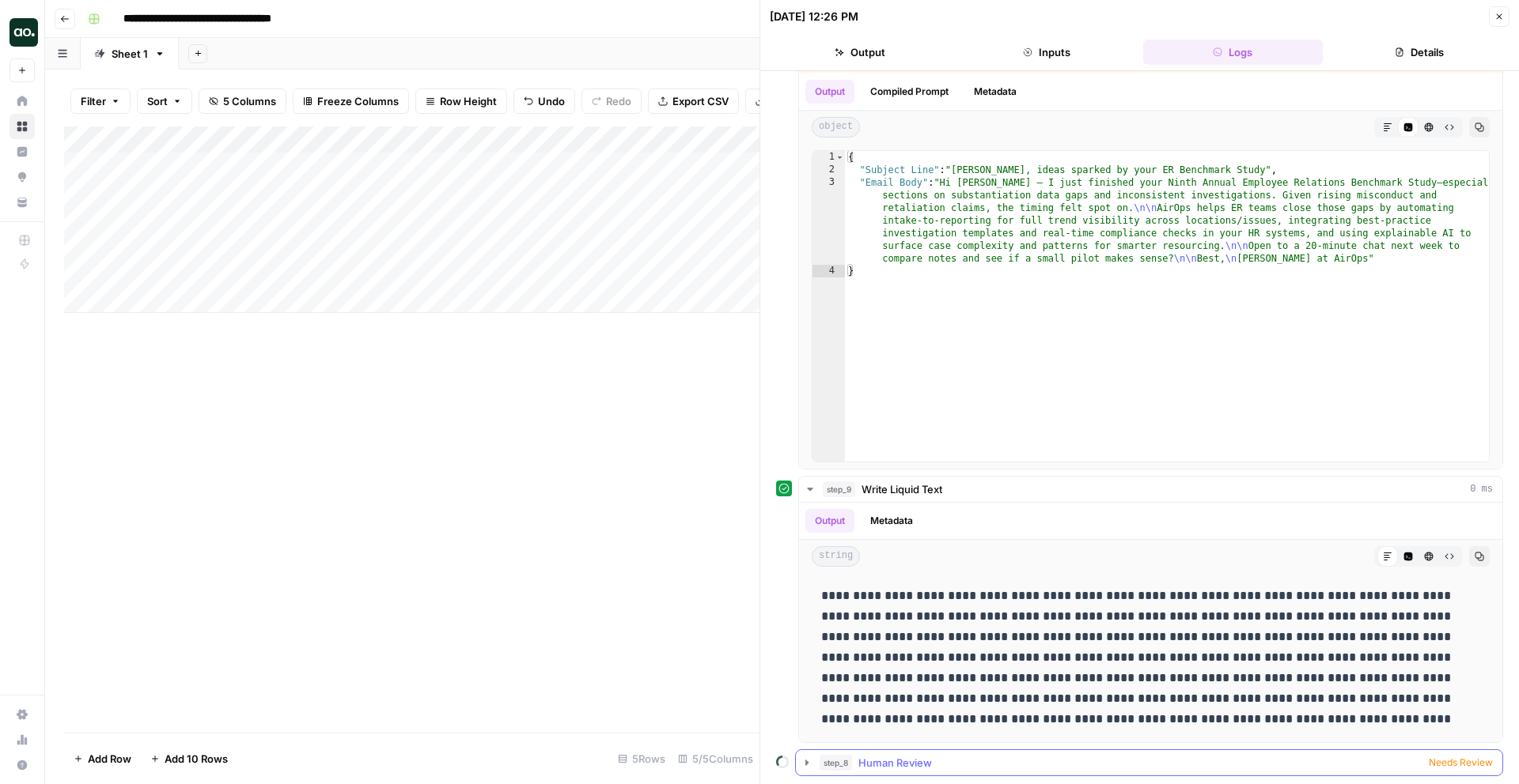
click at [808, 761] on icon "button" at bounding box center [806, 762] width 12 height 12
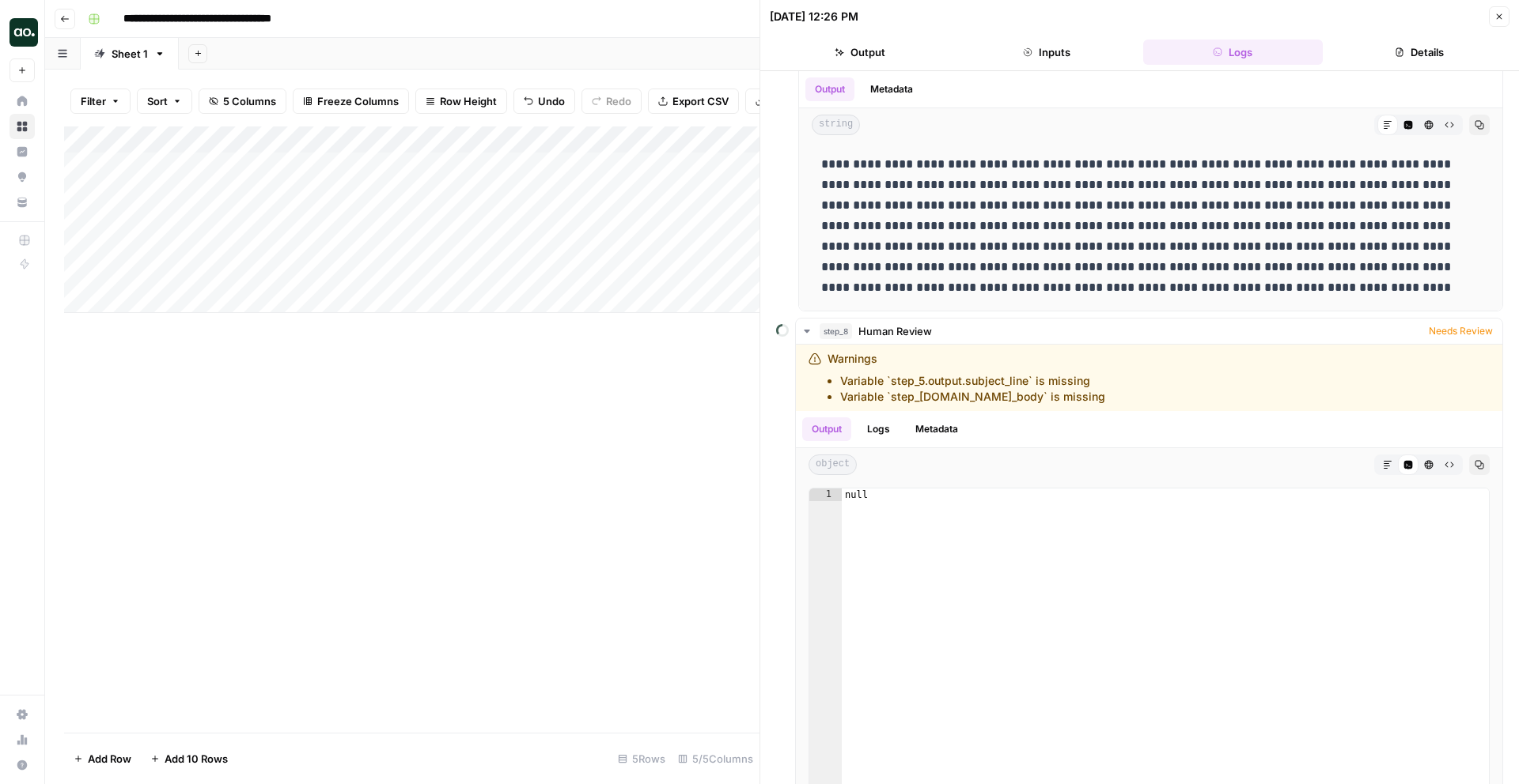
scroll to position [1204, 0]
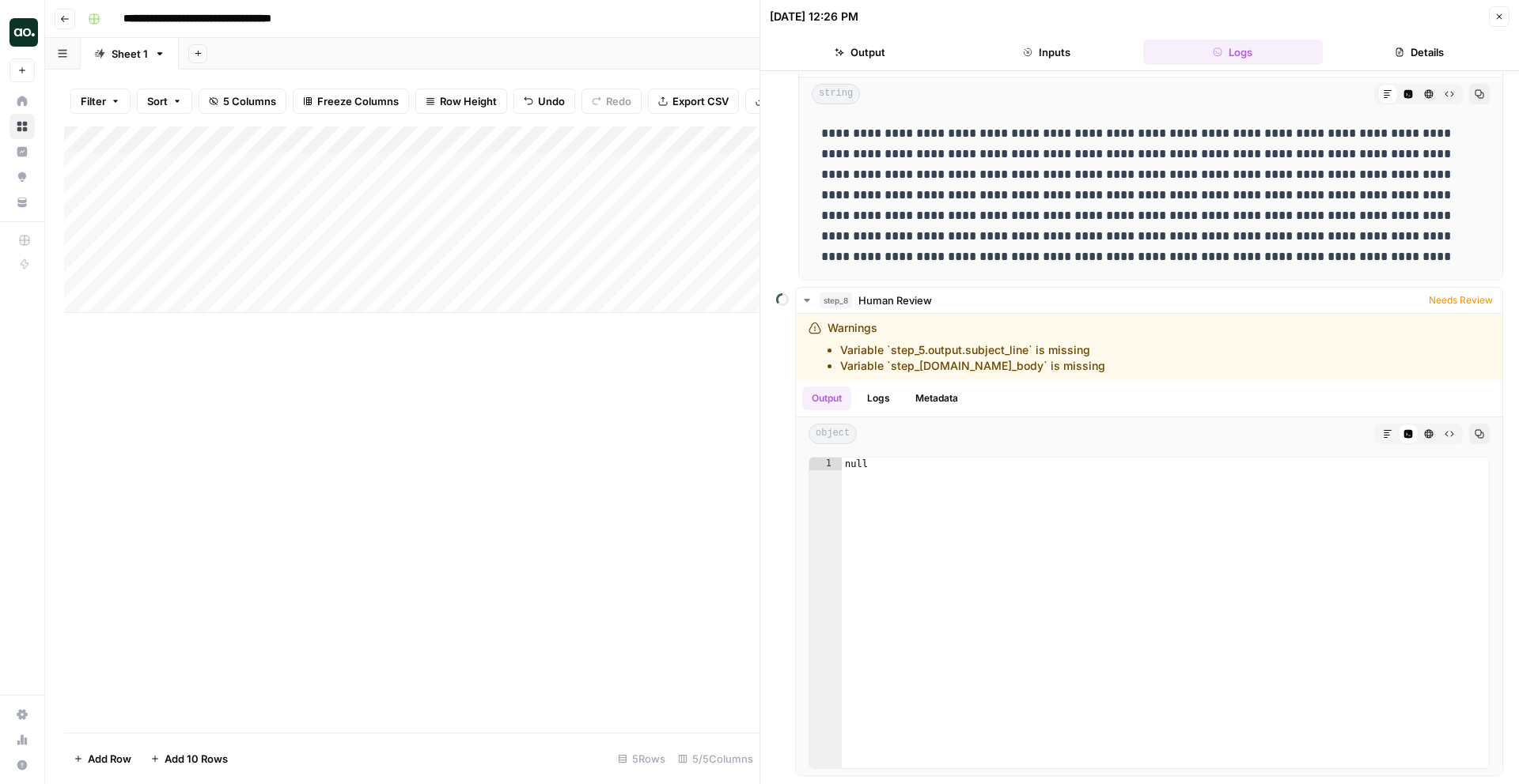
click at [1366, 18] on icon "button" at bounding box center [1498, 17] width 9 height 9
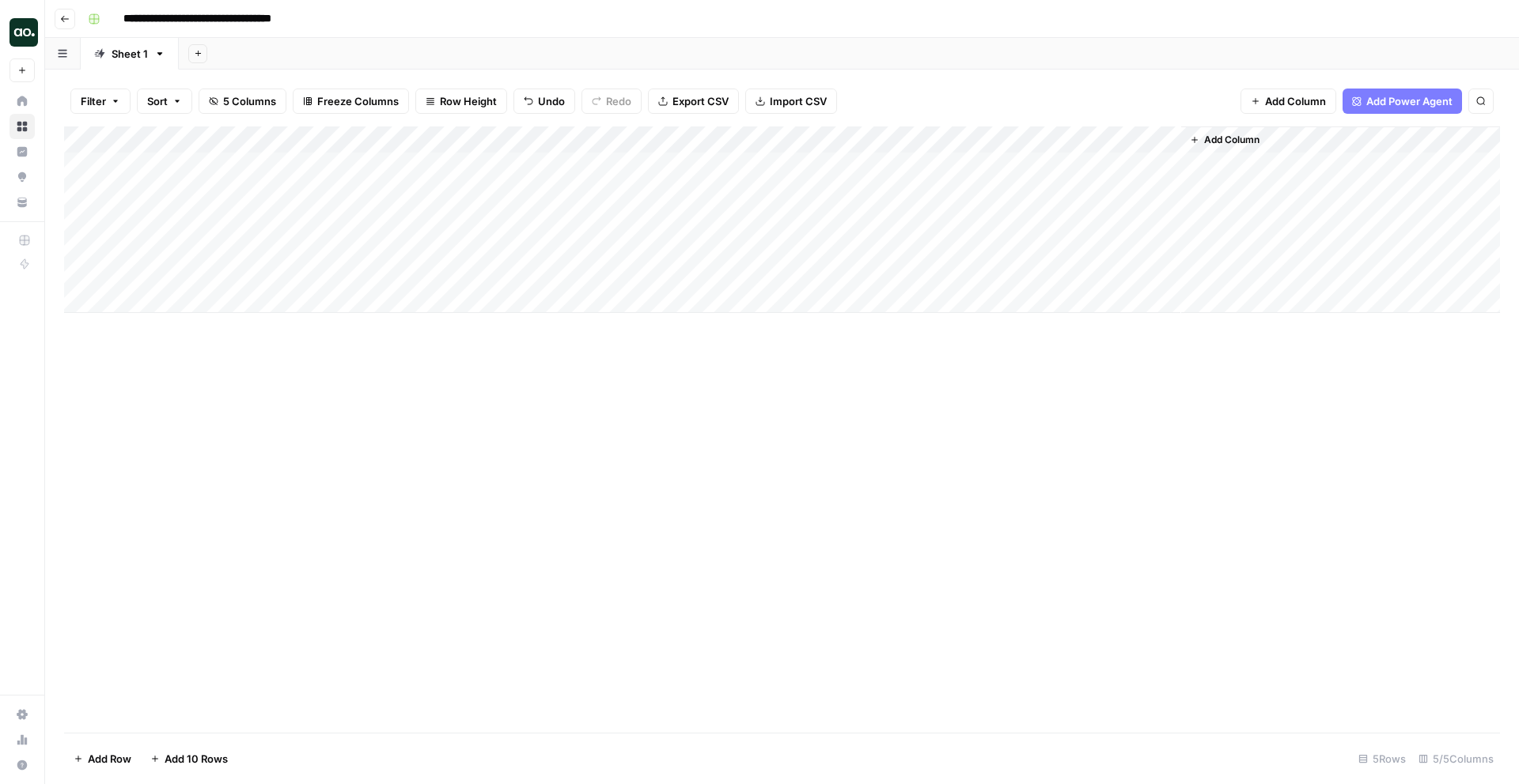
click at [950, 161] on div "Add Column" at bounding box center [782, 220] width 1435 height 187
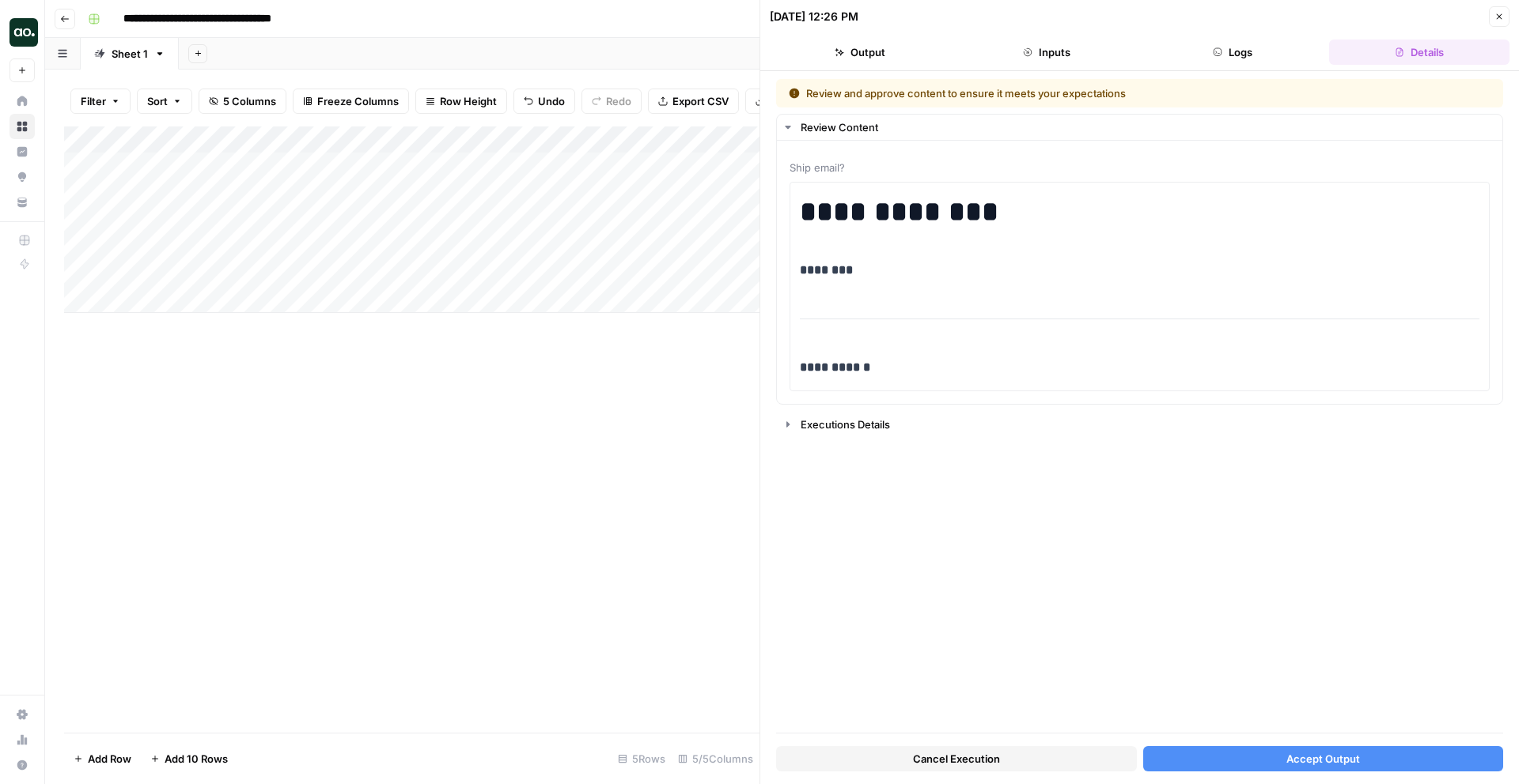
click at [1328, 763] on span "Accept Output" at bounding box center [1323, 759] width 73 height 16
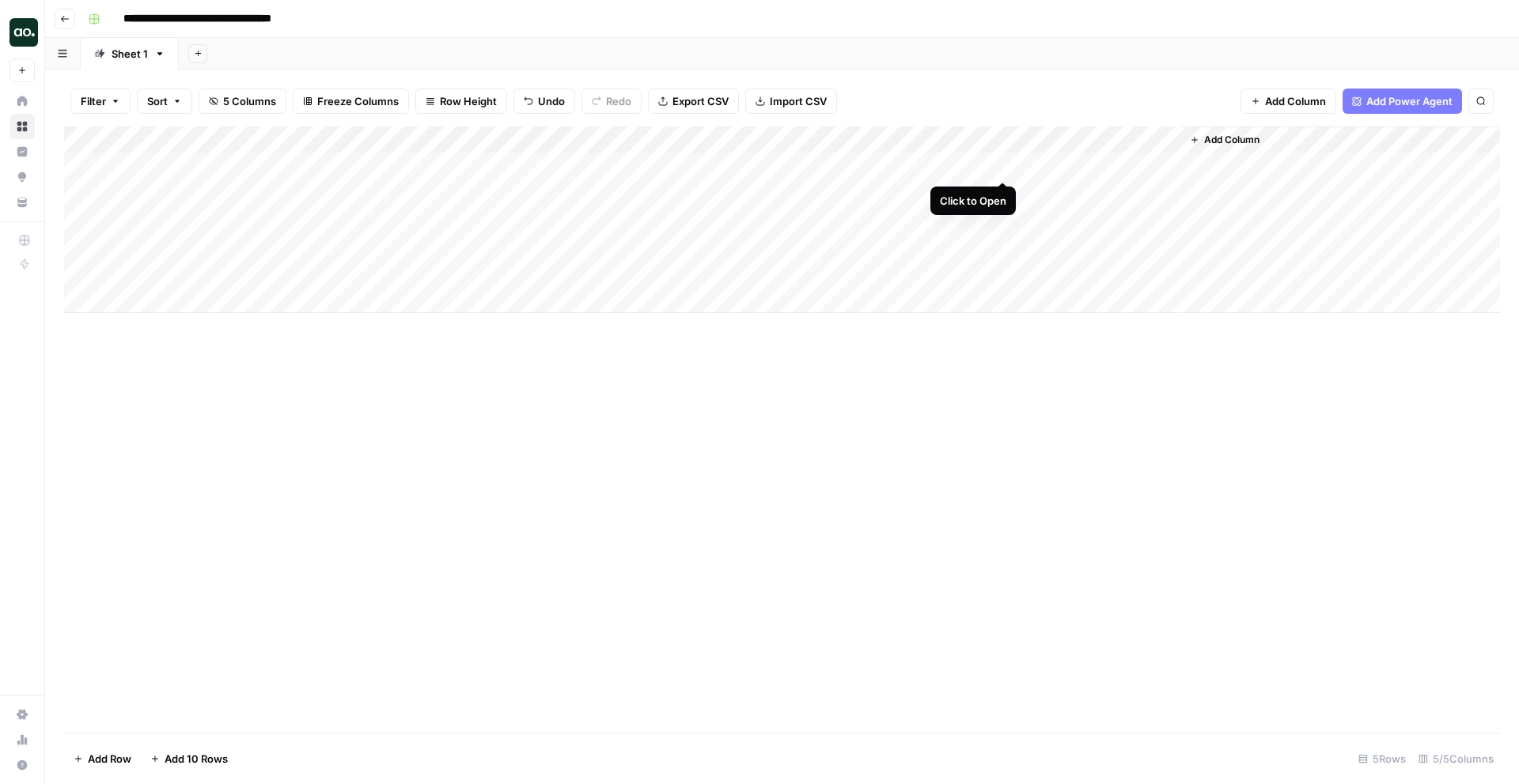
click at [1000, 167] on div "Add Column" at bounding box center [782, 220] width 1435 height 187
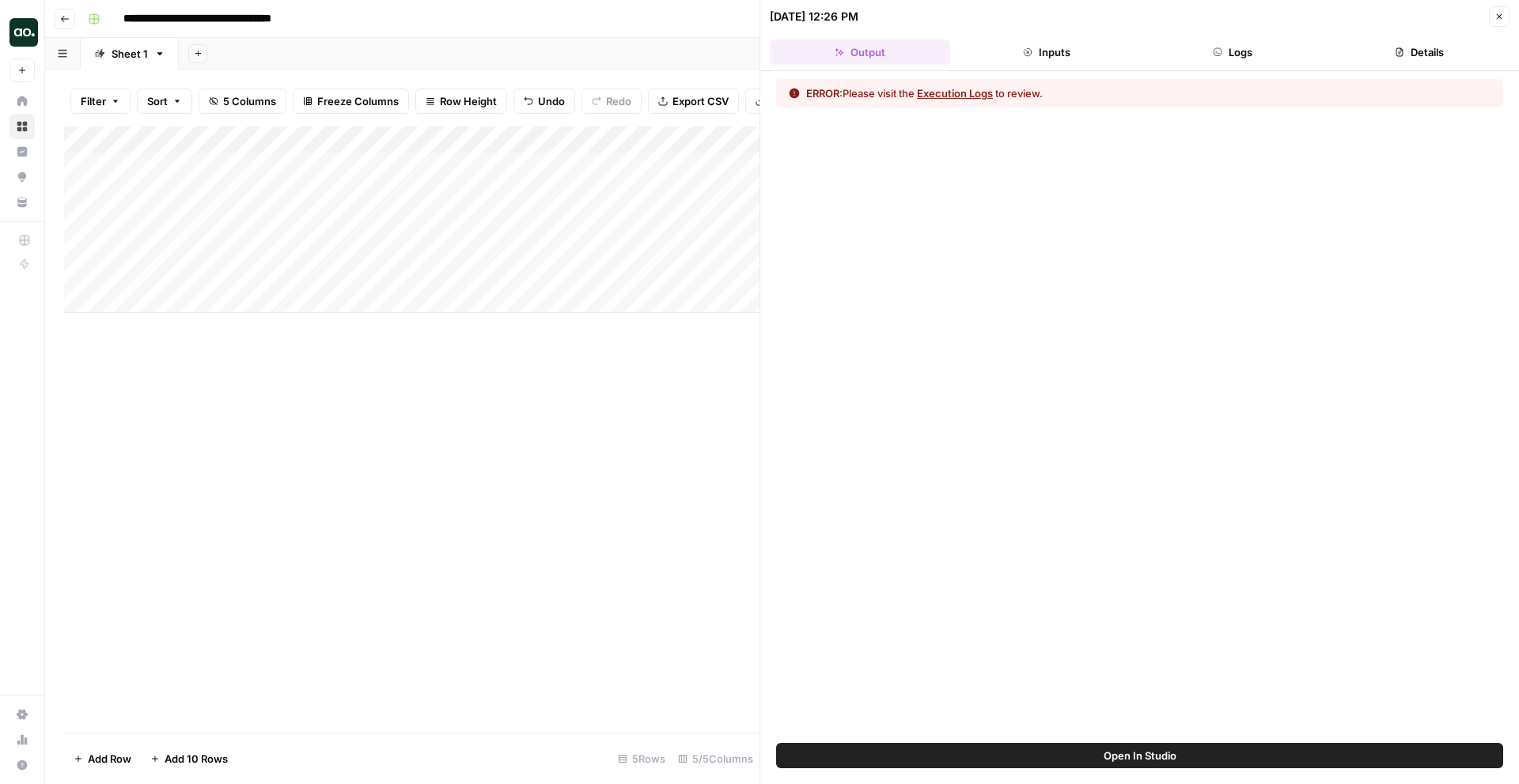
click at [1366, 15] on button "Close" at bounding box center [1499, 17] width 21 height 21
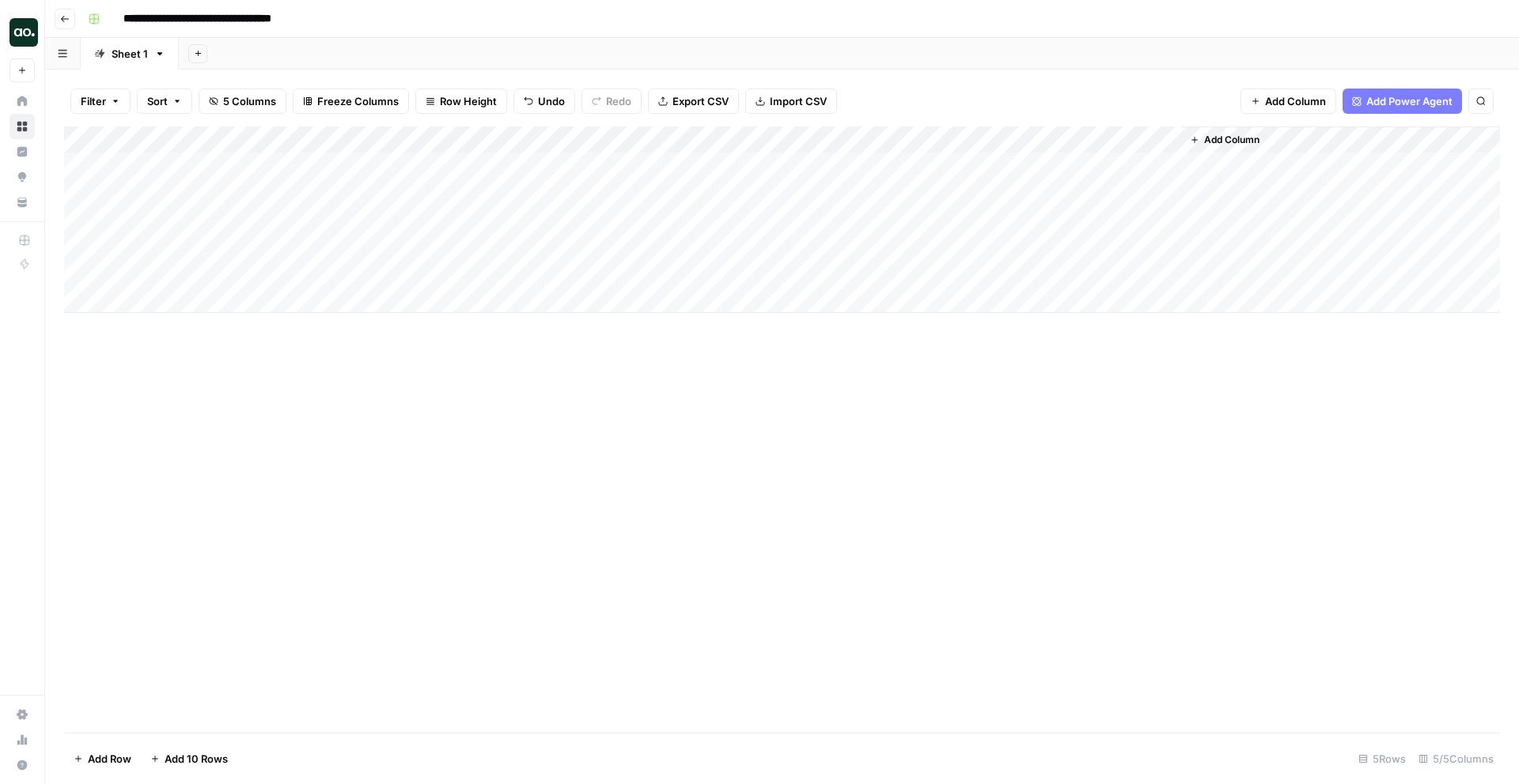
click at [934, 165] on div "Add Column" at bounding box center [782, 220] width 1435 height 187
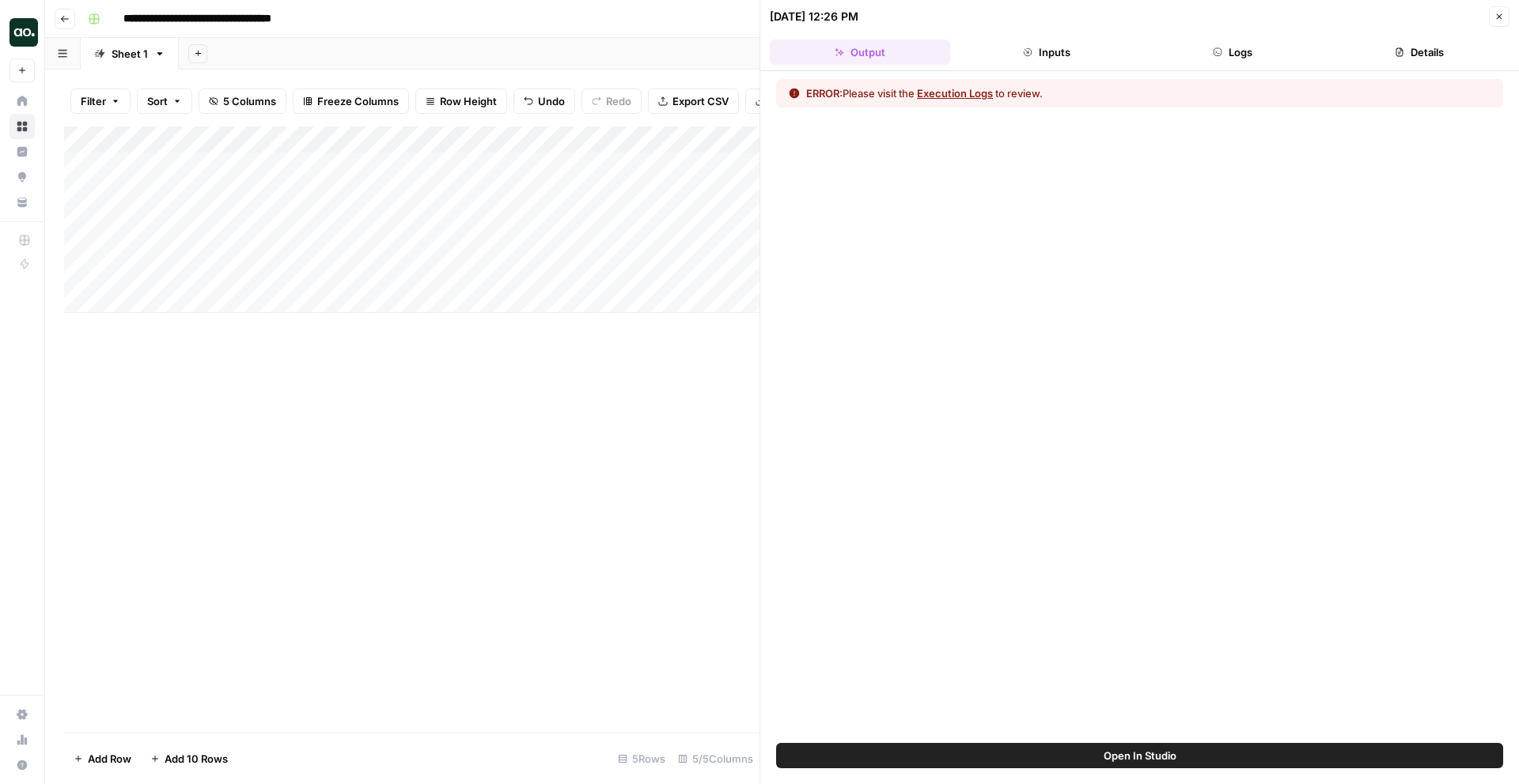
click at [977, 90] on button "Execution Logs" at bounding box center [954, 93] width 76 height 16
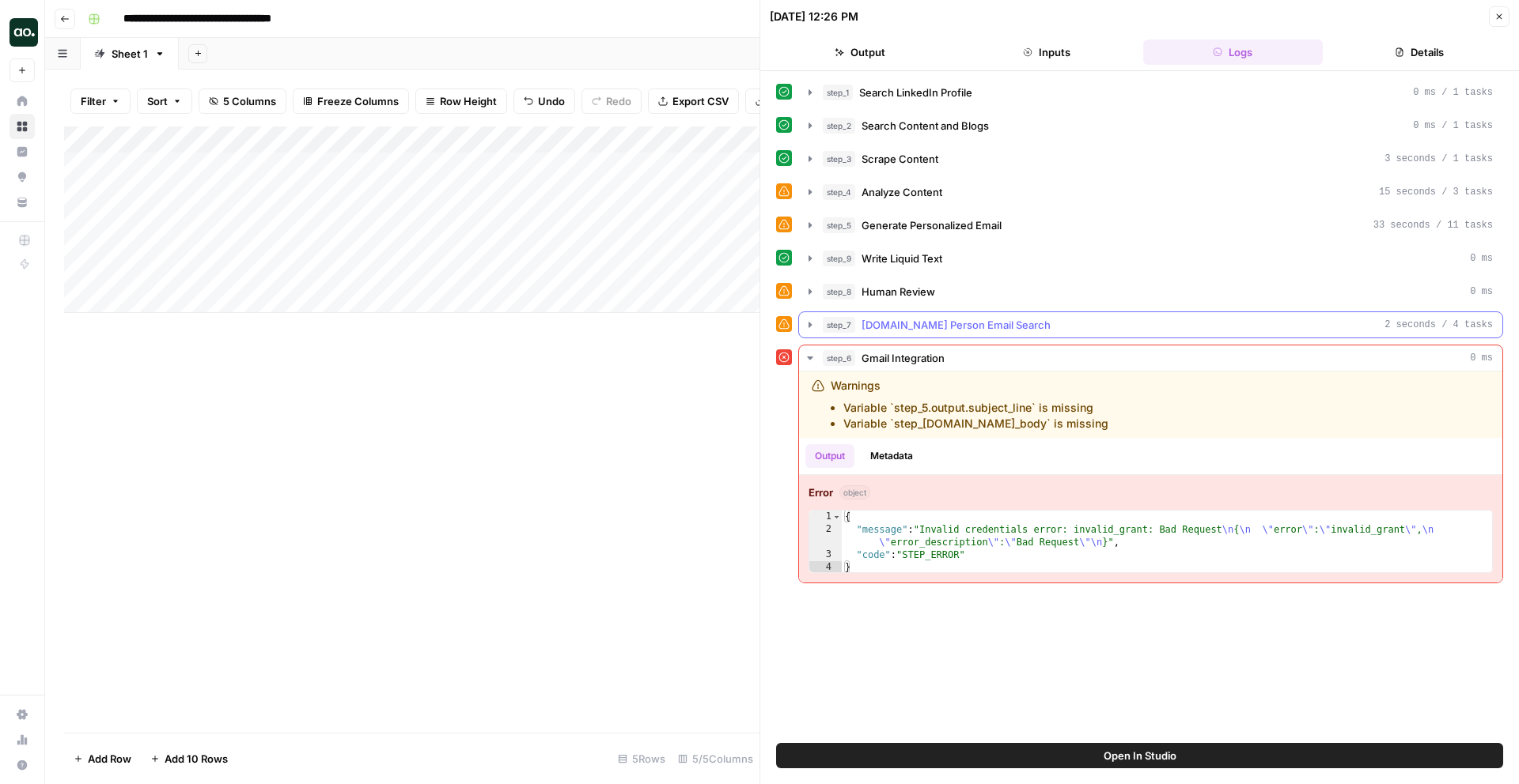
click at [987, 332] on button "step_7 [DOMAIN_NAME] Person Email Search 2 seconds / 4 tasks" at bounding box center [1150, 325] width 704 height 25
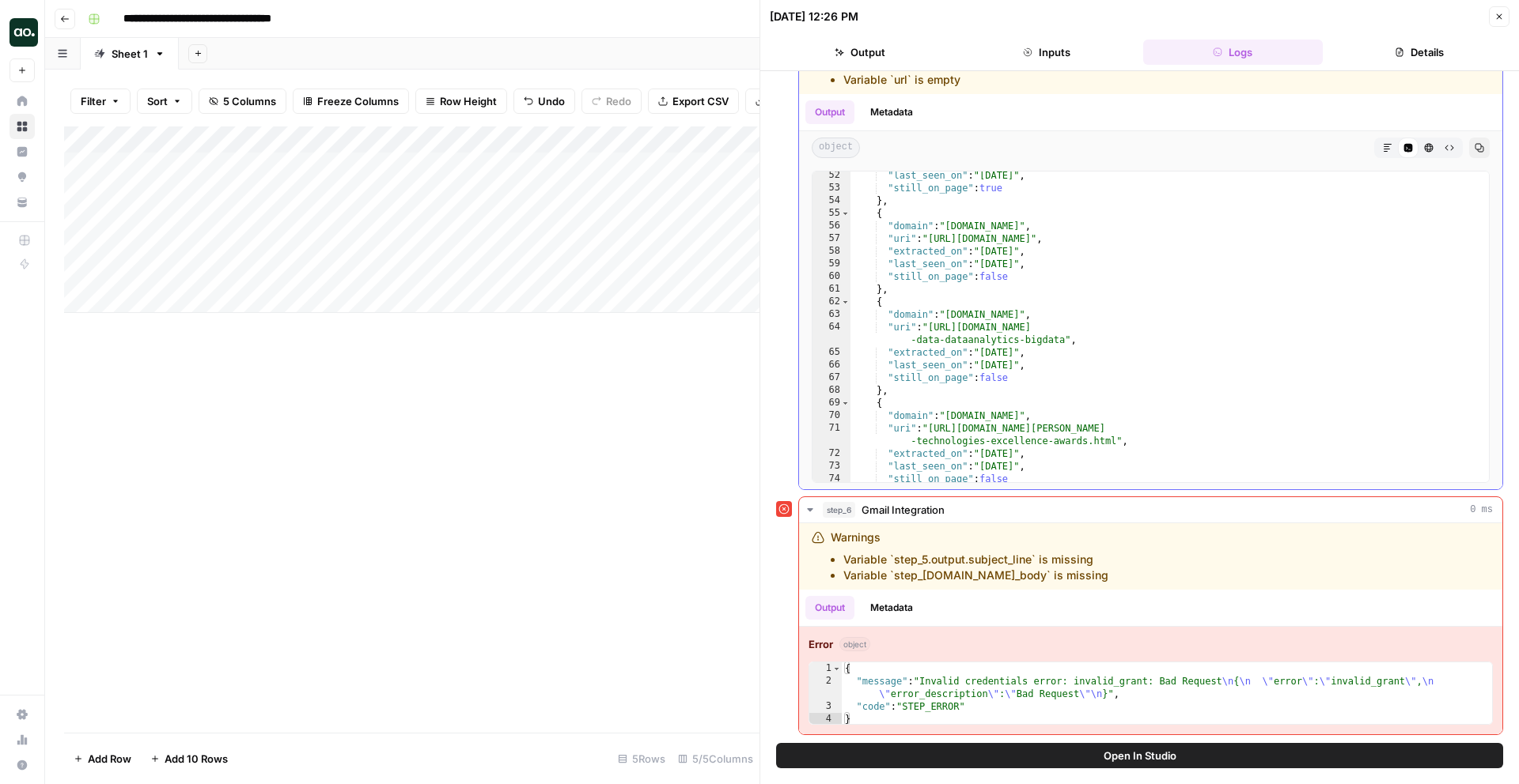
scroll to position [878, 0]
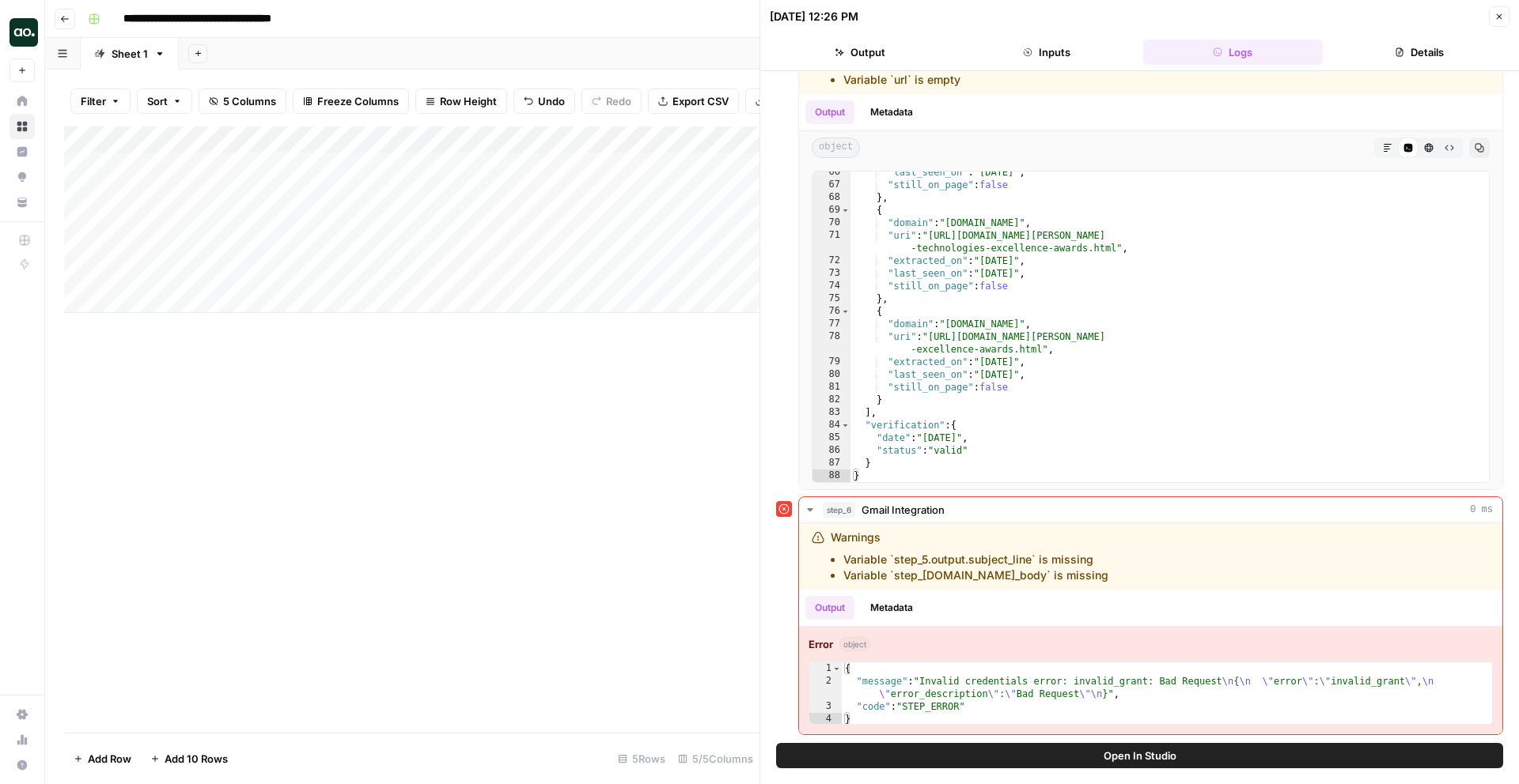
click at [614, 461] on div "Add Column" at bounding box center [411, 430] width 695 height 607
